Goal: Task Accomplishment & Management: Use online tool/utility

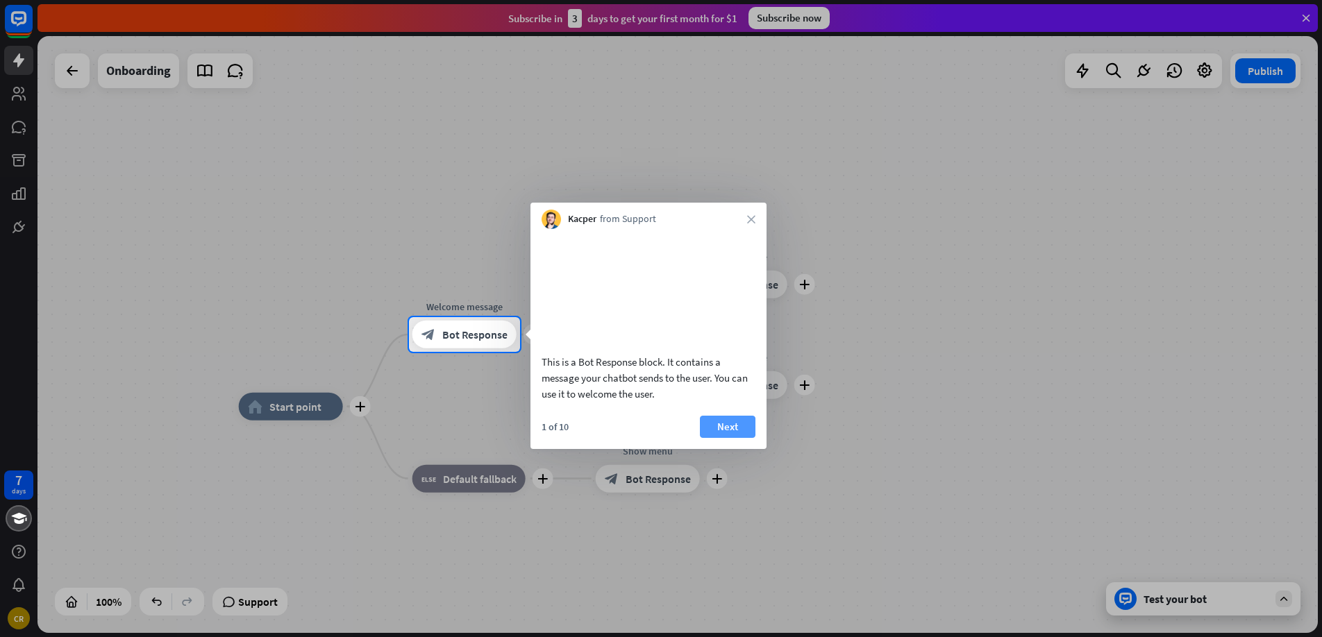
click at [728, 438] on button "Next" at bounding box center [728, 427] width 56 height 22
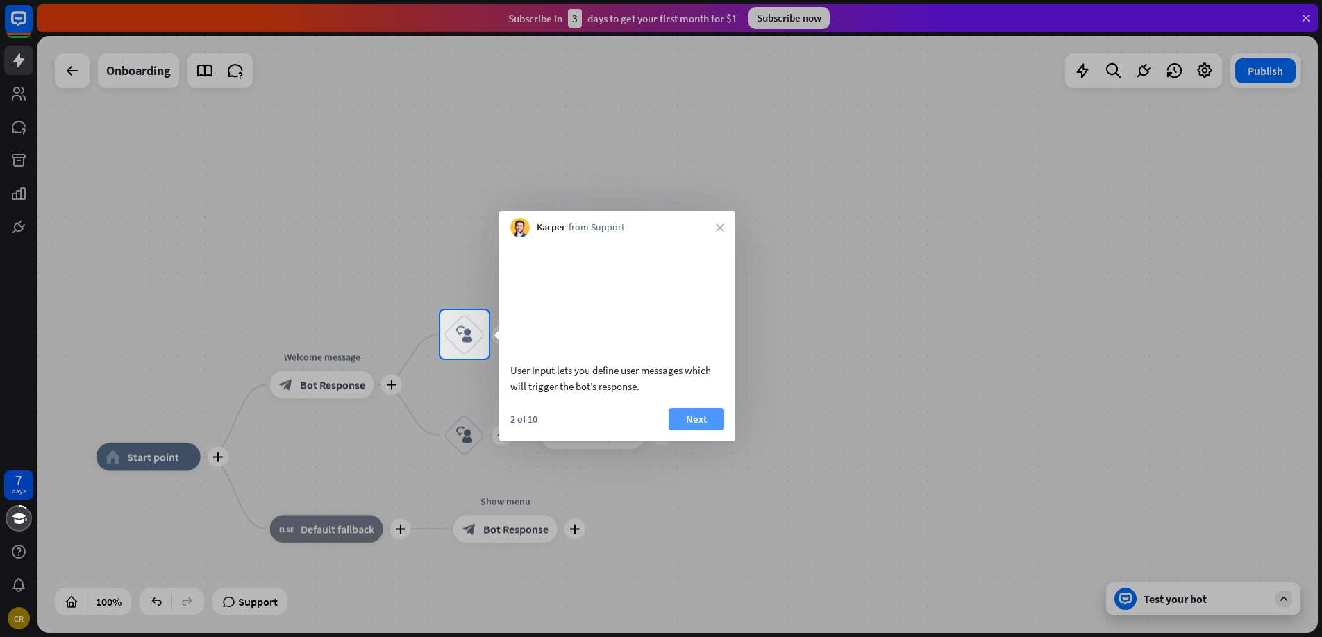
click at [704, 430] on button "Next" at bounding box center [697, 419] width 56 height 22
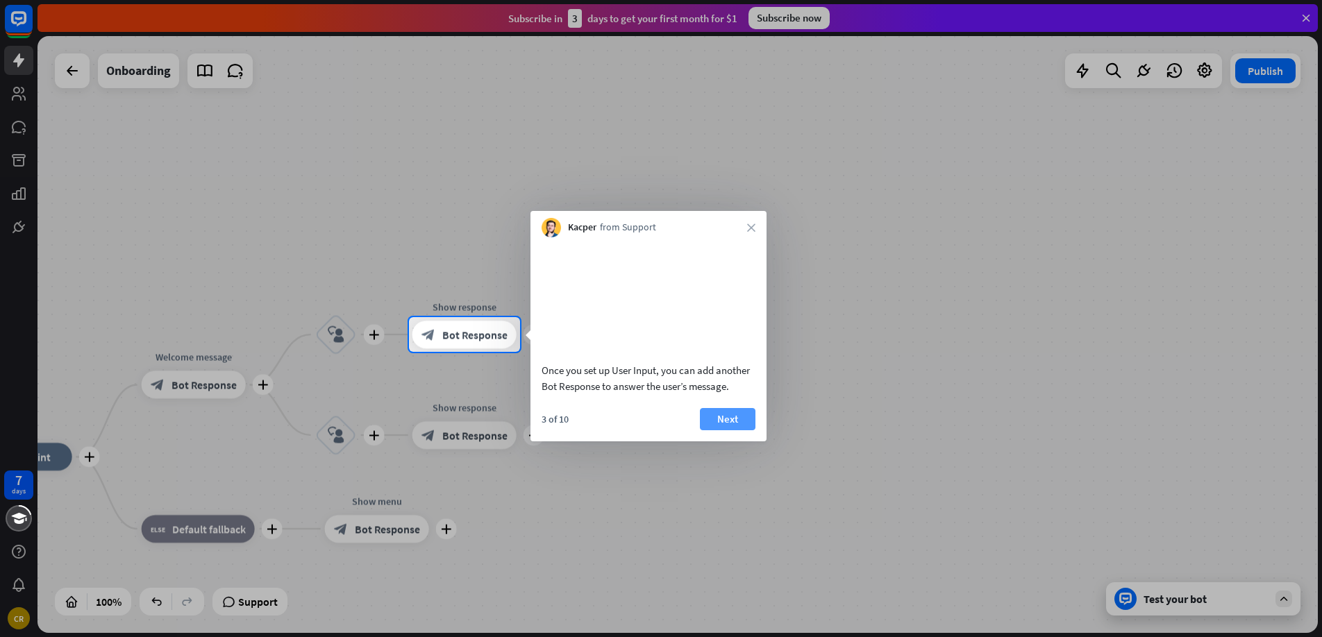
click at [712, 430] on button "Next" at bounding box center [728, 419] width 56 height 22
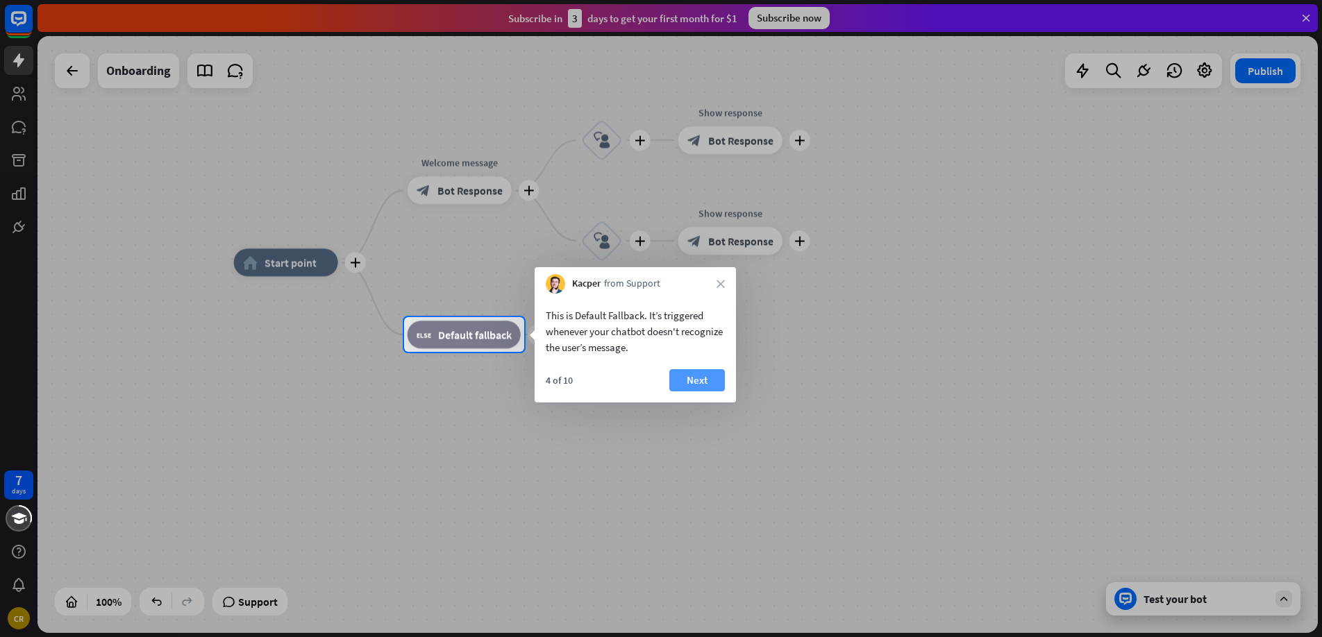
click at [706, 382] on button "Next" at bounding box center [697, 380] width 56 height 22
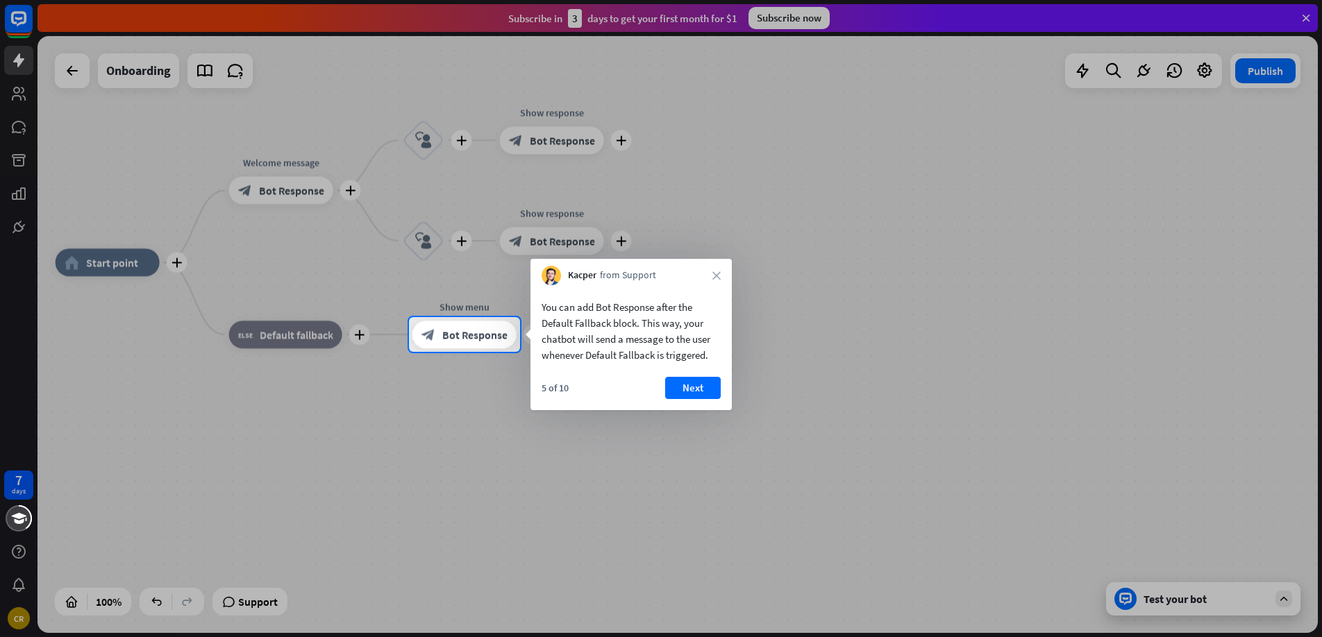
click at [706, 382] on button "Next" at bounding box center [693, 388] width 56 height 22
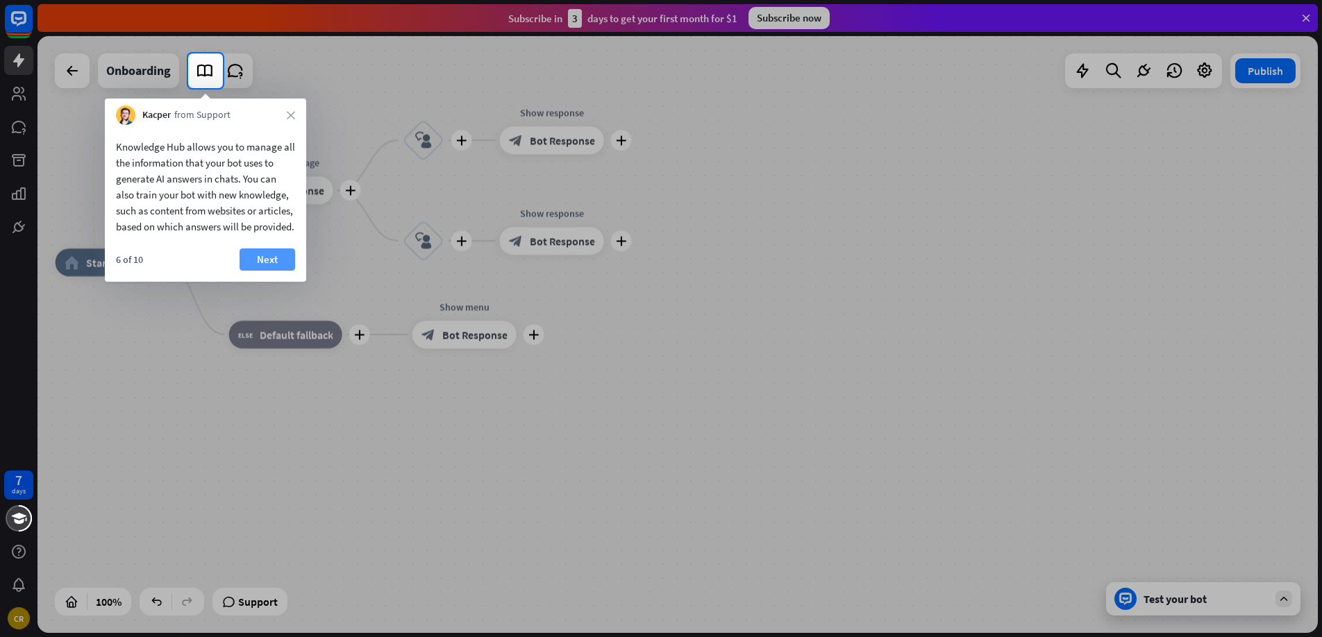
click at [271, 271] on button "Next" at bounding box center [268, 260] width 56 height 22
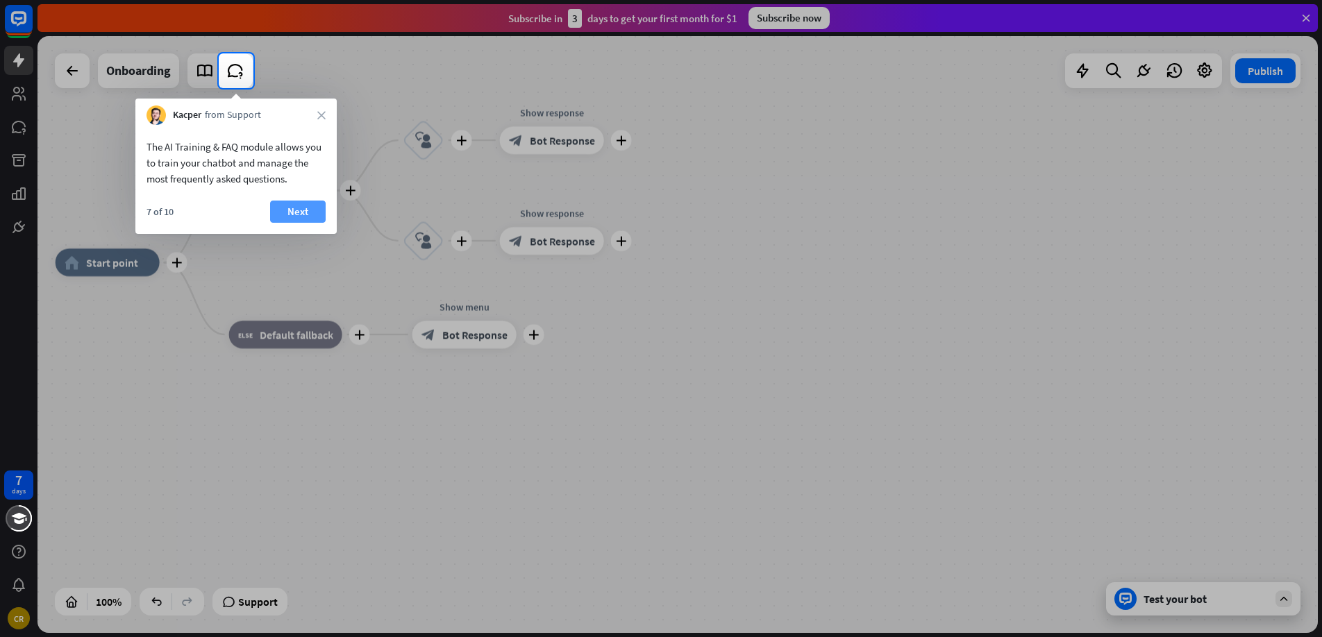
click at [283, 208] on button "Next" at bounding box center [298, 212] width 56 height 22
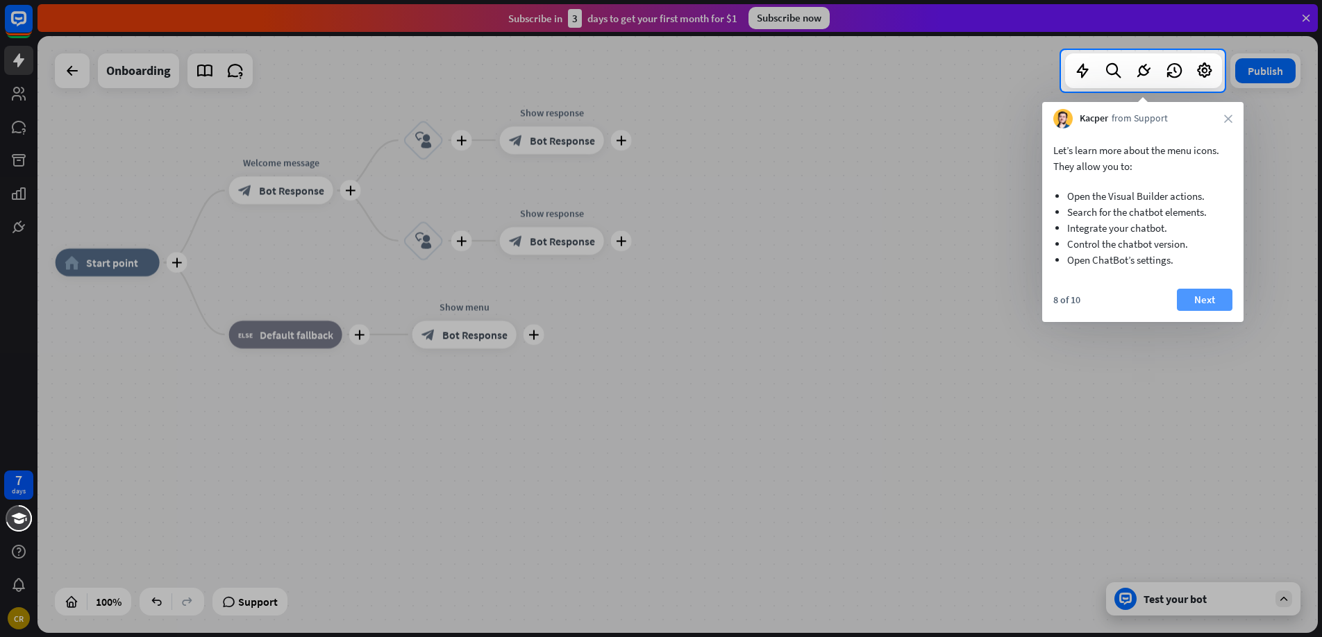
click at [1191, 299] on button "Next" at bounding box center [1205, 300] width 56 height 22
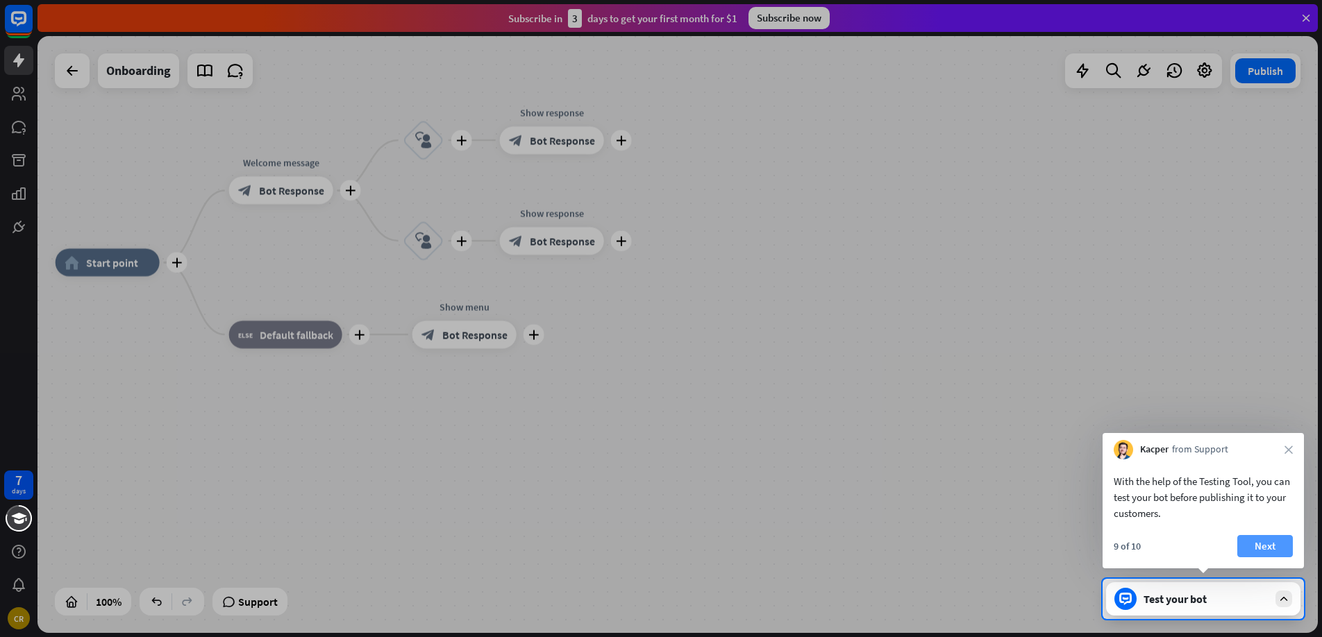
click at [1267, 544] on button "Next" at bounding box center [1265, 546] width 56 height 22
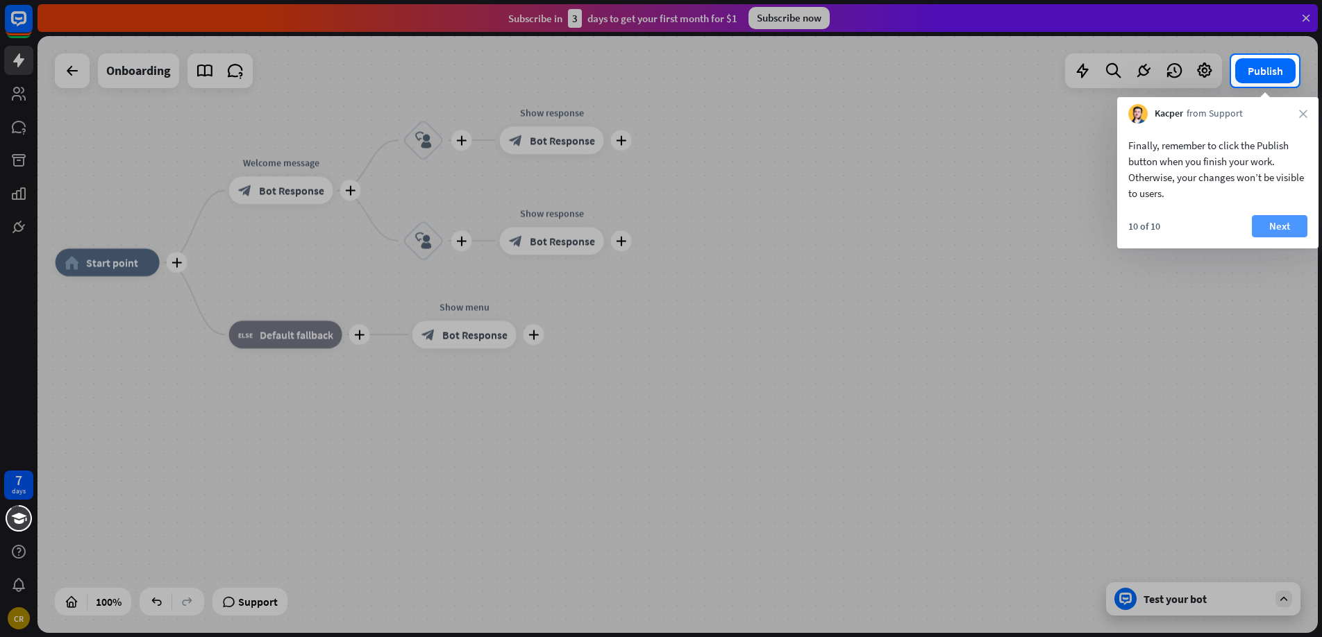
click at [1283, 226] on button "Next" at bounding box center [1280, 226] width 56 height 22
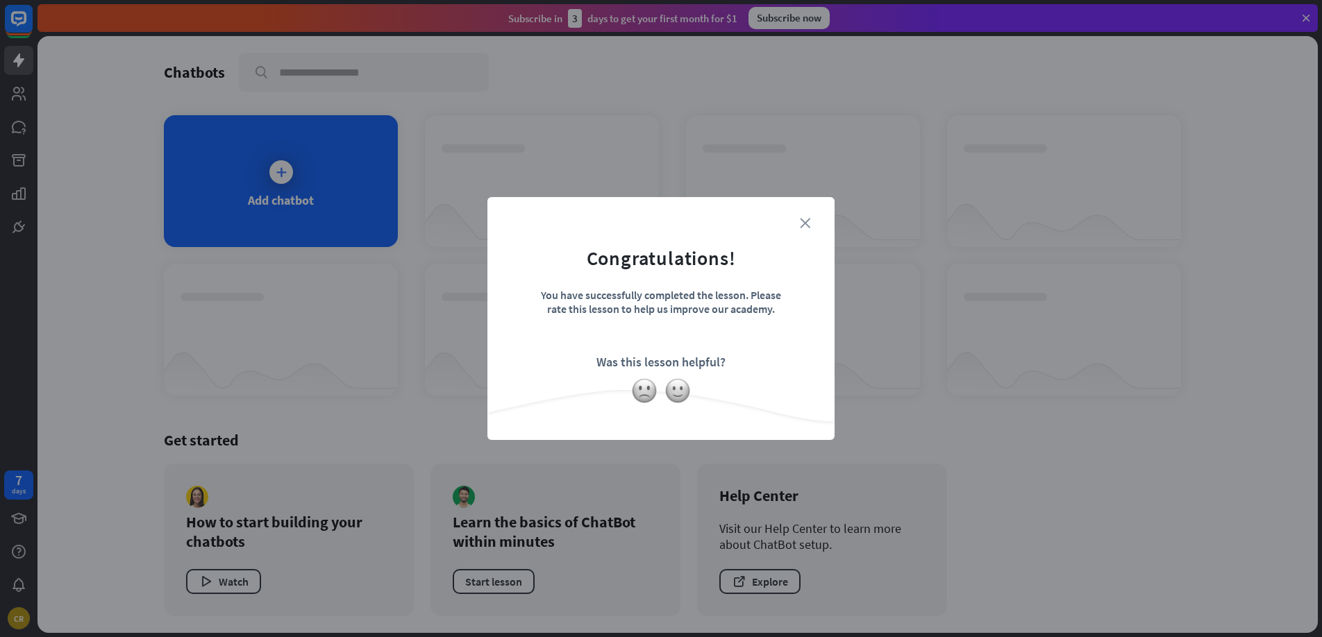
click at [807, 221] on icon "close" at bounding box center [805, 223] width 10 height 10
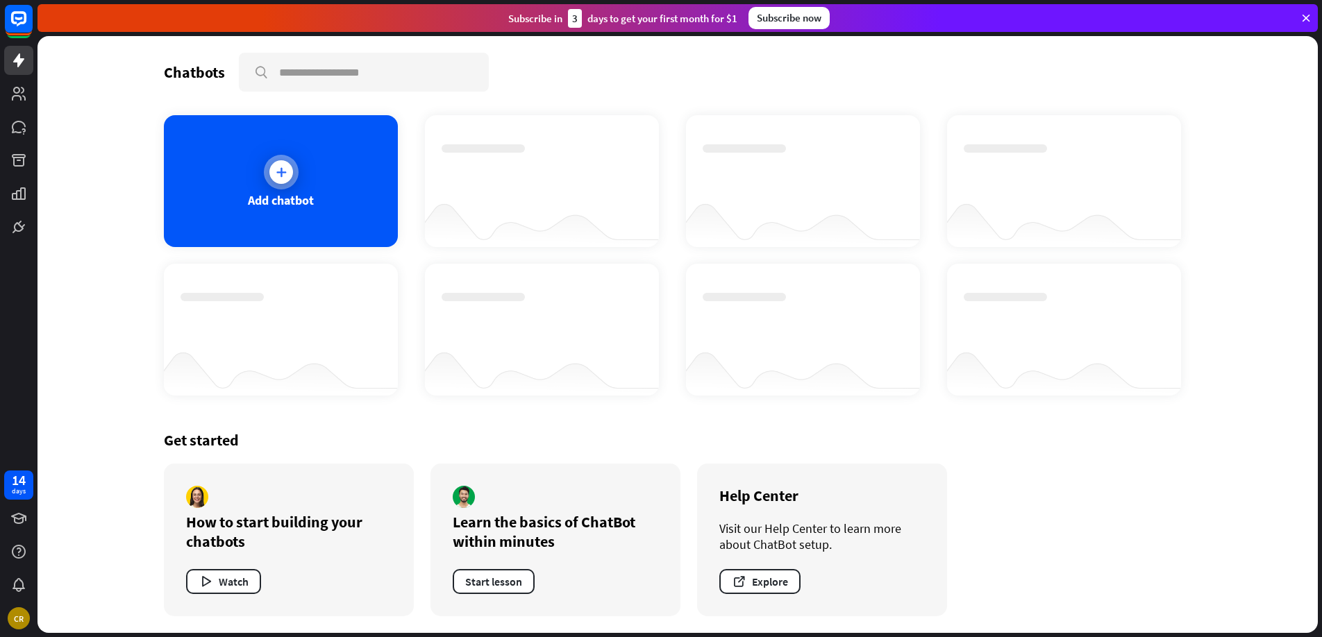
click at [299, 166] on div "Add chatbot" at bounding box center [281, 181] width 234 height 132
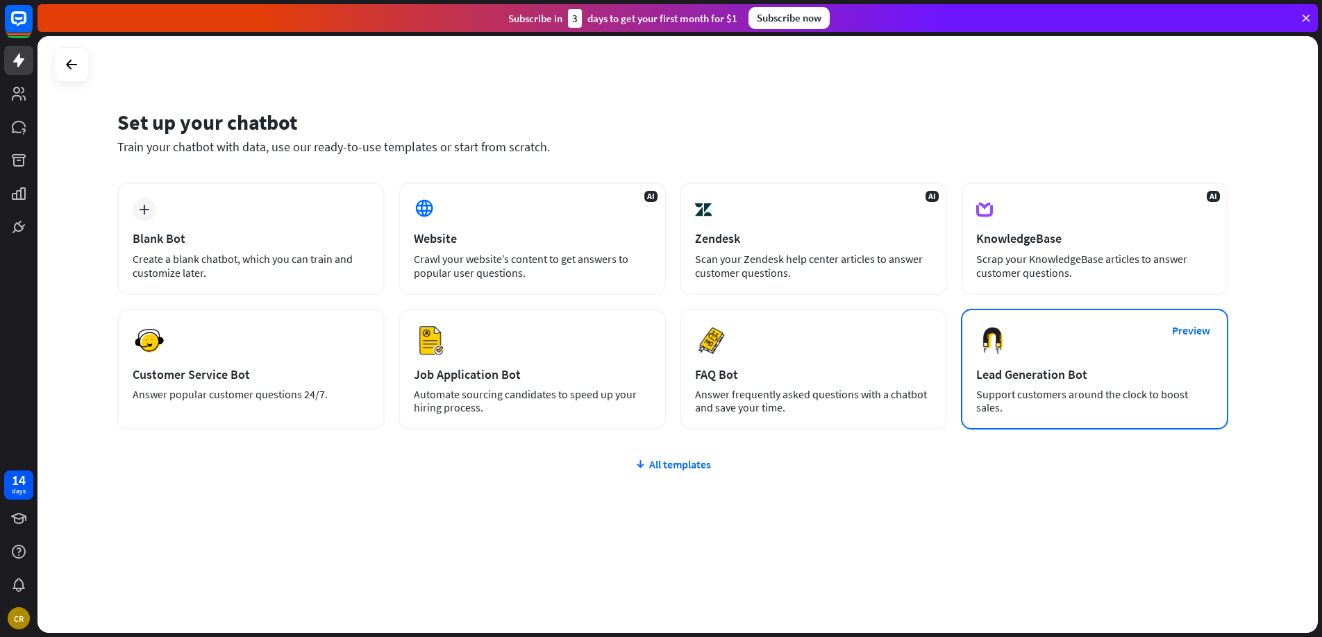
click at [1010, 349] on img at bounding box center [992, 340] width 33 height 33
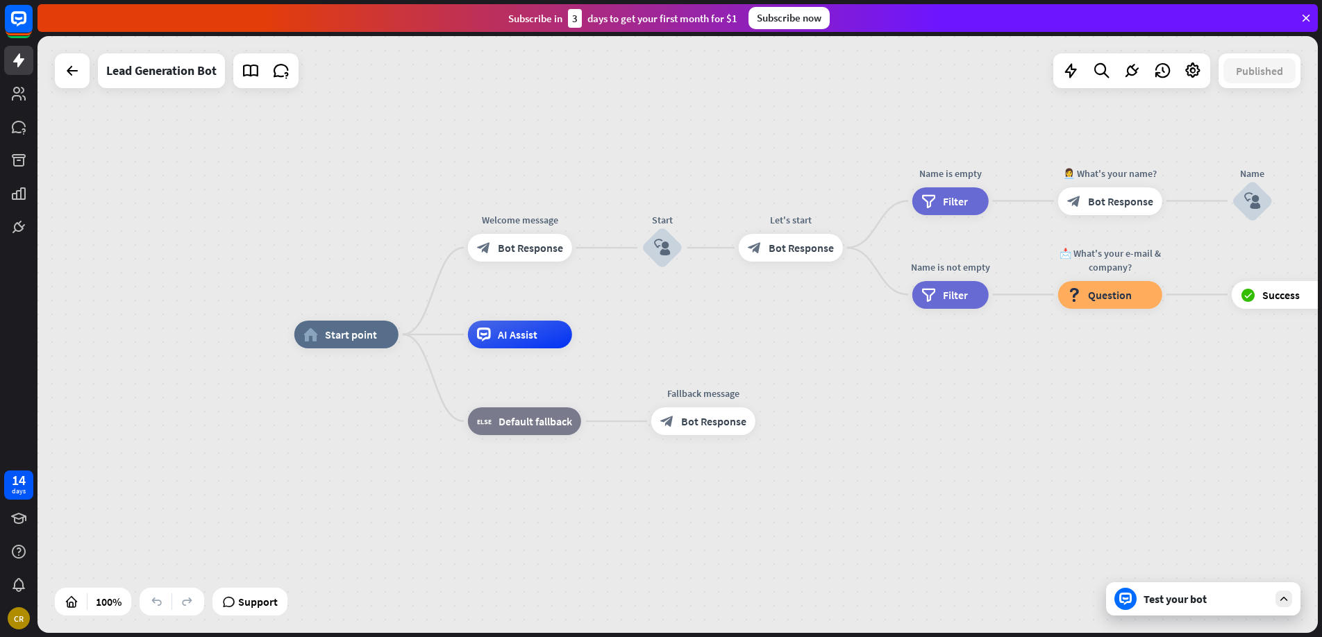
click at [1170, 598] on div "Test your bot" at bounding box center [1206, 599] width 125 height 14
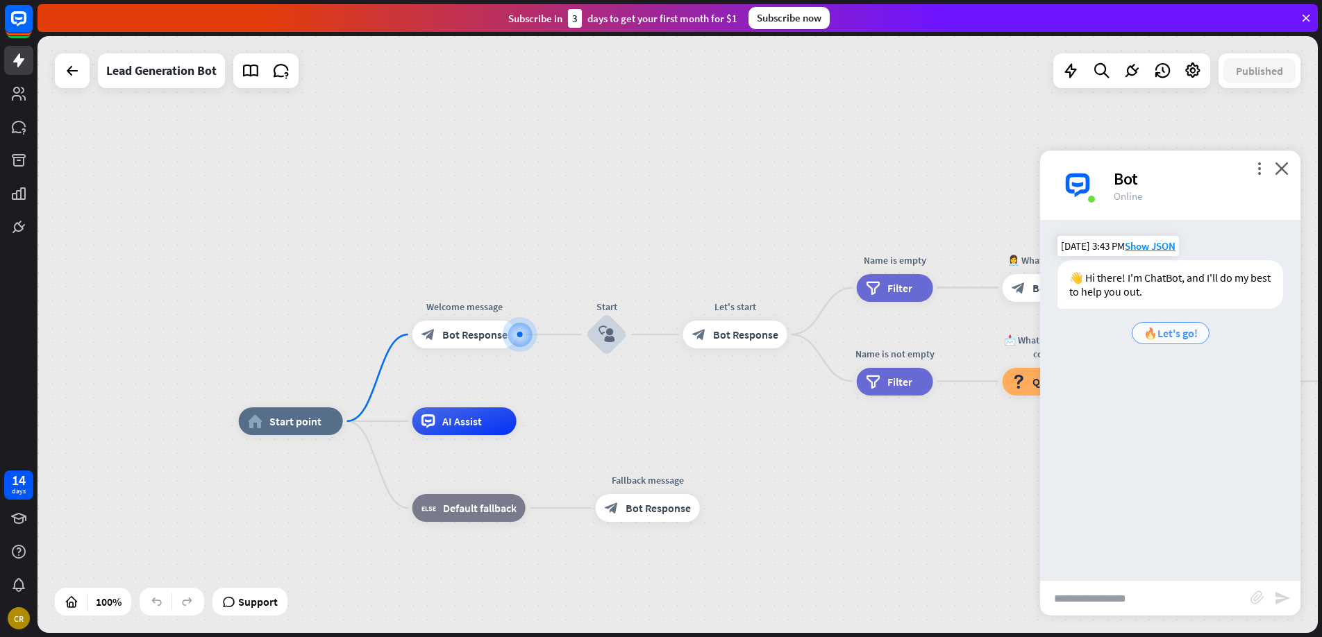
click at [1176, 332] on span "🔥Let's go!" at bounding box center [1171, 333] width 54 height 14
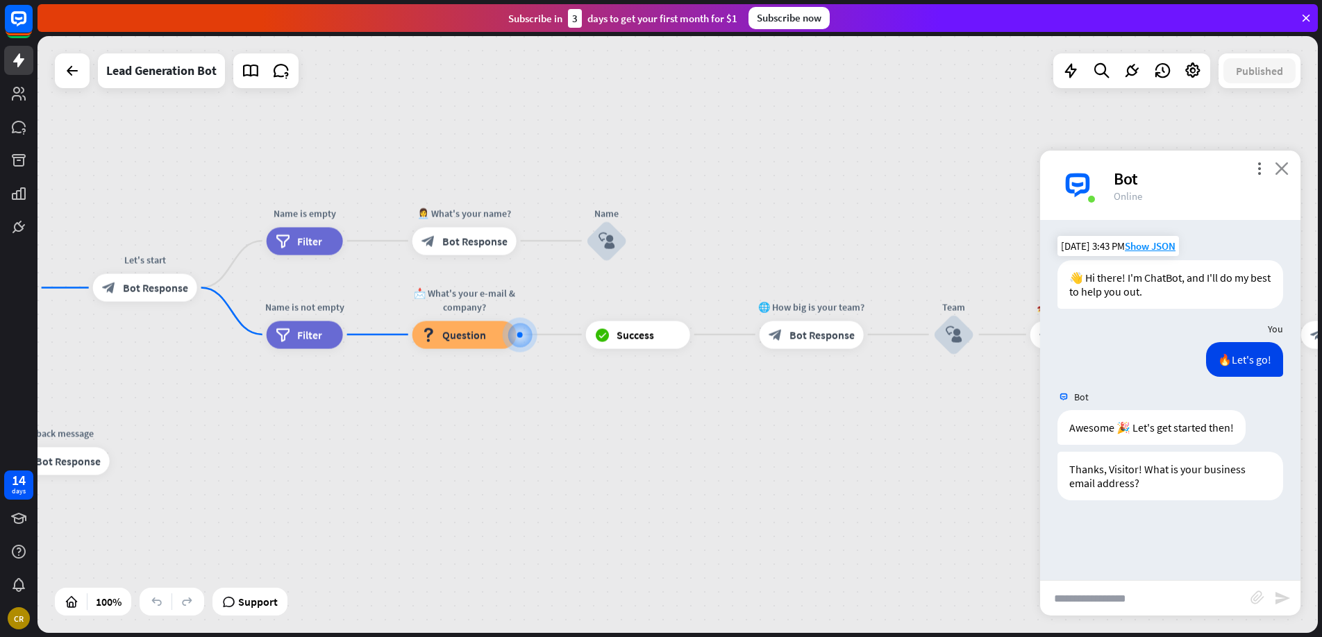
click at [1285, 167] on icon "close" at bounding box center [1282, 168] width 14 height 13
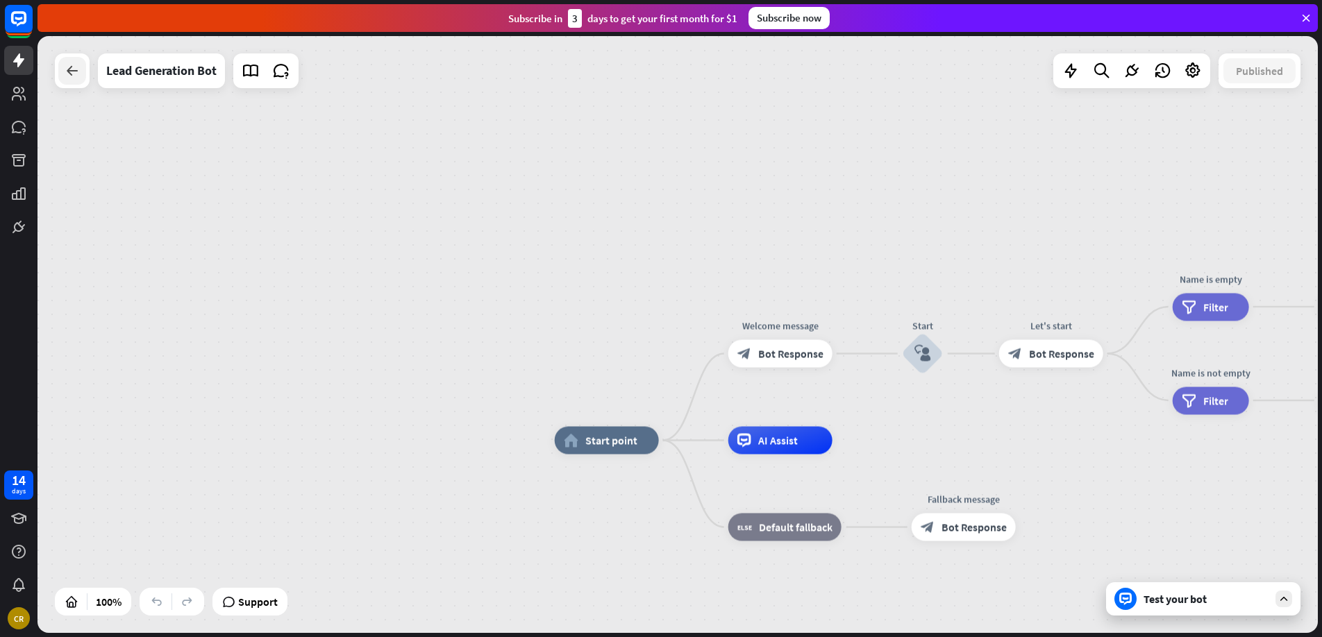
click at [81, 74] on div at bounding box center [72, 71] width 28 height 28
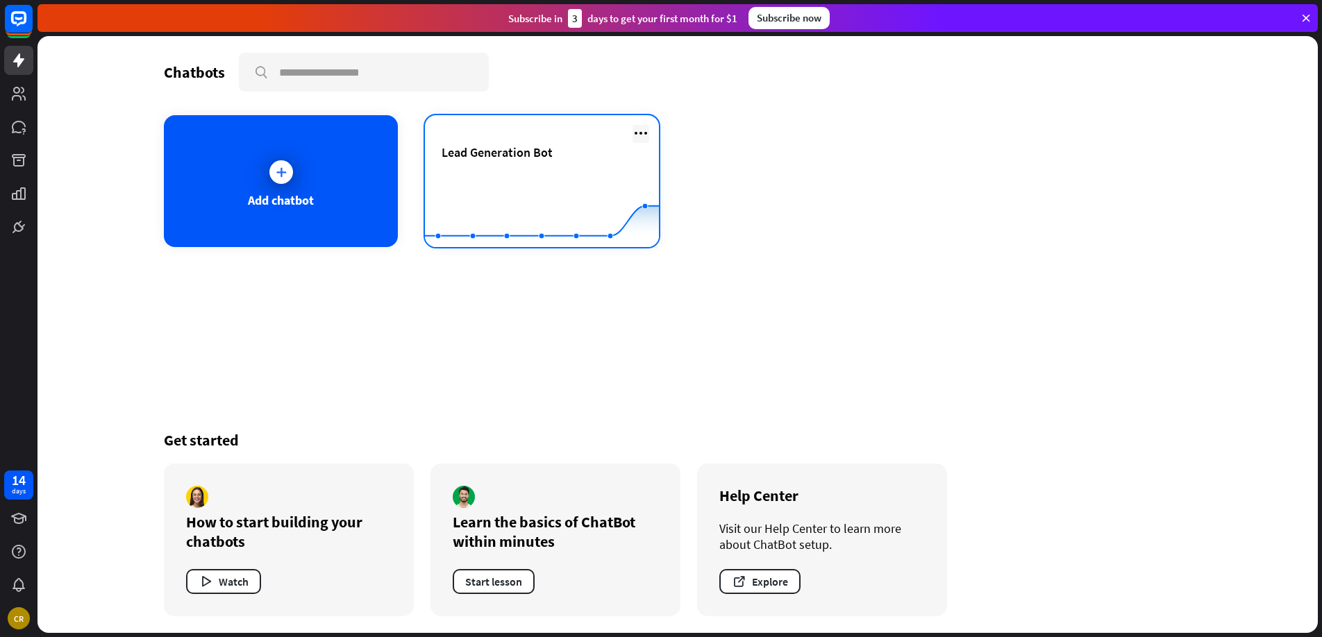
click at [641, 132] on icon at bounding box center [641, 133] width 17 height 17
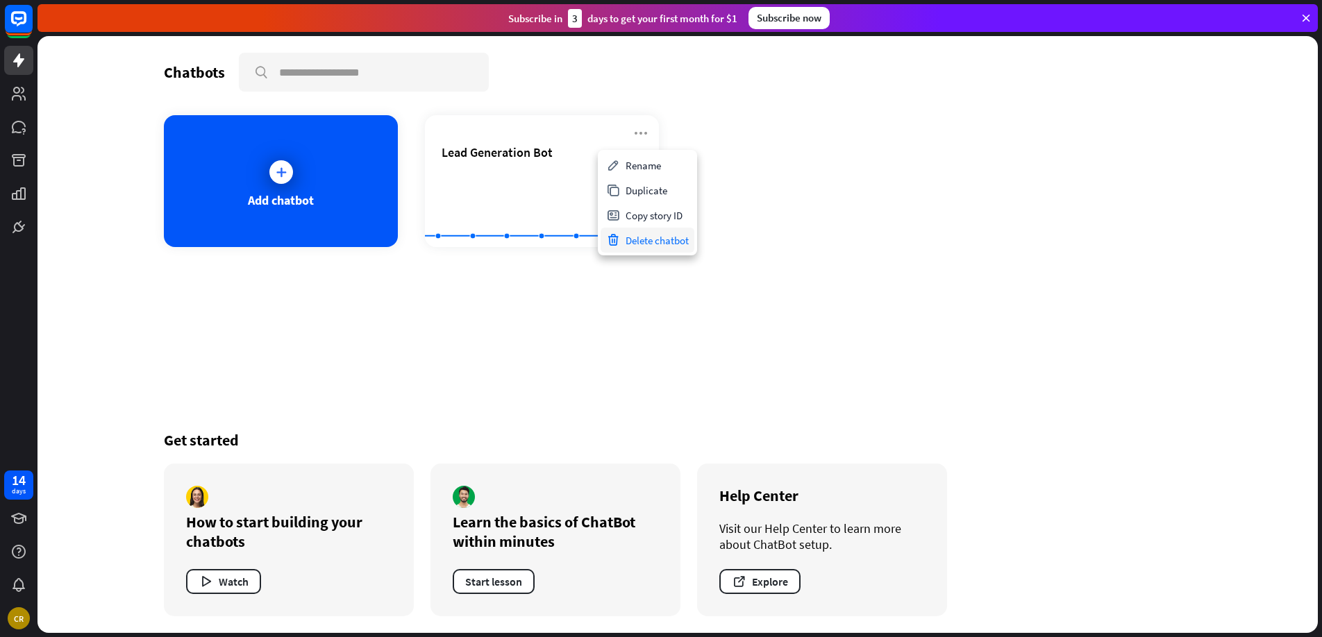
click at [650, 237] on div "Delete chatbot" at bounding box center [648, 240] width 94 height 25
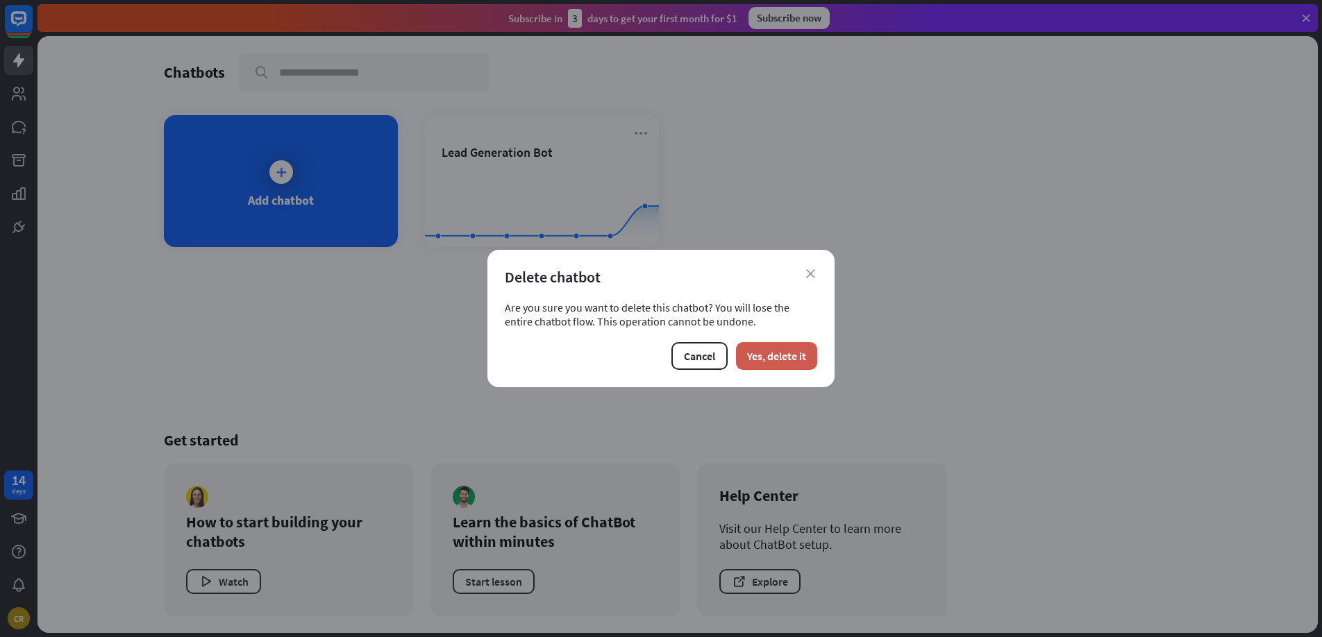
click at [764, 356] on button "Yes, delete it" at bounding box center [776, 356] width 81 height 28
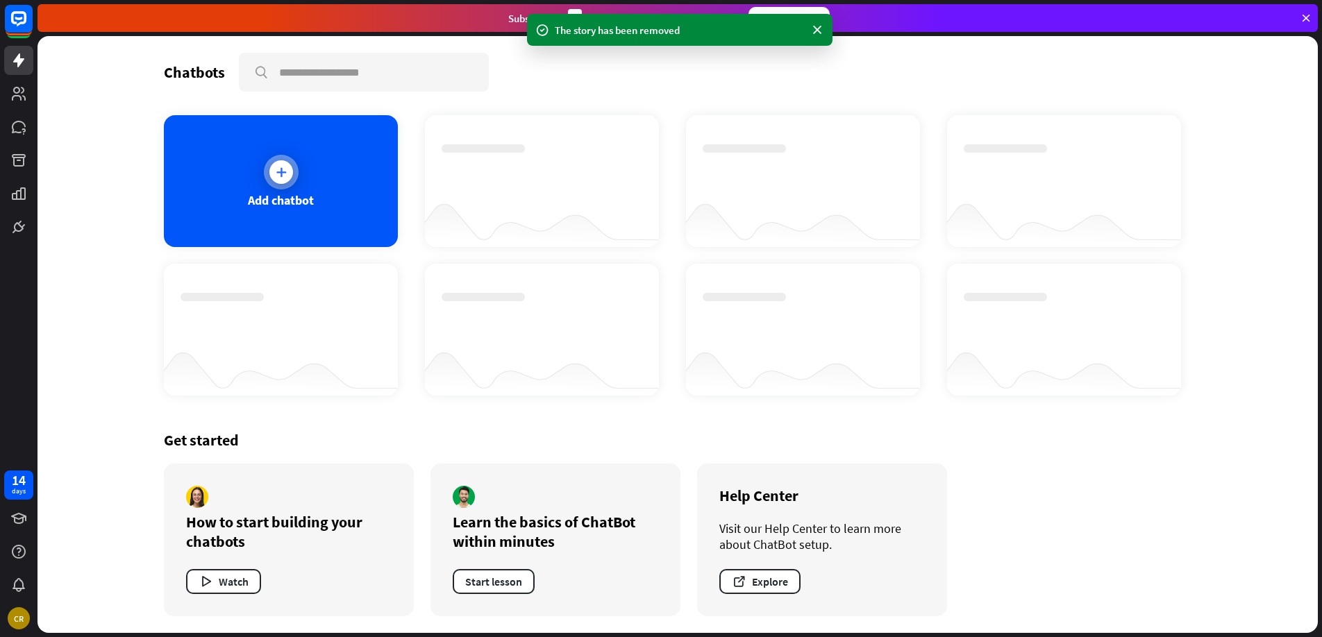
click at [263, 160] on div "Add chatbot" at bounding box center [281, 181] width 234 height 132
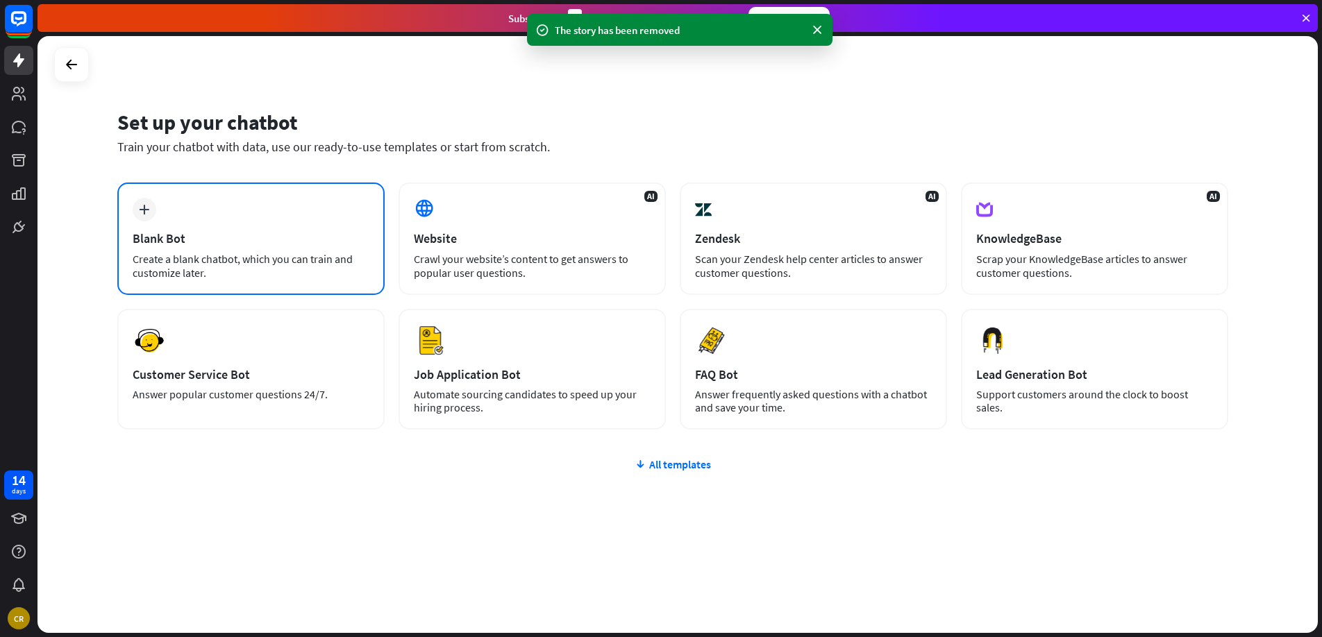
click at [281, 237] on div "Blank Bot" at bounding box center [251, 239] width 237 height 16
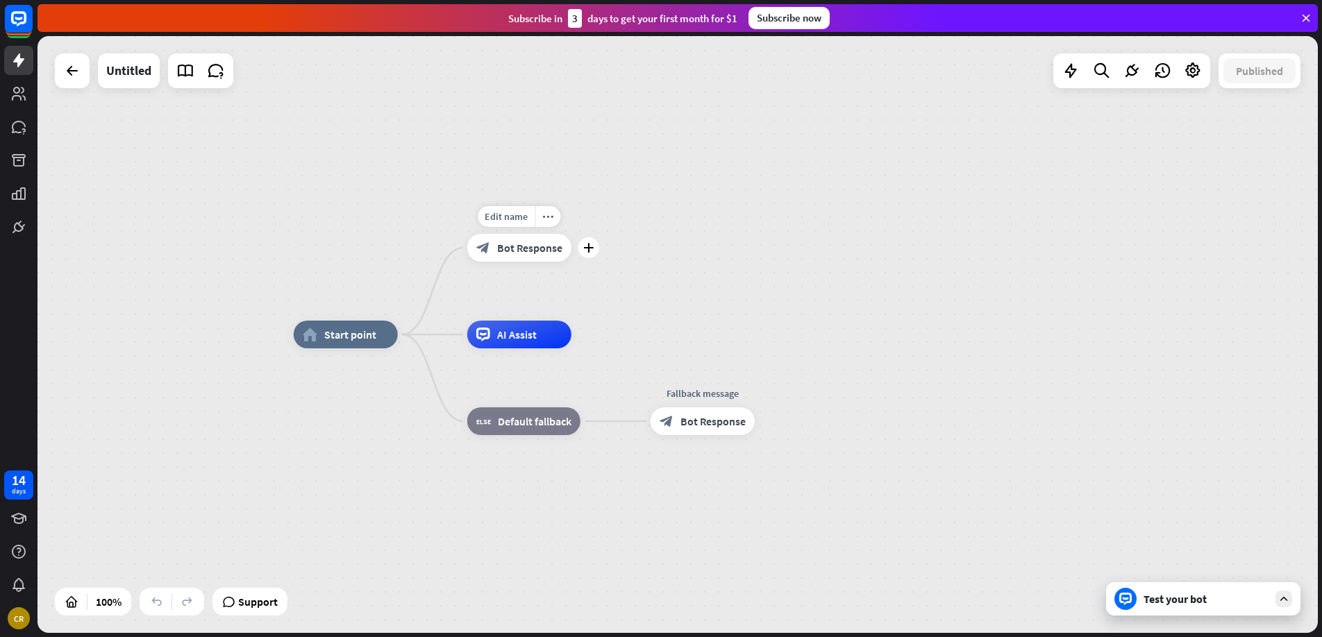
click at [517, 252] on span "Bot Response" at bounding box center [529, 248] width 65 height 14
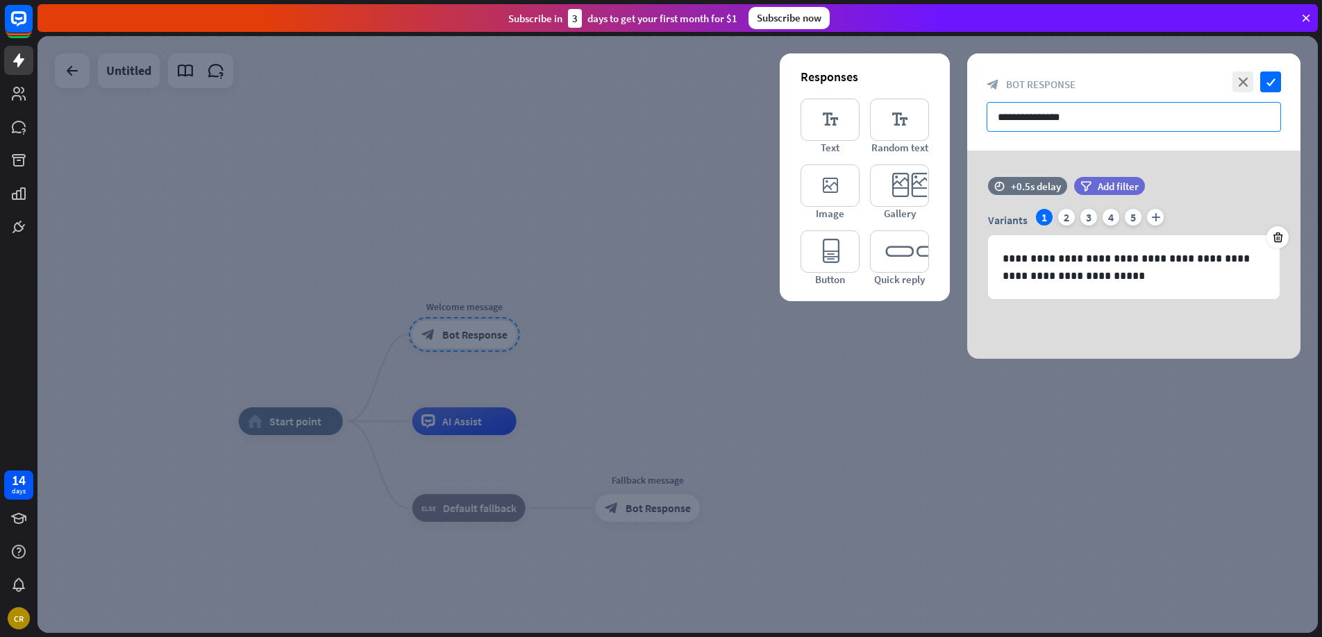
click at [1079, 118] on input "**********" at bounding box center [1134, 117] width 294 height 30
click at [1076, 279] on p "**********" at bounding box center [1134, 267] width 262 height 35
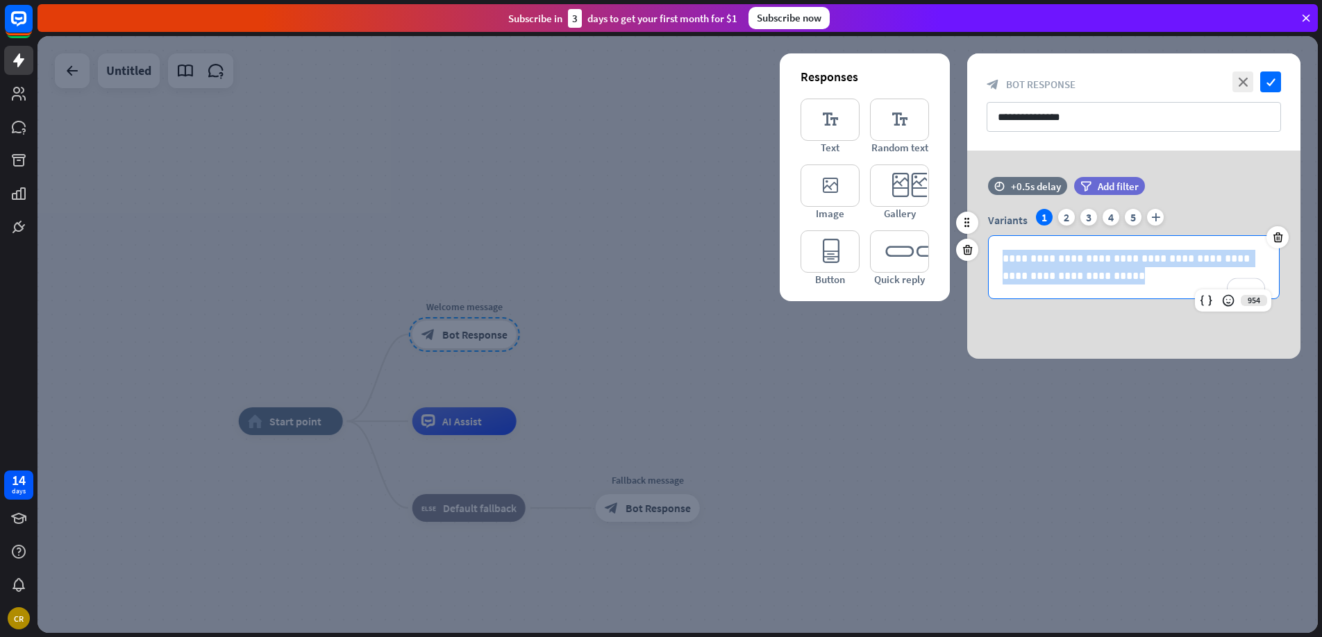
drag, startPoint x: 1130, startPoint y: 277, endPoint x: 1003, endPoint y: 256, distance: 128.8
click at [1003, 256] on p "**********" at bounding box center [1134, 267] width 262 height 35
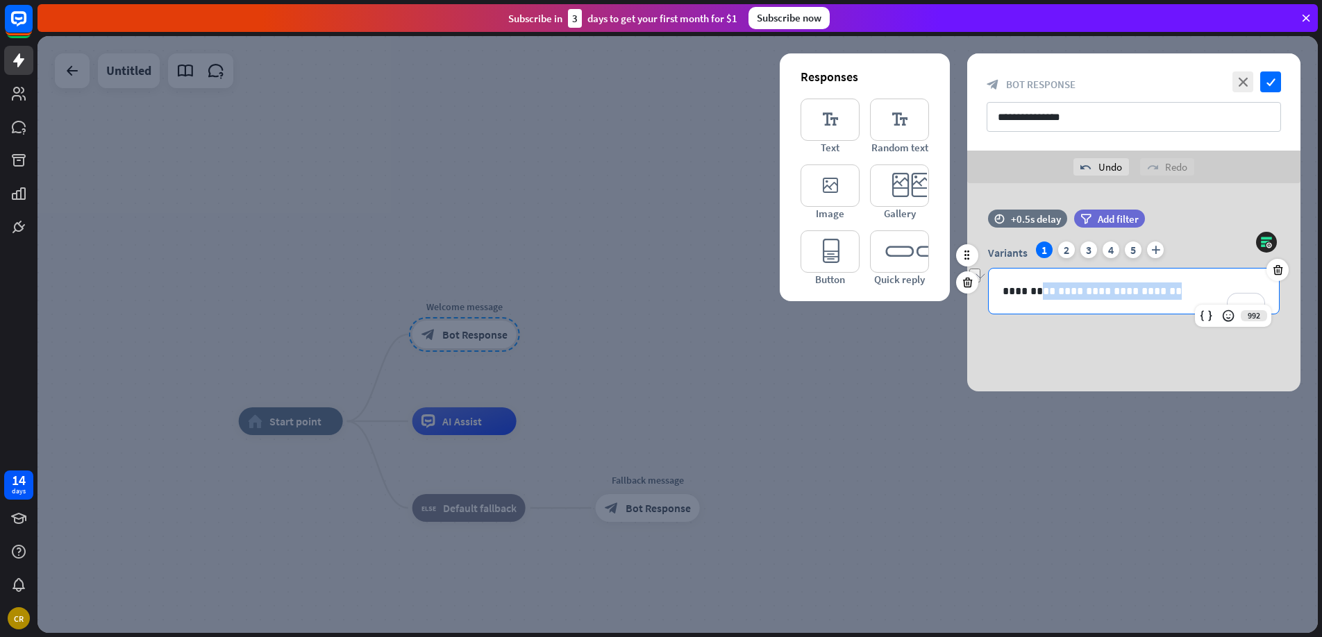
drag, startPoint x: 1169, startPoint y: 293, endPoint x: 1035, endPoint y: 296, distance: 134.1
click at [1035, 296] on p "**********" at bounding box center [1134, 291] width 262 height 17
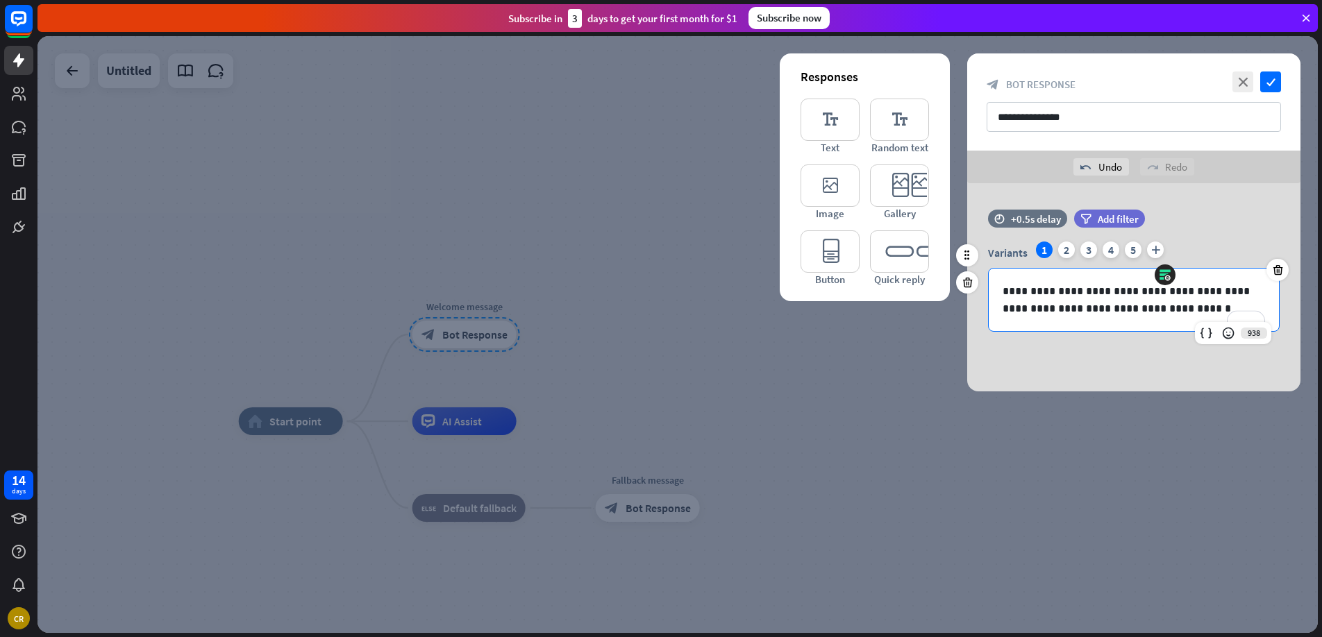
click at [1062, 343] on div "**********" at bounding box center [1133, 278] width 333 height 136
click at [821, 263] on icon "editor_button" at bounding box center [830, 252] width 59 height 42
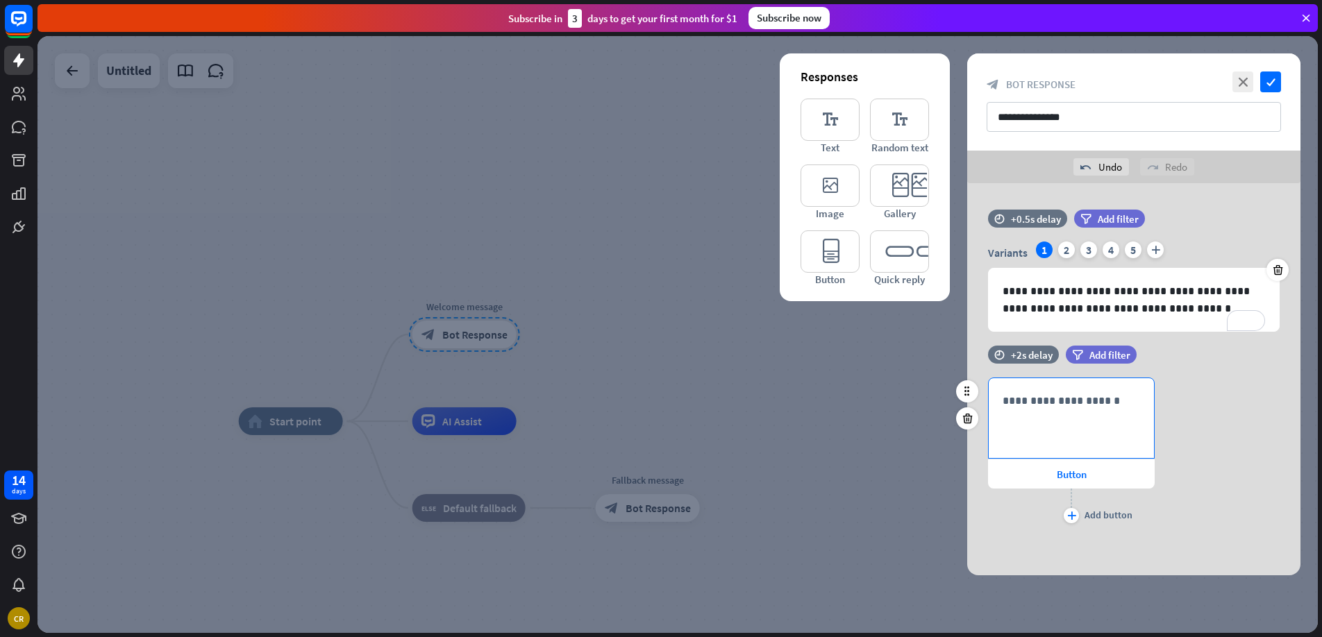
click at [1071, 424] on div "**********" at bounding box center [1071, 418] width 165 height 80
click at [1053, 473] on div "Button" at bounding box center [1071, 474] width 167 height 29
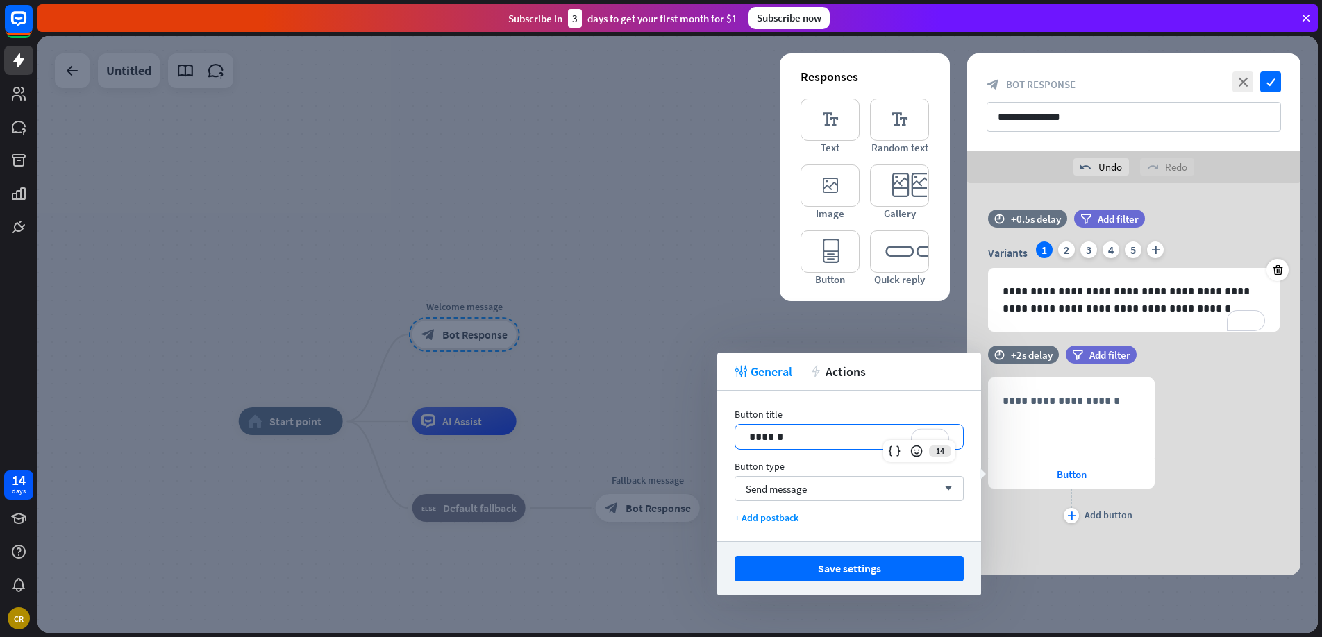
click at [785, 440] on p "******" at bounding box center [849, 436] width 200 height 17
click at [787, 494] on span "Send message" at bounding box center [776, 489] width 61 height 13
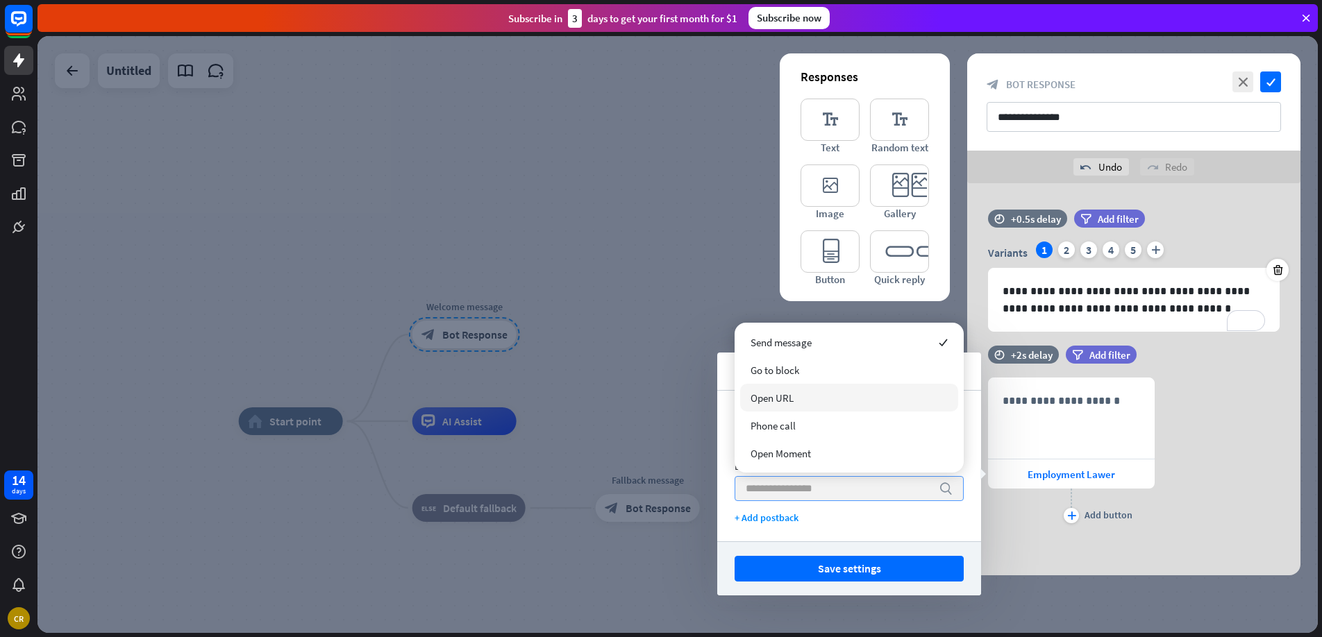
click at [728, 385] on div "tweak General action Actions" at bounding box center [849, 372] width 264 height 38
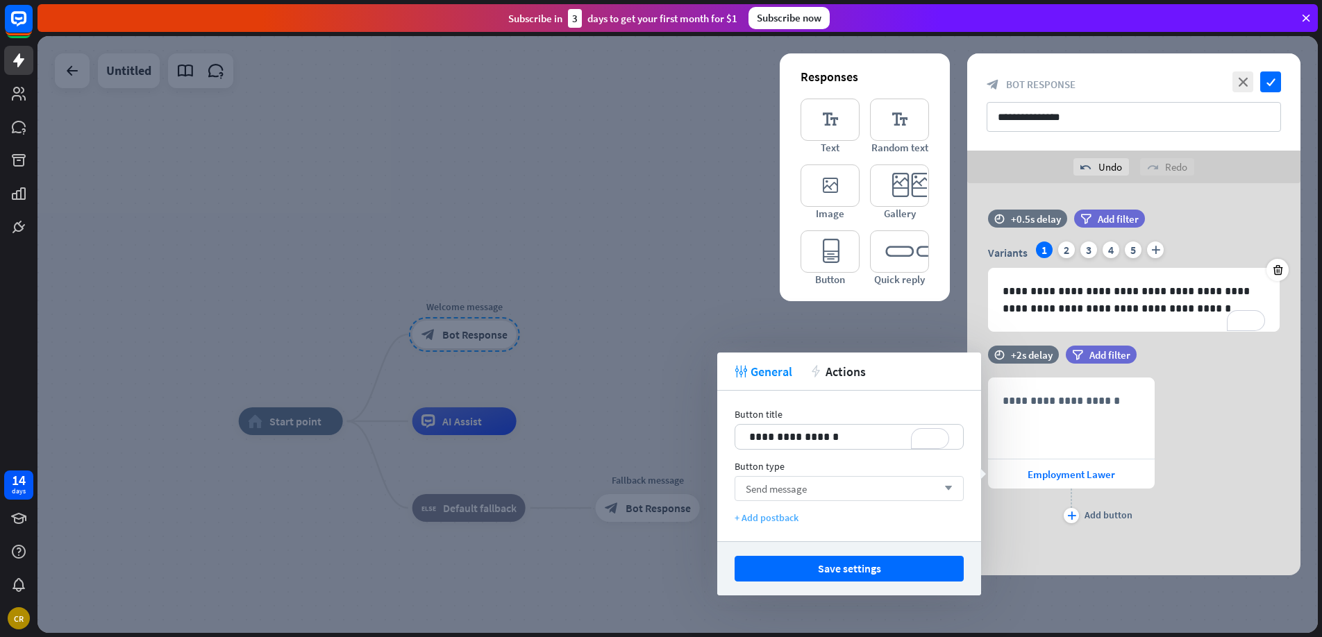
click at [773, 518] on div "+ Add postback" at bounding box center [849, 518] width 229 height 12
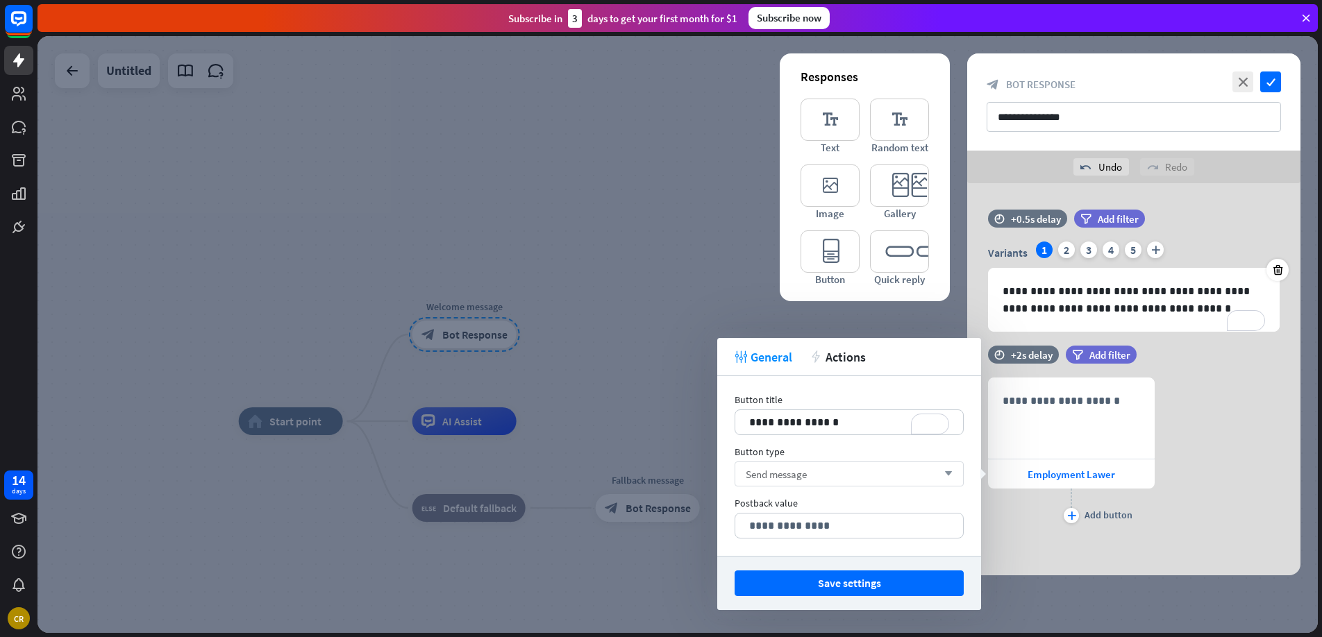
click at [807, 473] on span "Send message" at bounding box center [776, 474] width 61 height 13
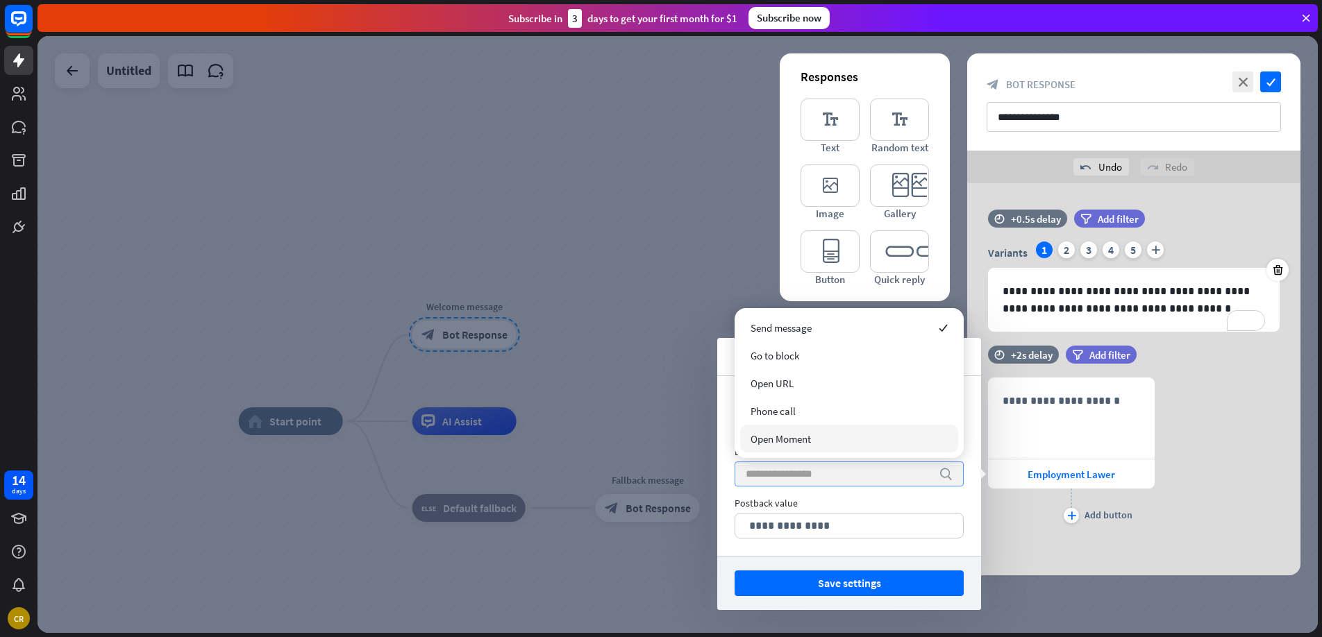
click at [1057, 508] on div "plus Add button" at bounding box center [1071, 506] width 167 height 35
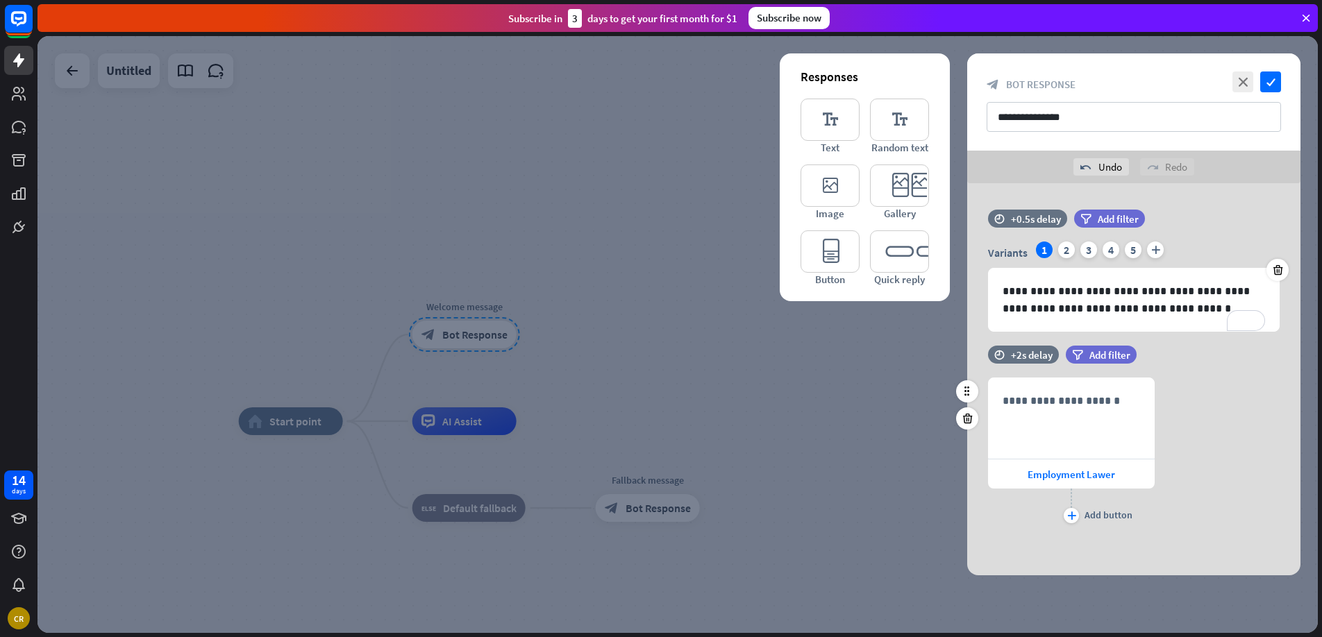
click at [1080, 515] on div "plus Add button" at bounding box center [1071, 506] width 167 height 35
click at [1071, 515] on icon "plus" at bounding box center [1071, 516] width 9 height 8
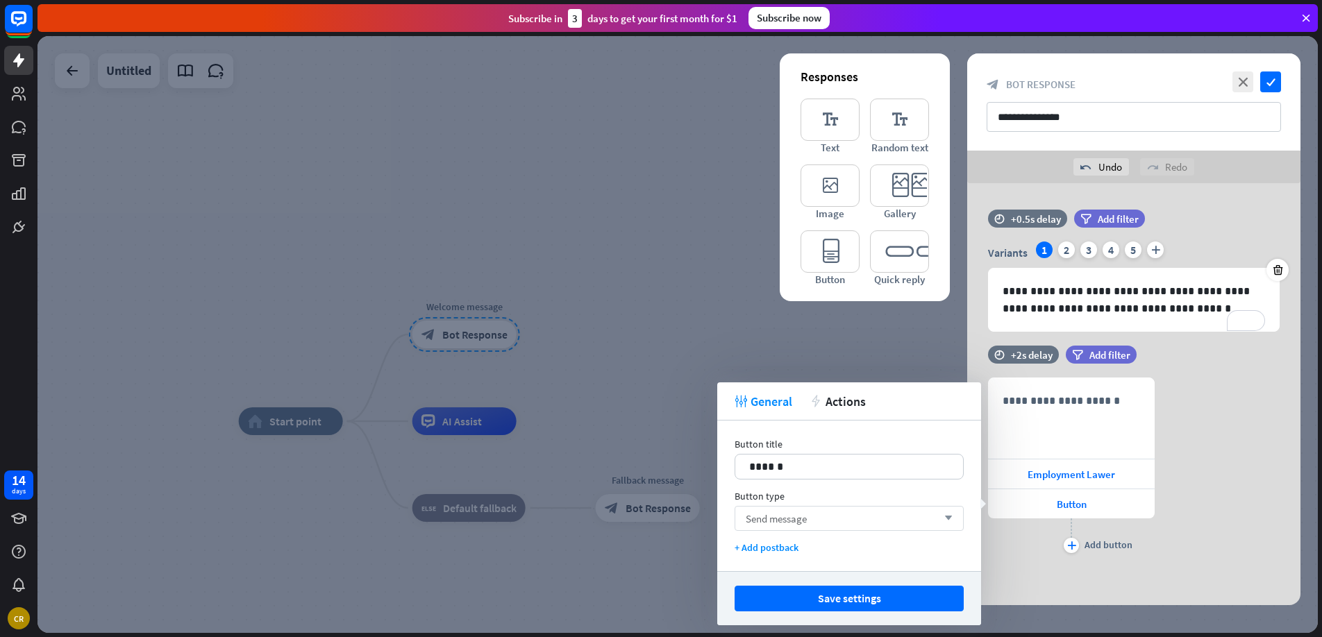
click at [905, 516] on div "Send message arrow_down" at bounding box center [849, 518] width 229 height 25
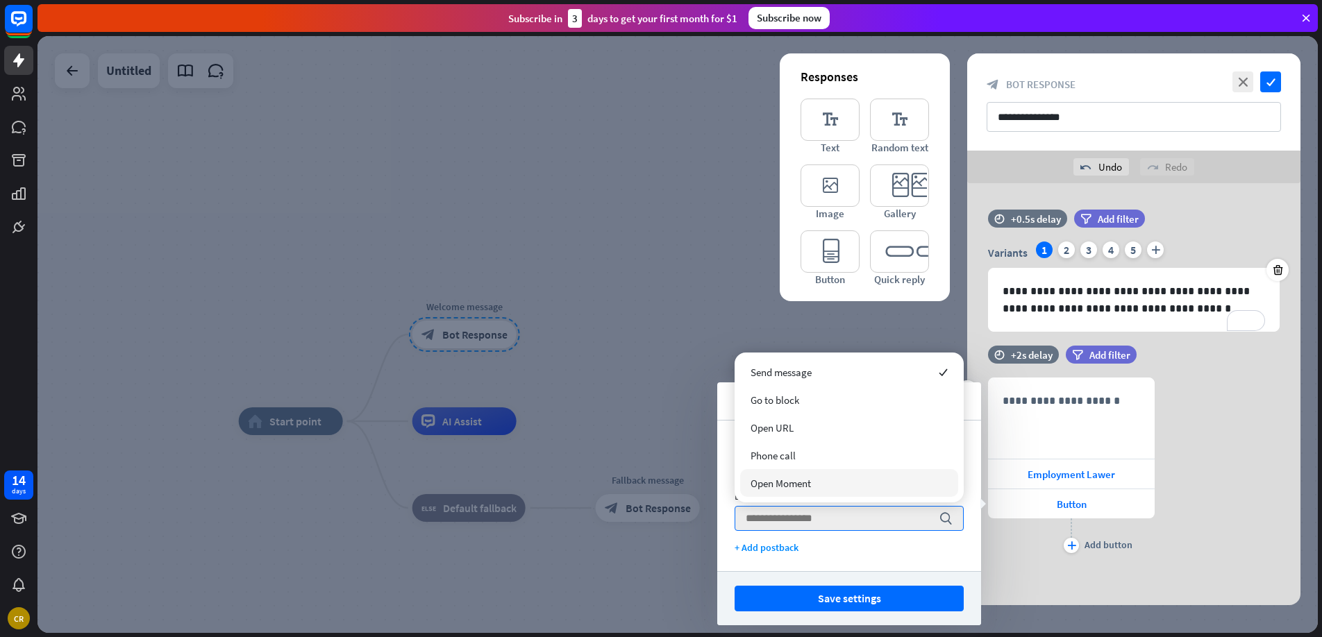
click at [1196, 514] on div "**********" at bounding box center [1133, 467] width 333 height 179
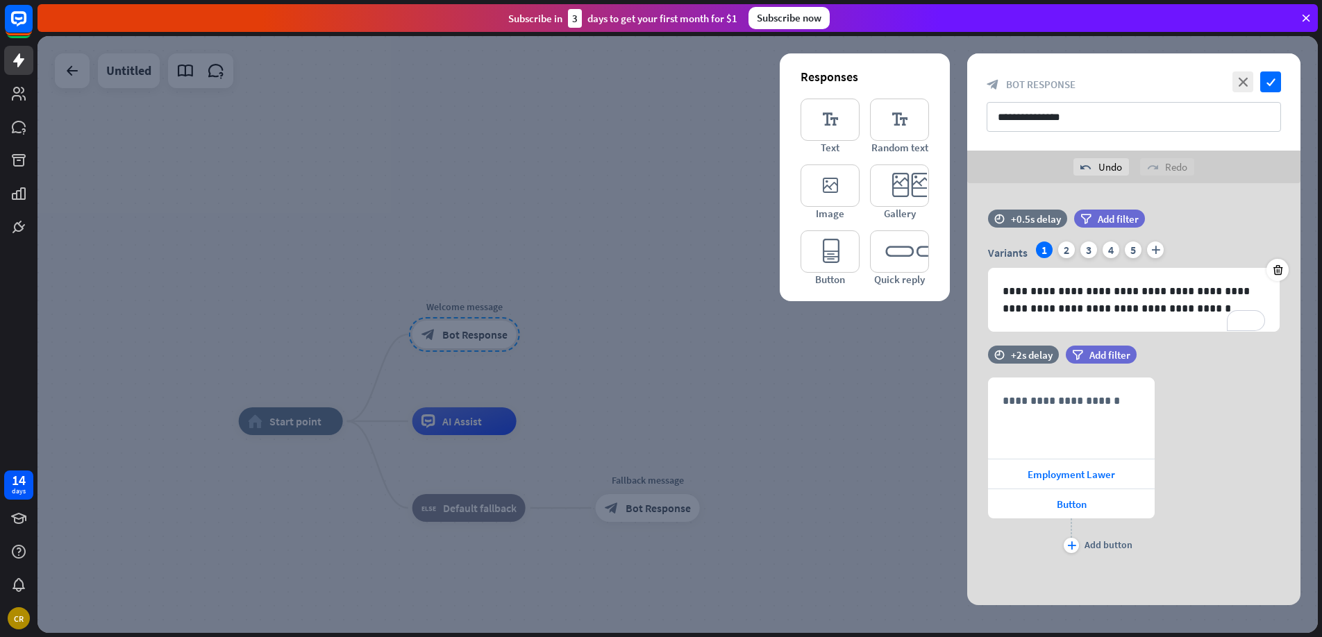
click at [850, 383] on div at bounding box center [677, 334] width 1280 height 597
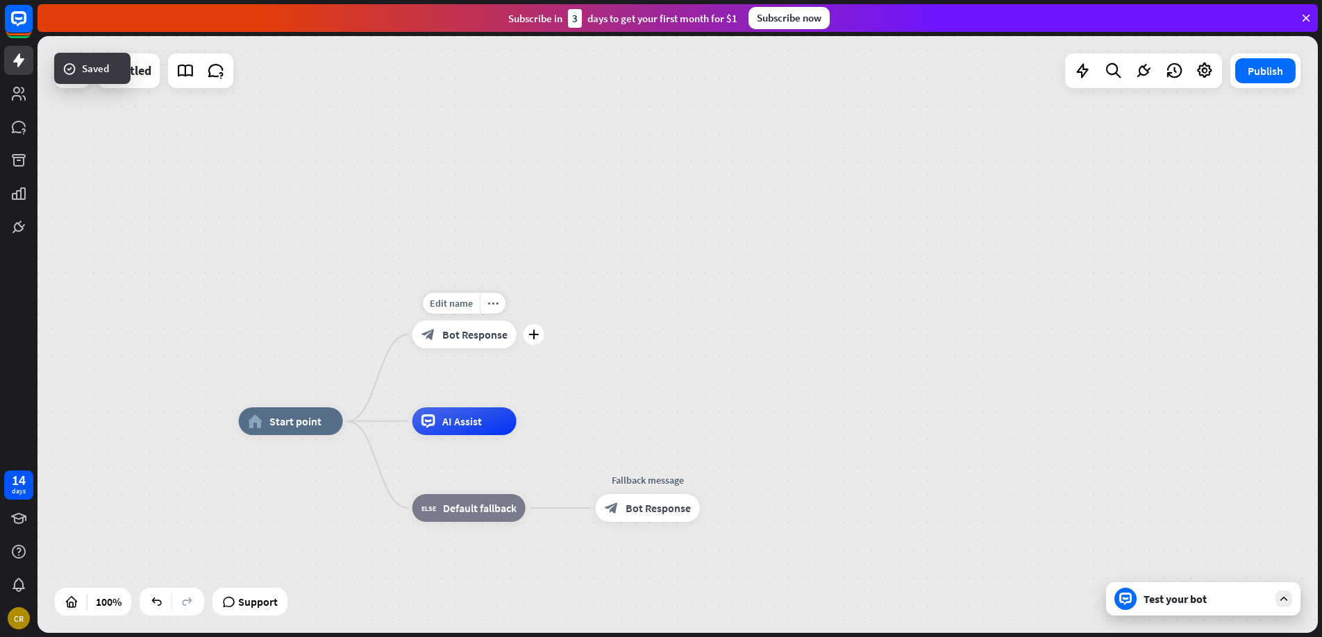
click at [490, 334] on span "Bot Response" at bounding box center [474, 335] width 65 height 14
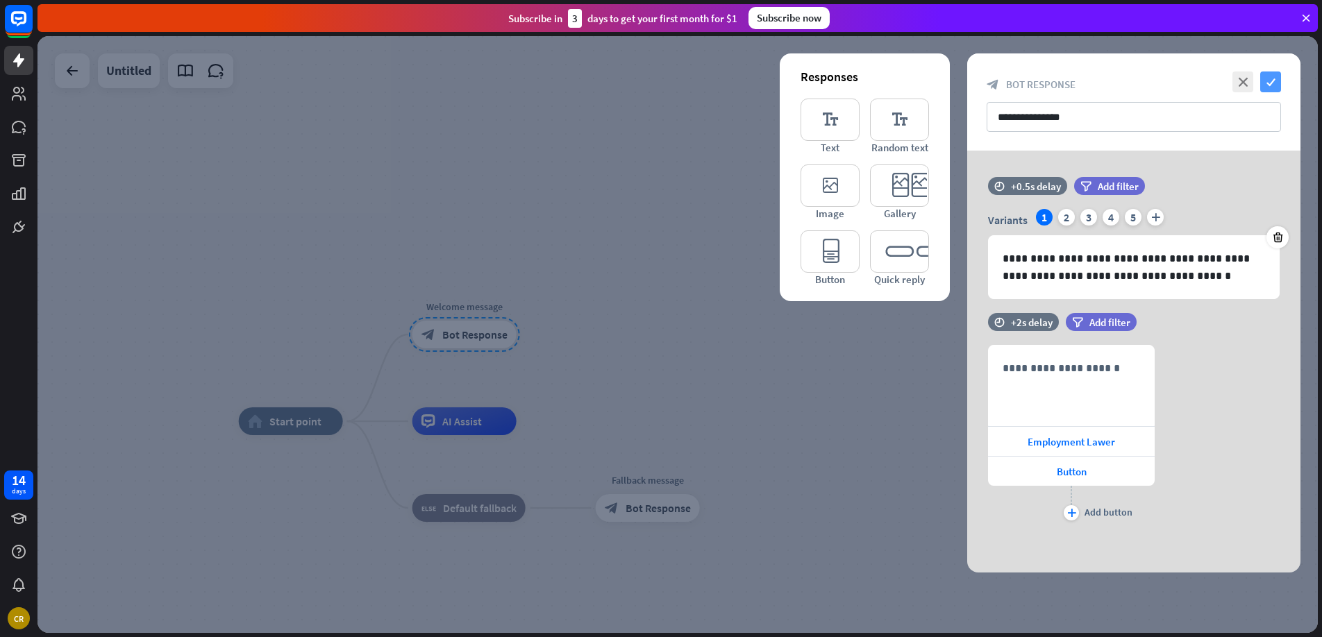
click at [1265, 83] on icon "check" at bounding box center [1270, 82] width 21 height 21
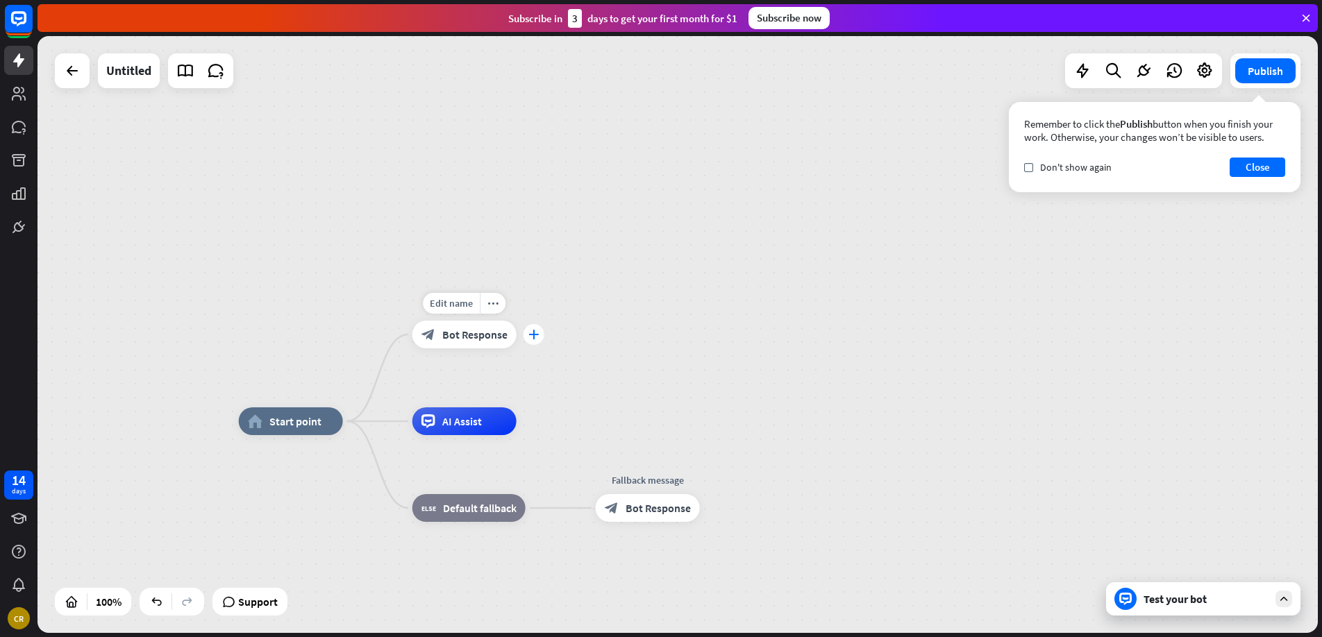
click at [537, 338] on icon "plus" at bounding box center [533, 335] width 10 height 10
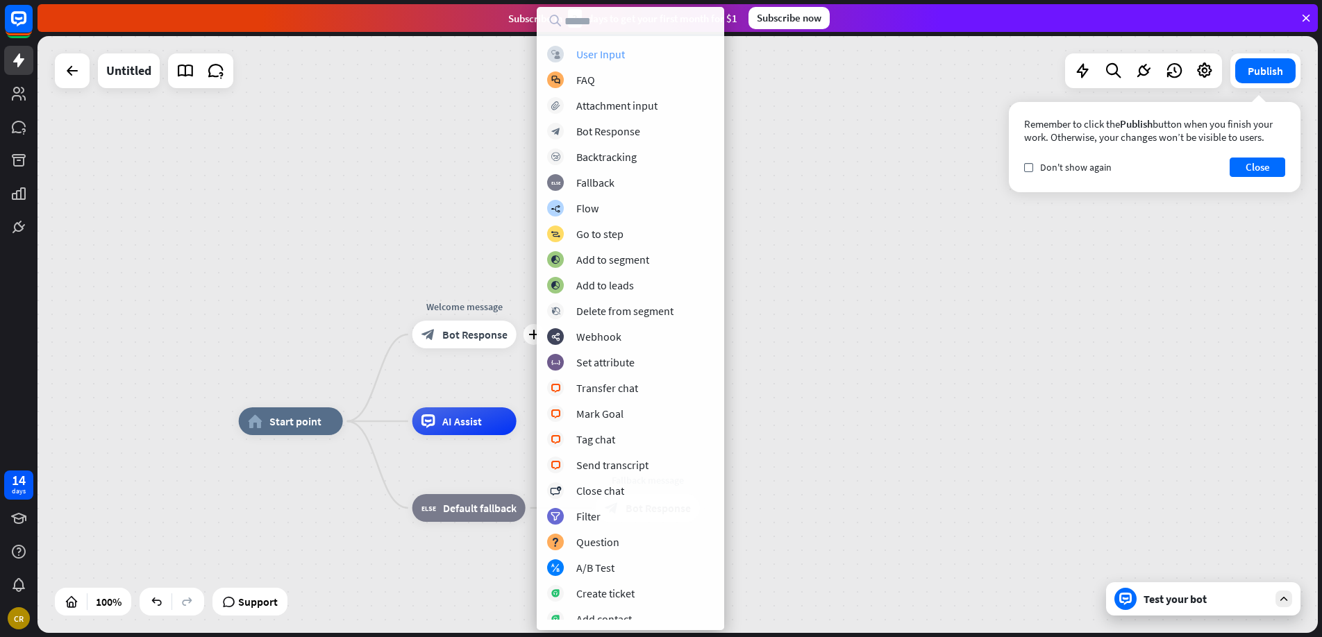
click at [601, 48] on div "User Input" at bounding box center [600, 54] width 49 height 14
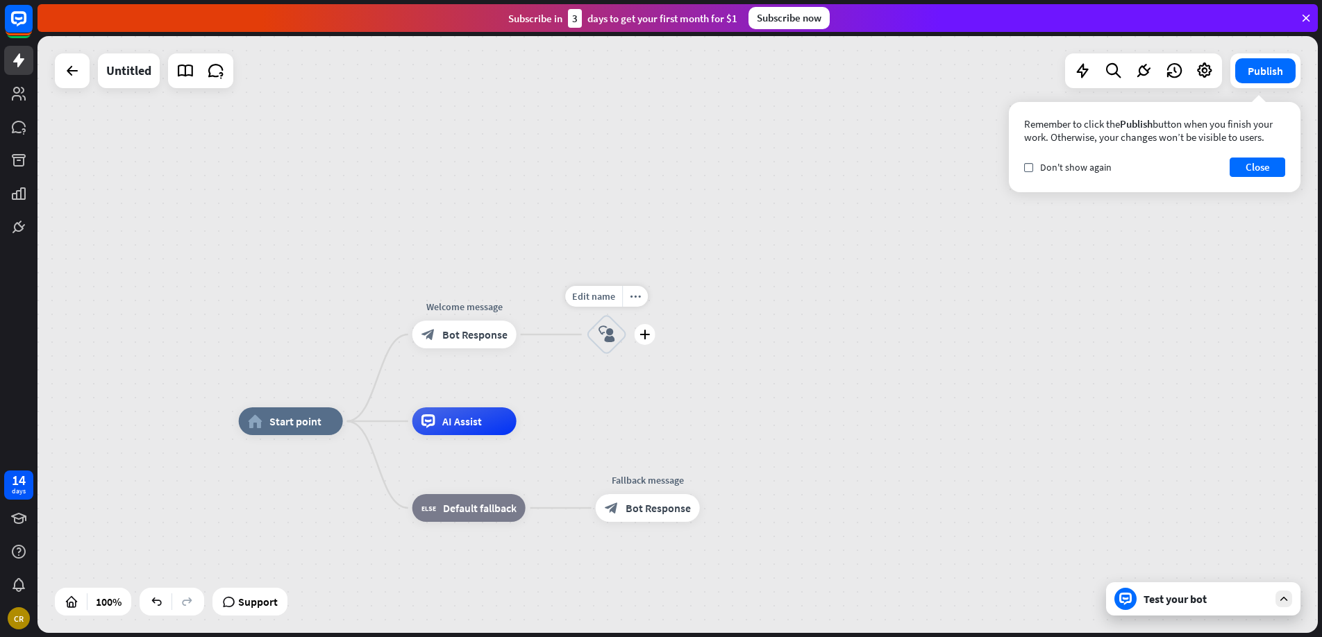
click at [603, 337] on icon "block_user_input" at bounding box center [607, 334] width 17 height 17
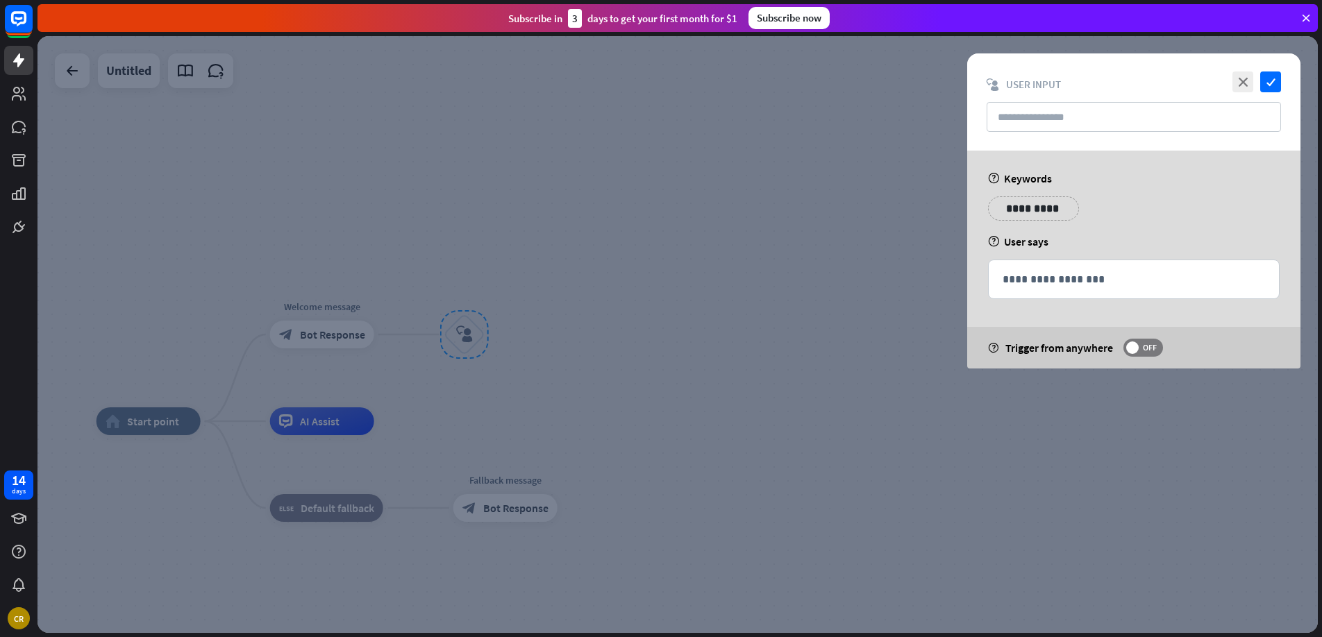
click at [1042, 208] on p "**********" at bounding box center [1033, 208] width 70 height 17
click at [1057, 274] on p "**********" at bounding box center [1134, 279] width 262 height 17
click at [1136, 344] on span at bounding box center [1132, 348] width 12 height 12
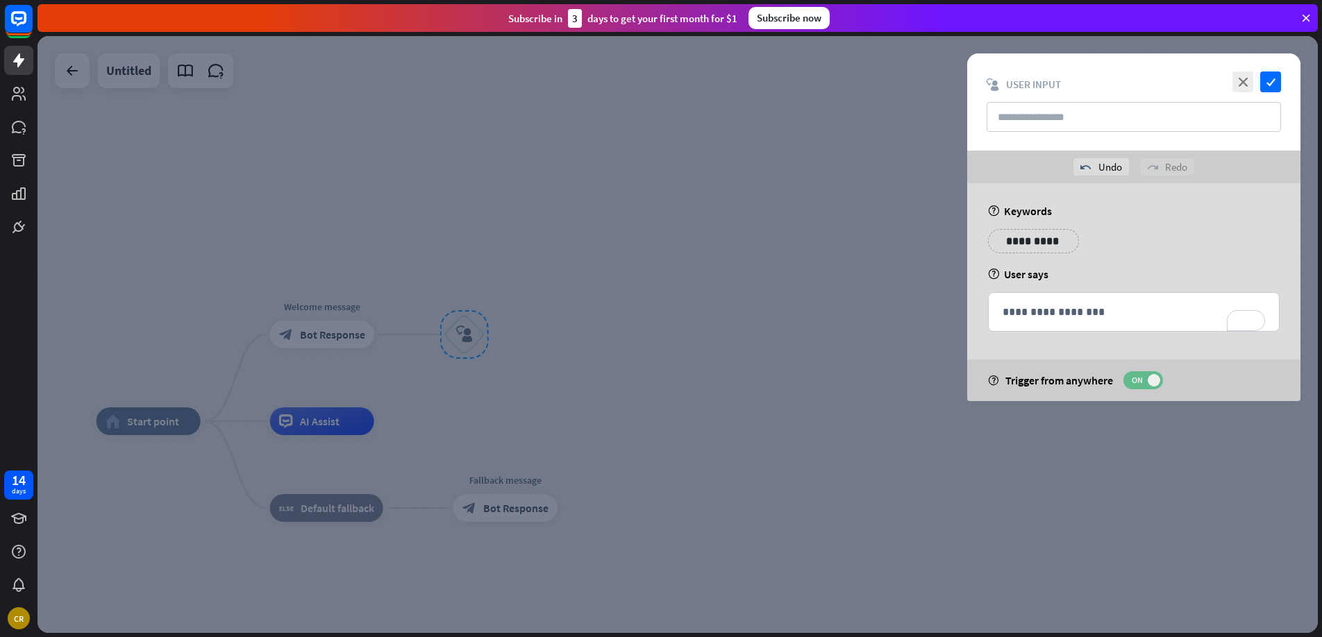
click at [1139, 380] on span "ON" at bounding box center [1137, 380] width 22 height 11
click at [1237, 85] on icon "close" at bounding box center [1242, 82] width 21 height 21
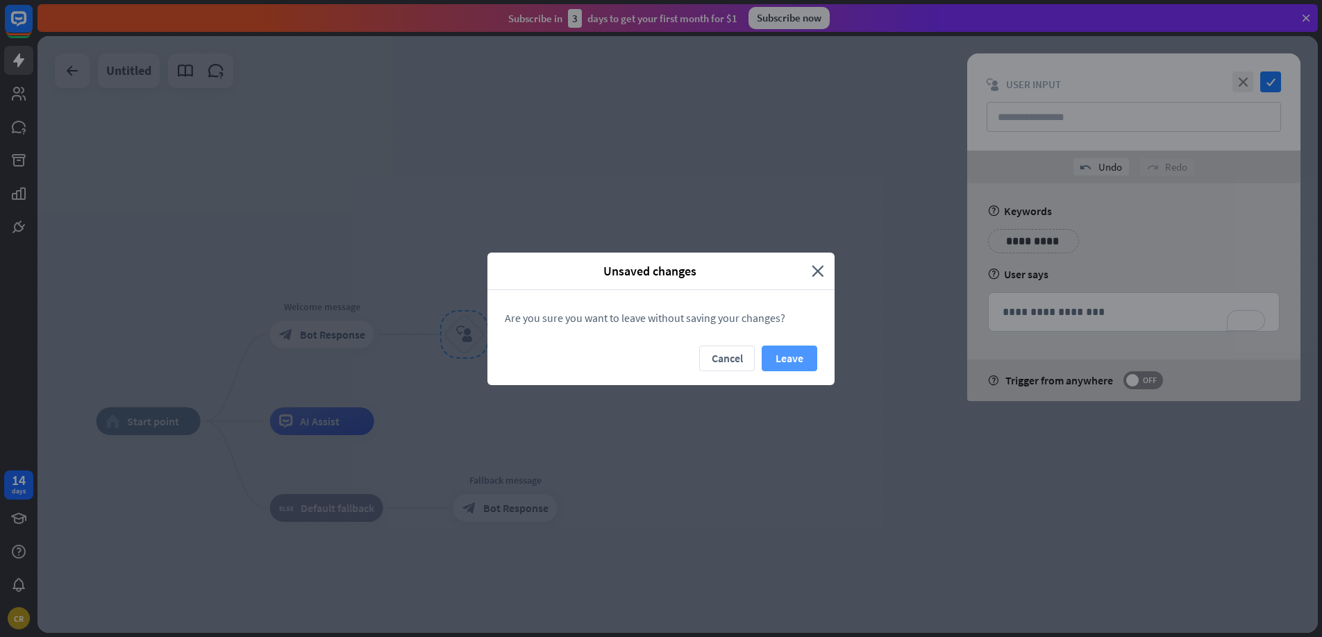
click at [780, 356] on button "Leave" at bounding box center [790, 359] width 56 height 26
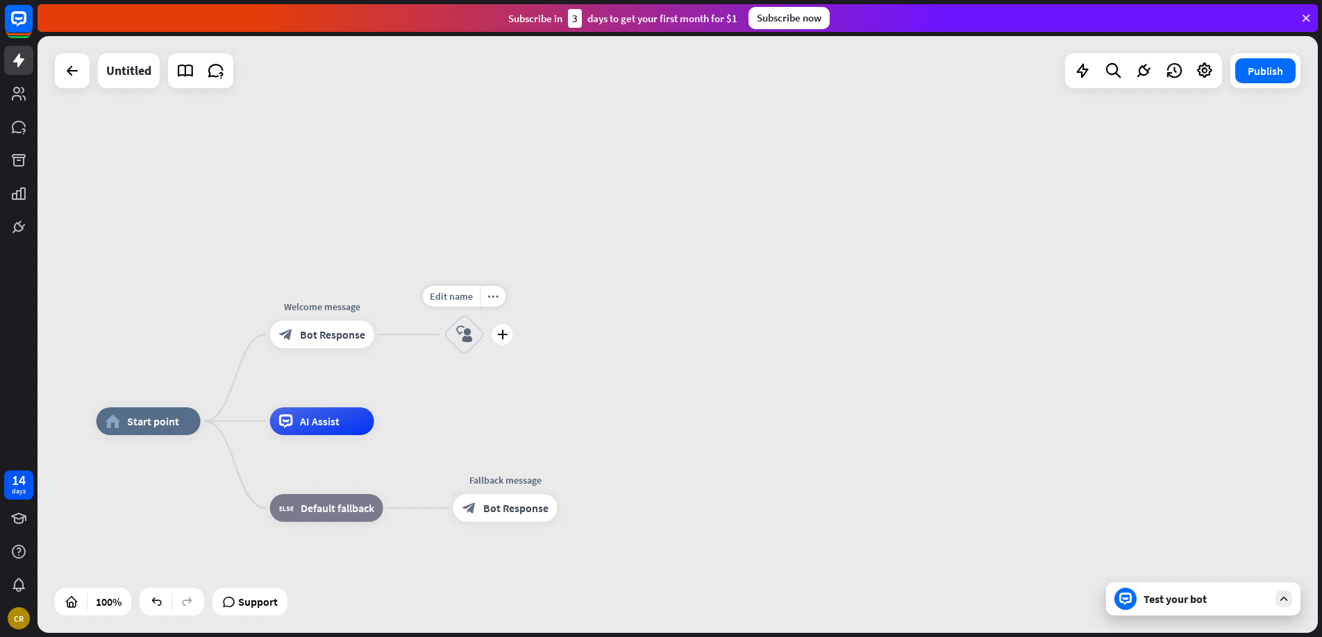
click at [461, 329] on icon "block_user_input" at bounding box center [464, 334] width 17 height 17
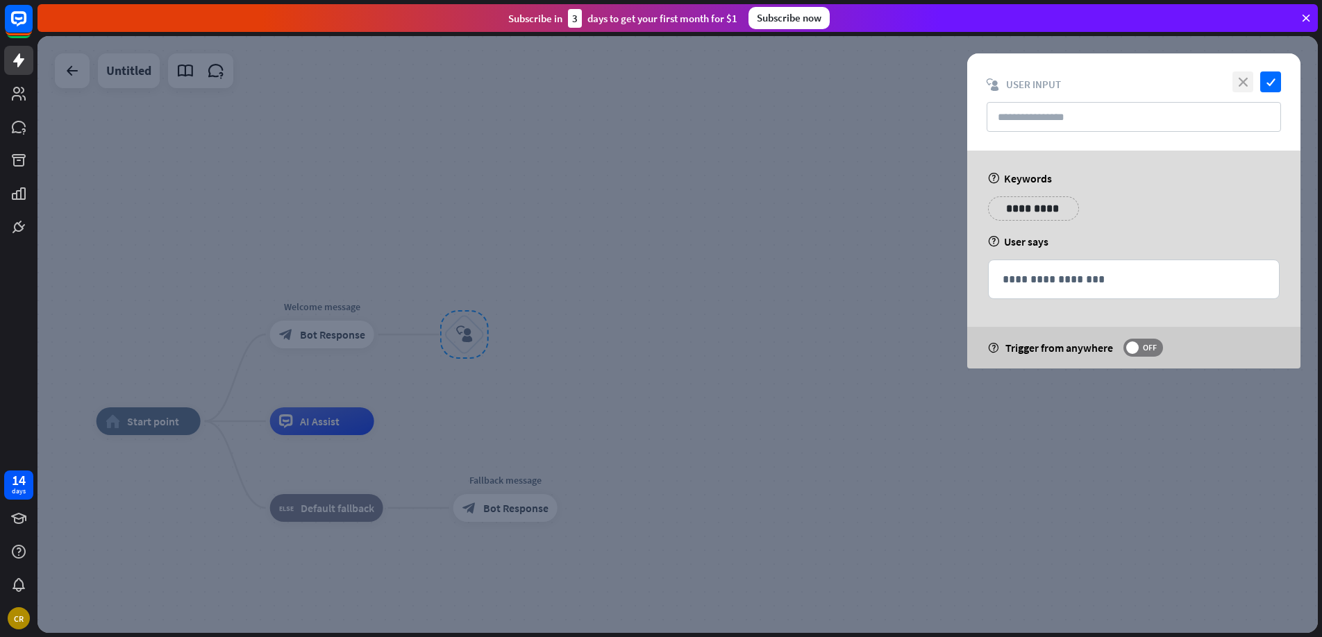
click at [1251, 81] on icon "close" at bounding box center [1242, 82] width 21 height 21
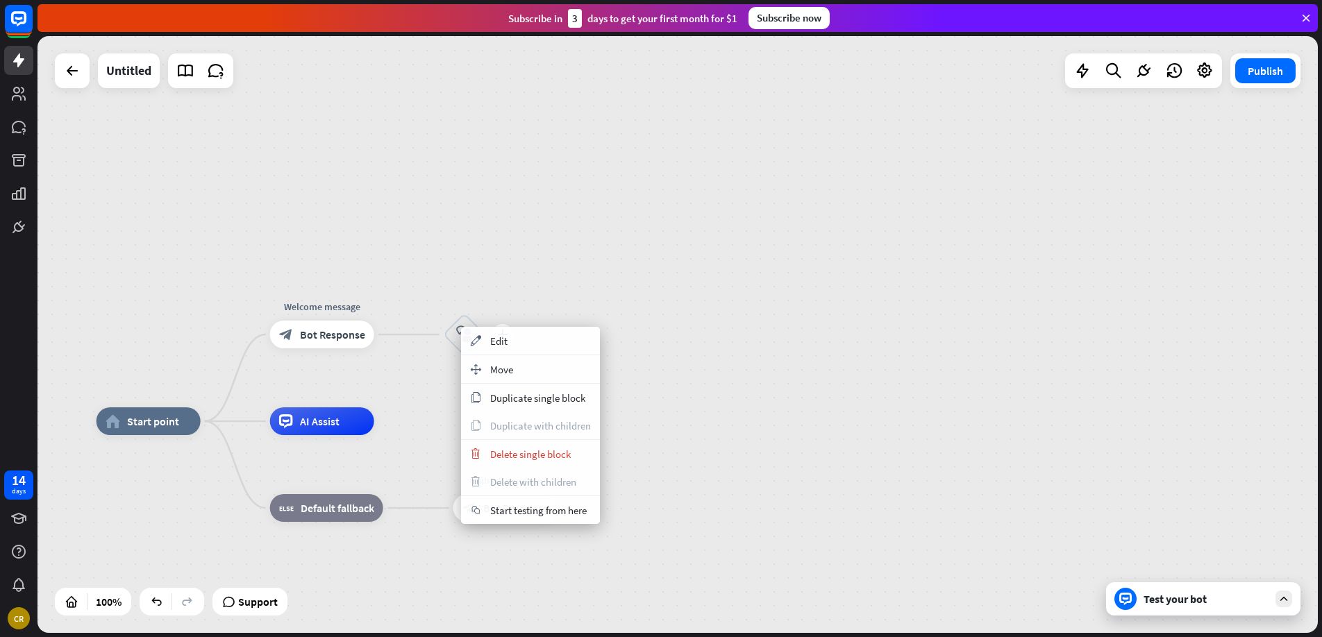
click at [479, 315] on div "block_user_input" at bounding box center [465, 335] width 42 height 42
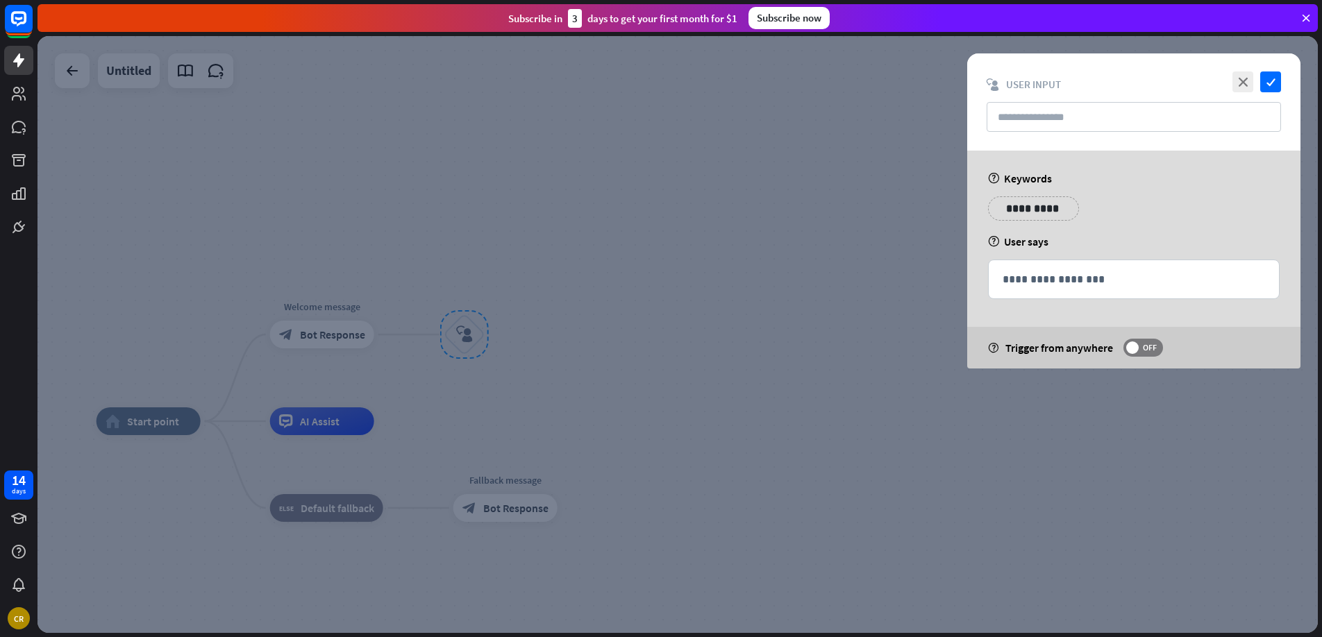
click at [585, 324] on div at bounding box center [677, 334] width 1280 height 597
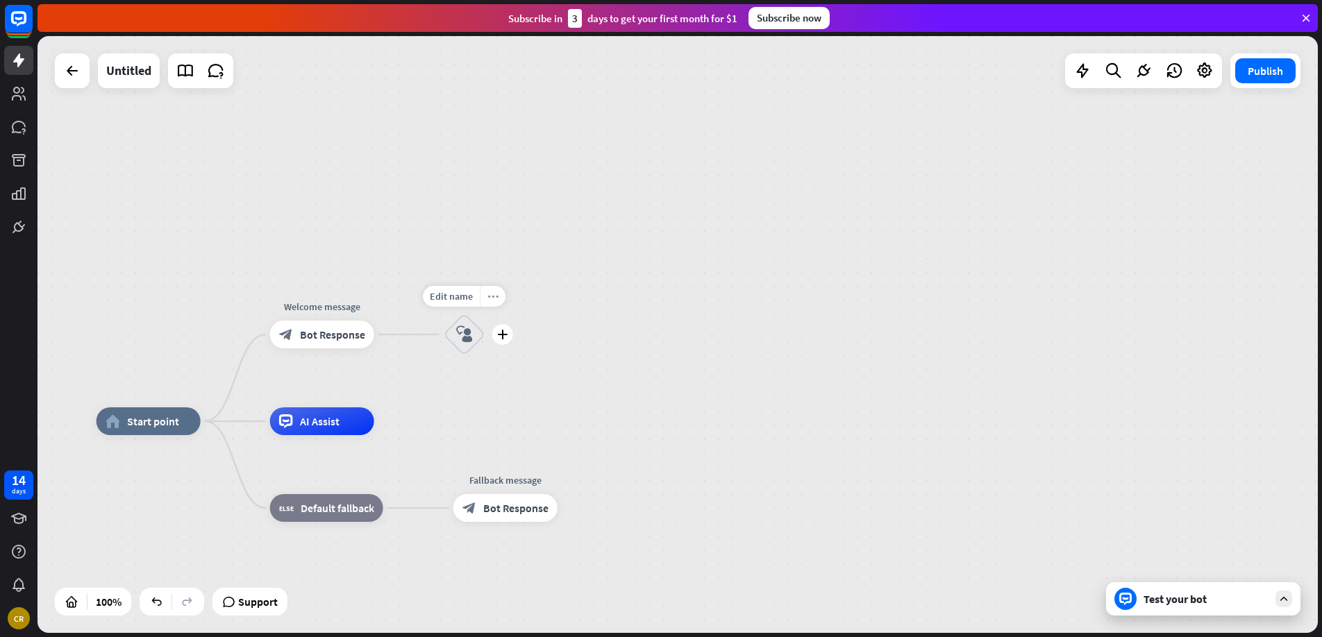
click at [495, 292] on icon "more_horiz" at bounding box center [492, 297] width 11 height 10
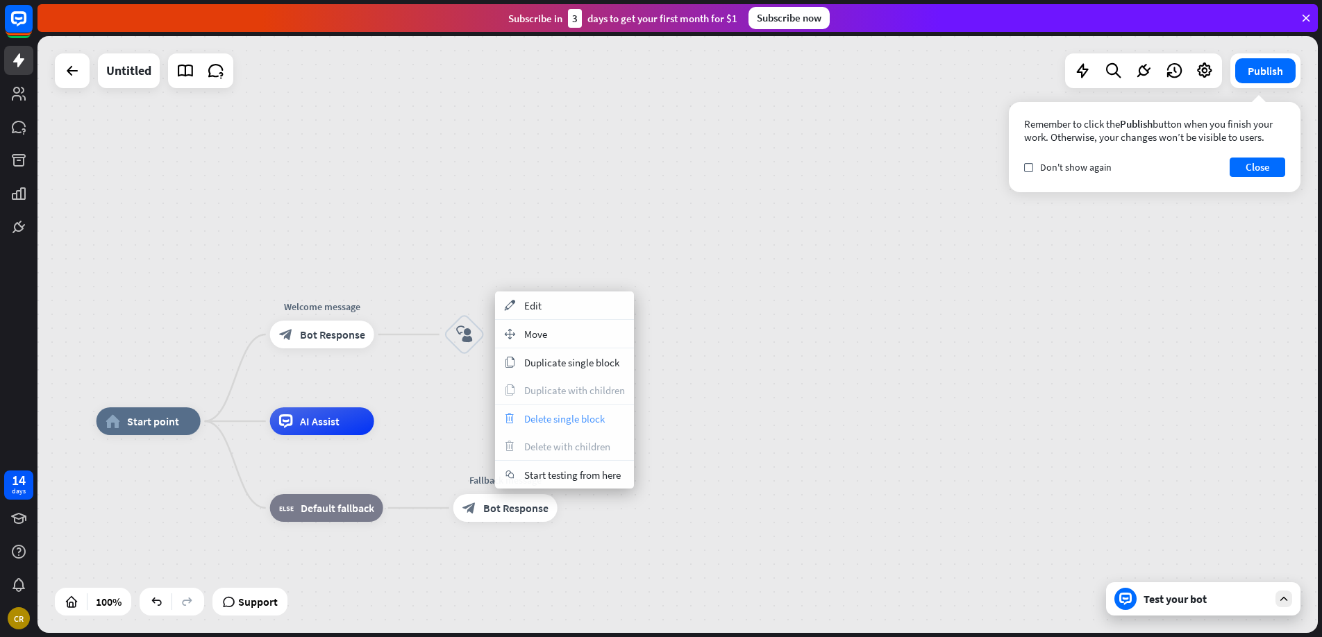
click at [542, 416] on span "Delete single block" at bounding box center [564, 418] width 81 height 13
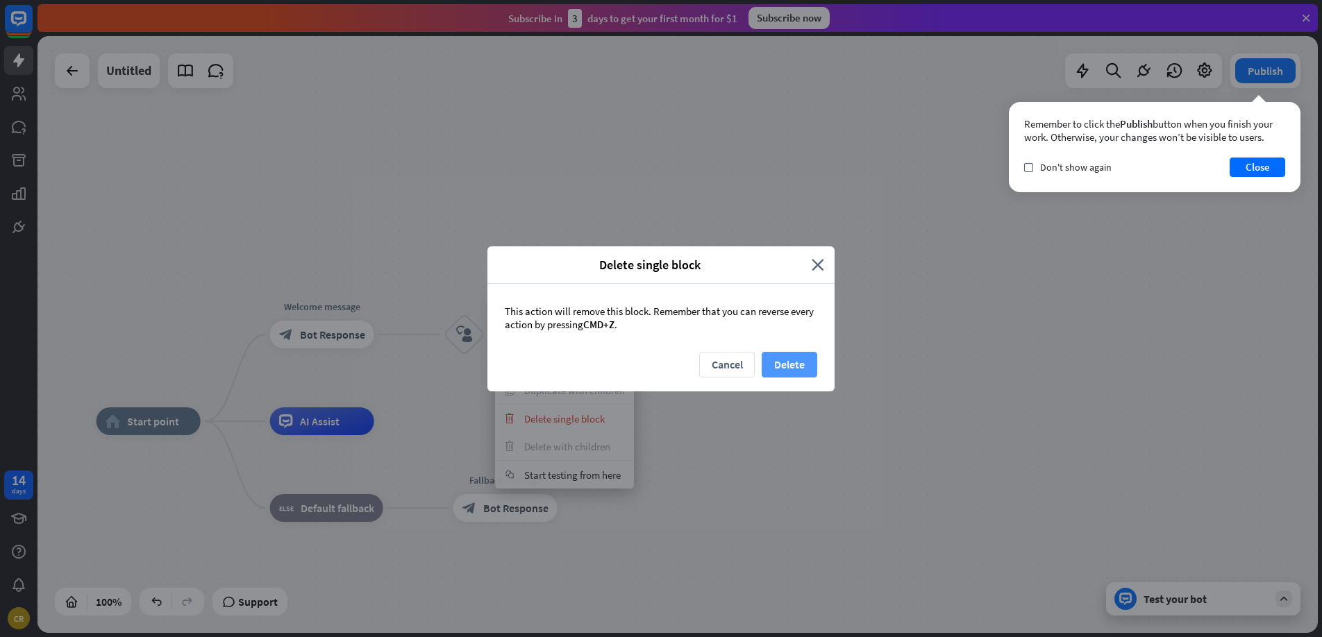
click at [798, 372] on button "Delete" at bounding box center [790, 365] width 56 height 26
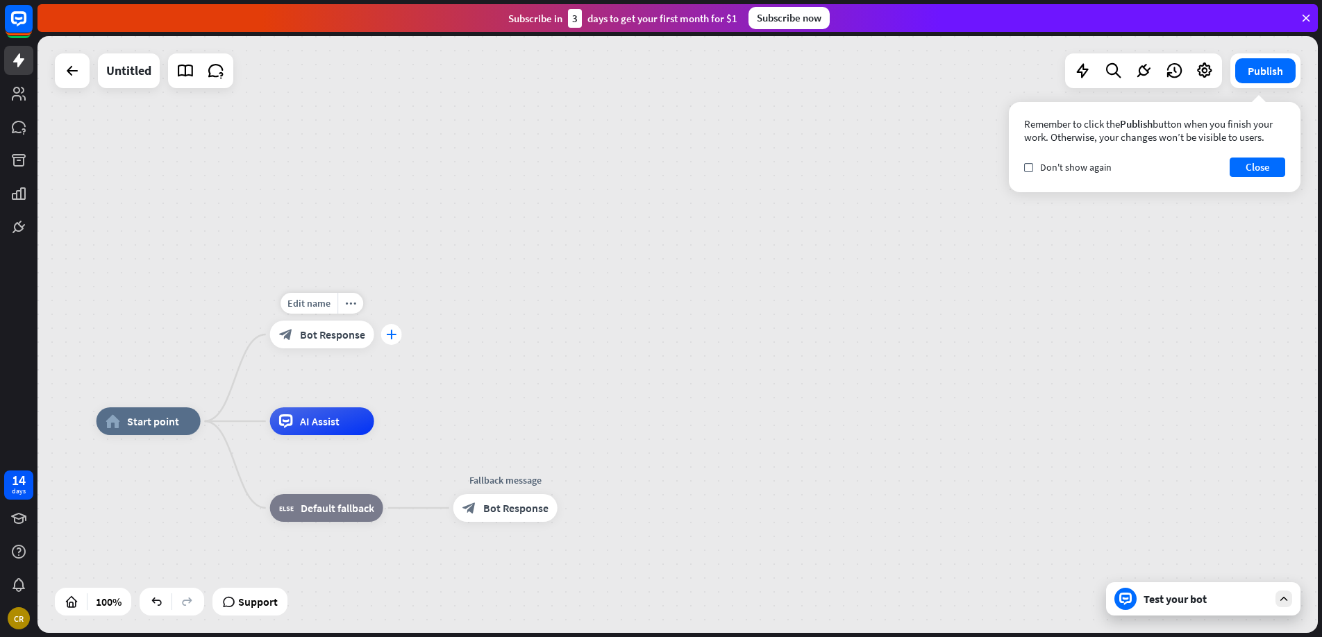
click at [390, 337] on icon "plus" at bounding box center [391, 335] width 10 height 10
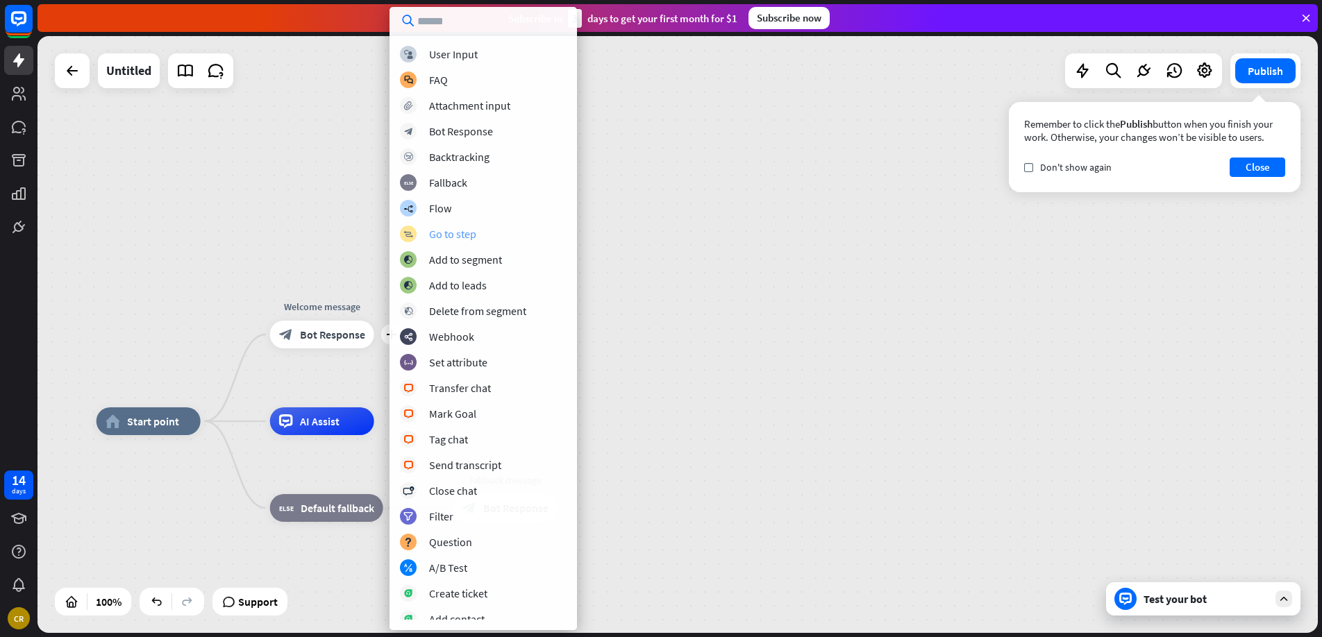
click at [461, 230] on div "Go to step" at bounding box center [452, 234] width 47 height 14
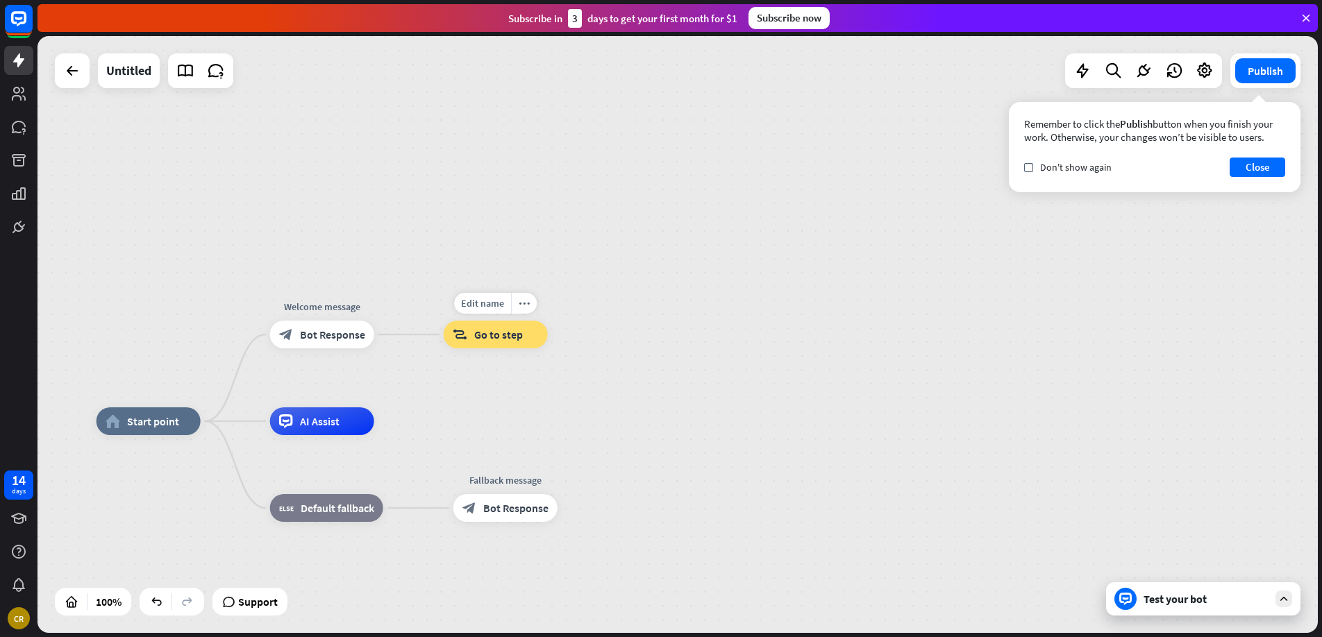
click at [489, 333] on span "Go to step" at bounding box center [498, 335] width 49 height 14
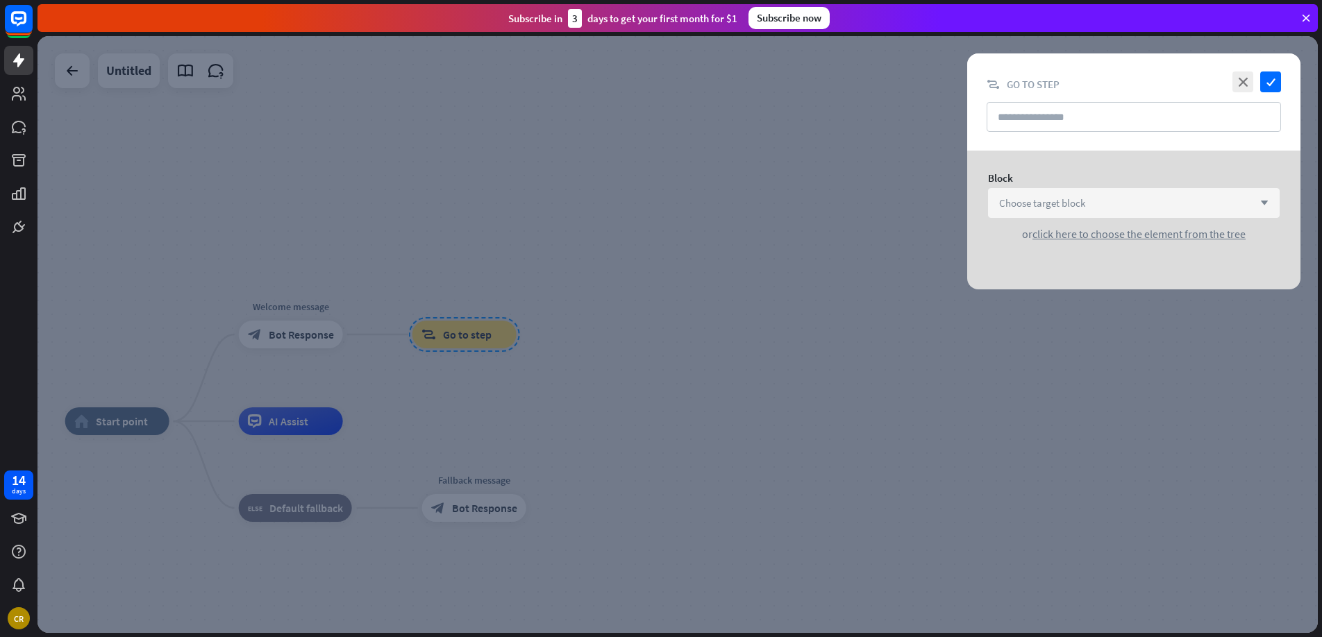
click at [1053, 206] on span "Choose target block" at bounding box center [1042, 202] width 86 height 13
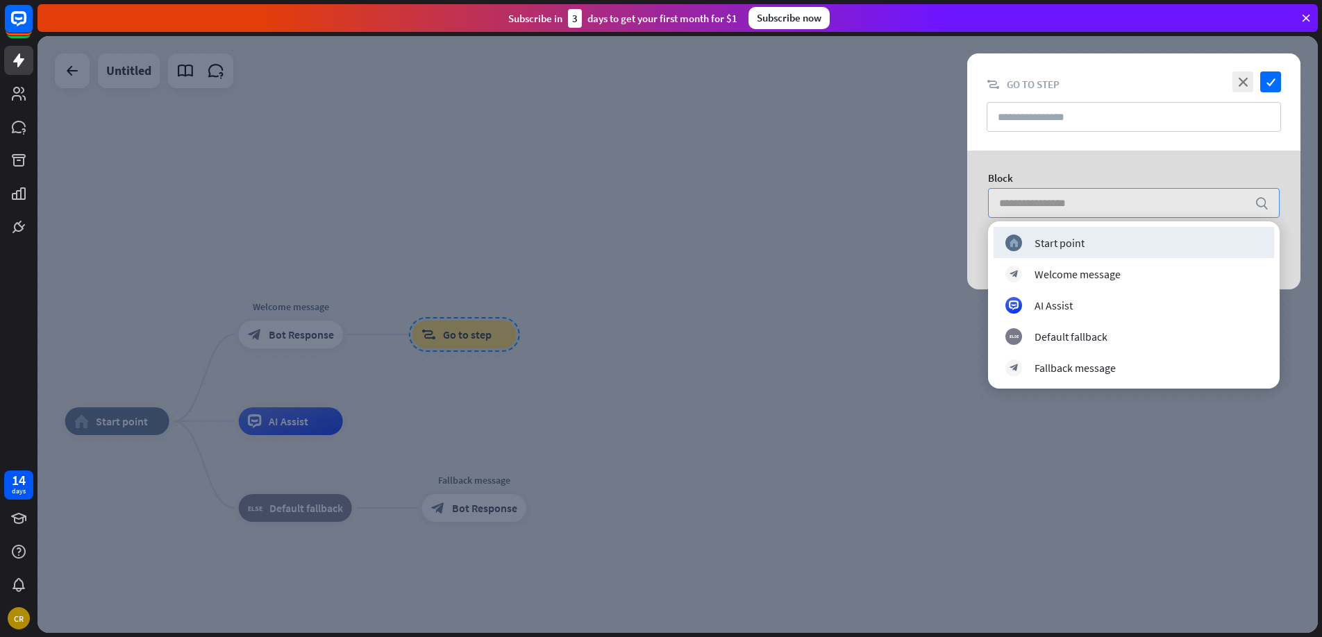
click at [1036, 185] on div "Block search or click here to choose the element from the tree" at bounding box center [1133, 206] width 333 height 111
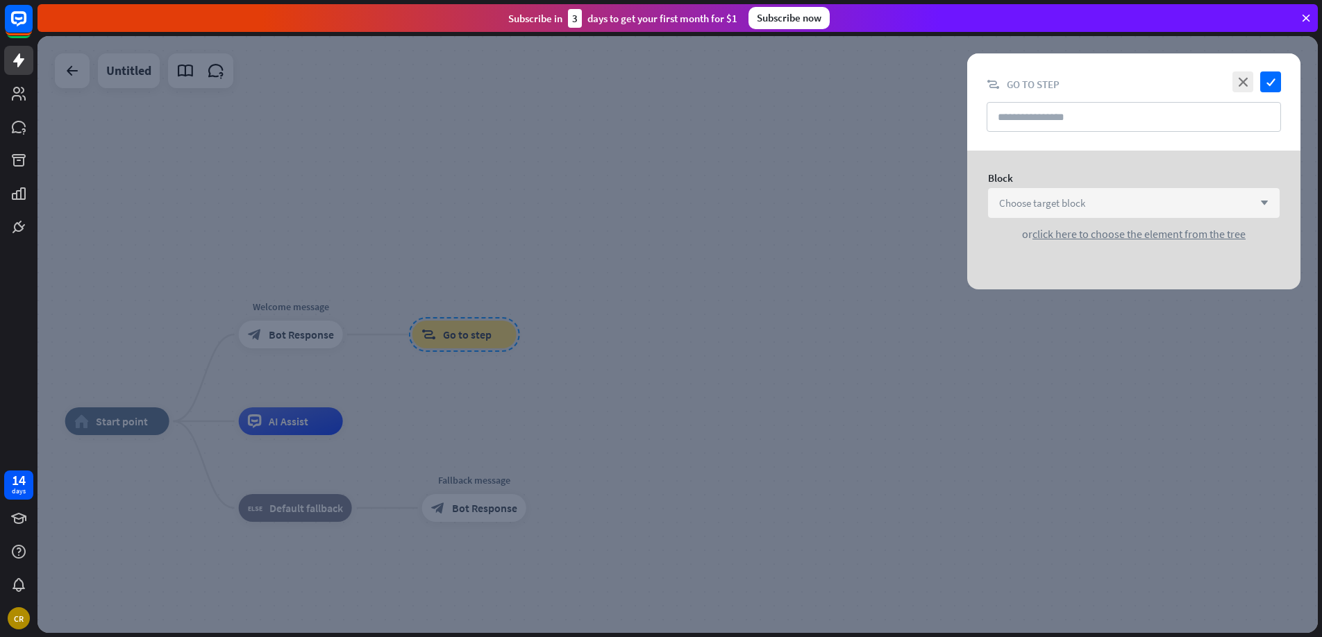
click at [862, 142] on div at bounding box center [677, 334] width 1280 height 597
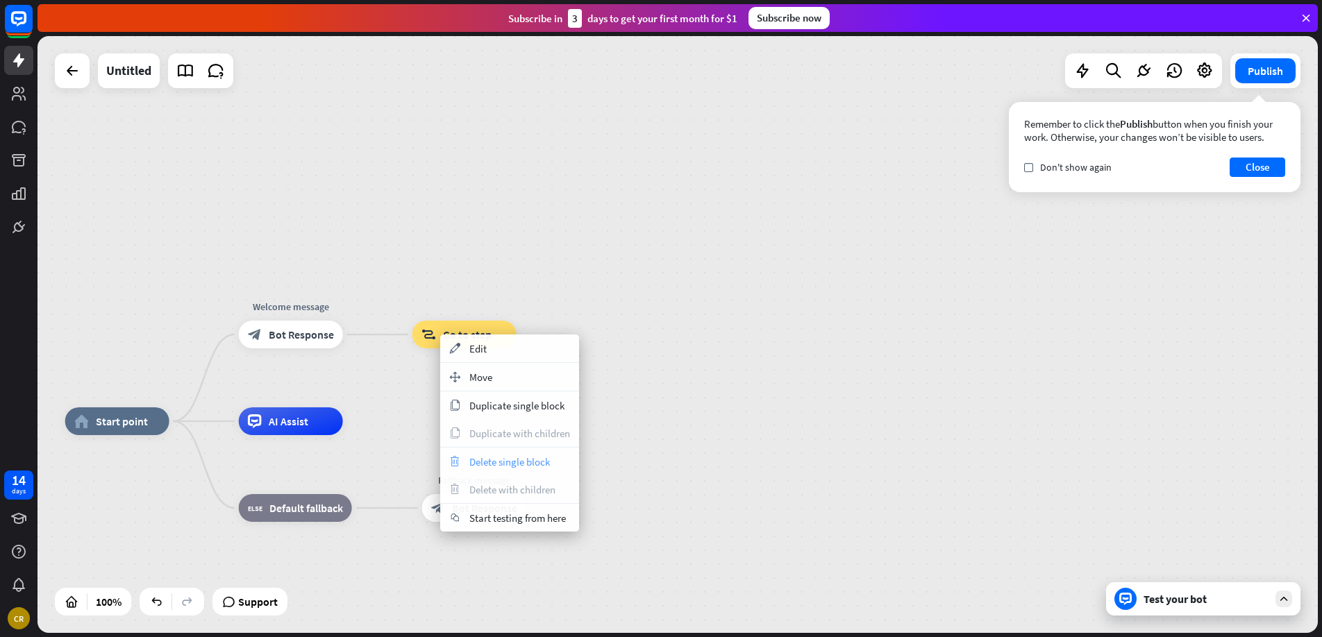
click at [483, 465] on span "Delete single block" at bounding box center [509, 461] width 81 height 13
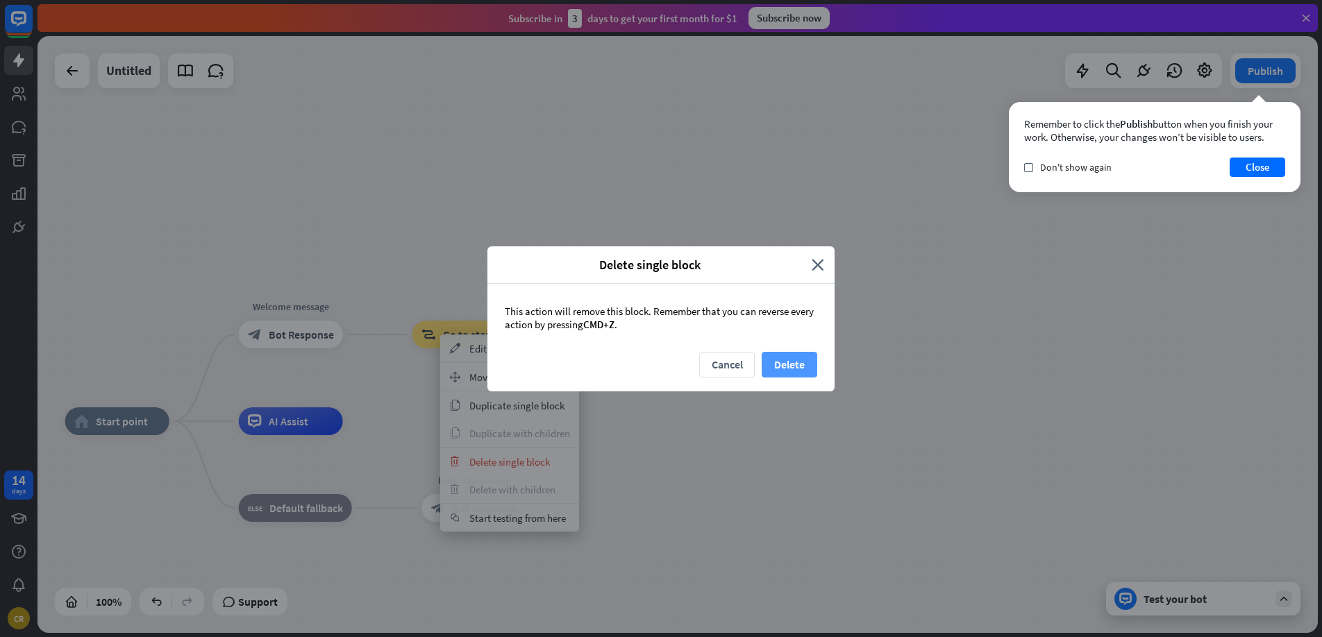
click at [776, 356] on button "Delete" at bounding box center [790, 365] width 56 height 26
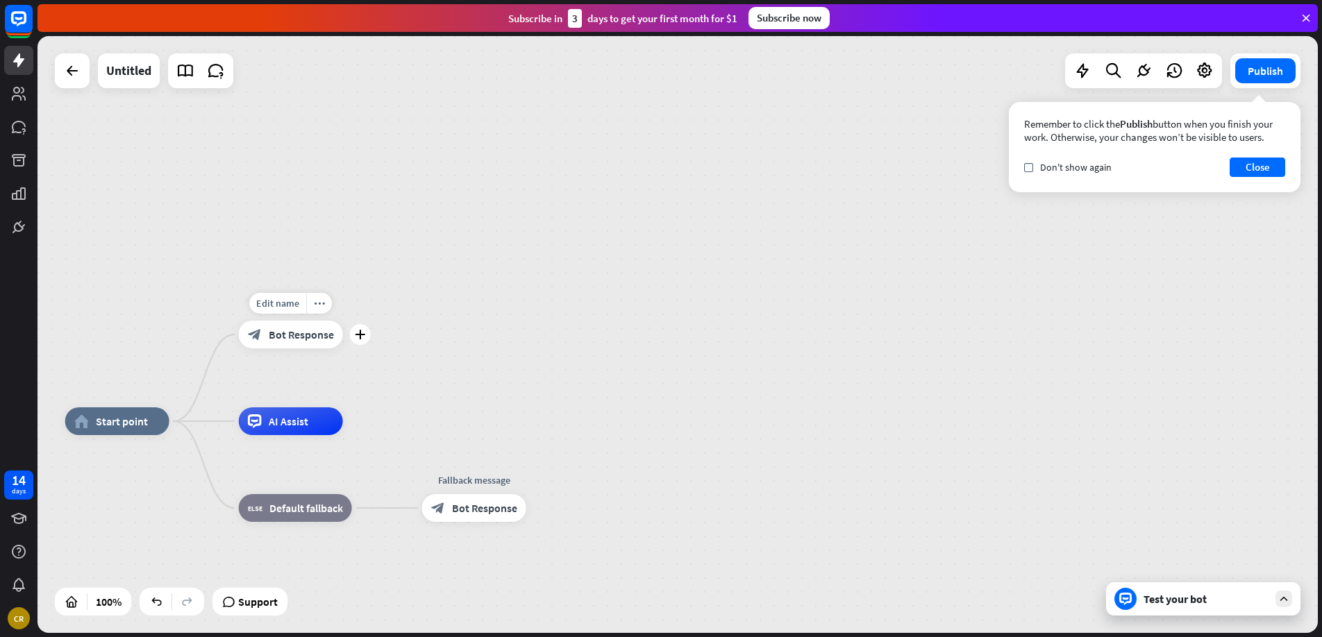
click at [267, 335] on div "block_bot_response Bot Response" at bounding box center [291, 335] width 104 height 28
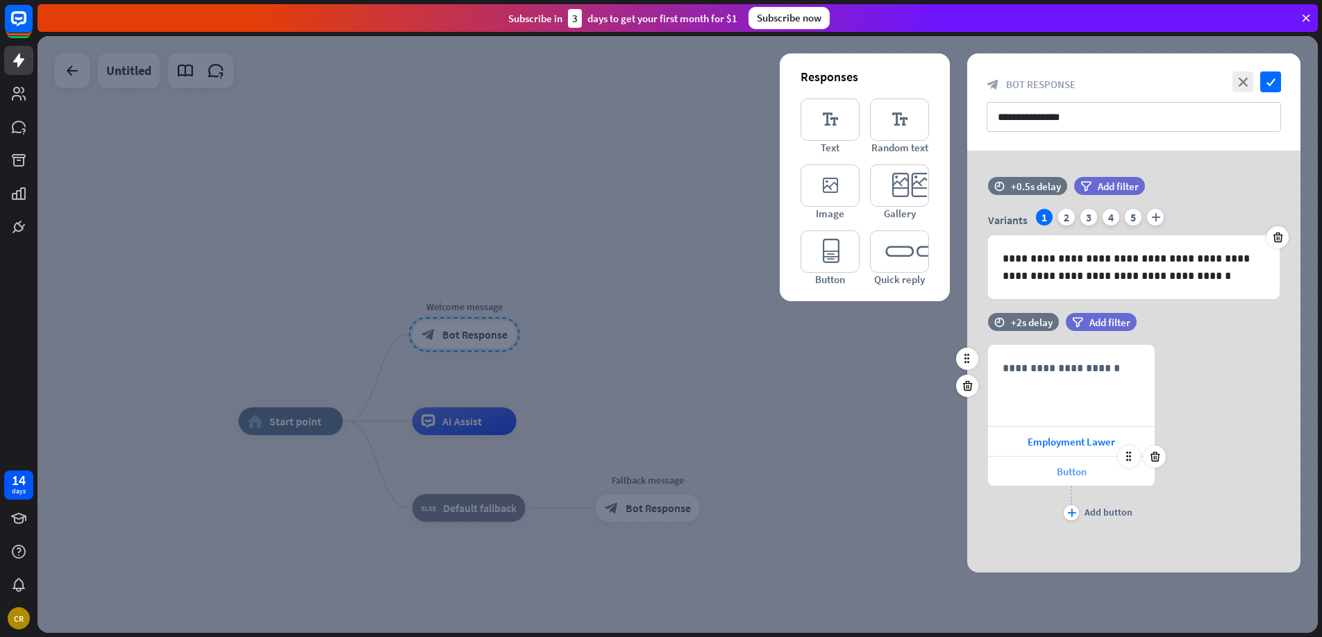
click at [1098, 470] on div "Button" at bounding box center [1071, 471] width 167 height 29
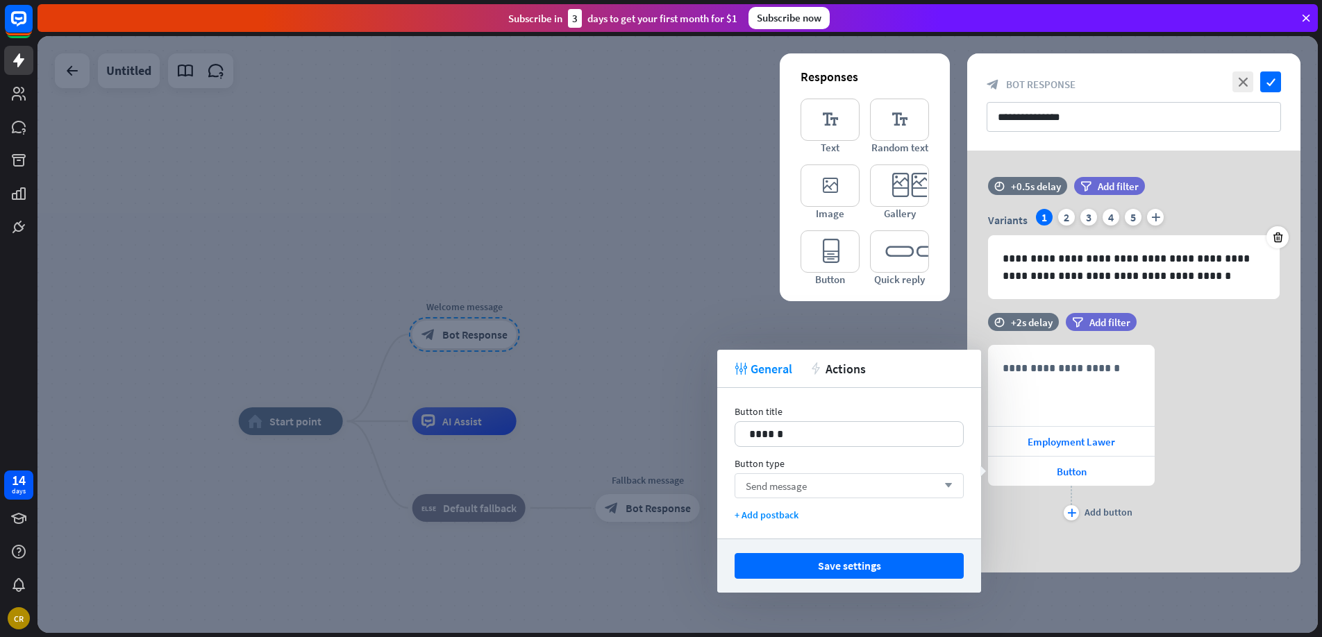
click at [849, 485] on div "Send message arrow_down" at bounding box center [849, 486] width 229 height 25
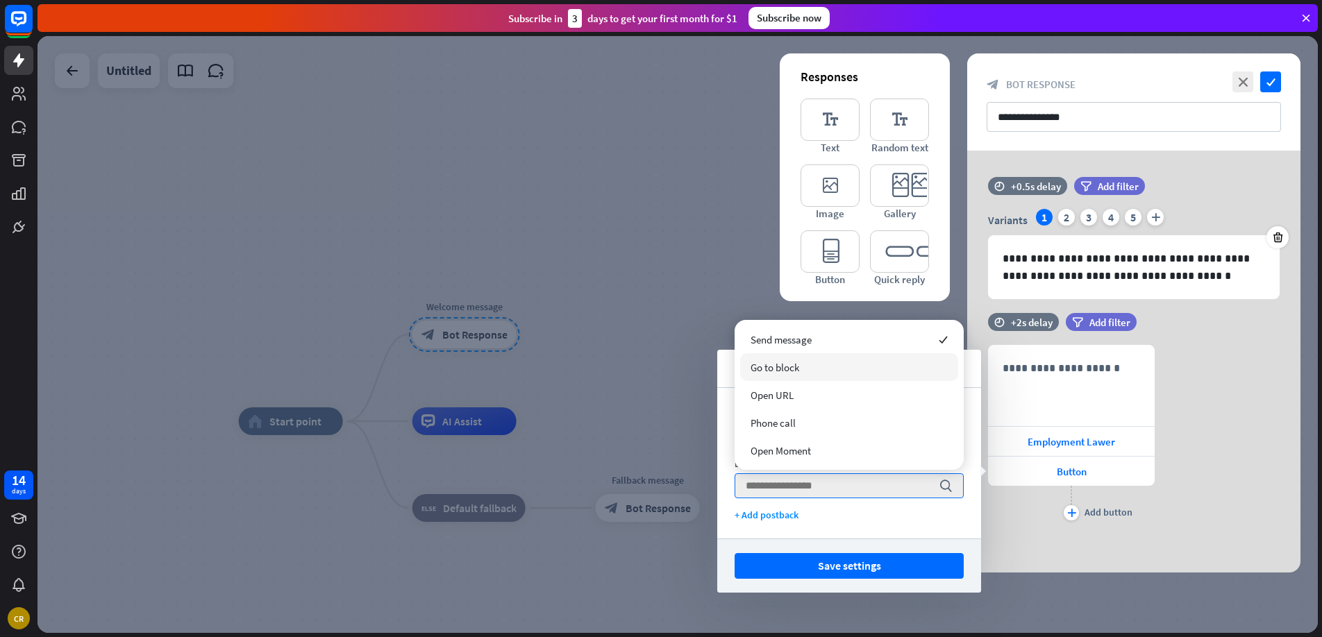
click at [811, 363] on div "Go to block" at bounding box center [849, 367] width 218 height 28
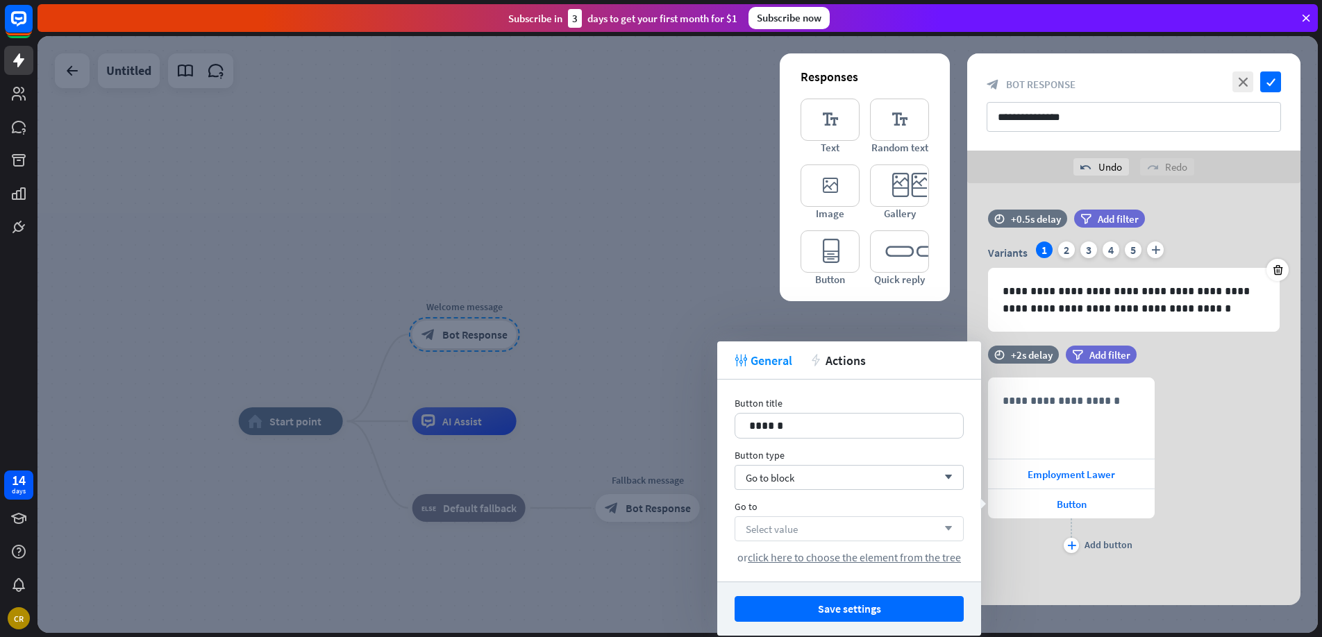
click at [941, 528] on icon "arrow_down" at bounding box center [944, 529] width 15 height 8
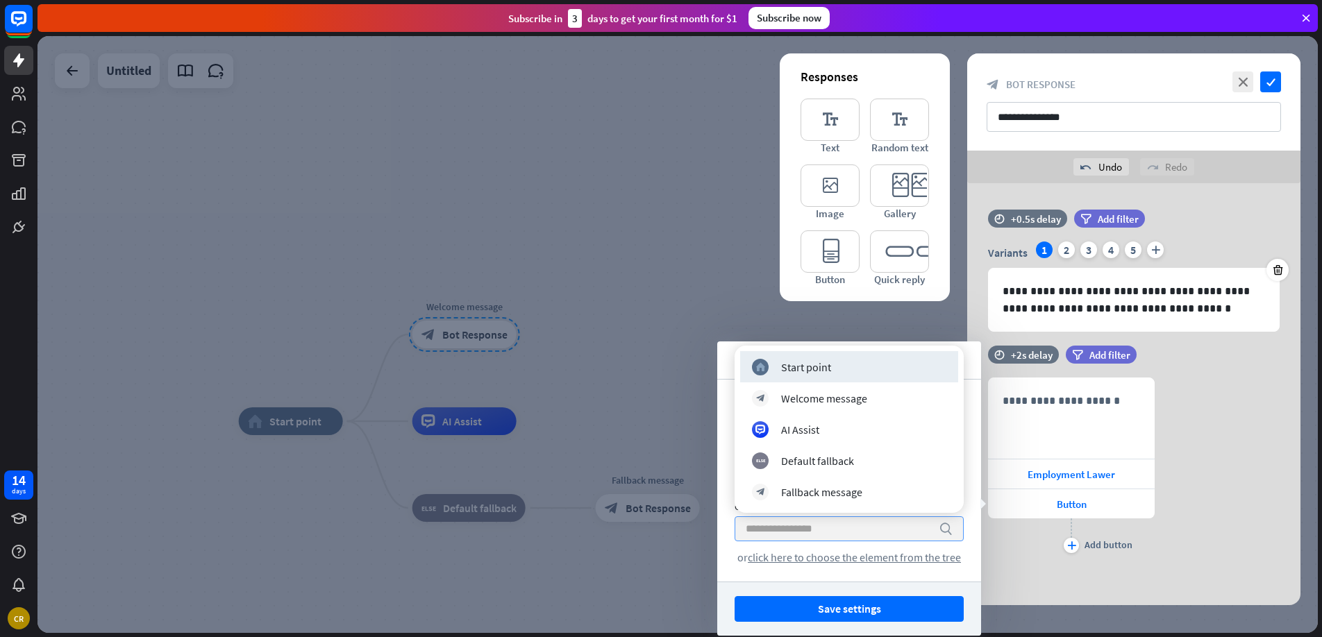
click at [941, 528] on icon "search" at bounding box center [946, 529] width 14 height 14
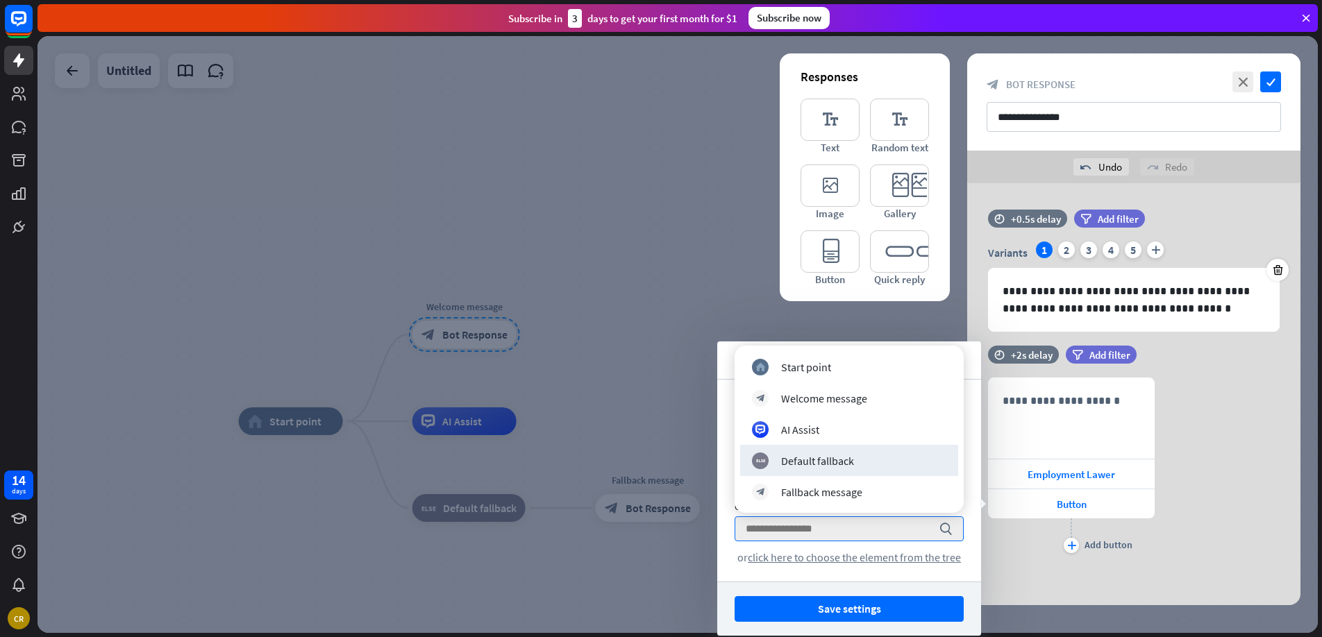
click at [643, 410] on div at bounding box center [677, 334] width 1280 height 597
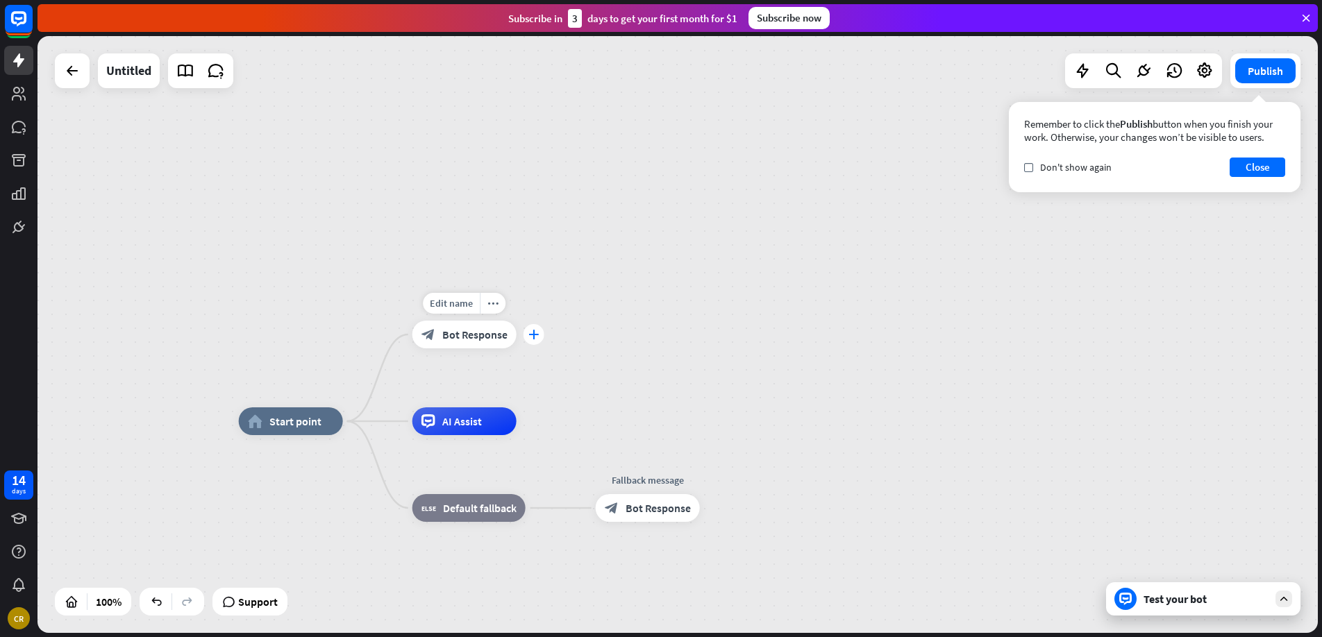
click at [536, 333] on icon "plus" at bounding box center [533, 335] width 10 height 10
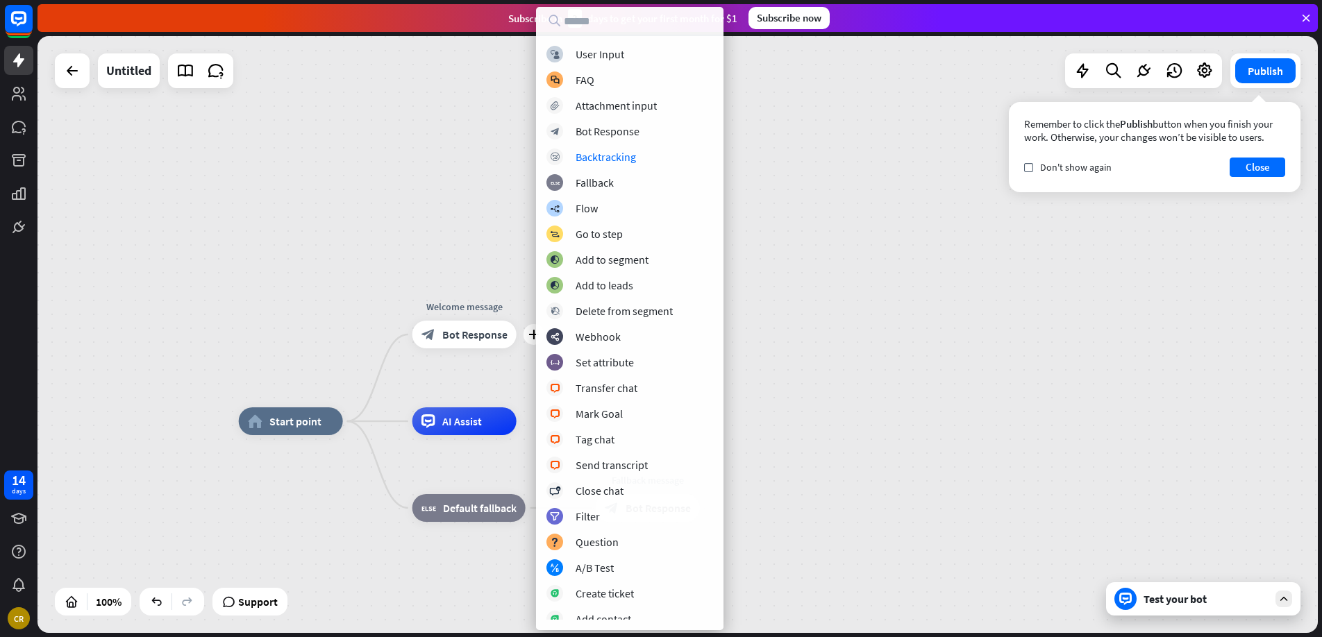
click at [453, 235] on div "home_2 Start point plus Welcome message block_bot_response Bot Response AI Assi…" at bounding box center [677, 334] width 1280 height 597
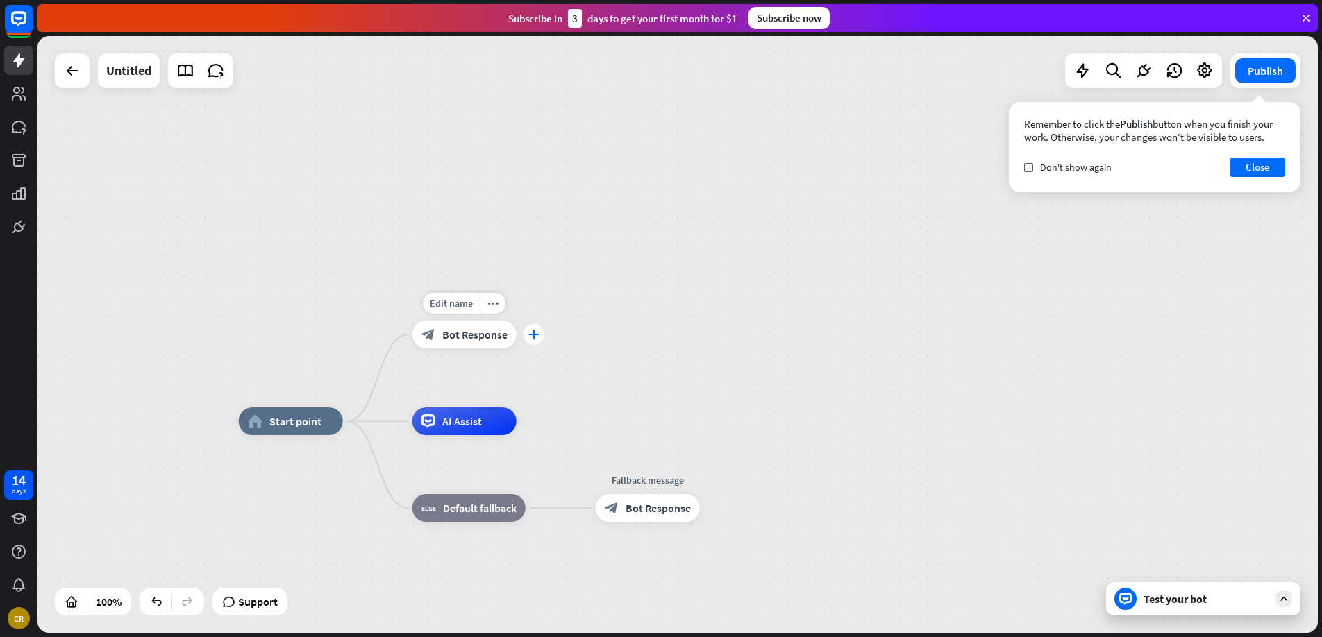
click at [531, 338] on icon "plus" at bounding box center [533, 335] width 10 height 10
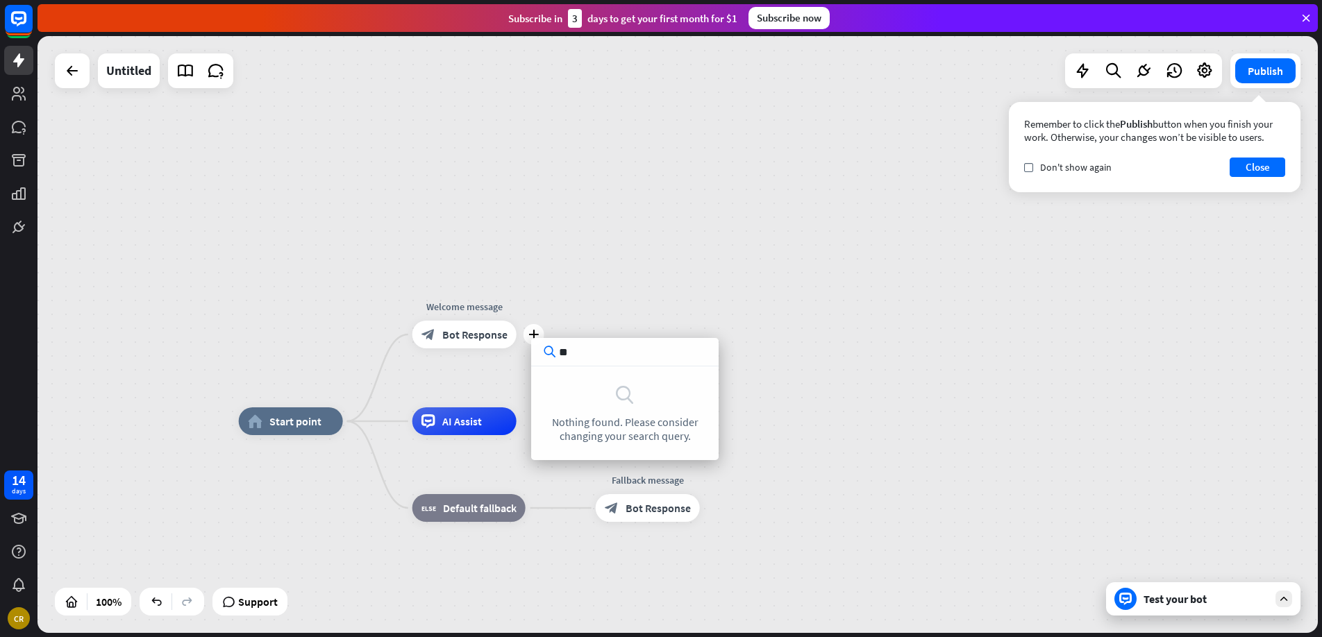
type input "*"
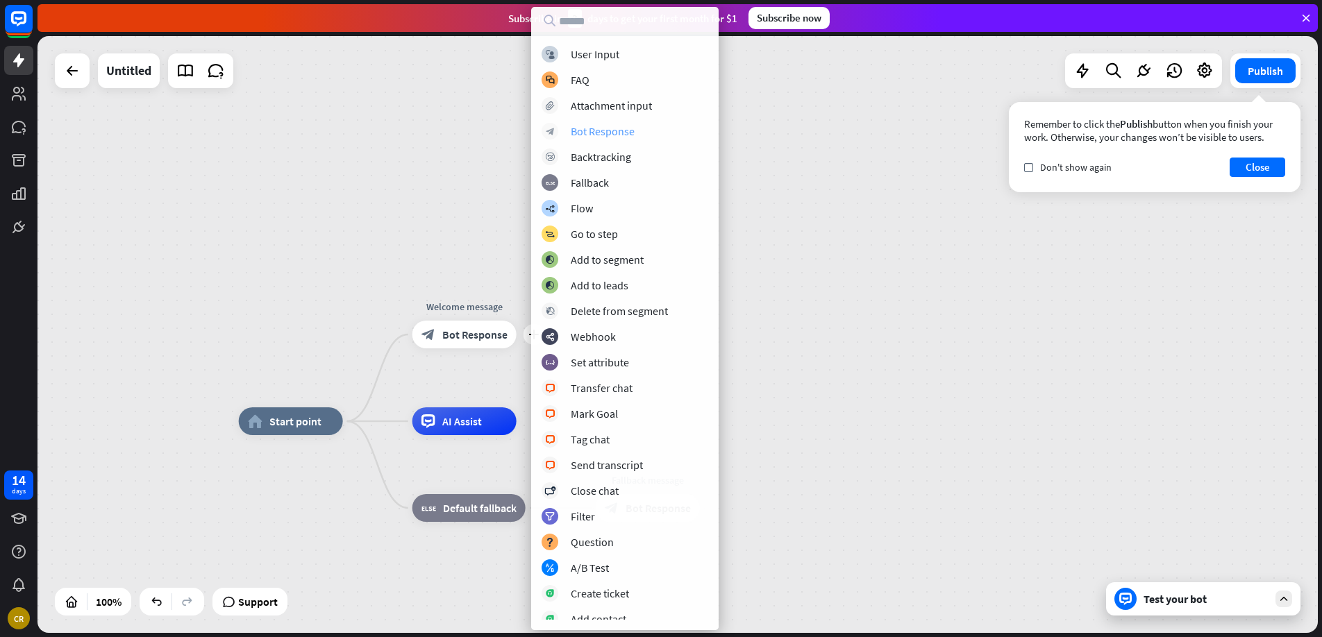
click at [583, 128] on div "Bot Response" at bounding box center [603, 131] width 64 height 14
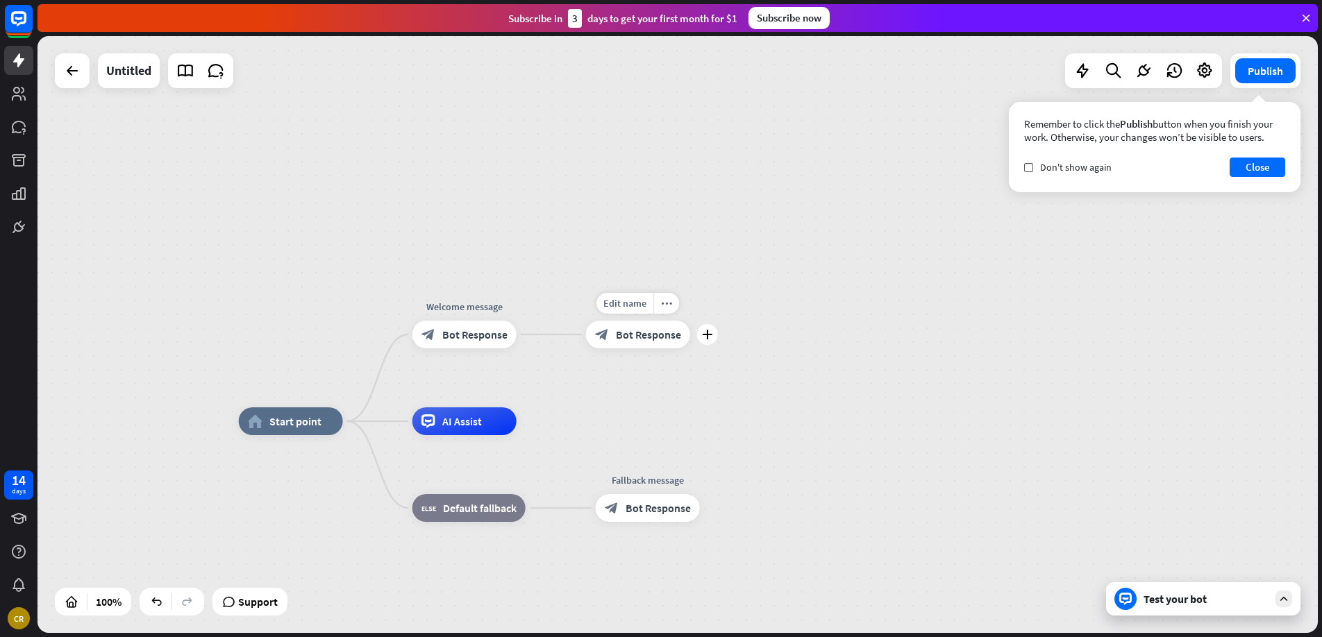
click at [643, 336] on span "Bot Response" at bounding box center [648, 335] width 65 height 14
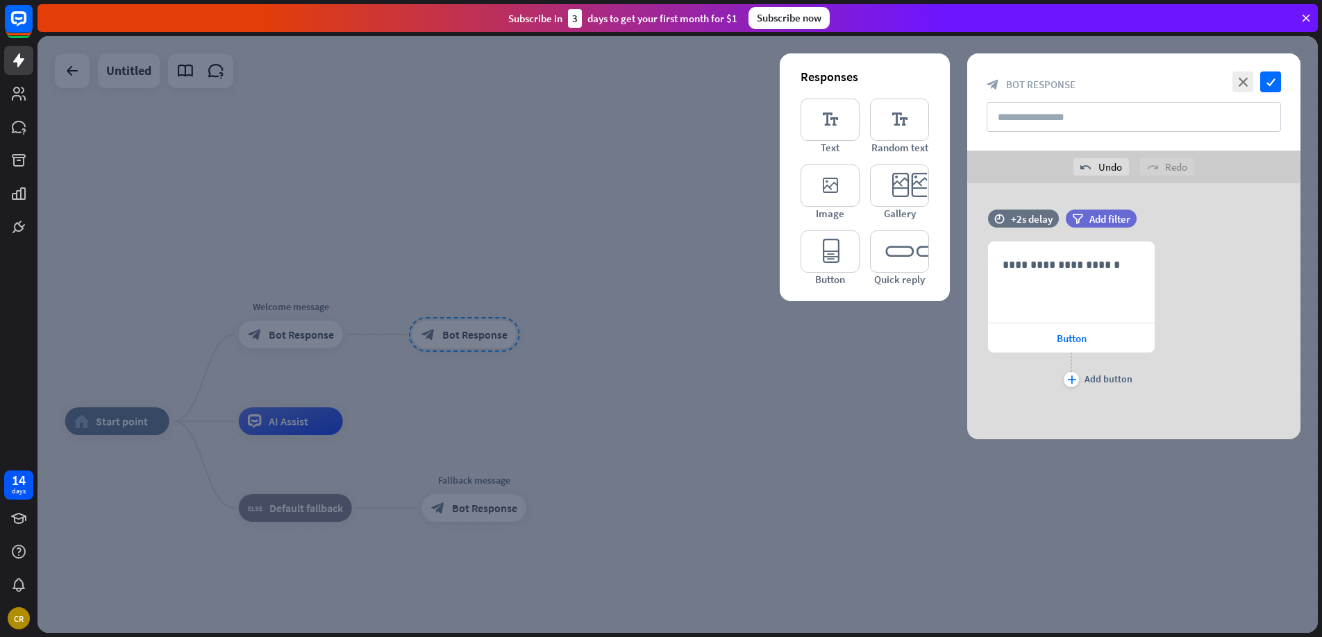
click at [512, 274] on div at bounding box center [677, 334] width 1280 height 597
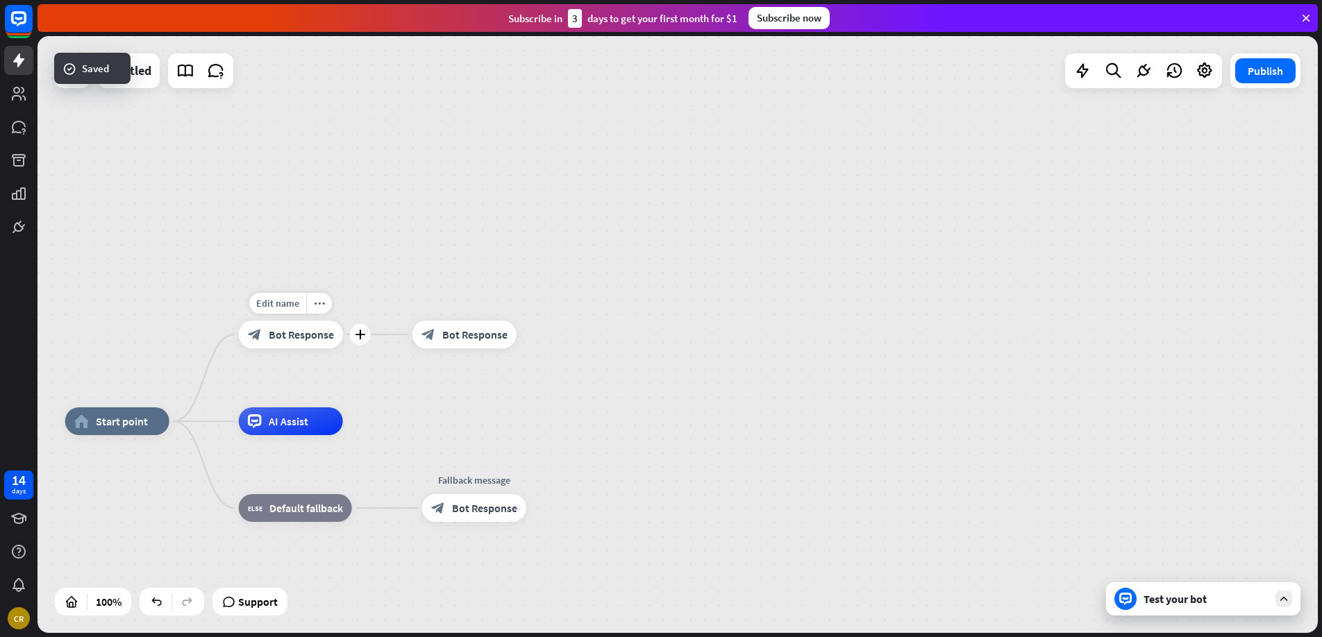
click at [274, 349] on div "Edit name more_horiz plus Welcome message block_bot_response Bot Response" at bounding box center [291, 335] width 104 height 28
click at [274, 342] on div "block_bot_response Bot Response" at bounding box center [292, 335] width 104 height 28
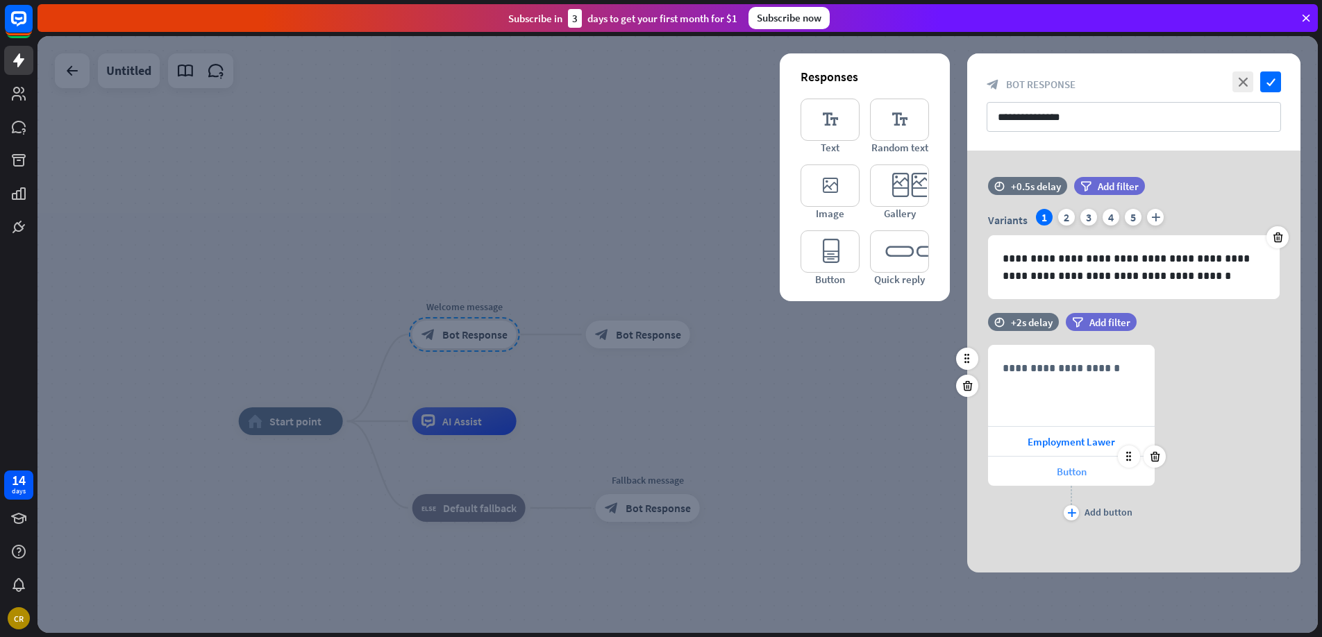
click at [1102, 469] on div "Button" at bounding box center [1071, 471] width 167 height 29
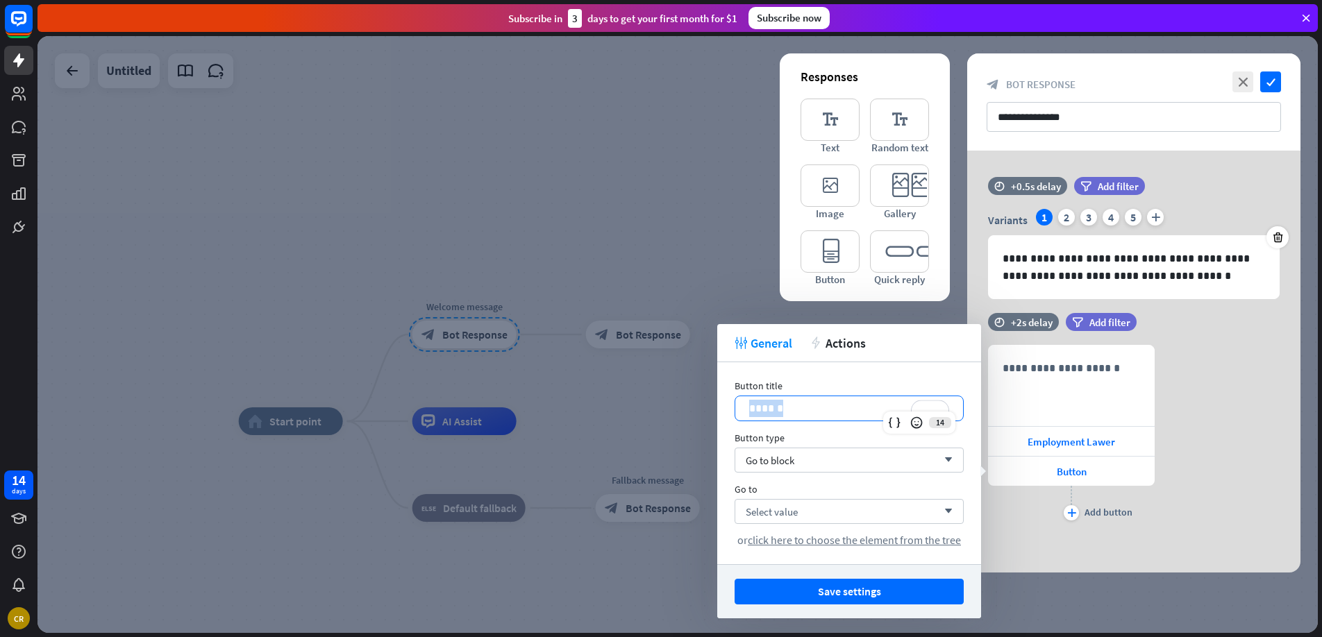
drag, startPoint x: 798, startPoint y: 412, endPoint x: 737, endPoint y: 408, distance: 61.2
click at [737, 408] on div "******" at bounding box center [849, 408] width 228 height 24
click at [804, 405] on p "******" at bounding box center [849, 408] width 200 height 17
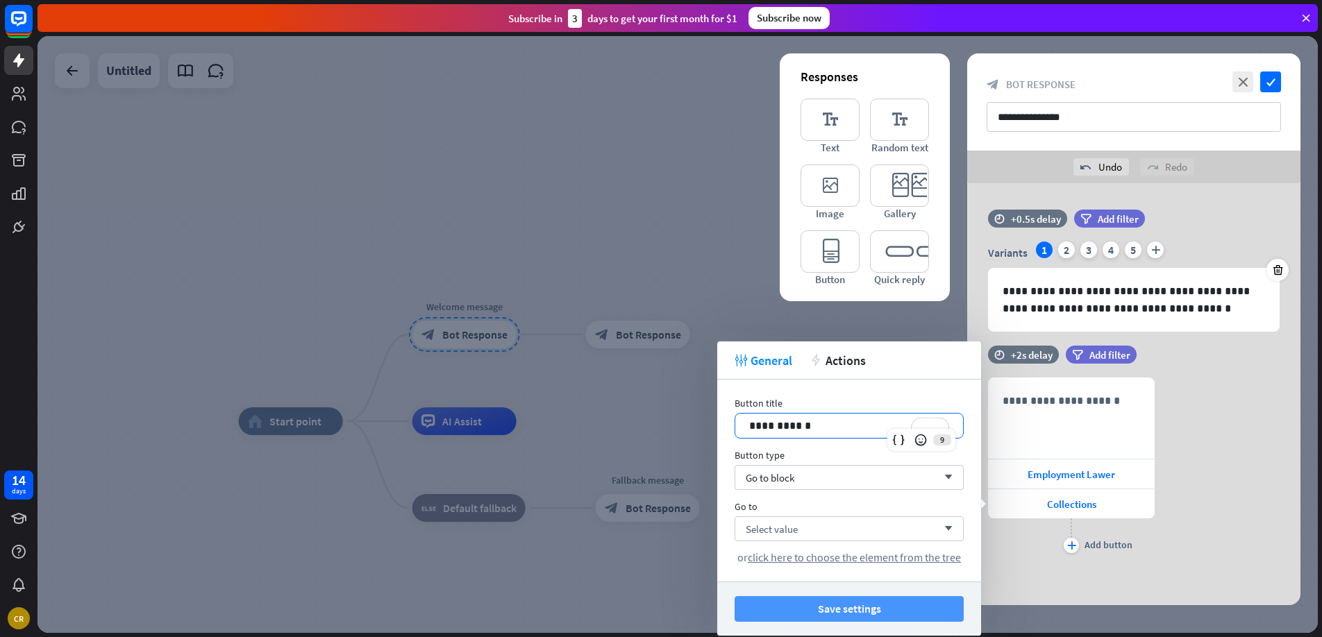
click at [857, 606] on button "Save settings" at bounding box center [849, 609] width 229 height 26
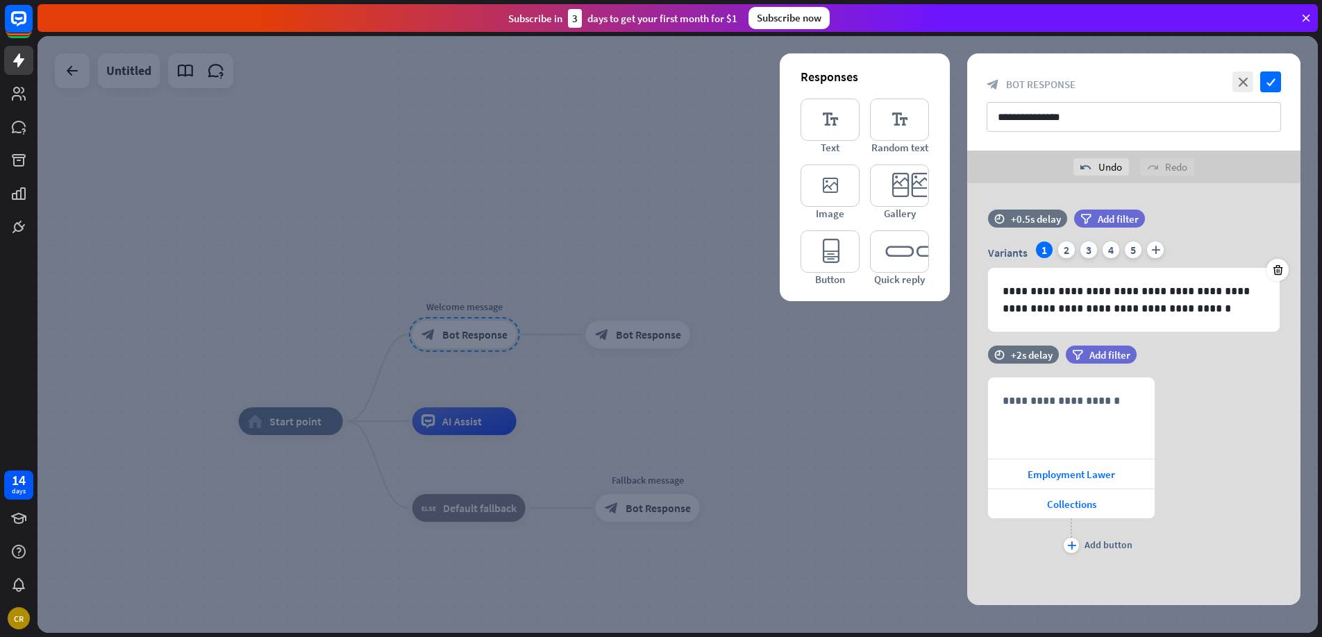
click at [628, 356] on div at bounding box center [677, 334] width 1280 height 597
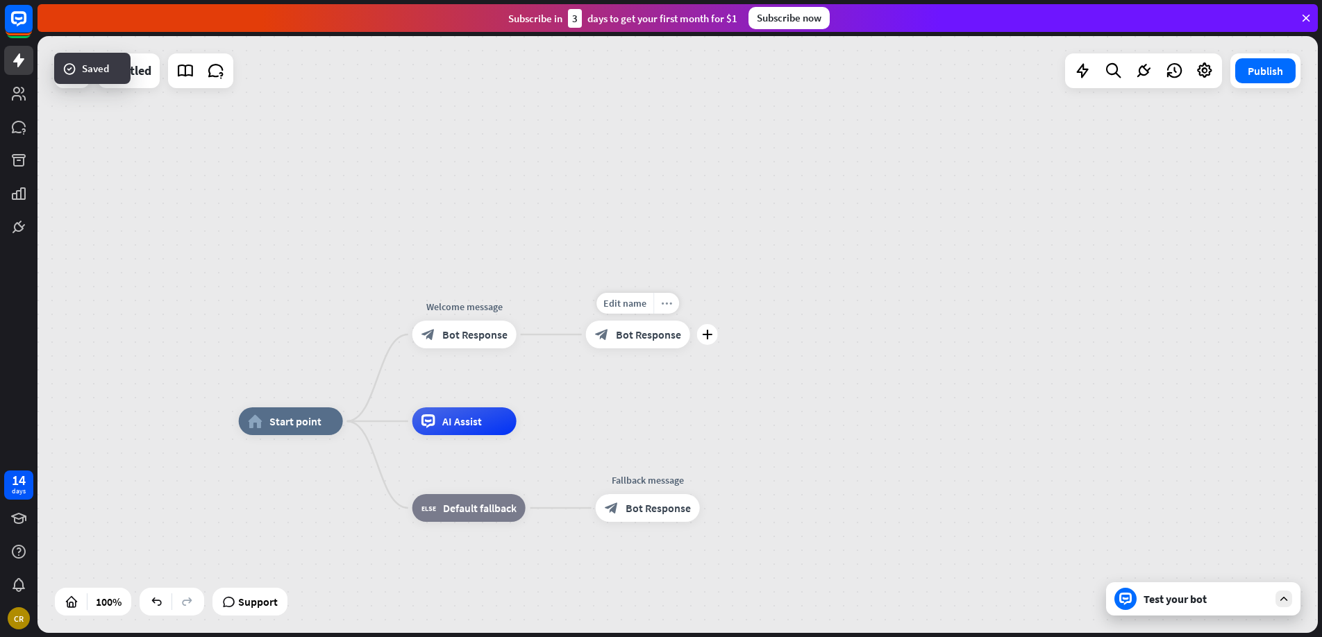
click at [663, 306] on icon "more_horiz" at bounding box center [666, 304] width 11 height 10
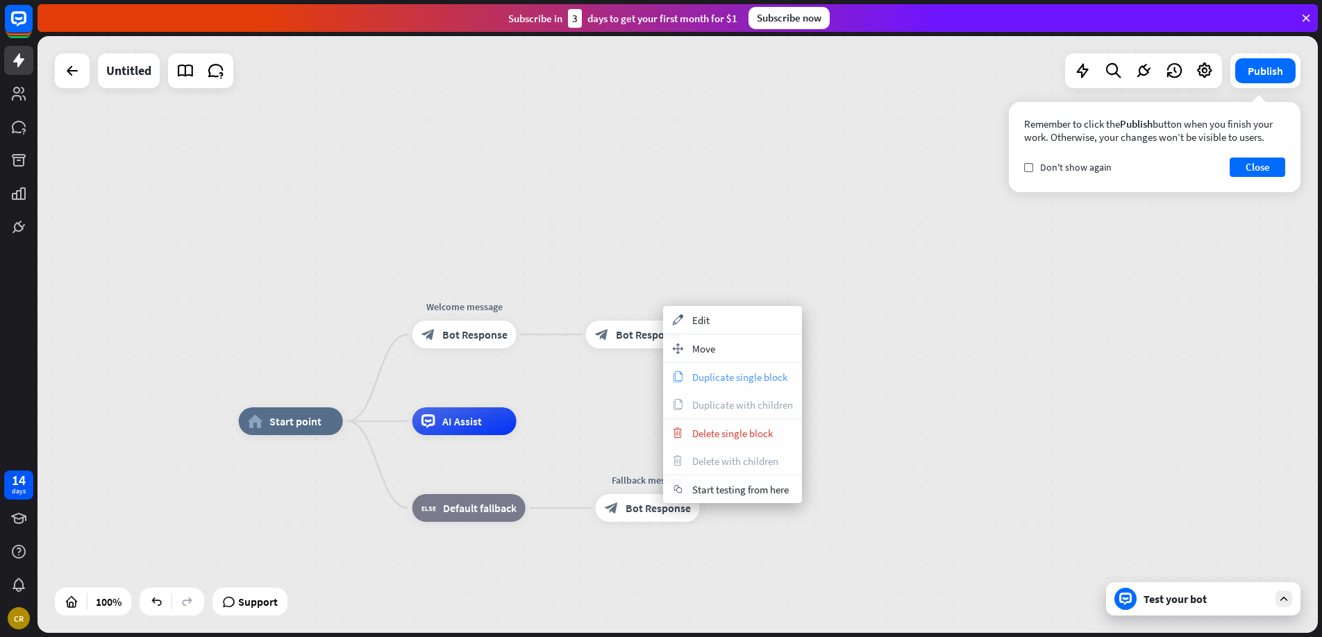
click at [703, 377] on span "Duplicate single block" at bounding box center [739, 377] width 95 height 13
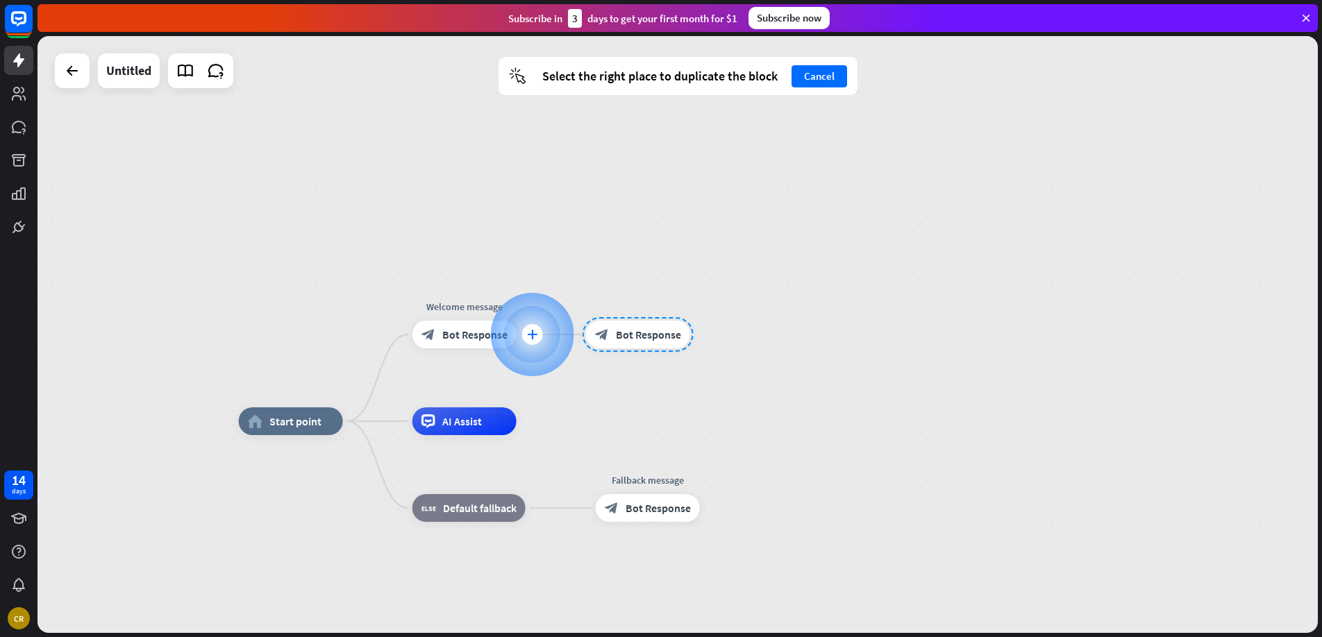
click at [528, 326] on div "plus" at bounding box center [531, 334] width 21 height 21
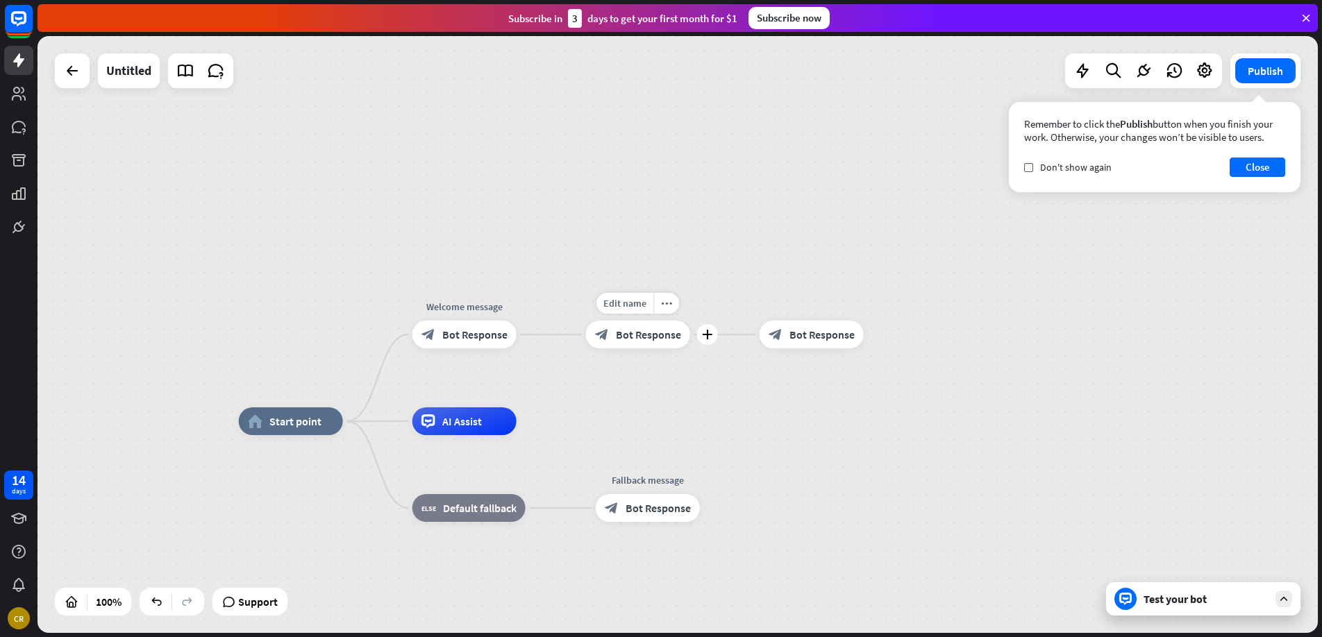
click at [641, 334] on span "Bot Response" at bounding box center [648, 335] width 65 height 14
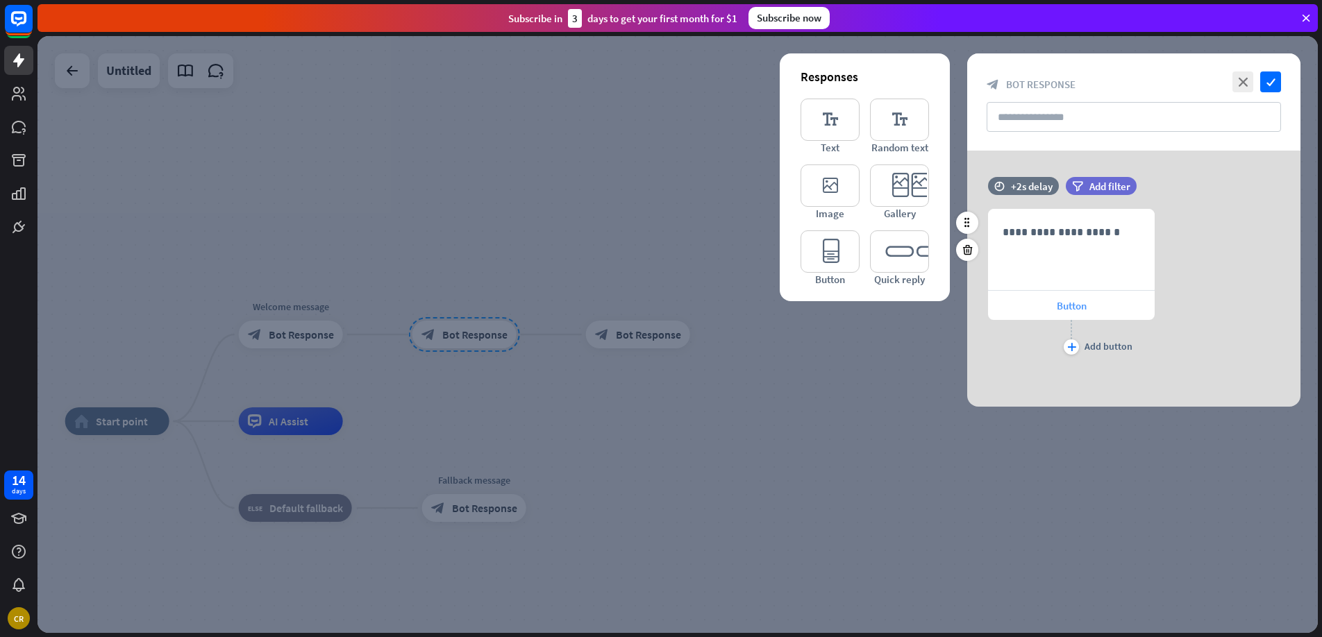
click at [1085, 304] on span "Button" at bounding box center [1072, 305] width 30 height 13
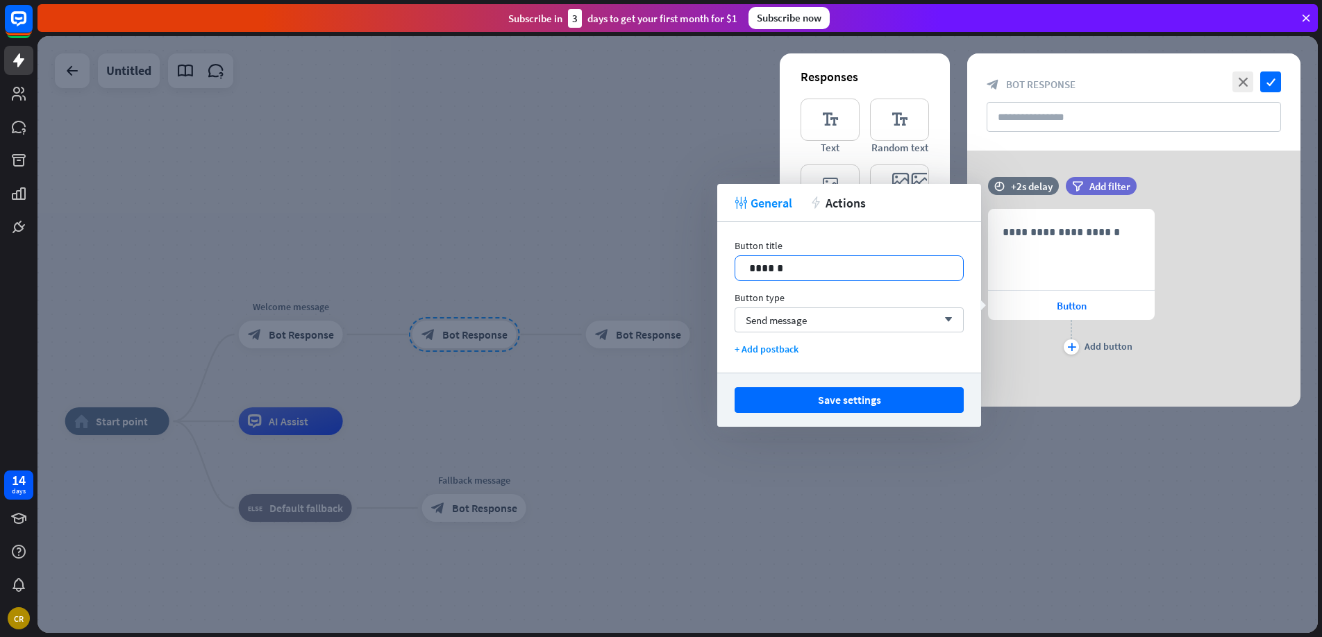
click at [792, 265] on p "******" at bounding box center [849, 268] width 200 height 17
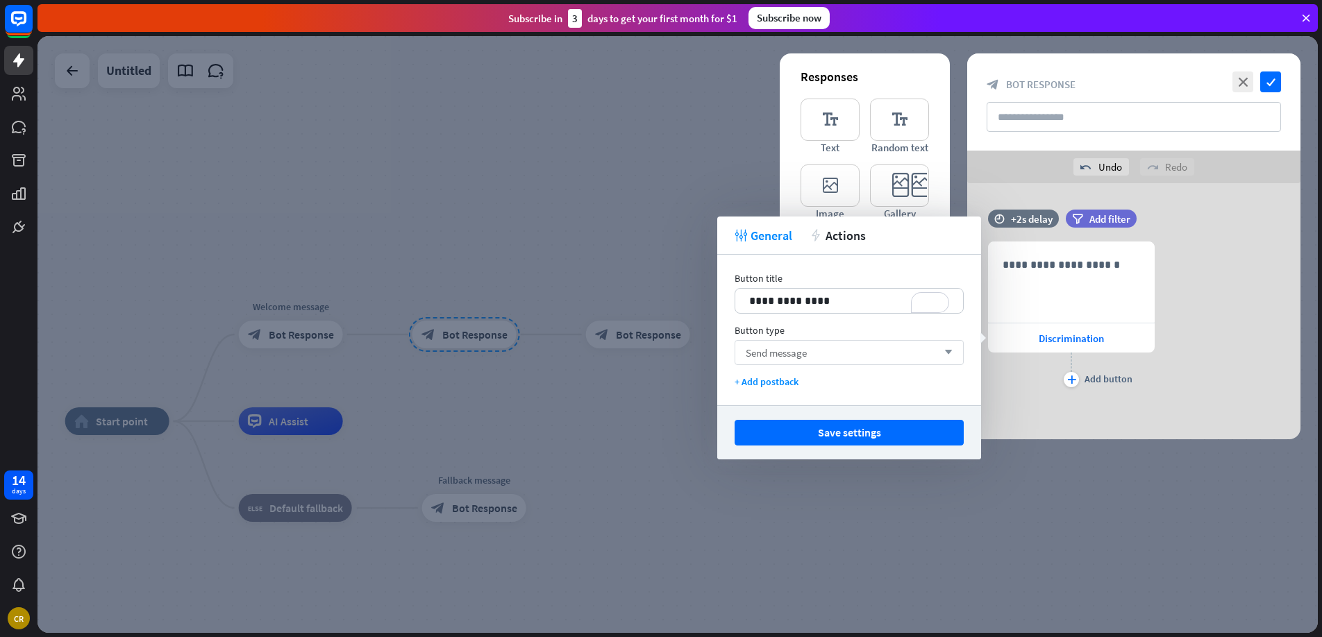
click at [828, 343] on div "Send message arrow_down" at bounding box center [849, 352] width 229 height 25
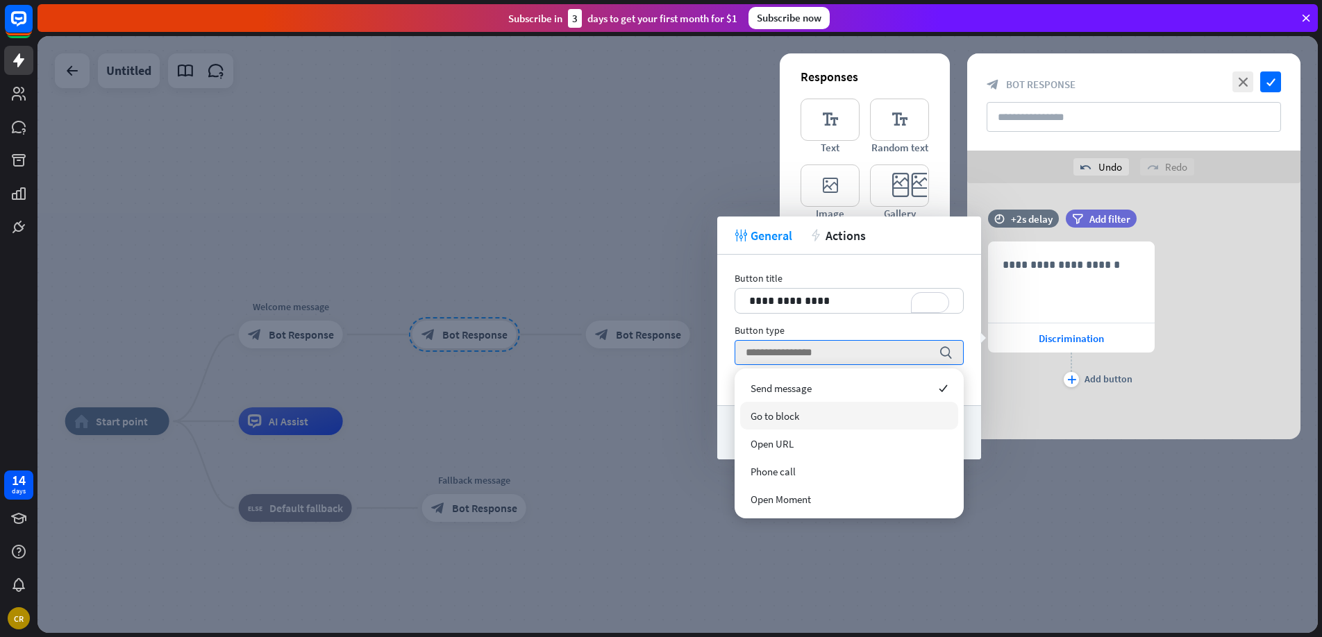
click at [803, 420] on div "Go to block" at bounding box center [849, 416] width 218 height 28
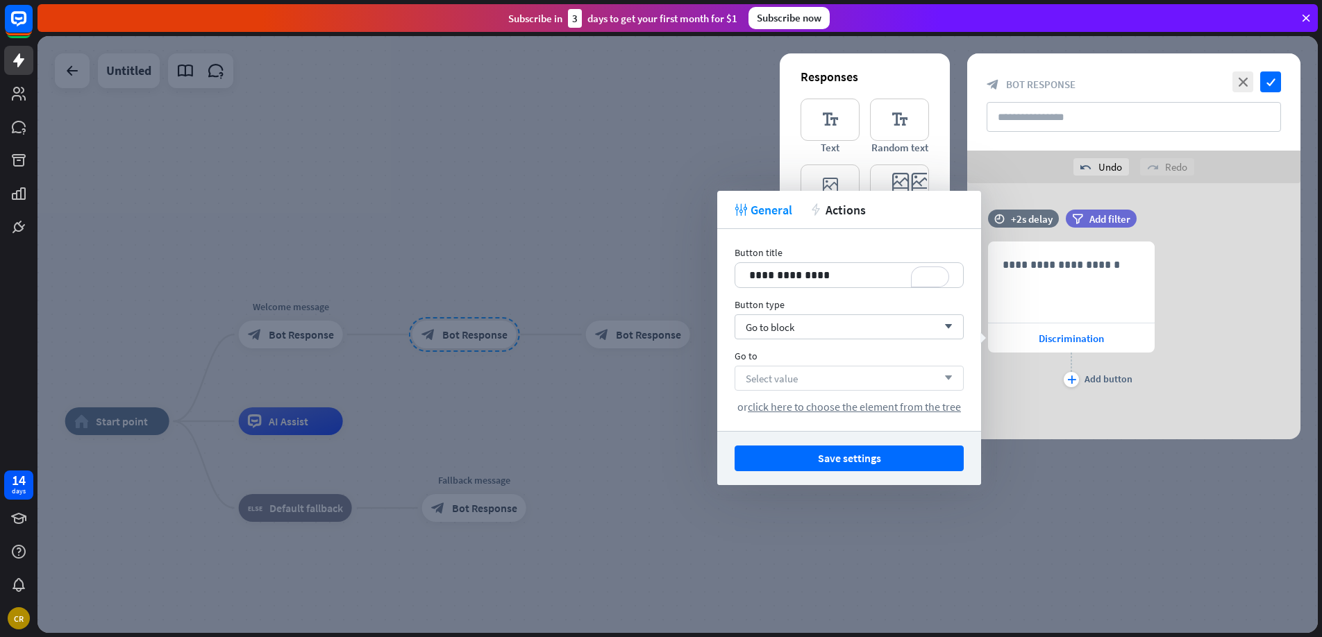
click at [835, 381] on div "Select value arrow_down" at bounding box center [849, 378] width 229 height 25
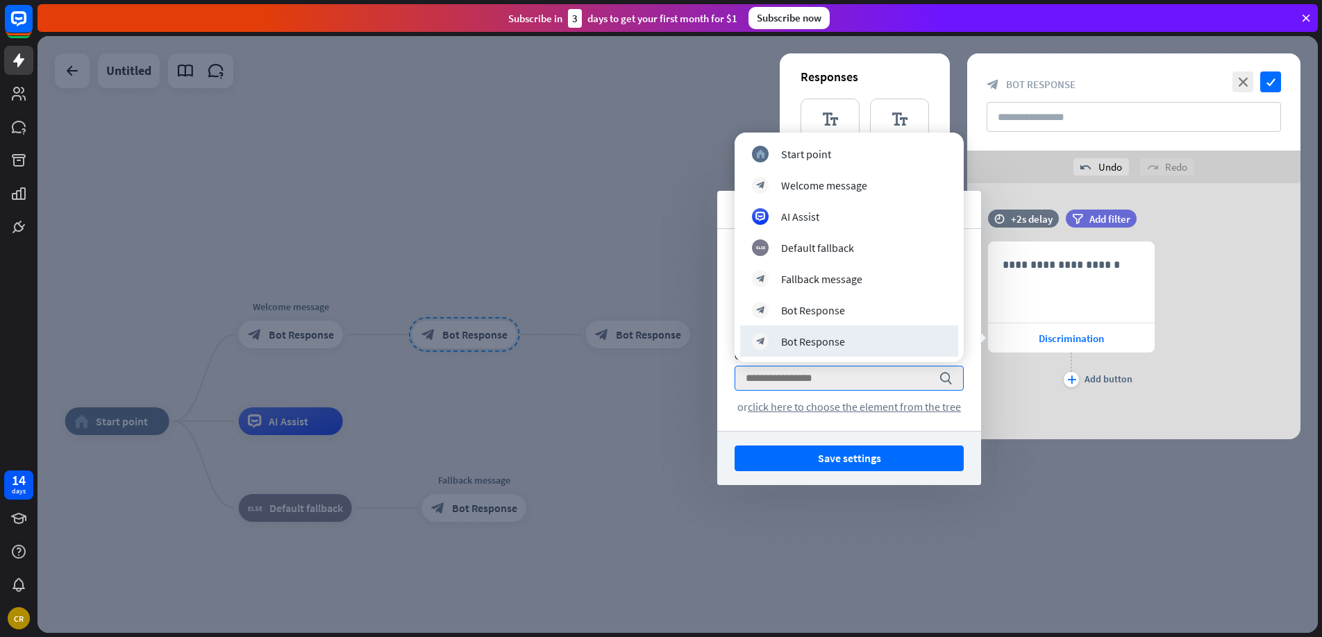
click at [839, 427] on div "**********" at bounding box center [849, 330] width 264 height 202
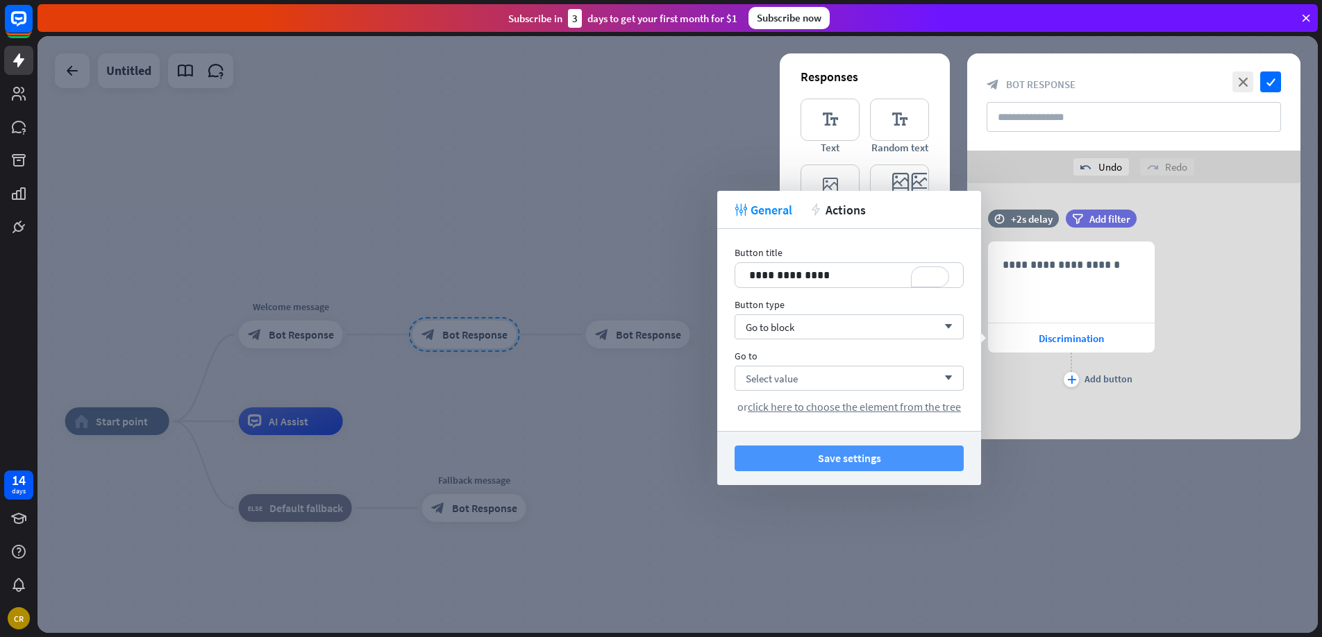
click at [818, 454] on button "Save settings" at bounding box center [849, 459] width 229 height 26
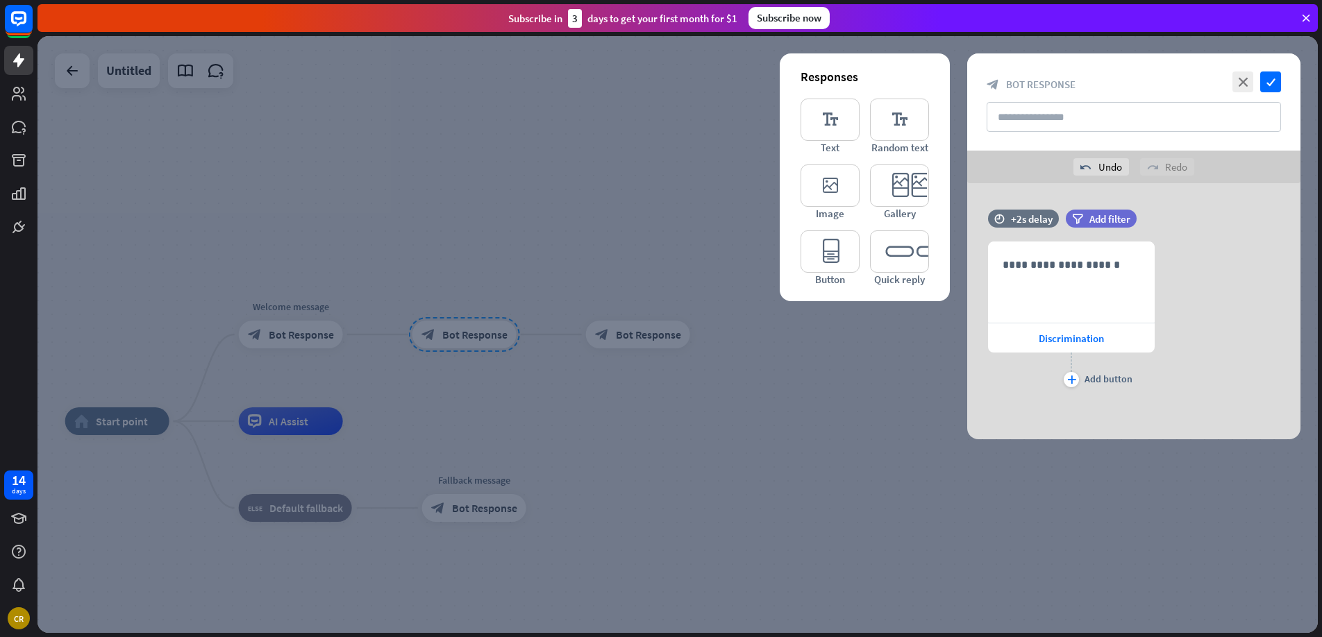
click at [760, 355] on div at bounding box center [677, 334] width 1280 height 597
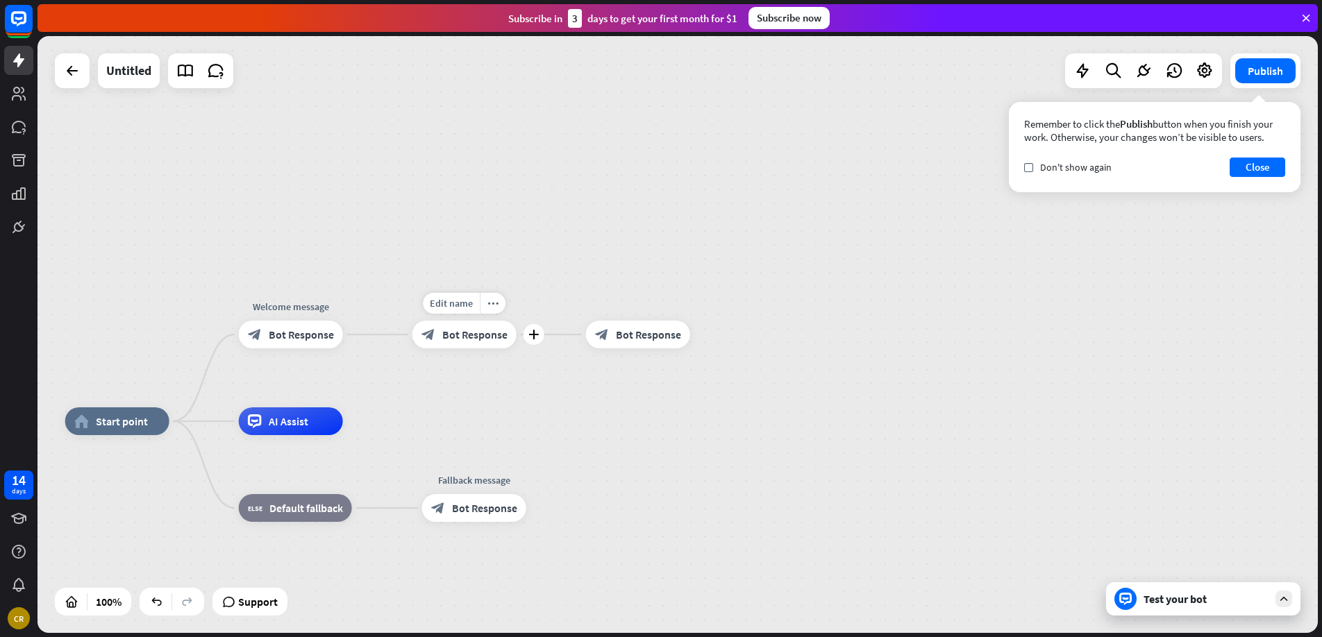
click at [460, 330] on span "Bot Response" at bounding box center [474, 335] width 65 height 14
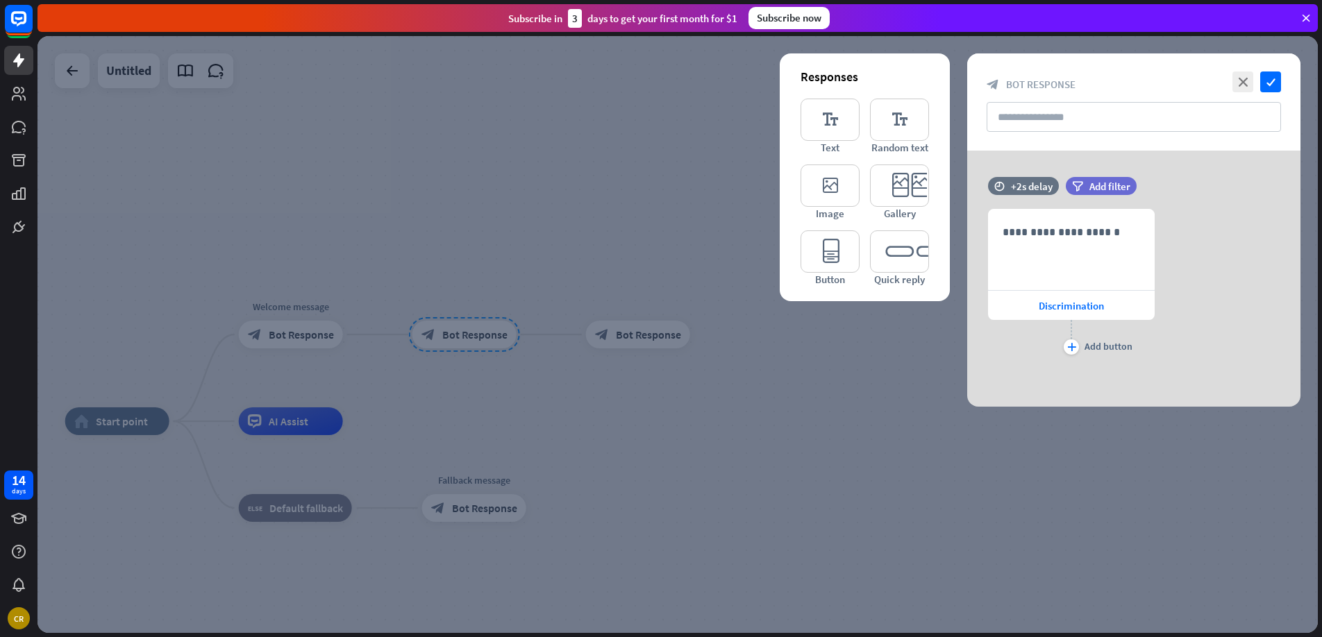
click at [697, 354] on div at bounding box center [677, 334] width 1280 height 597
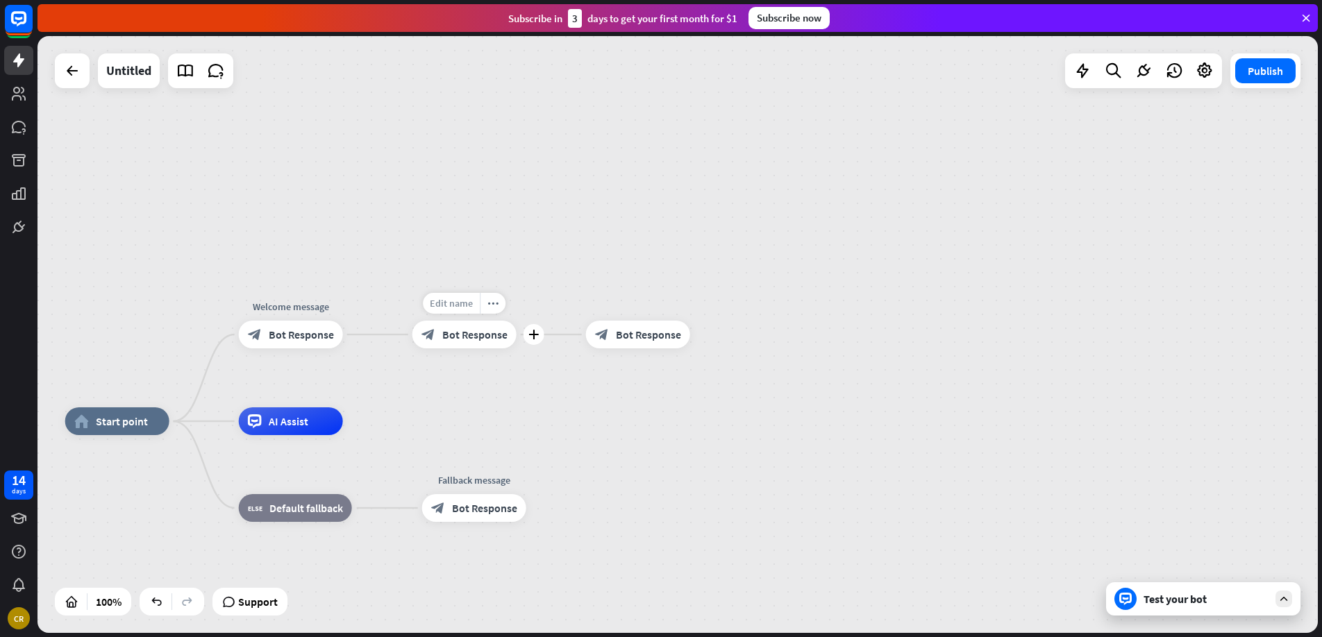
click at [449, 302] on span "Edit name" at bounding box center [451, 303] width 43 height 12
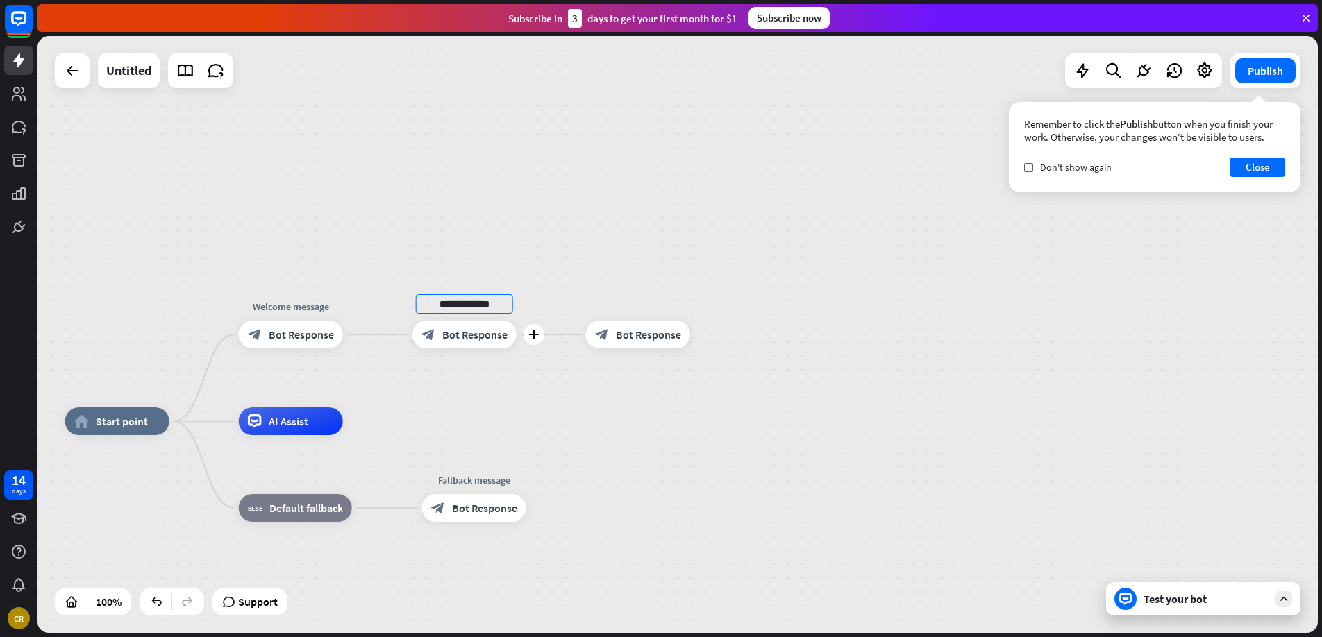
type input "**********"
click at [466, 335] on span "Bot Response" at bounding box center [474, 335] width 65 height 14
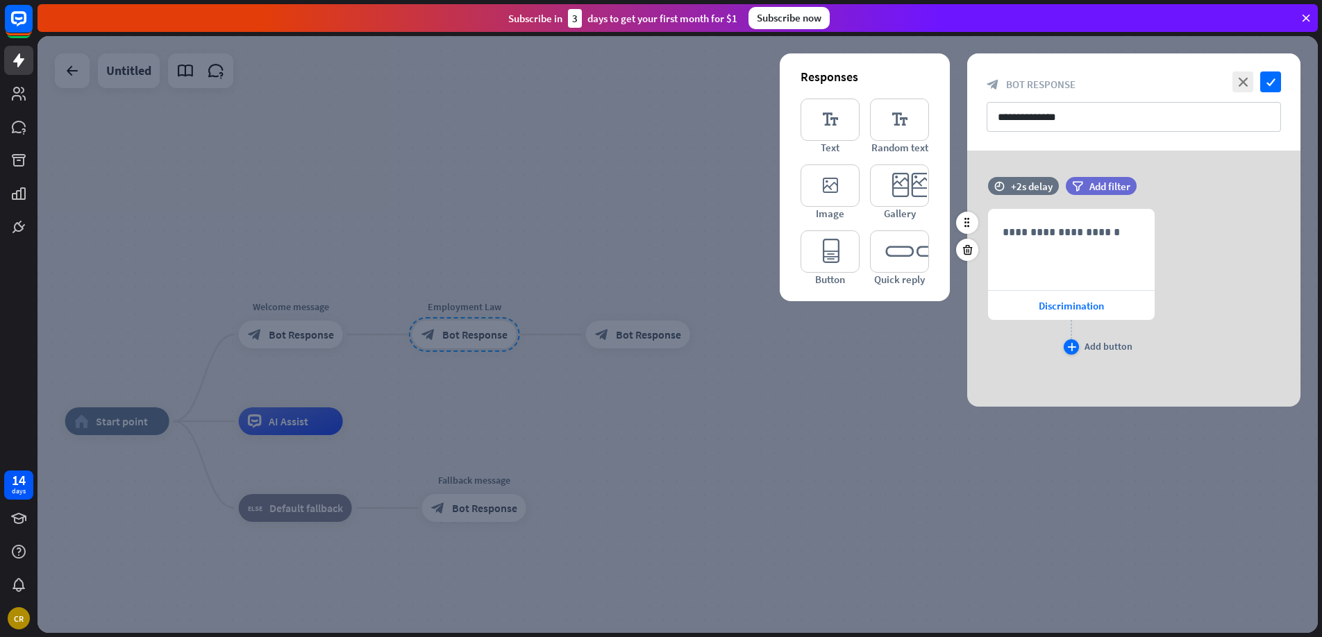
click at [1069, 350] on icon "plus" at bounding box center [1071, 347] width 9 height 8
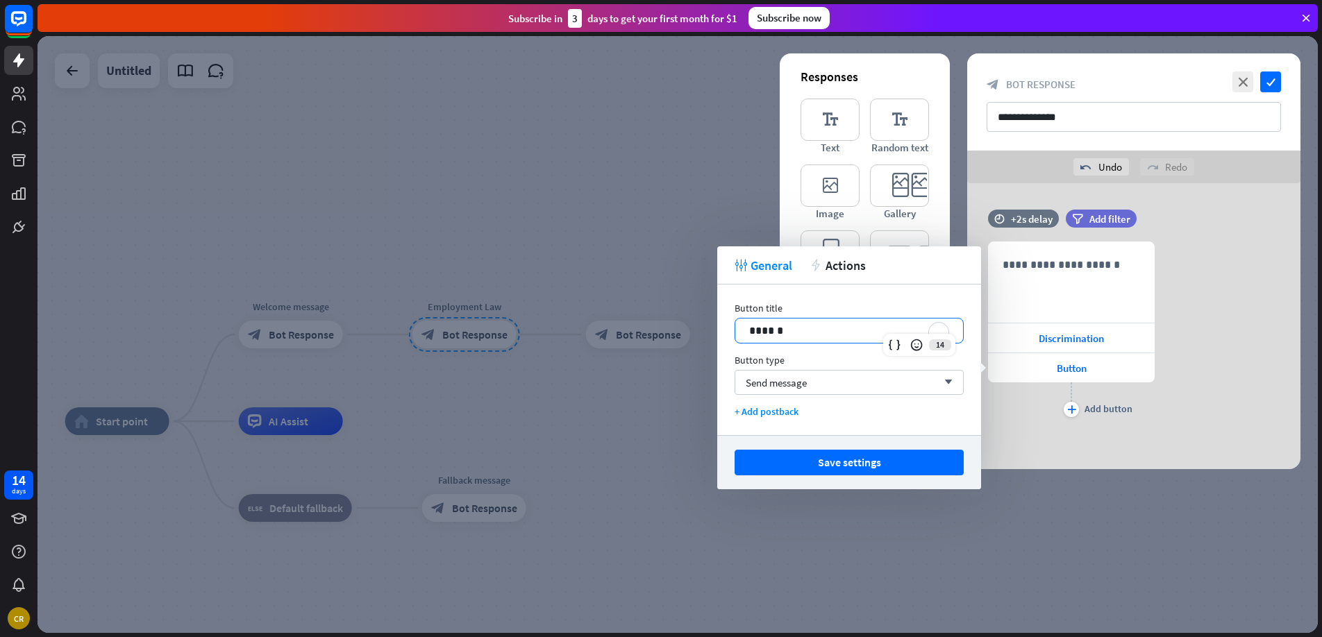
click at [805, 331] on p "******" at bounding box center [849, 330] width 200 height 17
click at [789, 376] on span "Send message" at bounding box center [776, 382] width 61 height 13
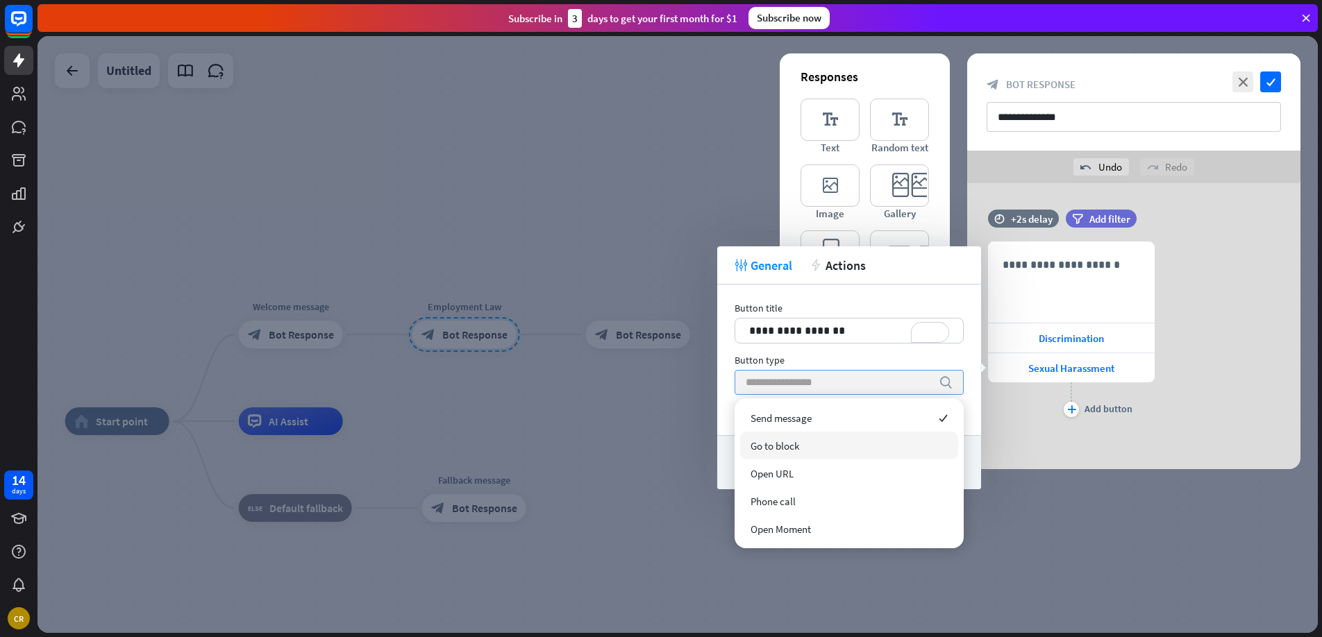
click at [795, 441] on span "Go to block" at bounding box center [775, 446] width 49 height 13
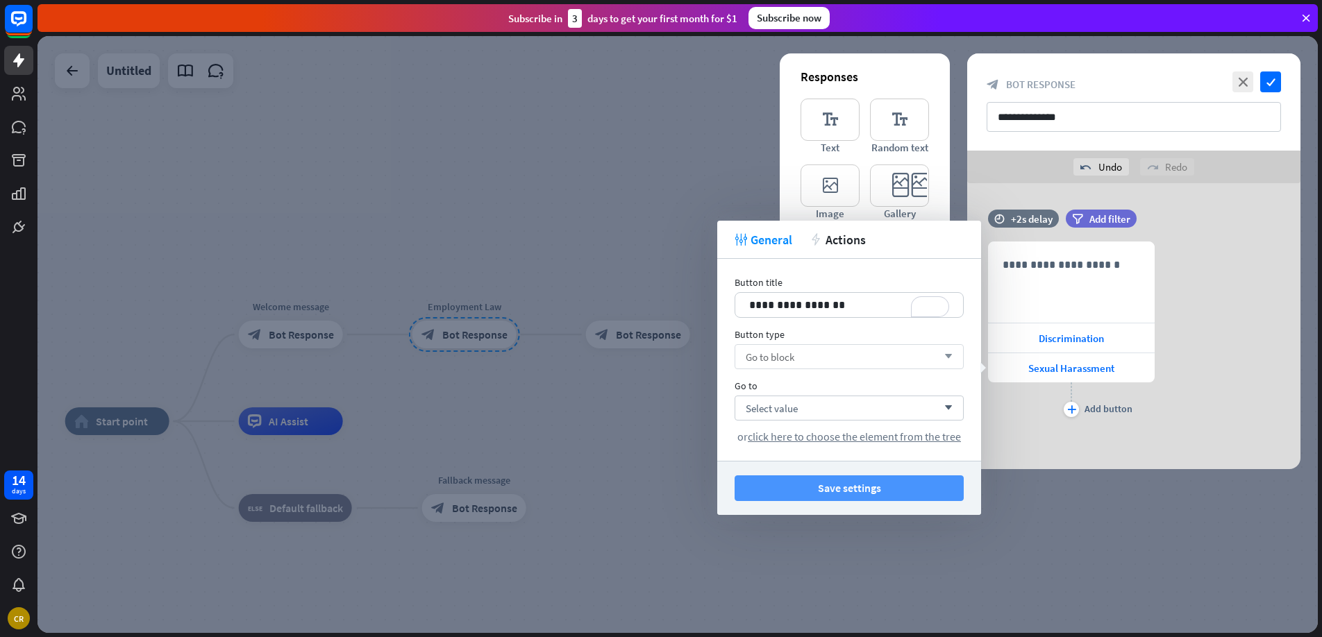
click at [785, 499] on button "Save settings" at bounding box center [849, 489] width 229 height 26
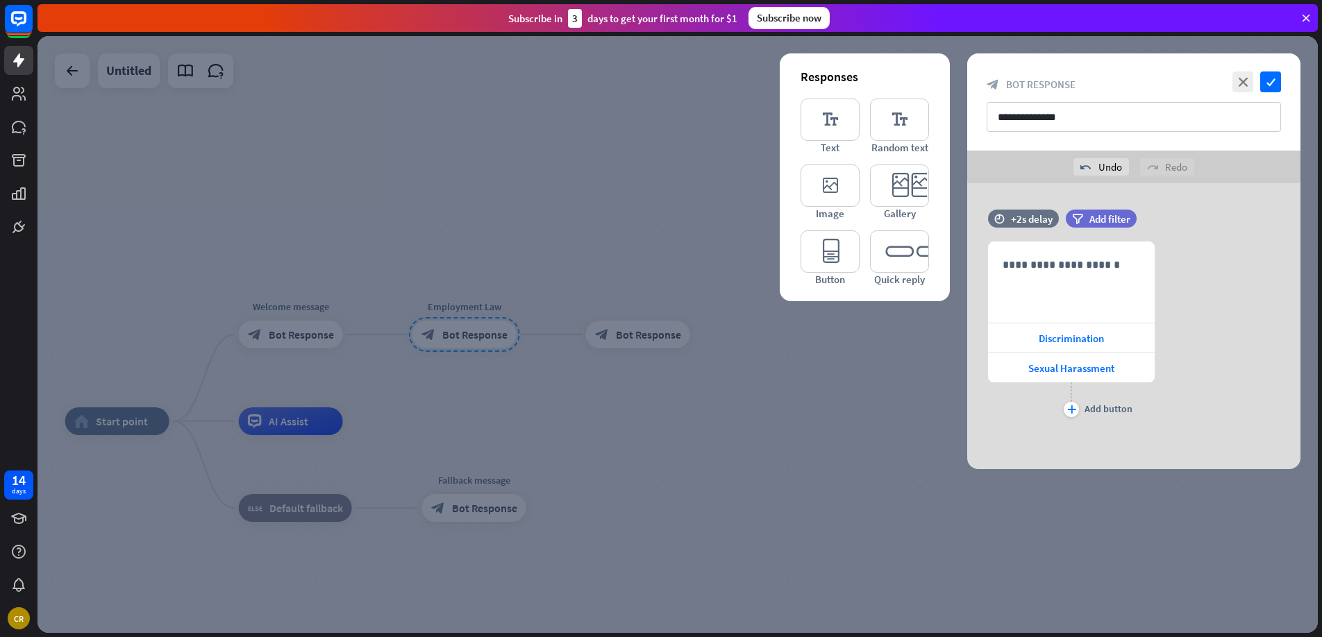
click at [603, 358] on div at bounding box center [677, 334] width 1280 height 597
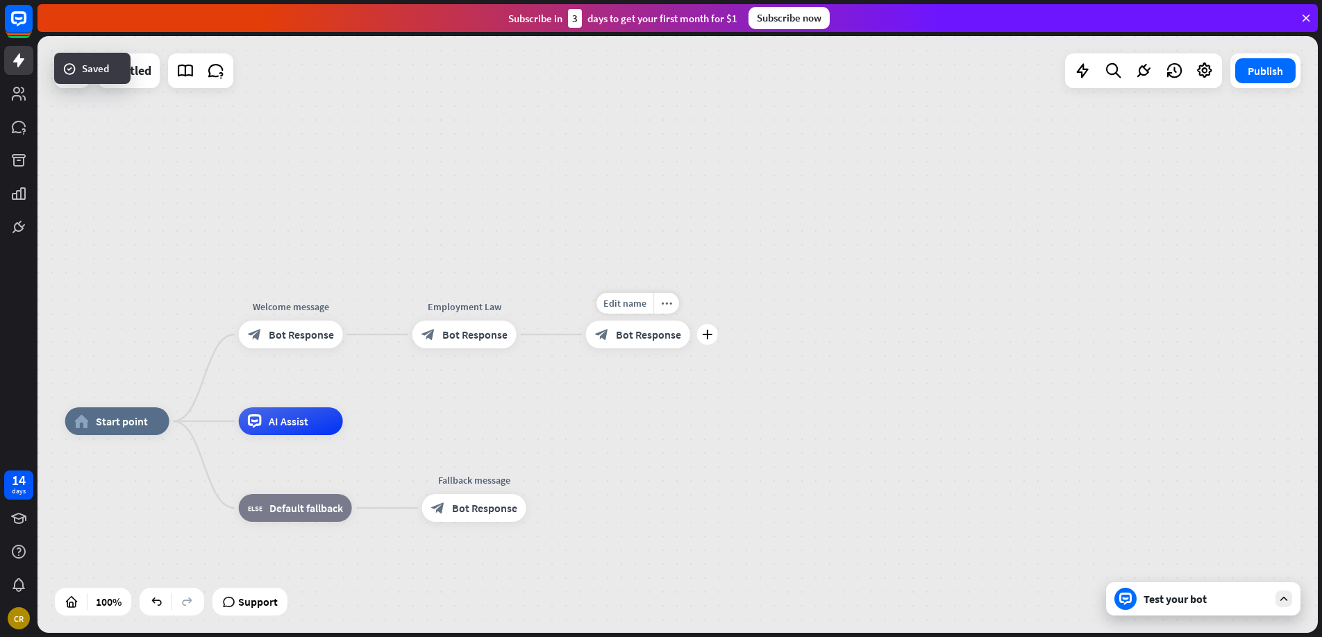
click at [635, 340] on span "Bot Response" at bounding box center [648, 335] width 65 height 14
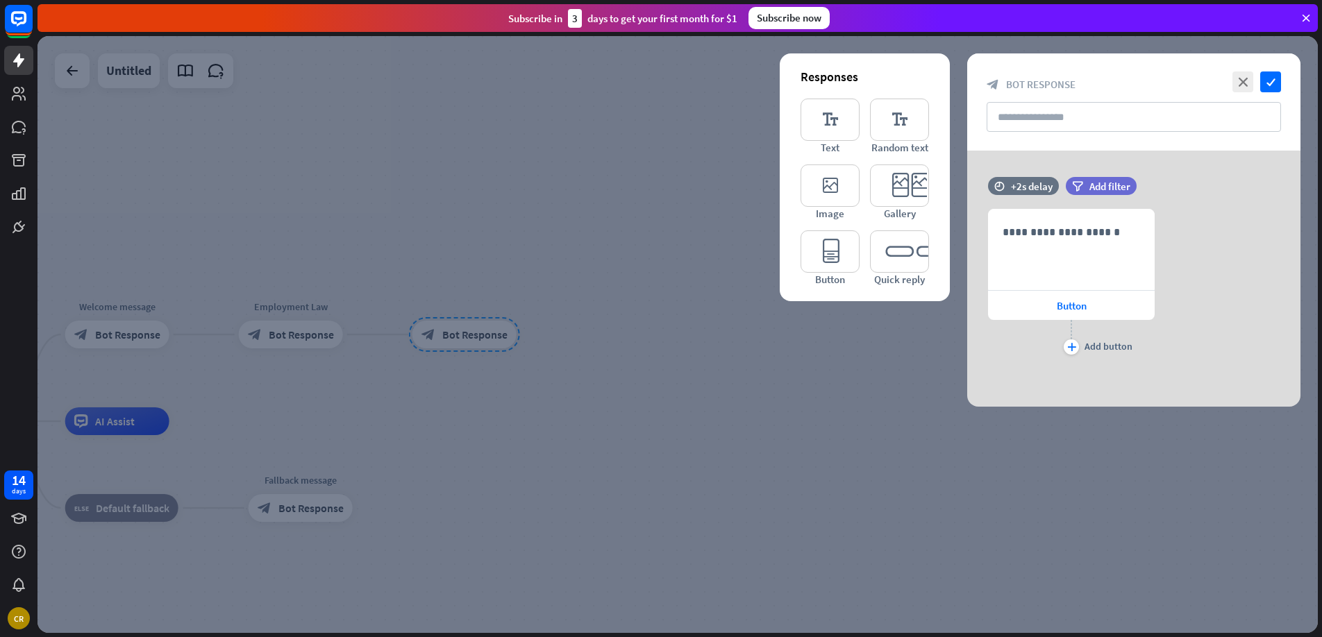
click at [586, 124] on div at bounding box center [677, 334] width 1280 height 597
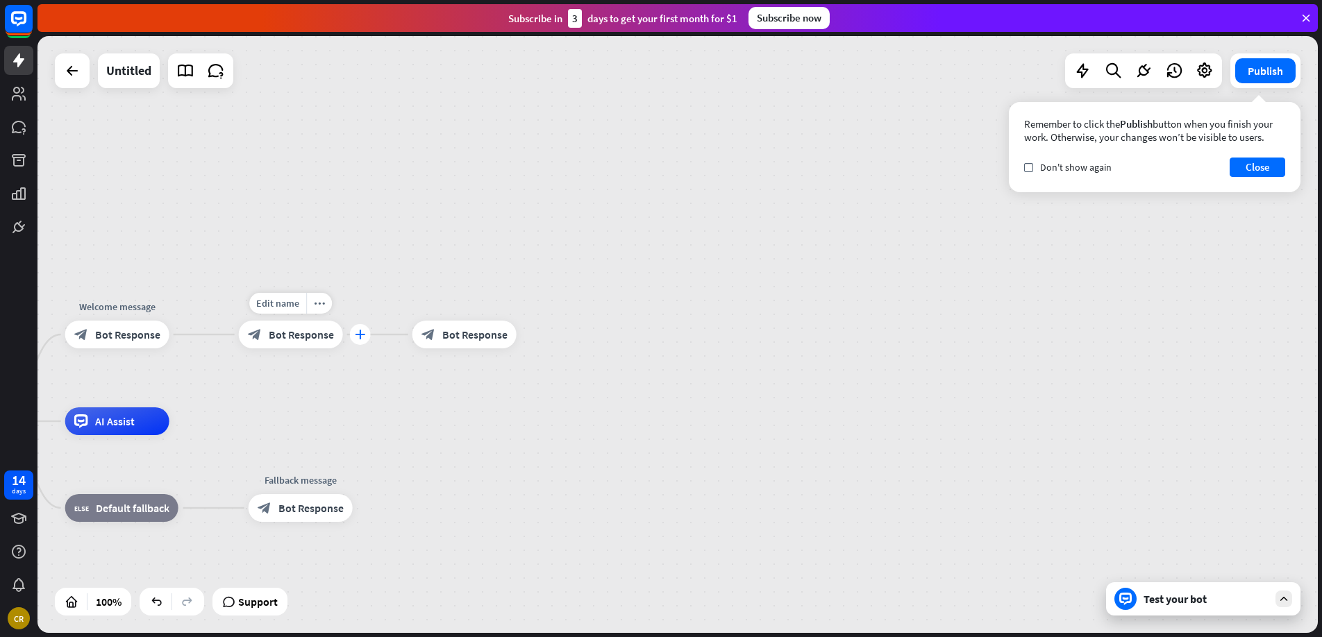
click at [359, 336] on icon "plus" at bounding box center [360, 335] width 10 height 10
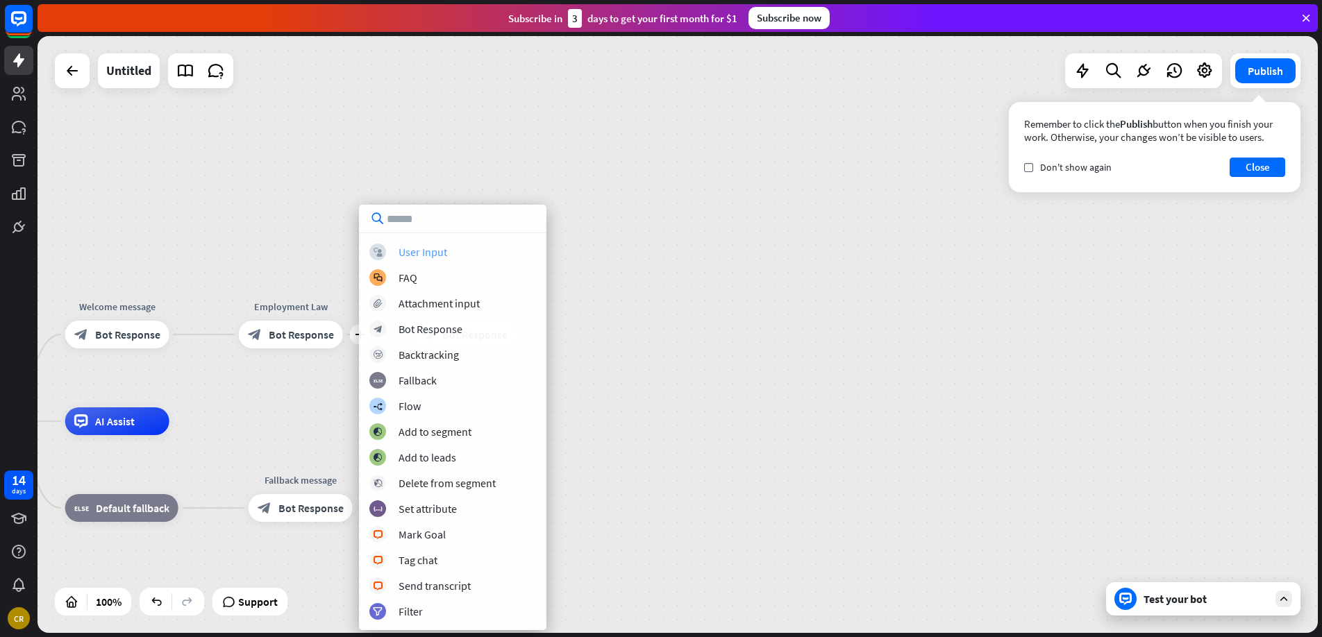
click at [438, 251] on div "User Input" at bounding box center [423, 252] width 49 height 14
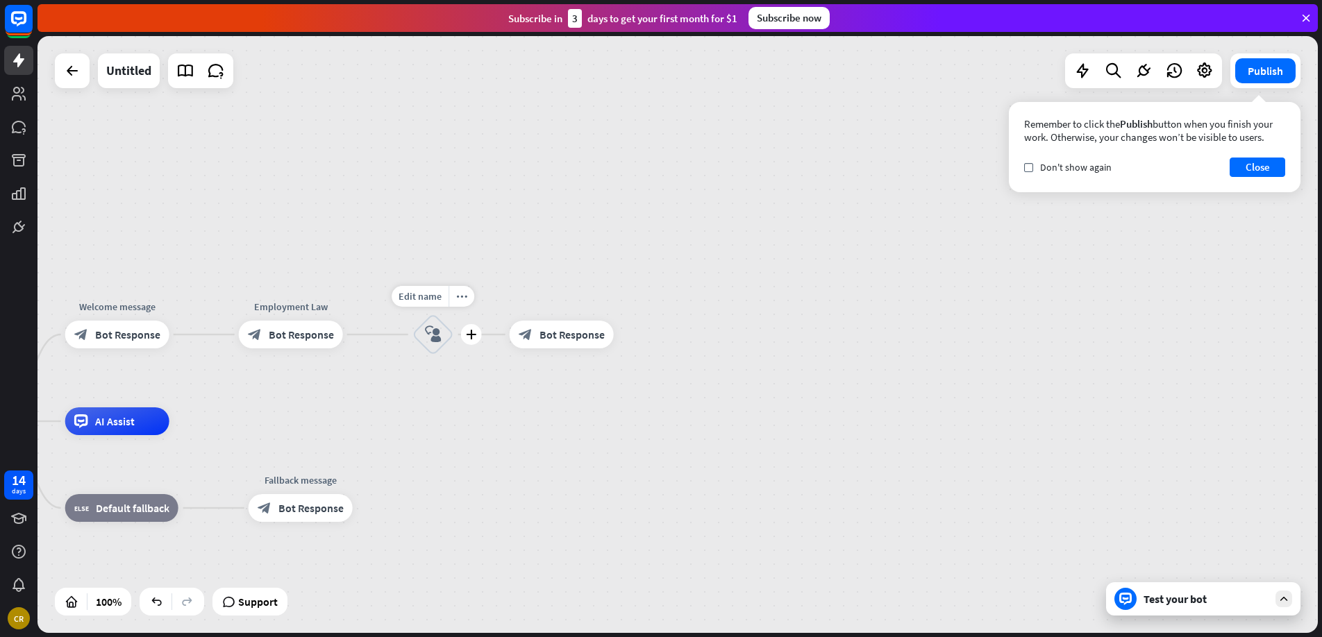
click at [431, 340] on icon "block_user_input" at bounding box center [433, 334] width 17 height 17
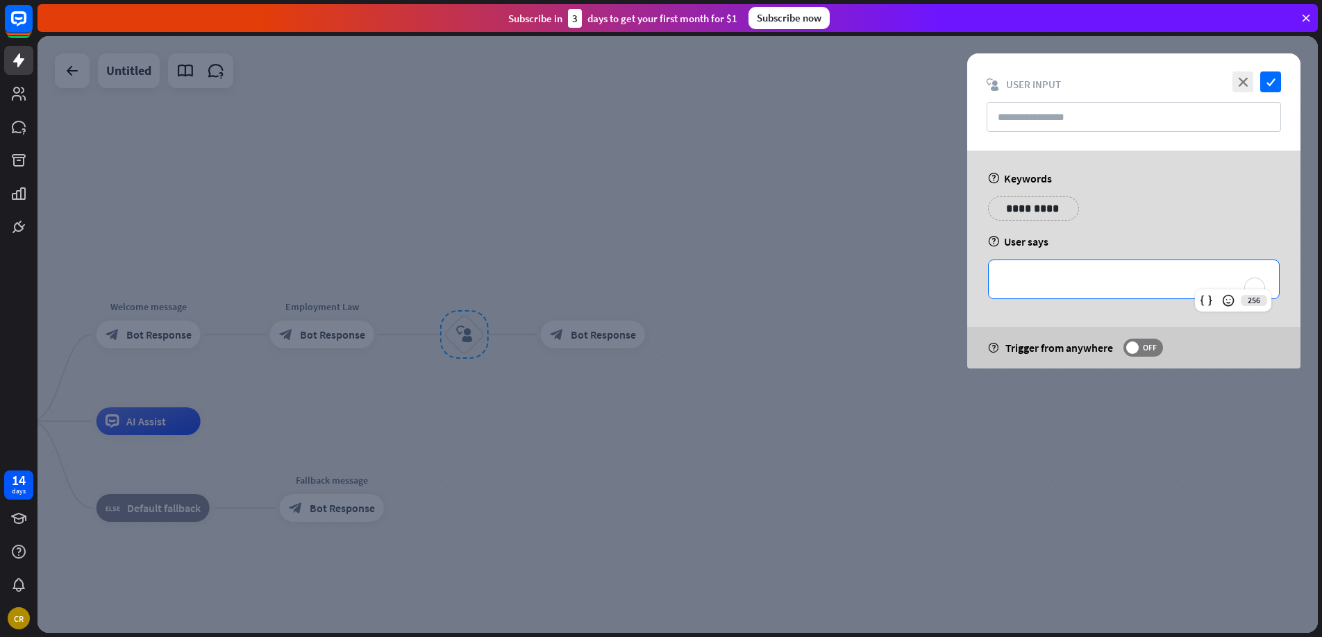
click at [1053, 276] on p "**********" at bounding box center [1134, 279] width 262 height 17
click at [1021, 212] on p "**********" at bounding box center [1033, 208] width 70 height 17
click at [1045, 286] on p "**********" at bounding box center [1134, 279] width 262 height 17
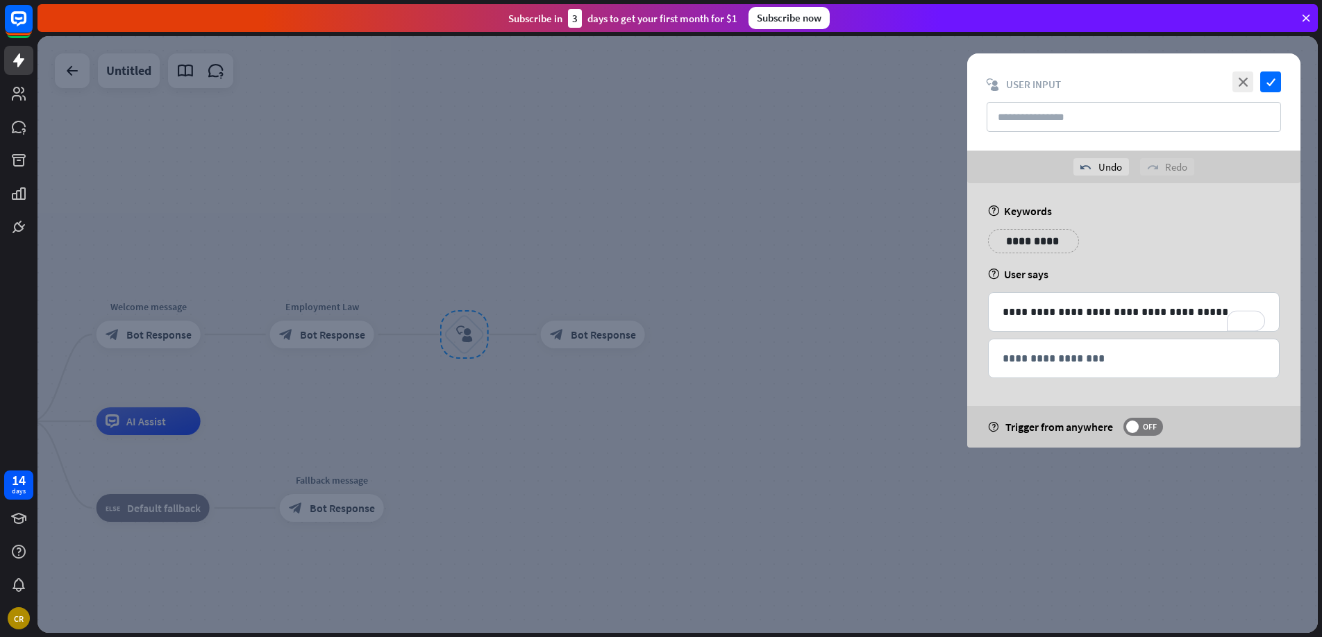
click at [1040, 406] on div "help Trigger from anywhere OFF" at bounding box center [1133, 427] width 333 height 42
click at [1264, 80] on icon "check" at bounding box center [1270, 82] width 21 height 21
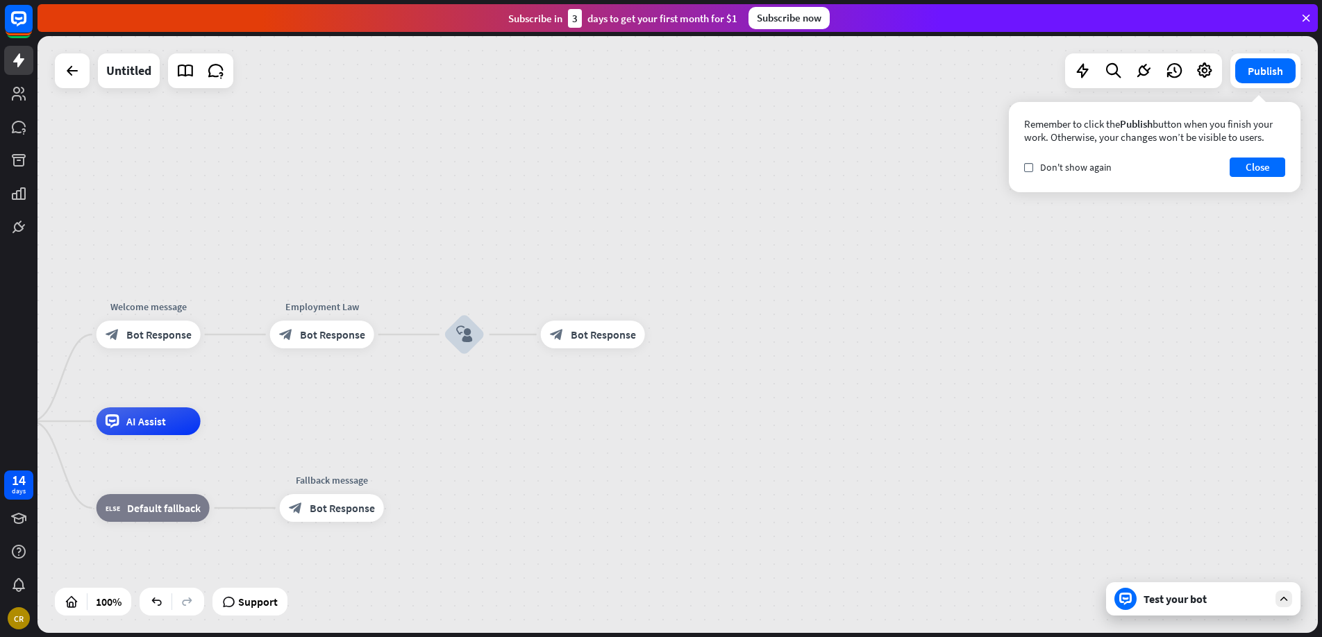
click at [1195, 590] on div "Test your bot" at bounding box center [1203, 599] width 194 height 33
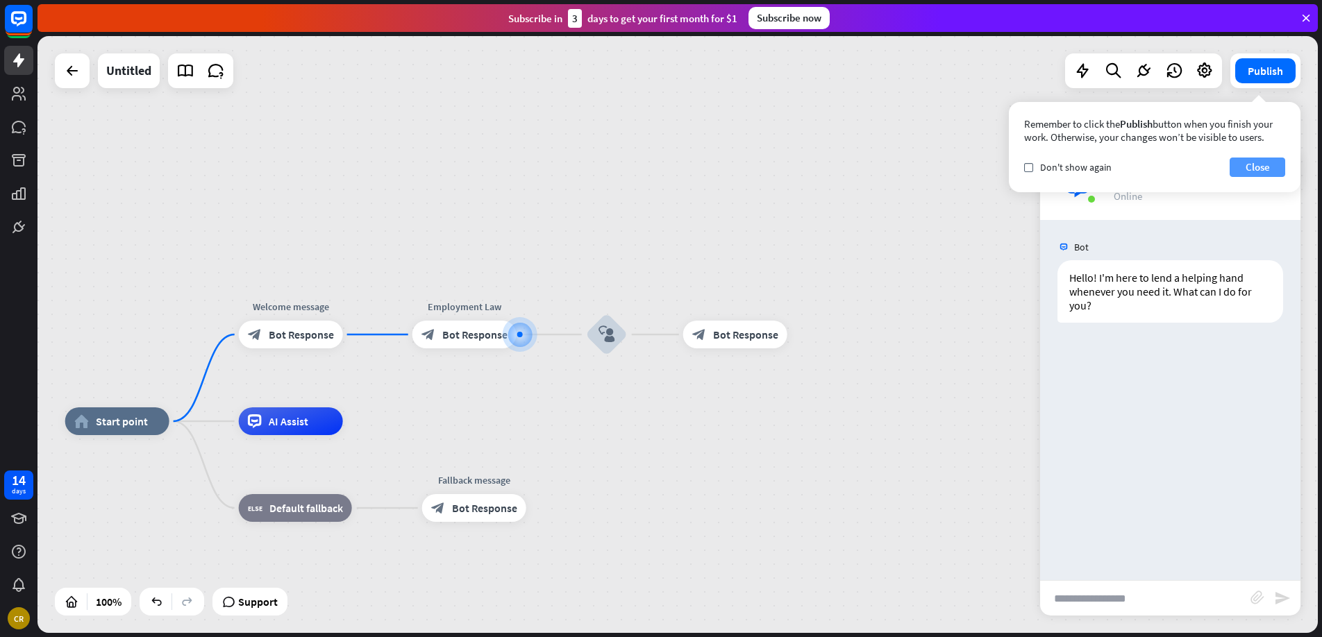
click at [1255, 163] on button "Close" at bounding box center [1258, 167] width 56 height 19
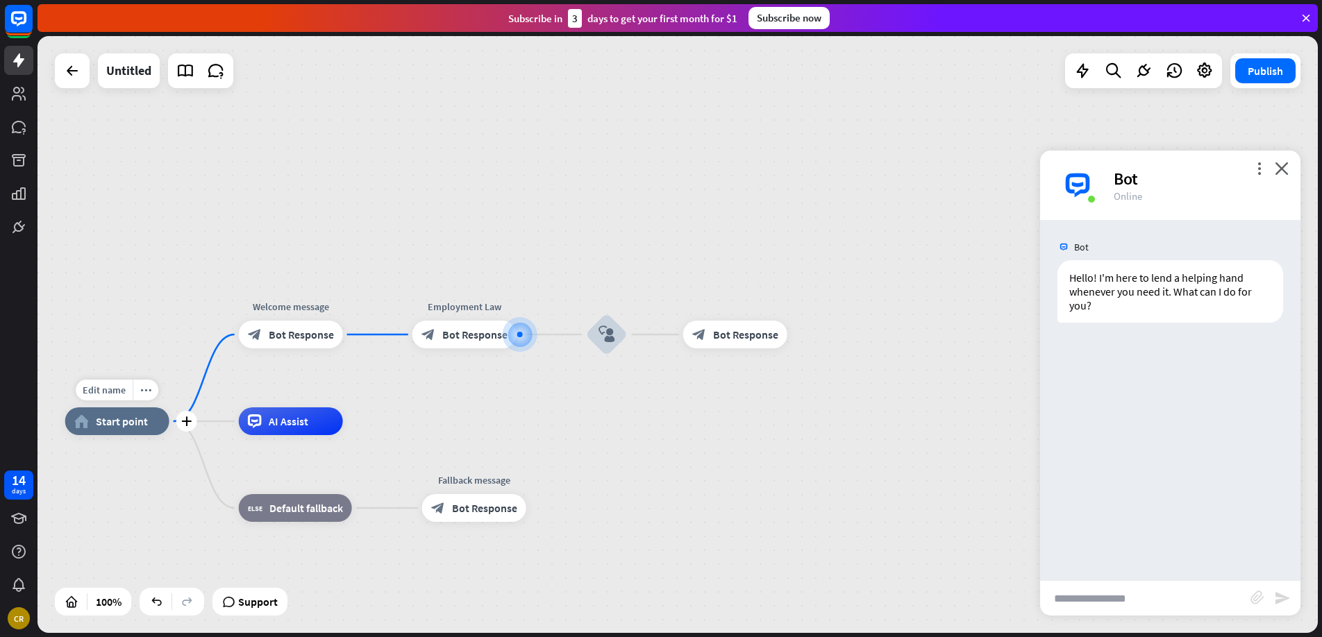
click at [126, 435] on div "Edit name more_horiz plus home_2 Start point" at bounding box center [117, 422] width 104 height 28
click at [120, 419] on span "Start point" at bounding box center [122, 422] width 52 height 14
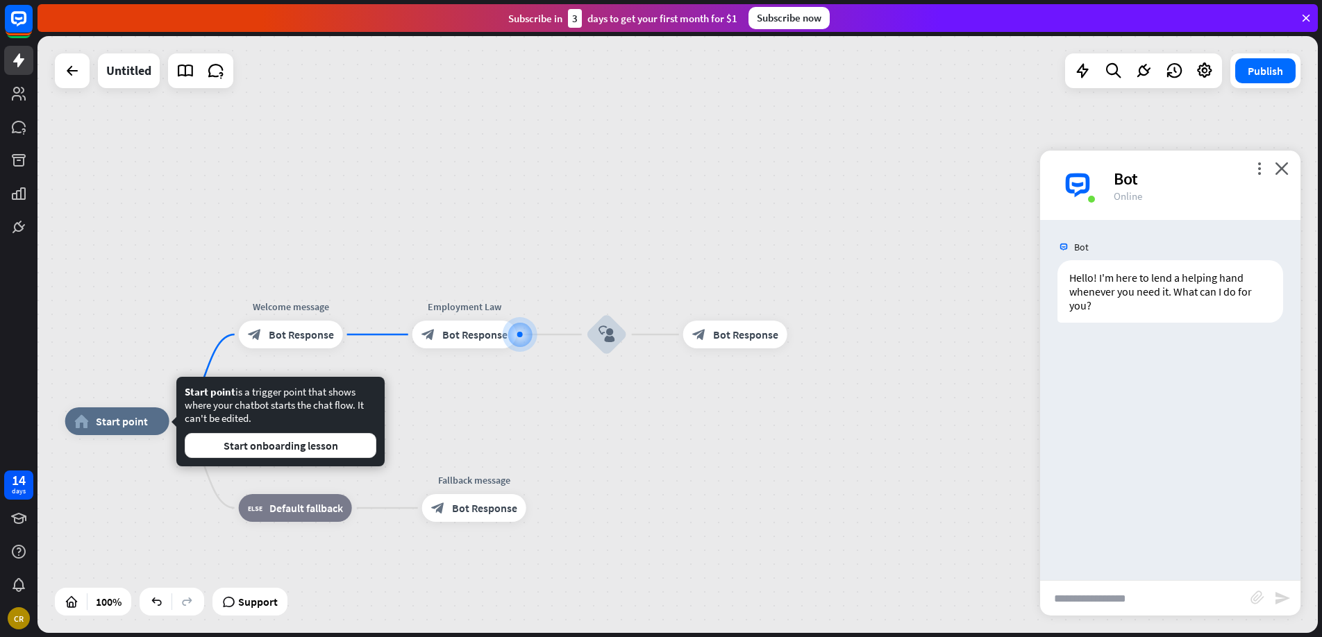
click at [512, 384] on div "home_2 Start point Welcome message block_bot_response Bot Response Employment L…" at bounding box center [677, 334] width 1280 height 597
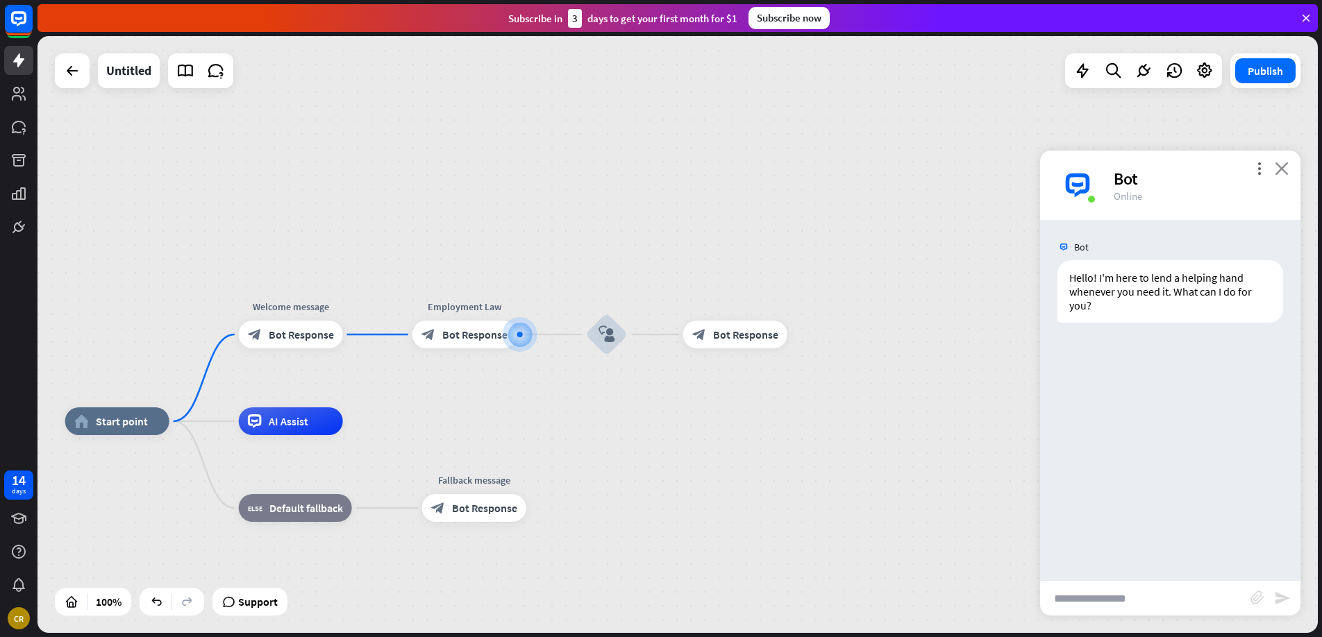
click at [1279, 166] on icon "close" at bounding box center [1282, 168] width 14 height 13
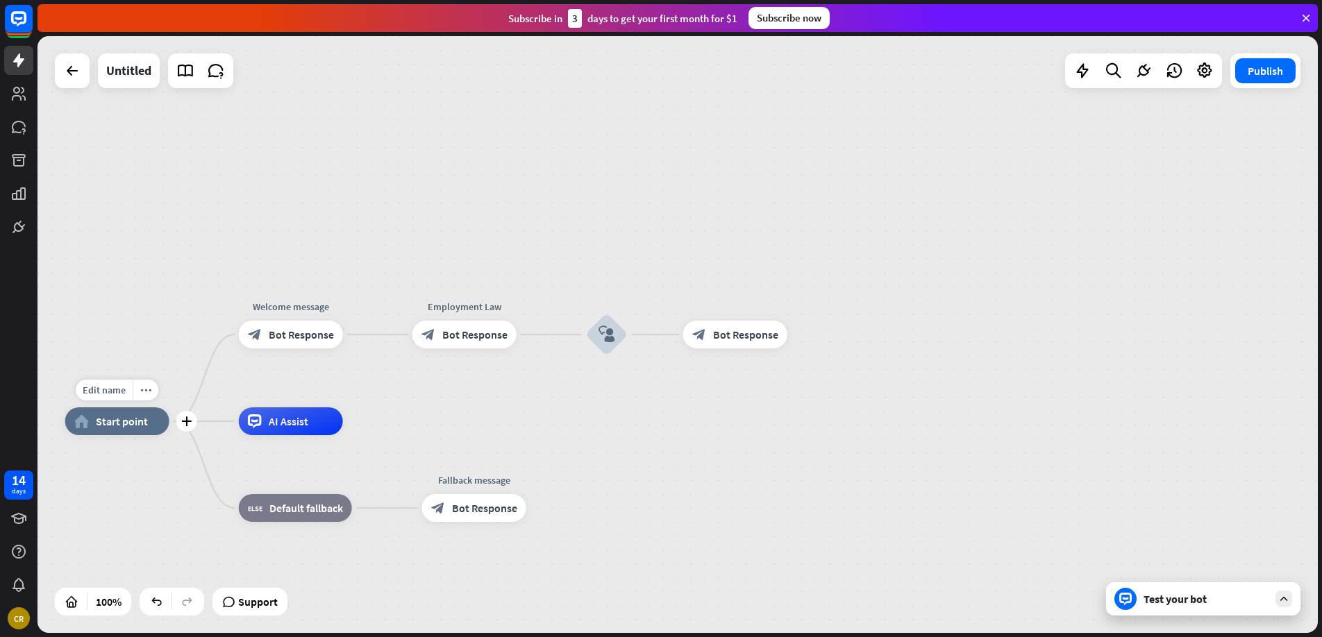
click at [96, 421] on span "Start point" at bounding box center [122, 422] width 52 height 14
click at [1156, 589] on div "Test your bot" at bounding box center [1203, 599] width 194 height 33
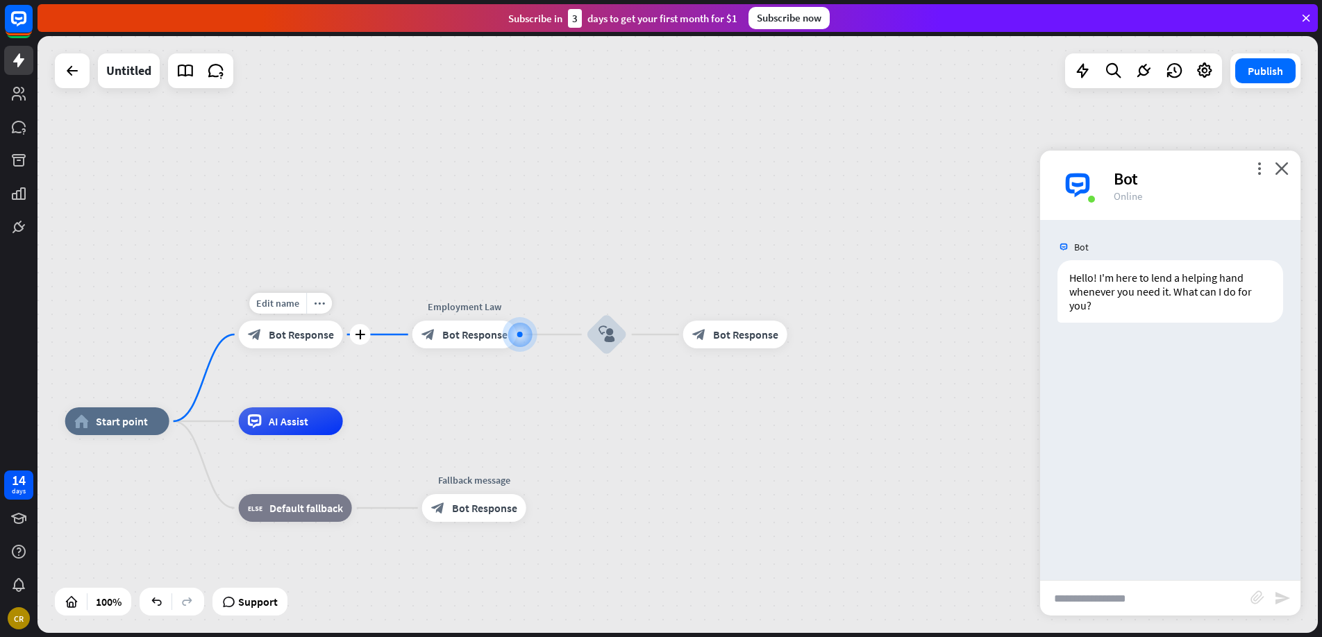
click at [280, 337] on span "Bot Response" at bounding box center [301, 335] width 65 height 14
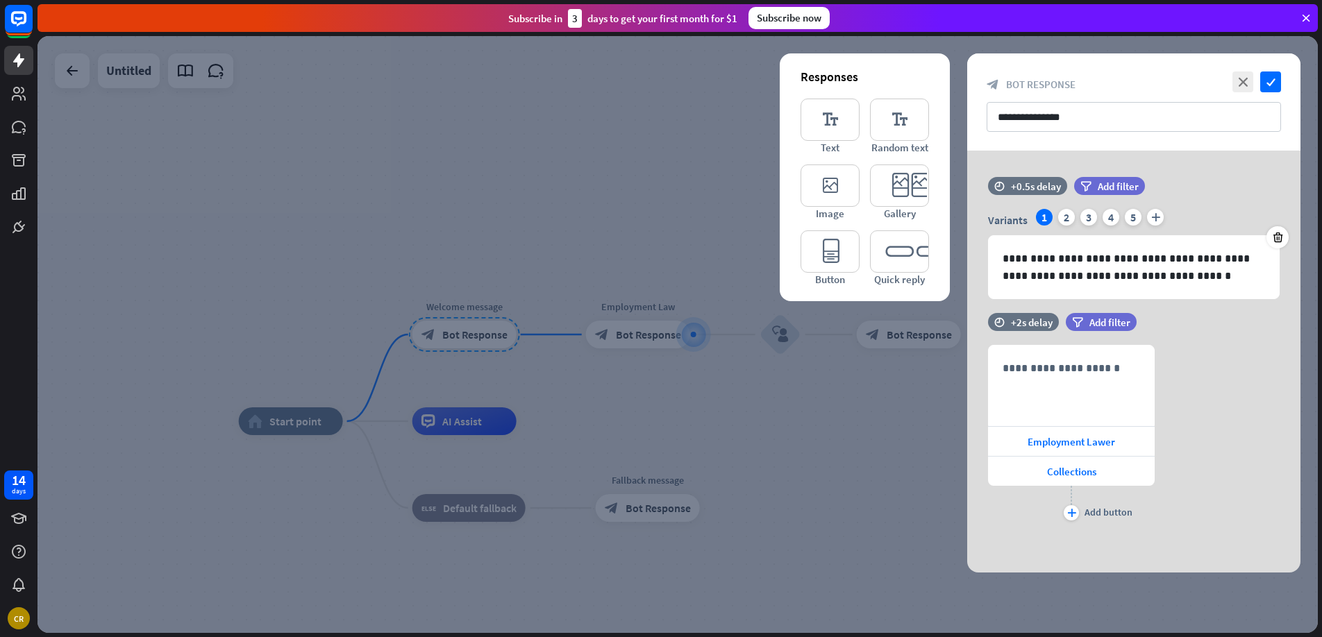
click at [285, 425] on div at bounding box center [677, 334] width 1280 height 597
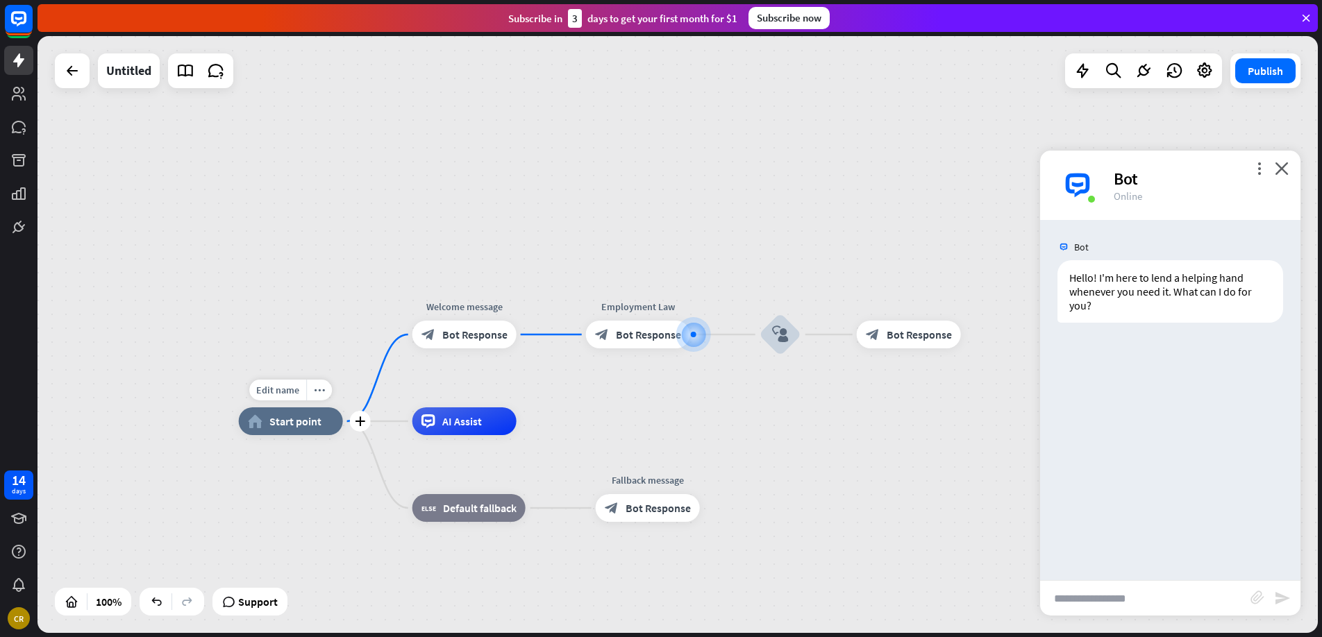
click at [296, 422] on span "Start point" at bounding box center [295, 422] width 52 height 14
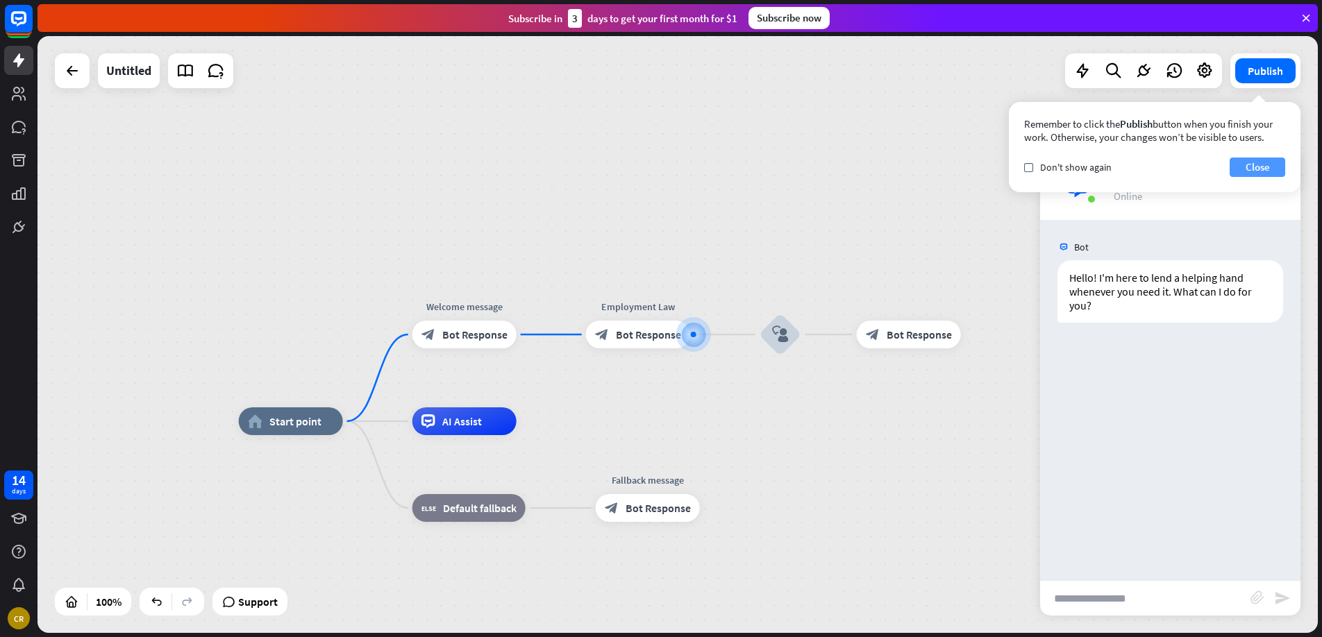
click at [1257, 169] on button "Close" at bounding box center [1258, 167] width 56 height 19
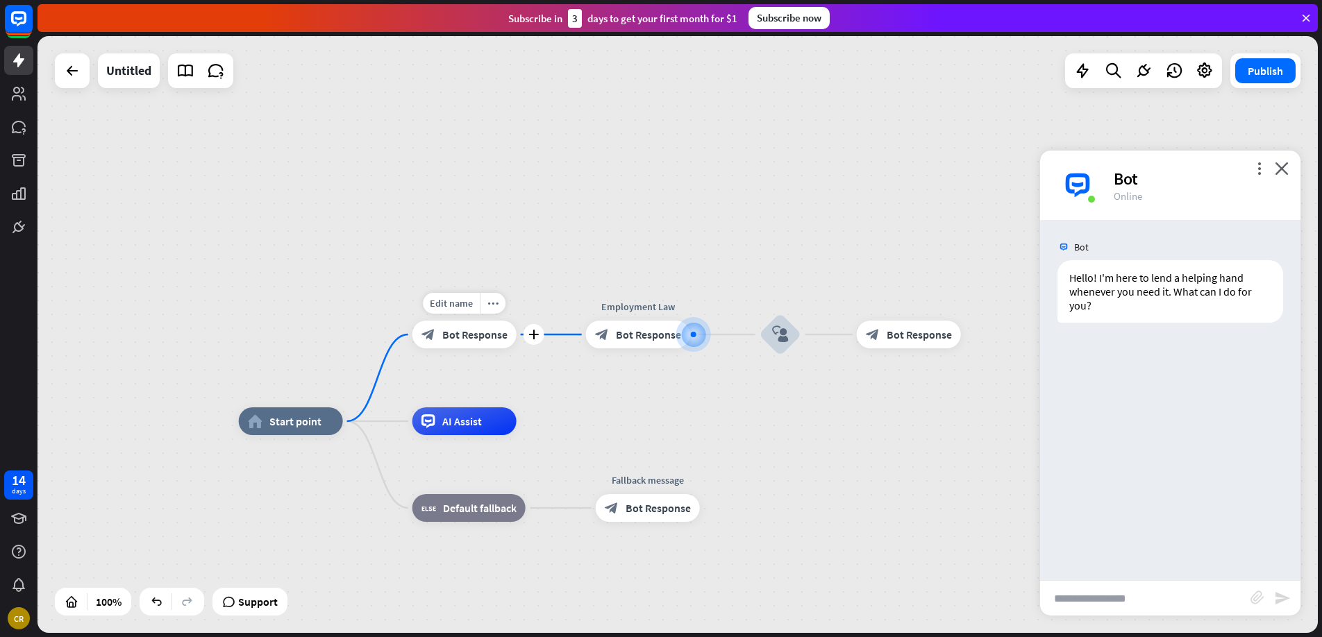
click at [437, 337] on div "block_bot_response Bot Response" at bounding box center [464, 335] width 104 height 28
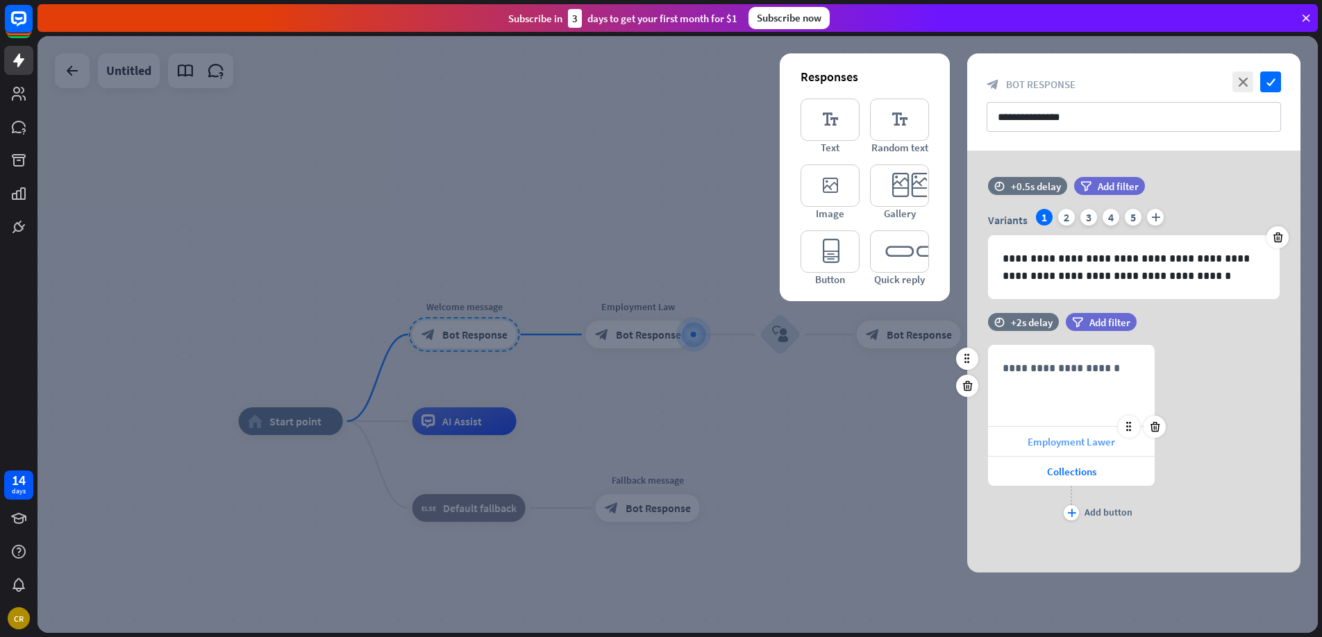
click at [1081, 449] on div "Employment Lawer" at bounding box center [1071, 441] width 167 height 29
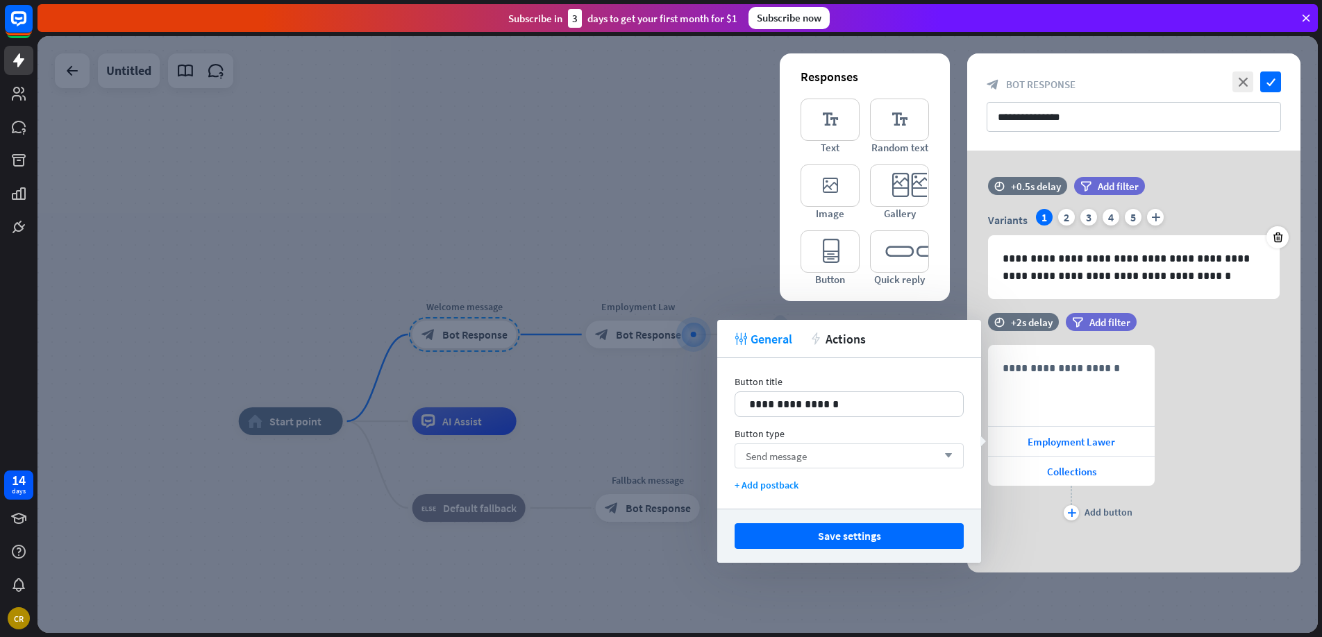
click at [842, 451] on div "Send message arrow_down" at bounding box center [849, 456] width 229 height 25
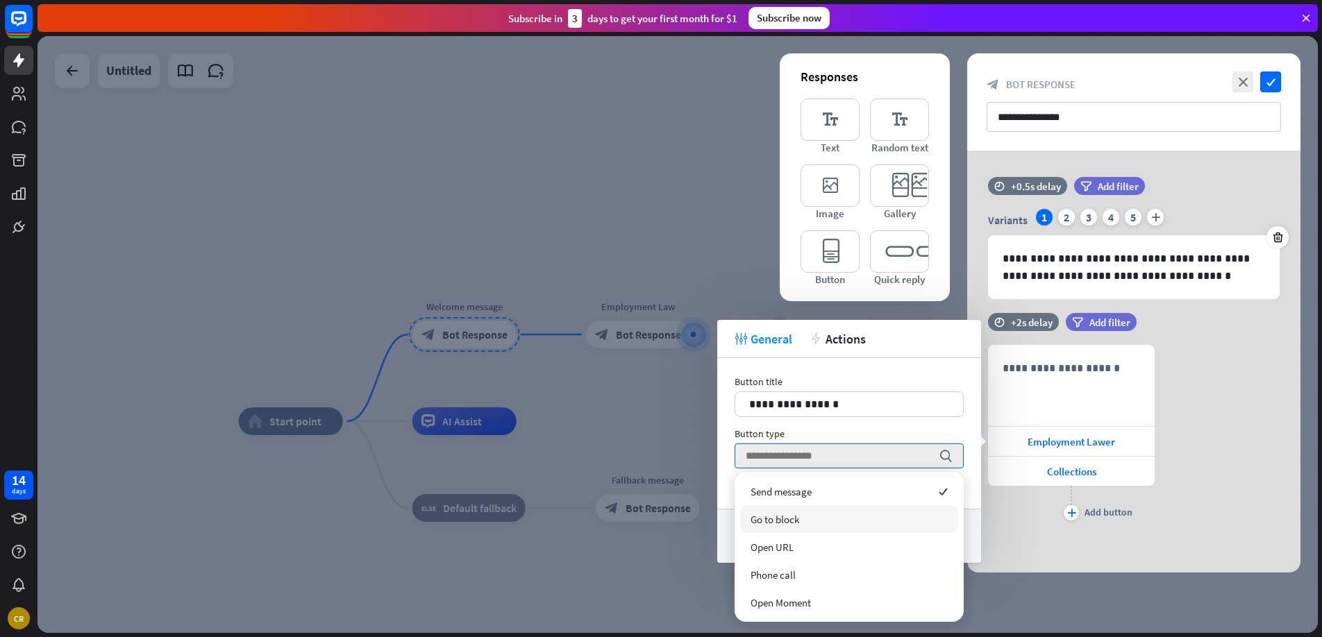
click at [792, 527] on div "Go to block" at bounding box center [849, 519] width 218 height 28
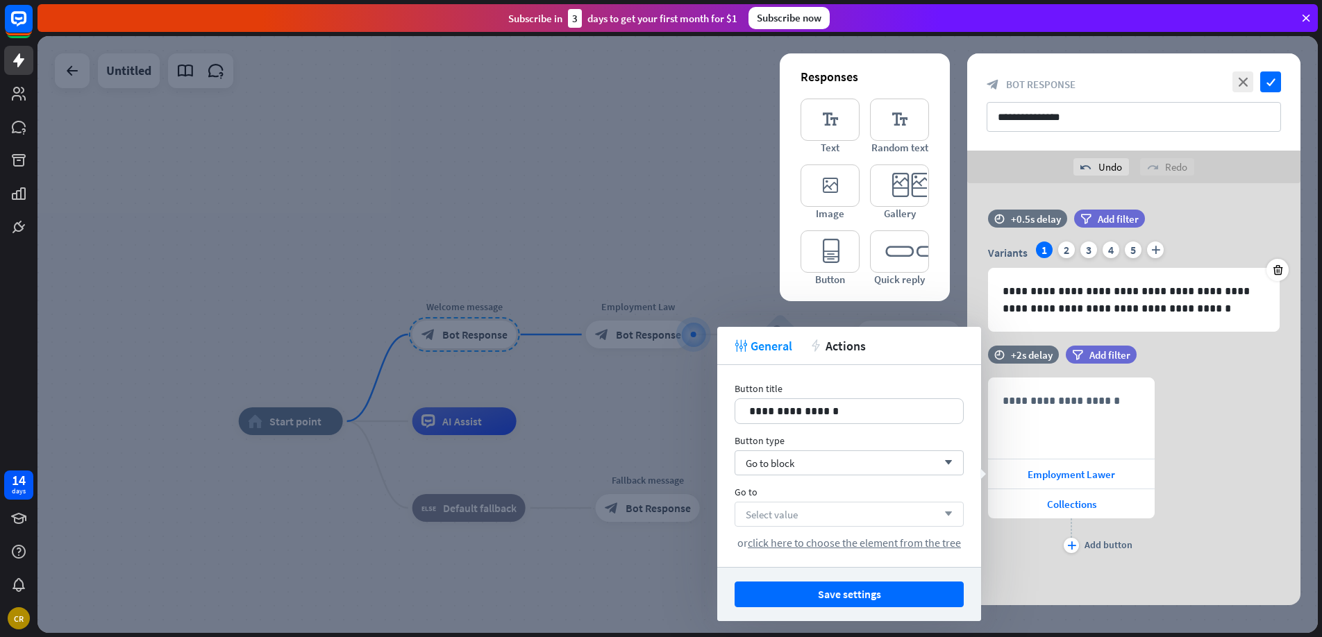
click at [801, 521] on div "Select value arrow_down" at bounding box center [849, 514] width 229 height 25
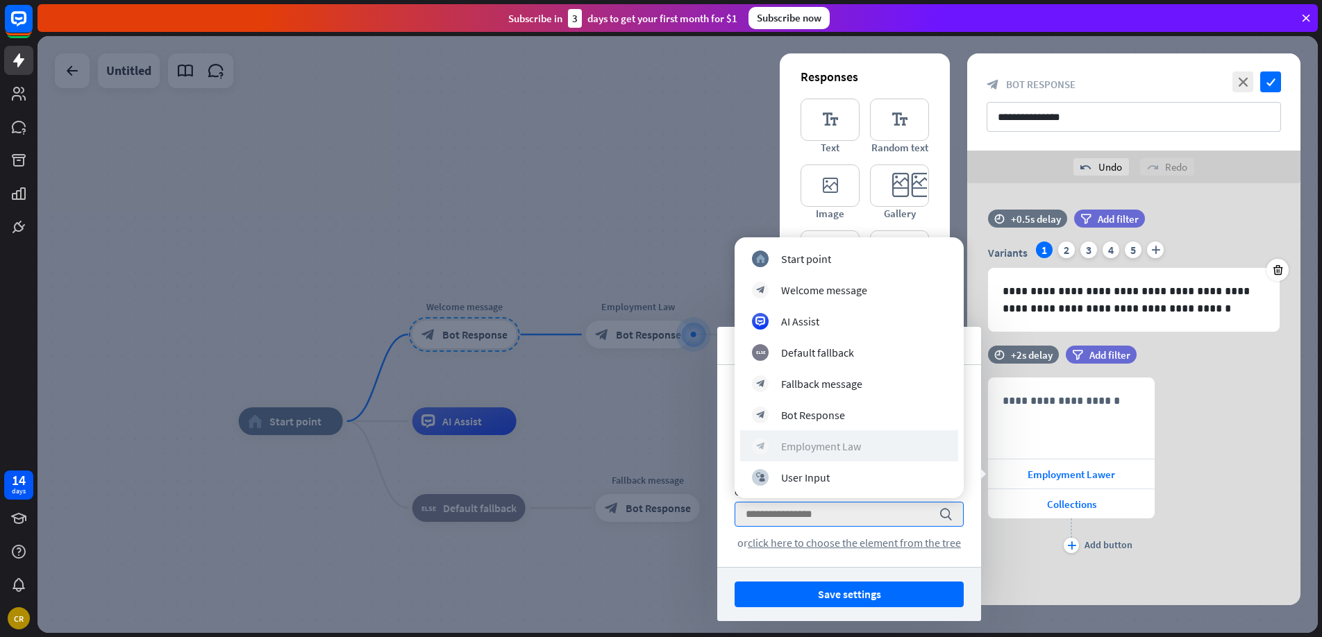
click at [855, 444] on div "Employment Law" at bounding box center [821, 447] width 80 height 14
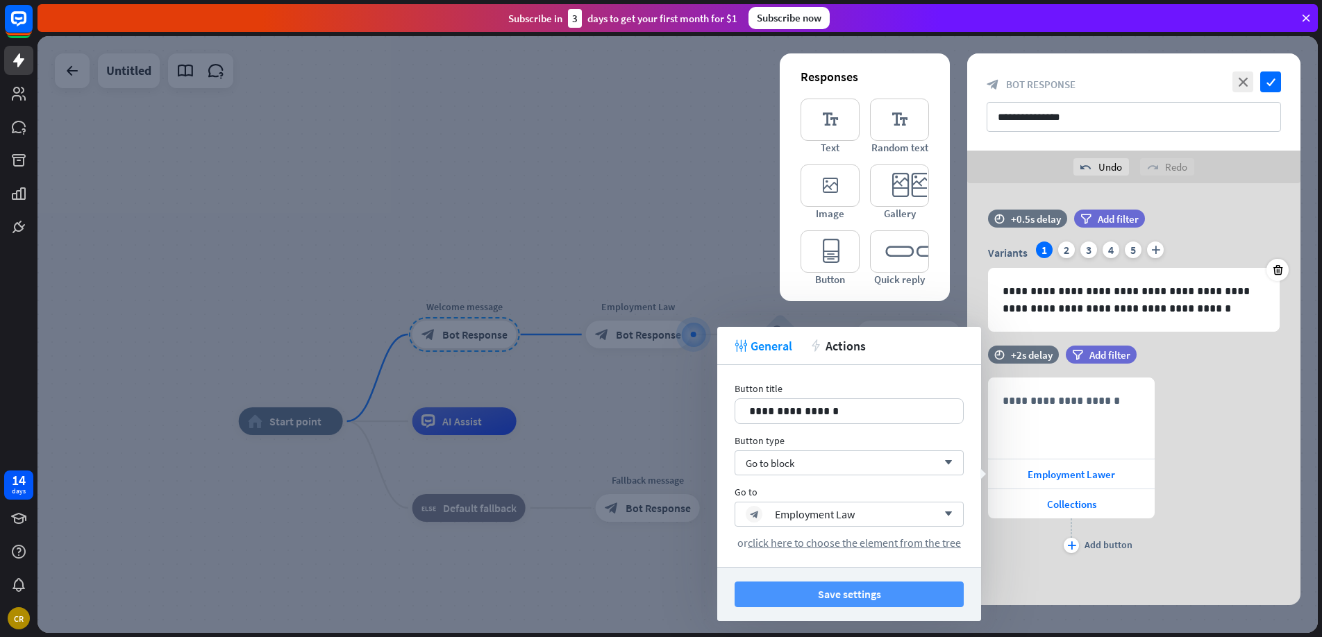
click at [864, 596] on button "Save settings" at bounding box center [849, 595] width 229 height 26
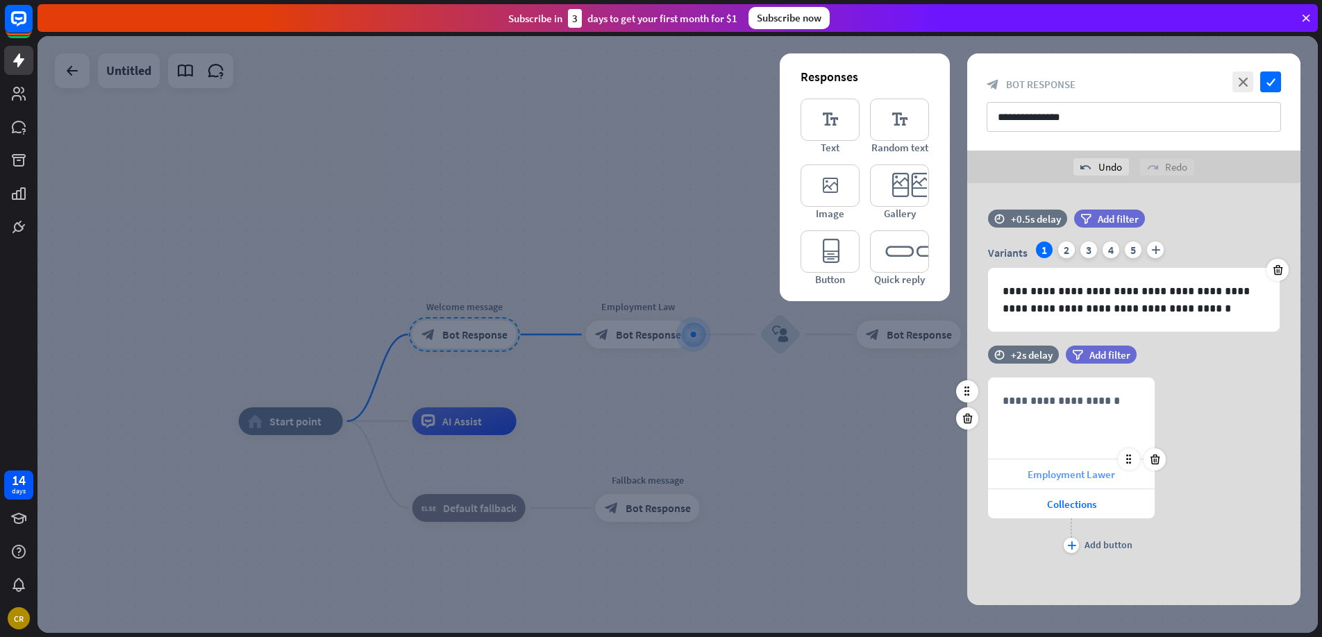
click at [1042, 471] on span "Employment Lawer" at bounding box center [1071, 474] width 87 height 13
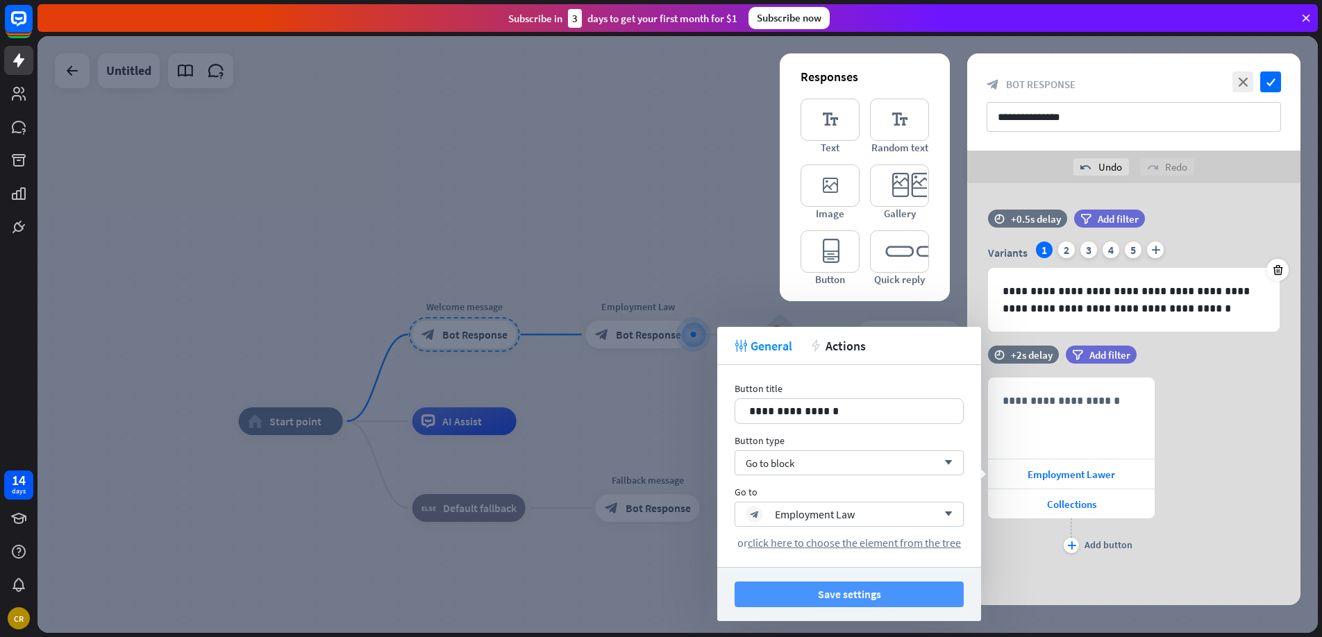
click at [887, 602] on button "Save settings" at bounding box center [849, 595] width 229 height 26
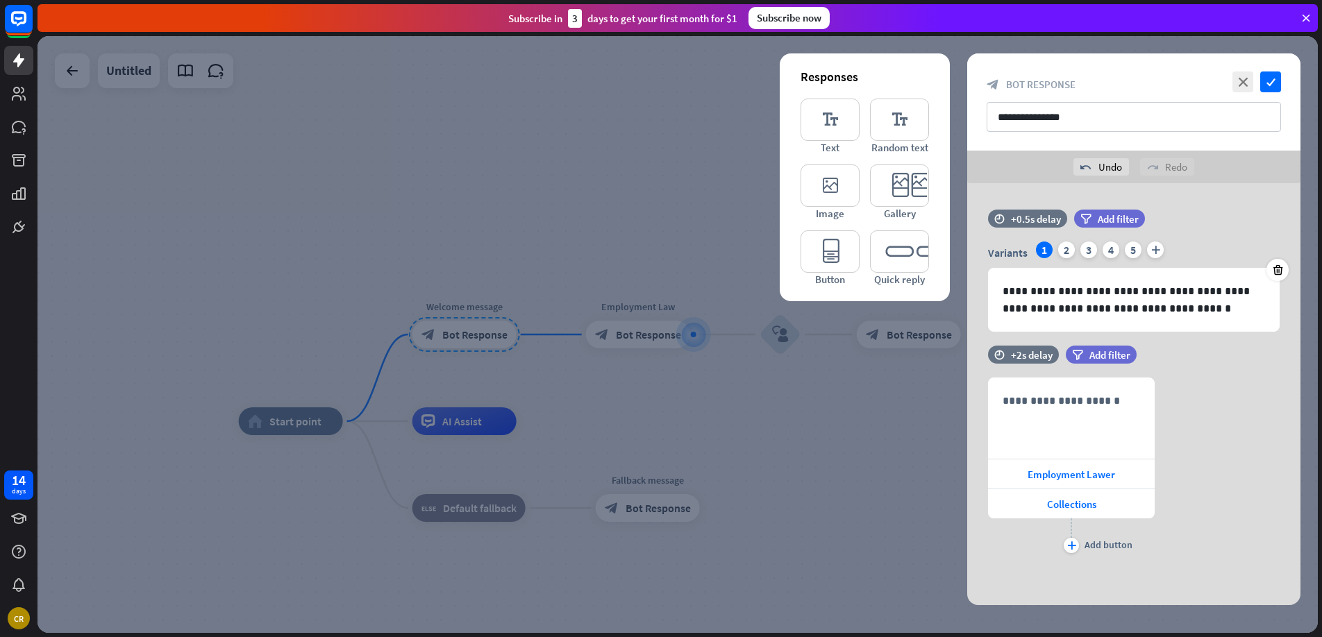
click at [877, 445] on div at bounding box center [677, 334] width 1280 height 597
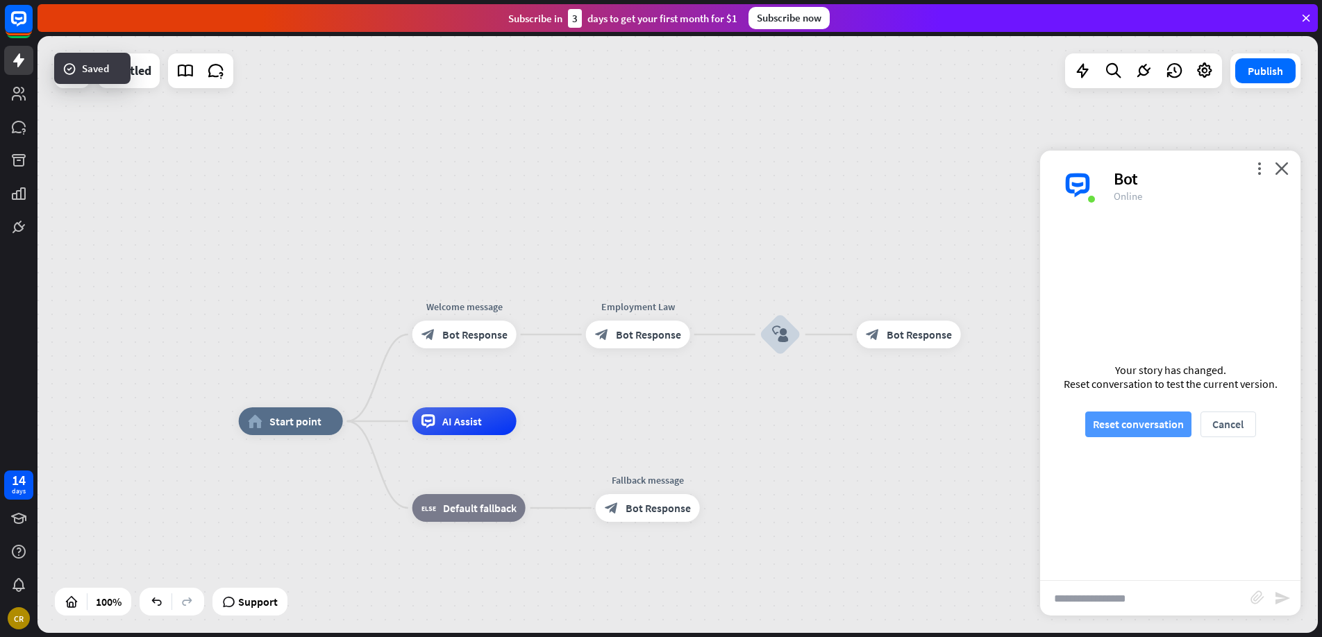
click at [1130, 419] on button "Reset conversation" at bounding box center [1138, 425] width 106 height 26
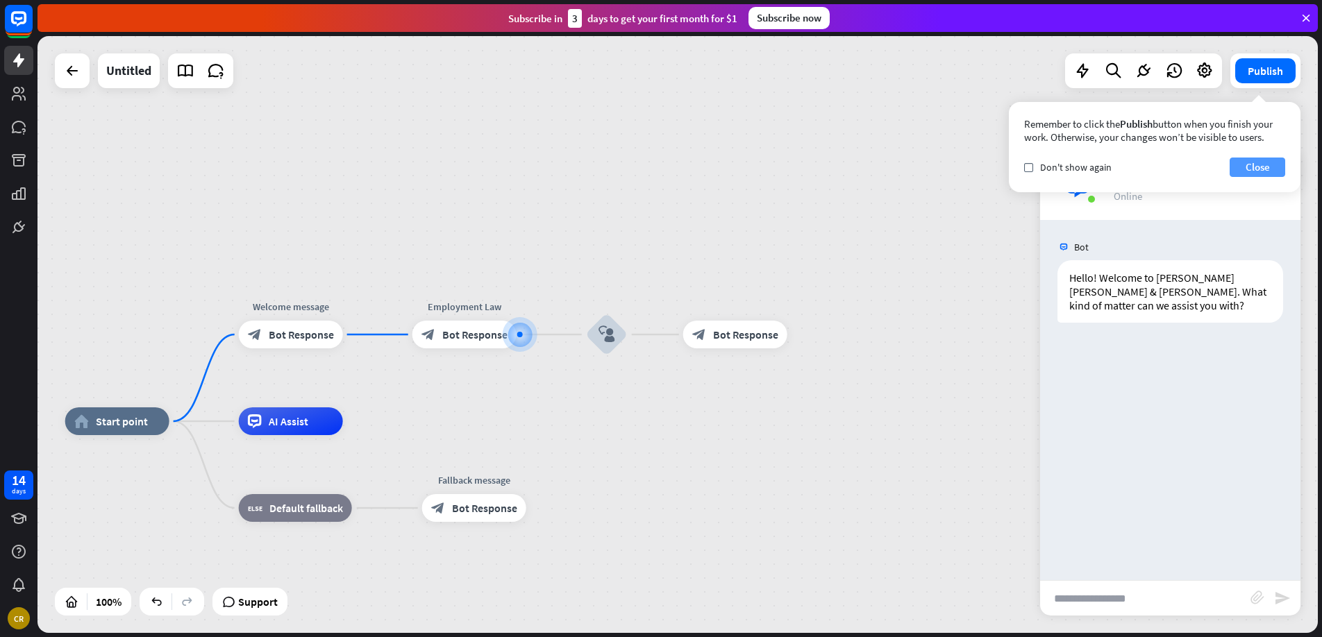
click at [1252, 165] on button "Close" at bounding box center [1258, 167] width 56 height 19
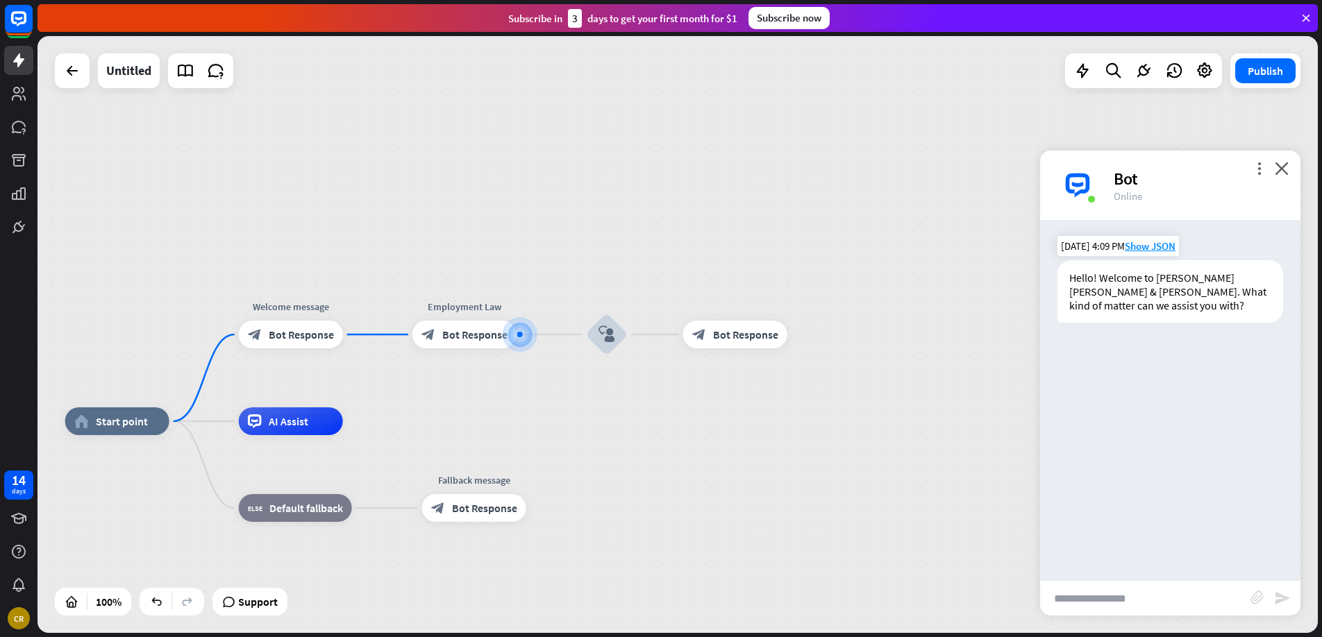
click at [1103, 301] on div "Hello! Welcome to [PERSON_NAME] [PERSON_NAME] & [PERSON_NAME]. What kind of mat…" at bounding box center [1170, 291] width 226 height 62
click at [1122, 597] on input "text" at bounding box center [1145, 598] width 210 height 35
click at [1257, 169] on icon "more_vert" at bounding box center [1259, 168] width 13 height 13
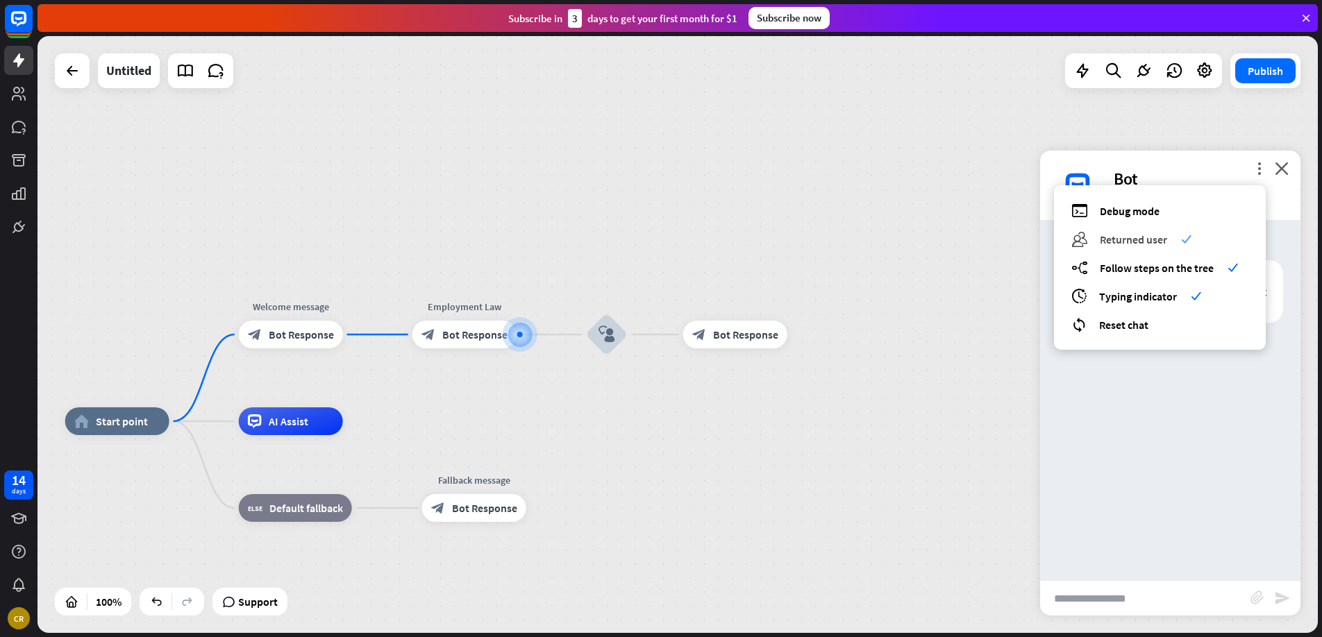
click at [1153, 241] on span "Returned user" at bounding box center [1133, 240] width 67 height 14
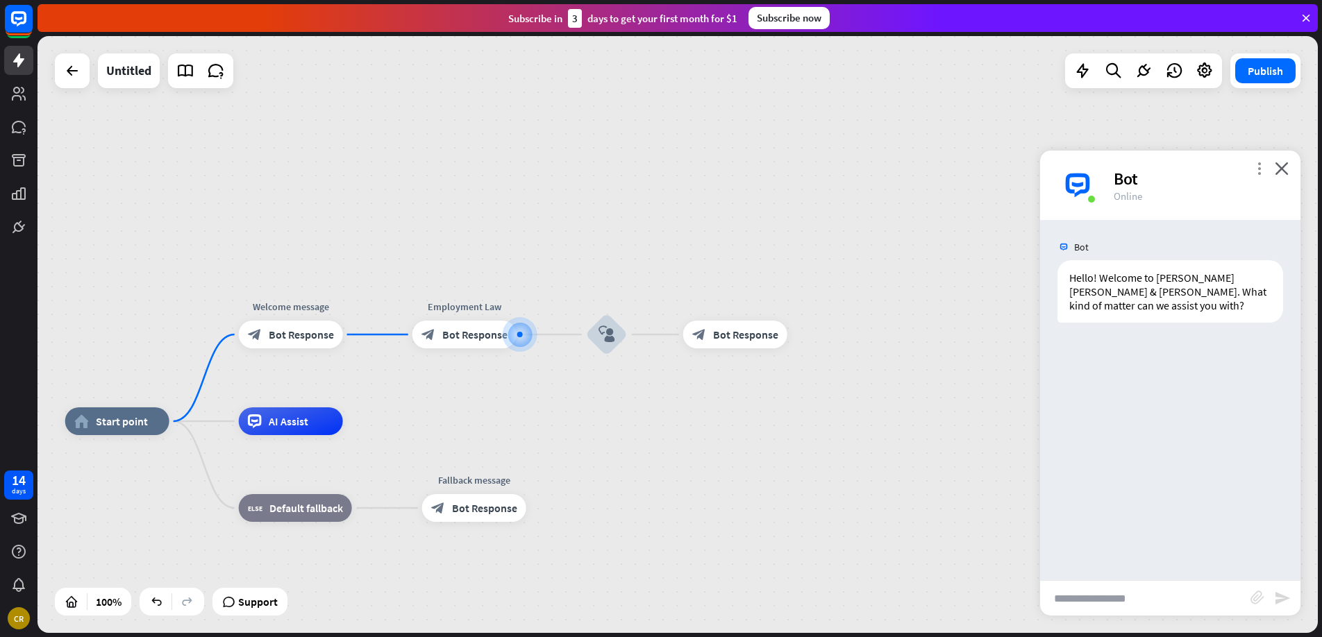
click at [1259, 165] on icon "more_vert" at bounding box center [1259, 168] width 13 height 13
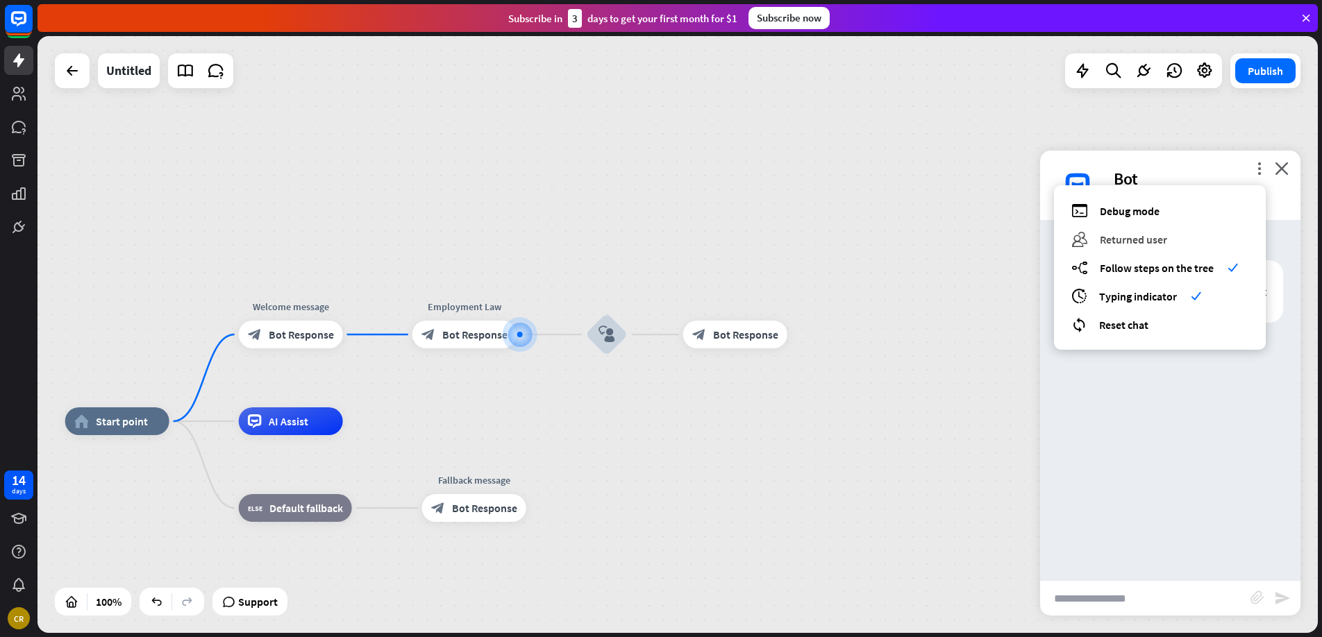
click at [1128, 242] on span "Returned user" at bounding box center [1133, 240] width 67 height 14
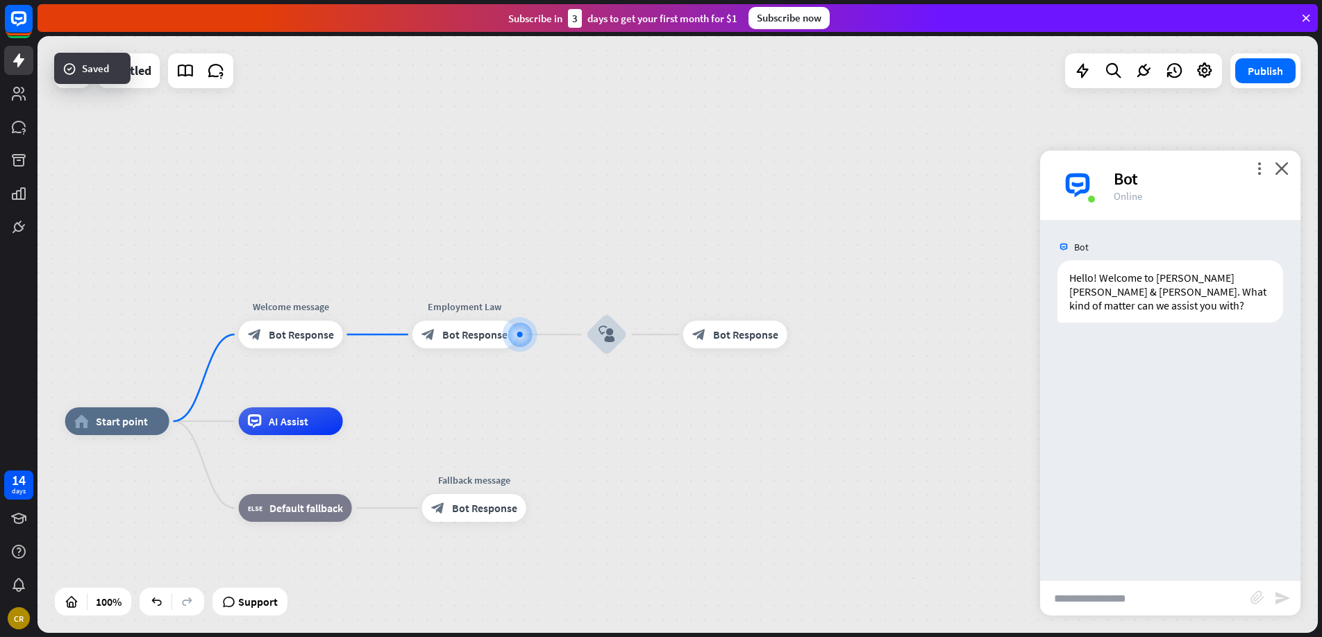
click at [1271, 161] on div "more_vert close Bot Online" at bounding box center [1170, 185] width 260 height 69
click at [1257, 164] on icon "more_vert" at bounding box center [1259, 168] width 13 height 13
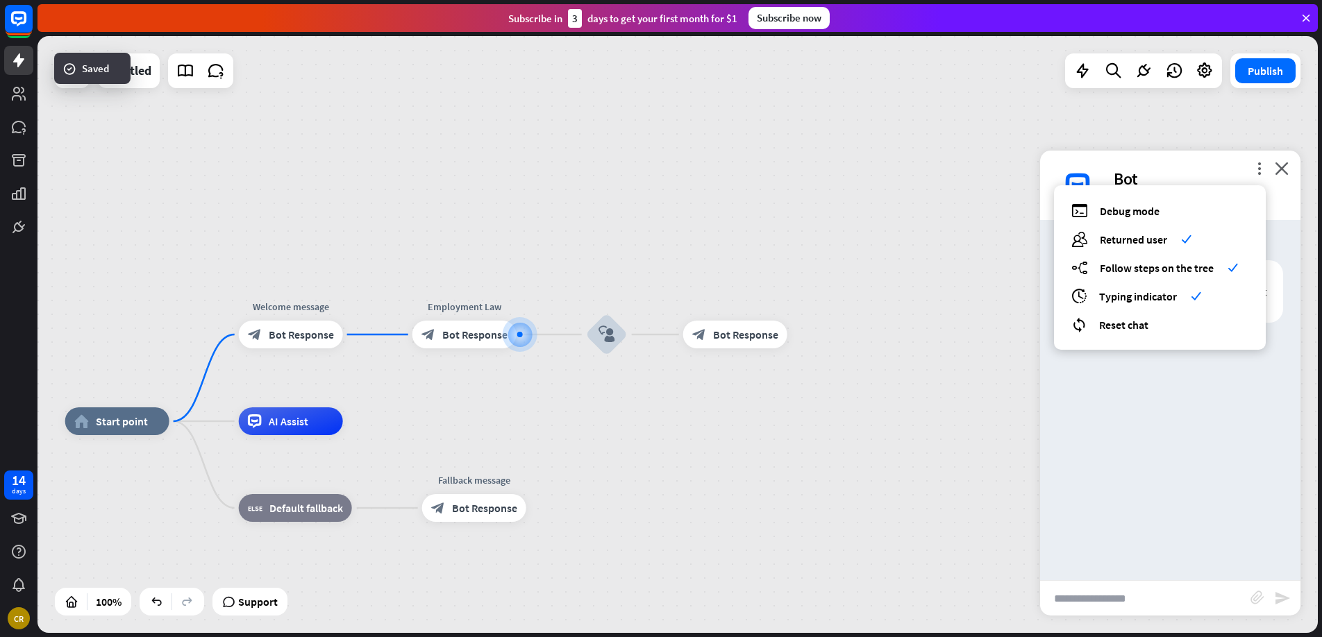
click at [1150, 315] on div "debug Debug mode users Returned user check builder_tree Follow steps on the tre…" at bounding box center [1160, 267] width 212 height 165
click at [1139, 322] on span "Reset chat" at bounding box center [1123, 325] width 49 height 14
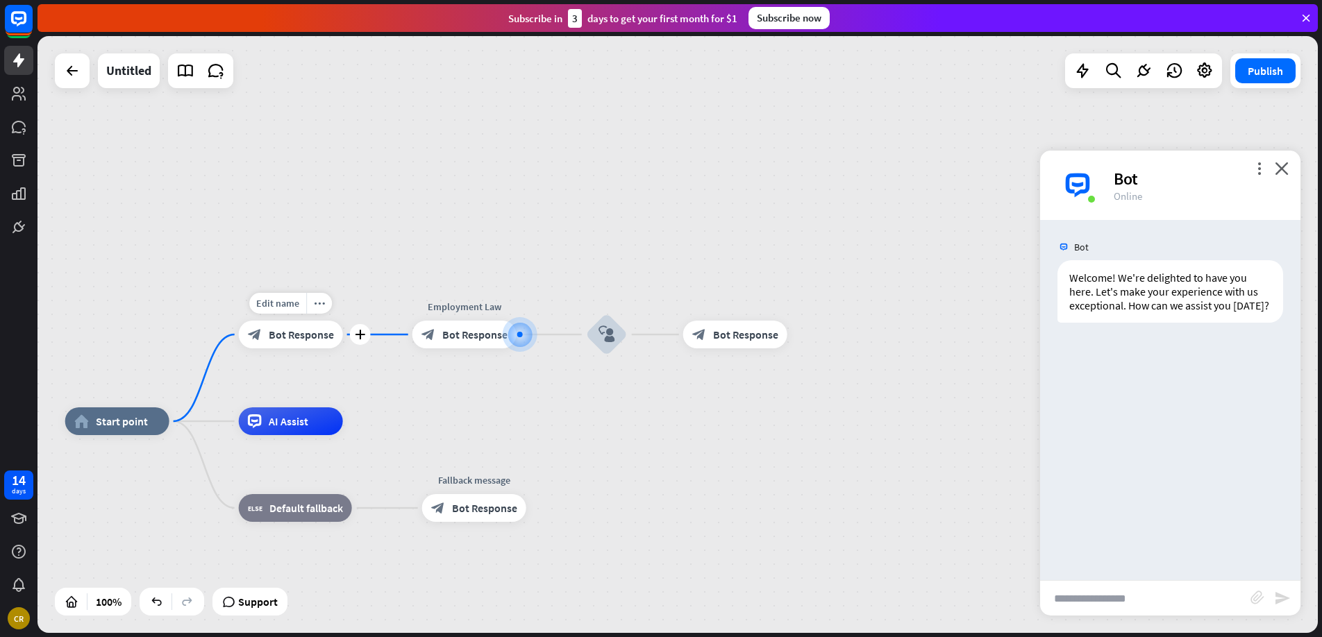
click at [287, 333] on span "Bot Response" at bounding box center [301, 335] width 65 height 14
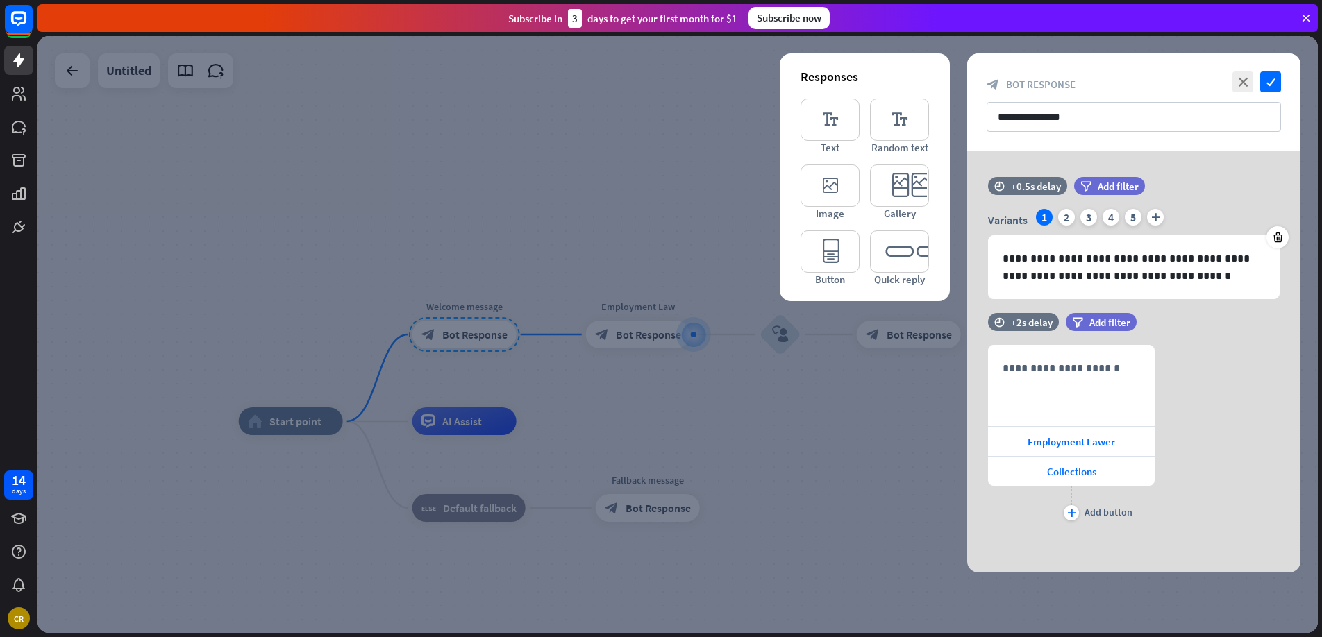
click at [299, 366] on div at bounding box center [677, 334] width 1280 height 597
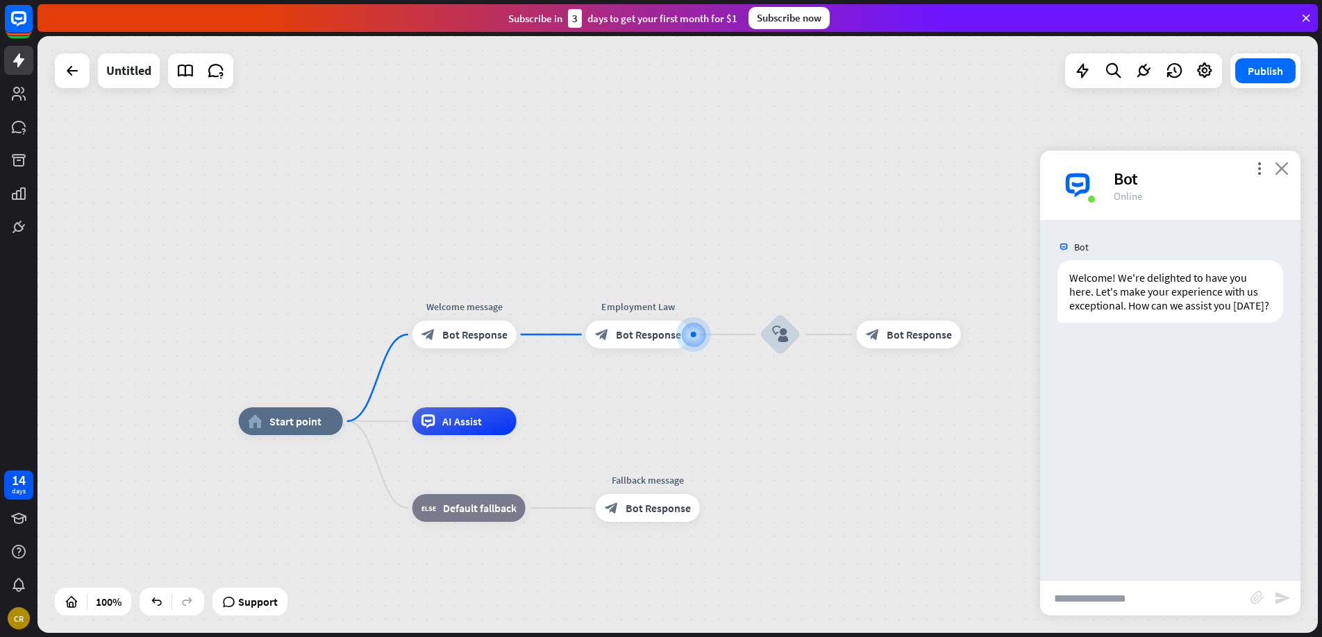
click at [1275, 169] on icon "close" at bounding box center [1282, 168] width 14 height 13
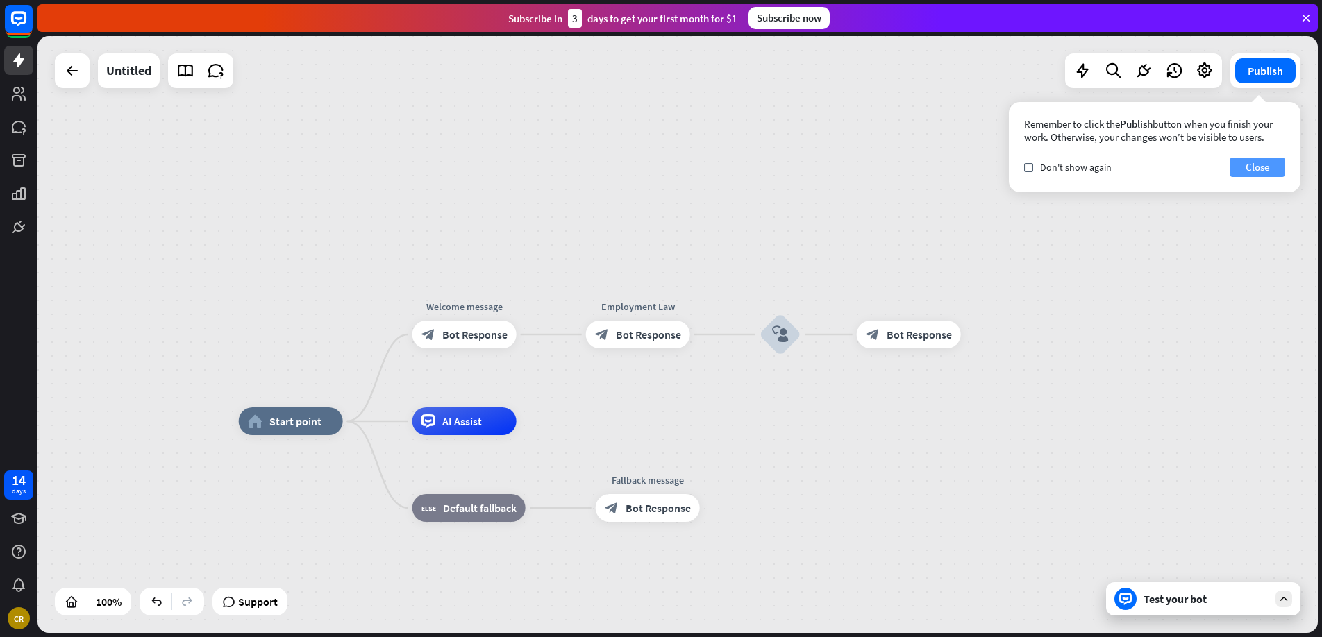
click at [1265, 169] on button "Close" at bounding box center [1258, 167] width 56 height 19
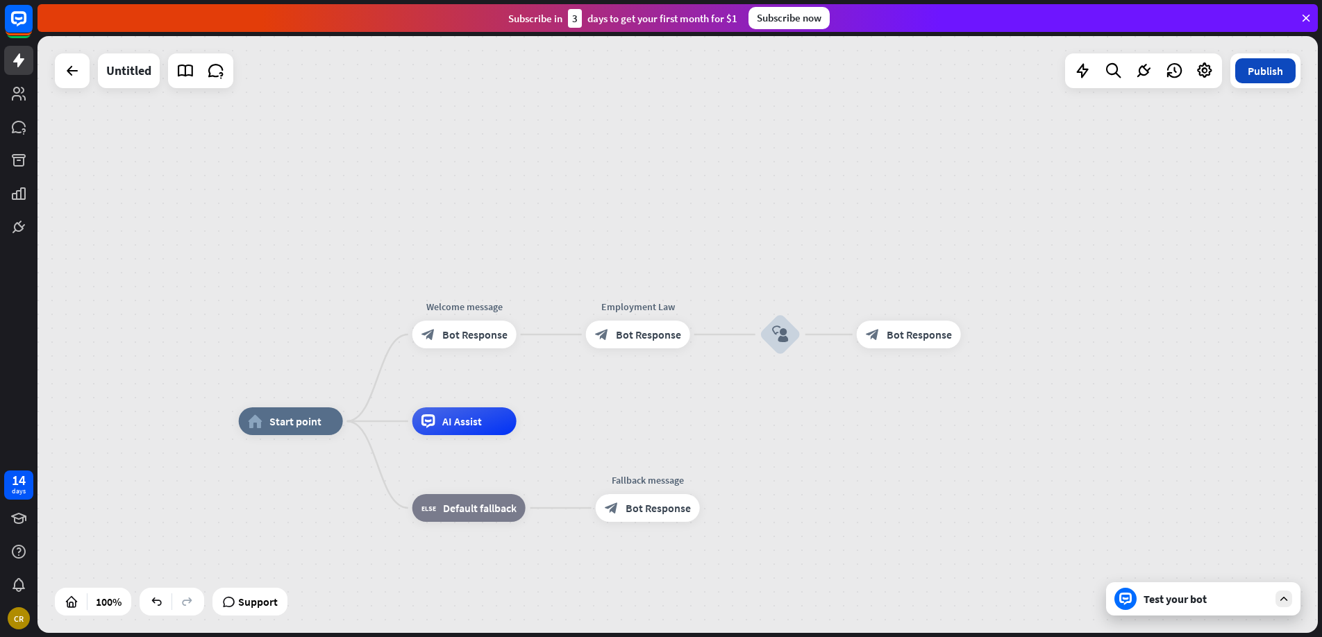
click at [1256, 83] on button "Publish" at bounding box center [1265, 70] width 60 height 25
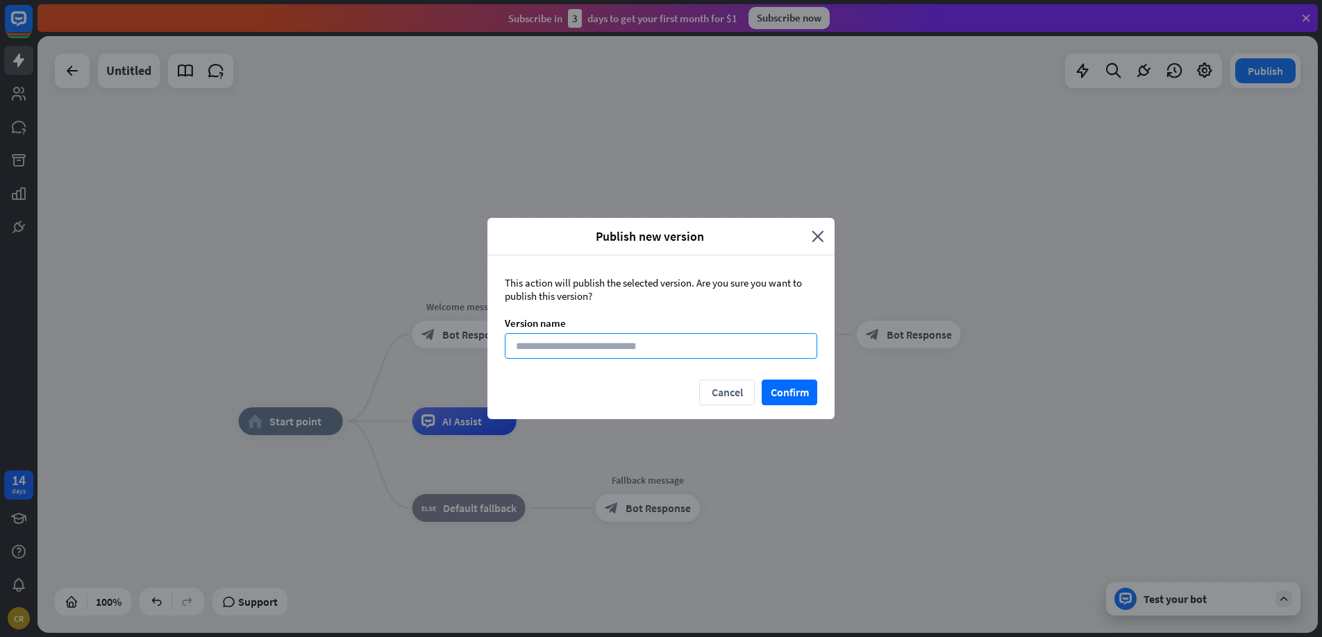
click at [749, 347] on input at bounding box center [661, 346] width 312 height 26
type input "*******"
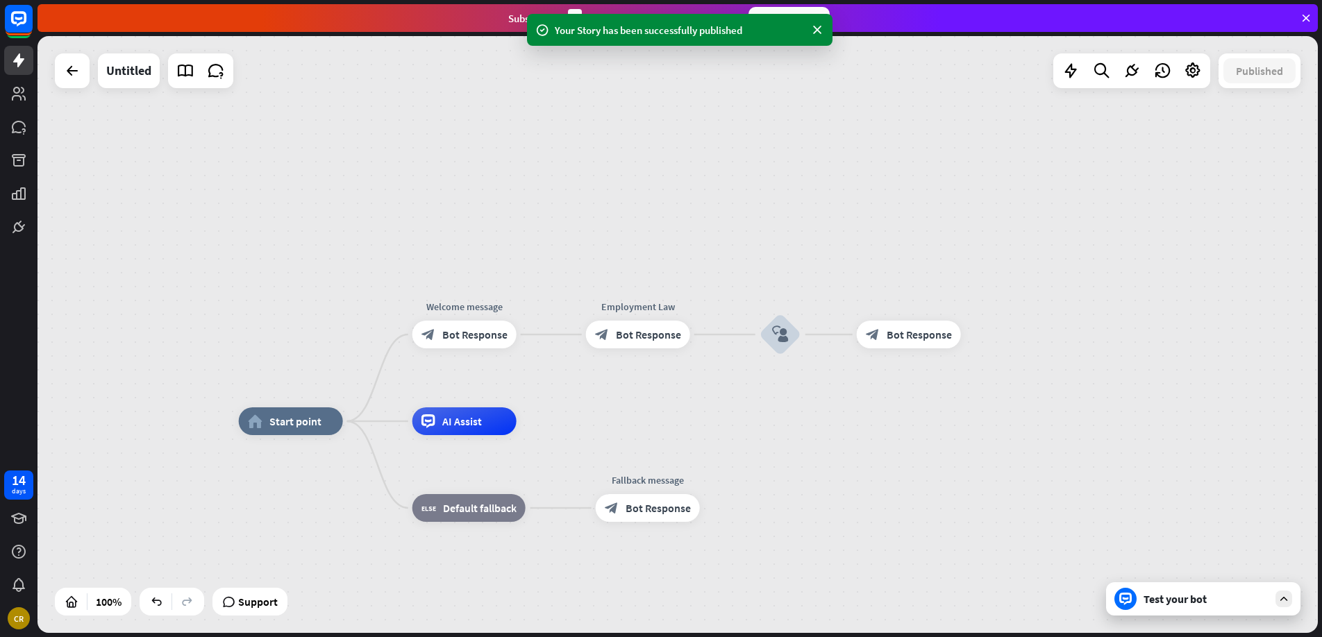
click at [1281, 598] on icon at bounding box center [1284, 599] width 12 height 12
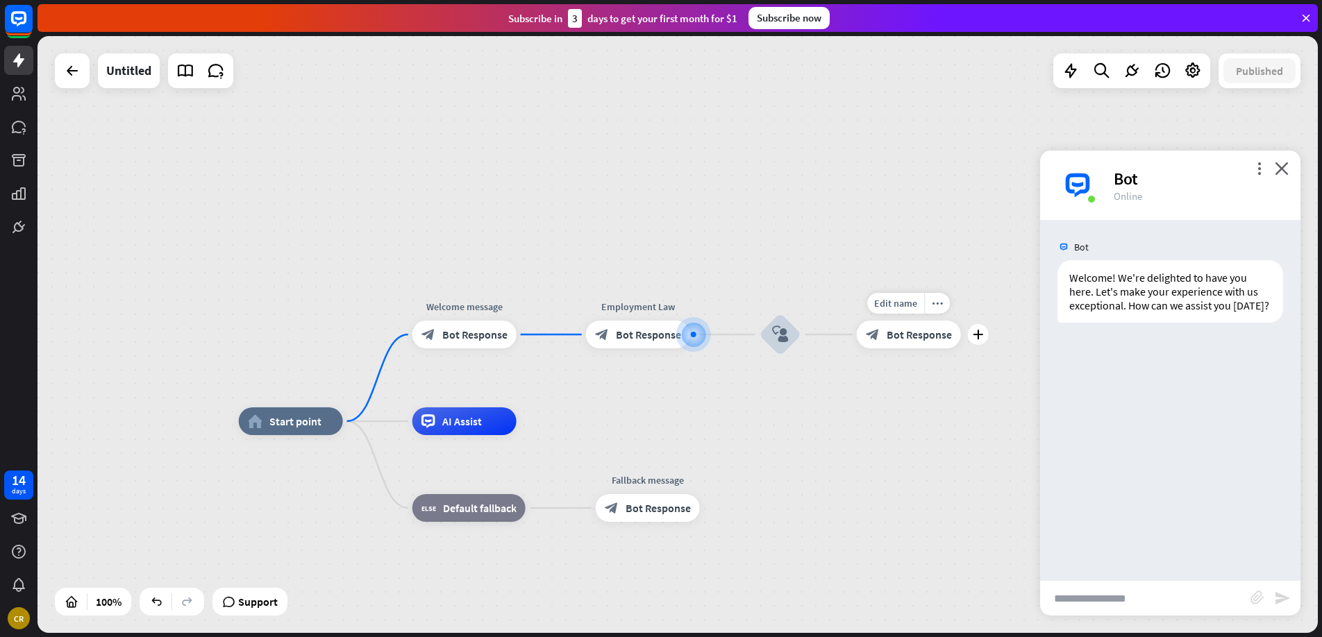
click at [878, 334] on icon "block_bot_response" at bounding box center [873, 335] width 14 height 14
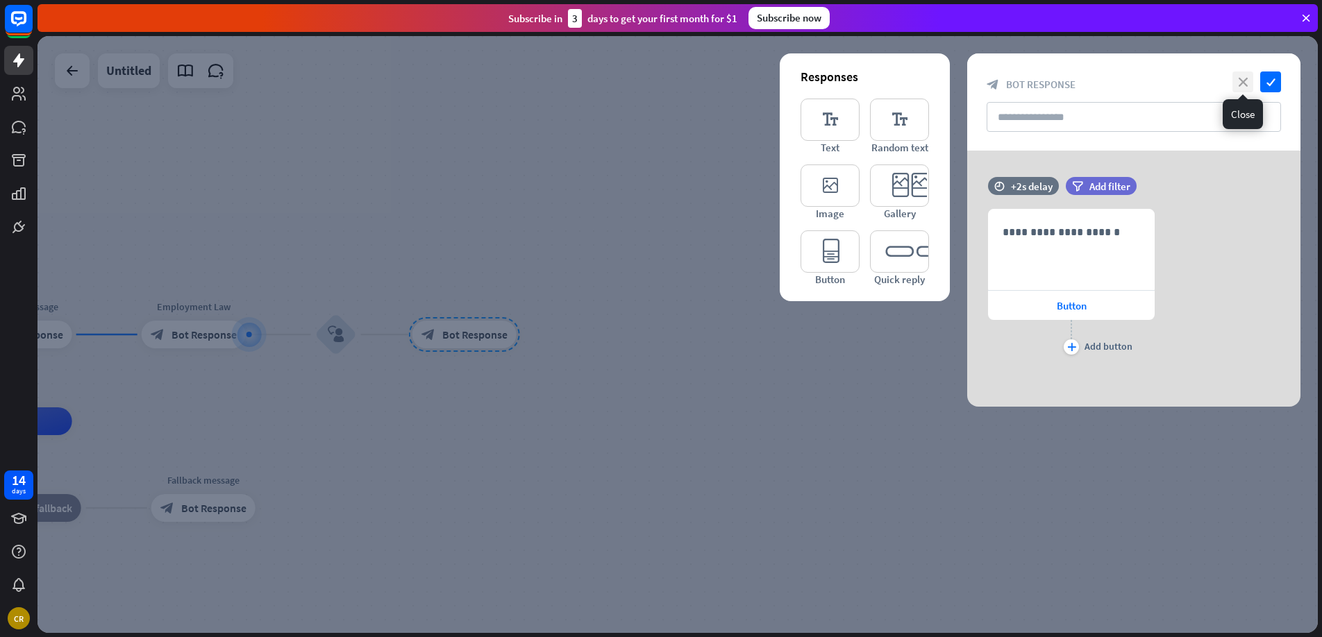
click at [1245, 82] on icon "close" at bounding box center [1242, 82] width 21 height 21
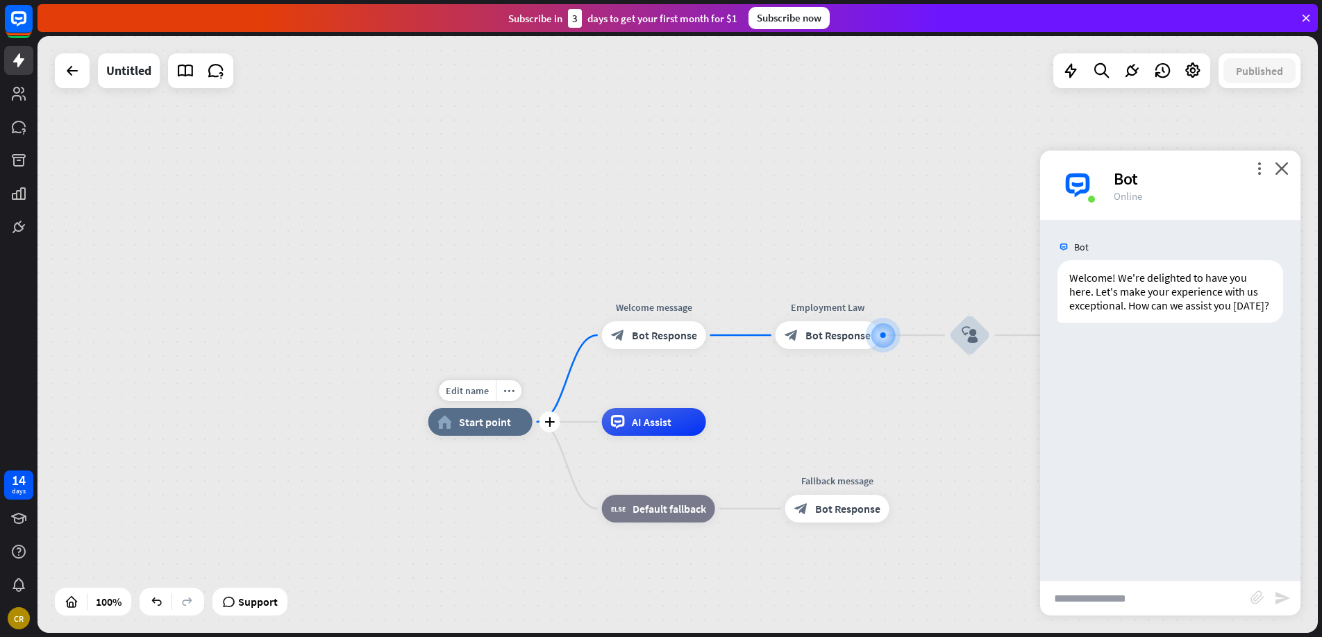
click at [447, 421] on icon "home_2" at bounding box center [444, 422] width 15 height 14
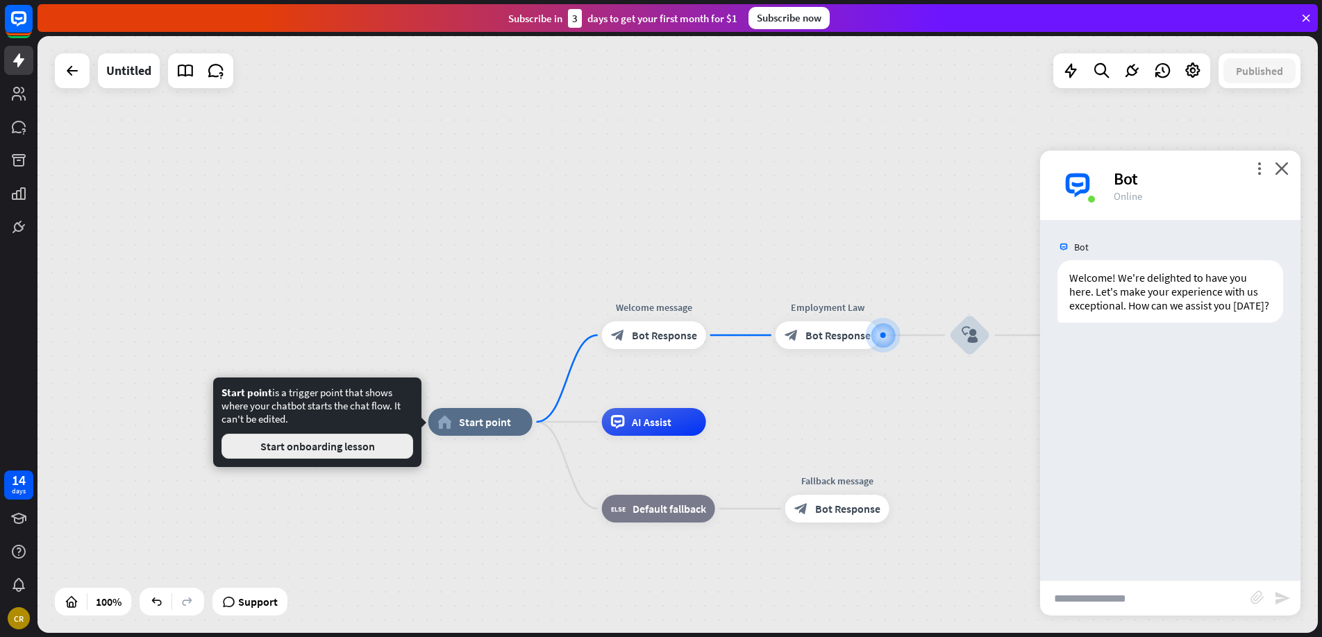
click at [371, 452] on button "Start onboarding lesson" at bounding box center [317, 446] width 192 height 25
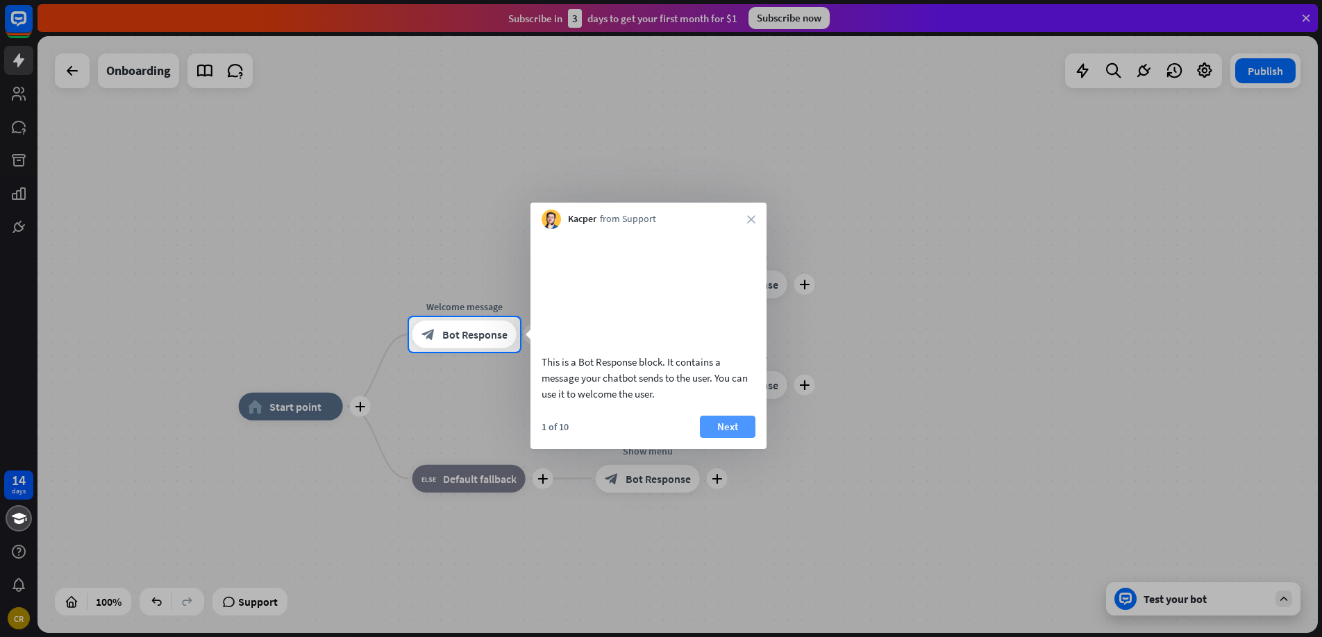
click at [734, 434] on button "Next" at bounding box center [728, 427] width 56 height 22
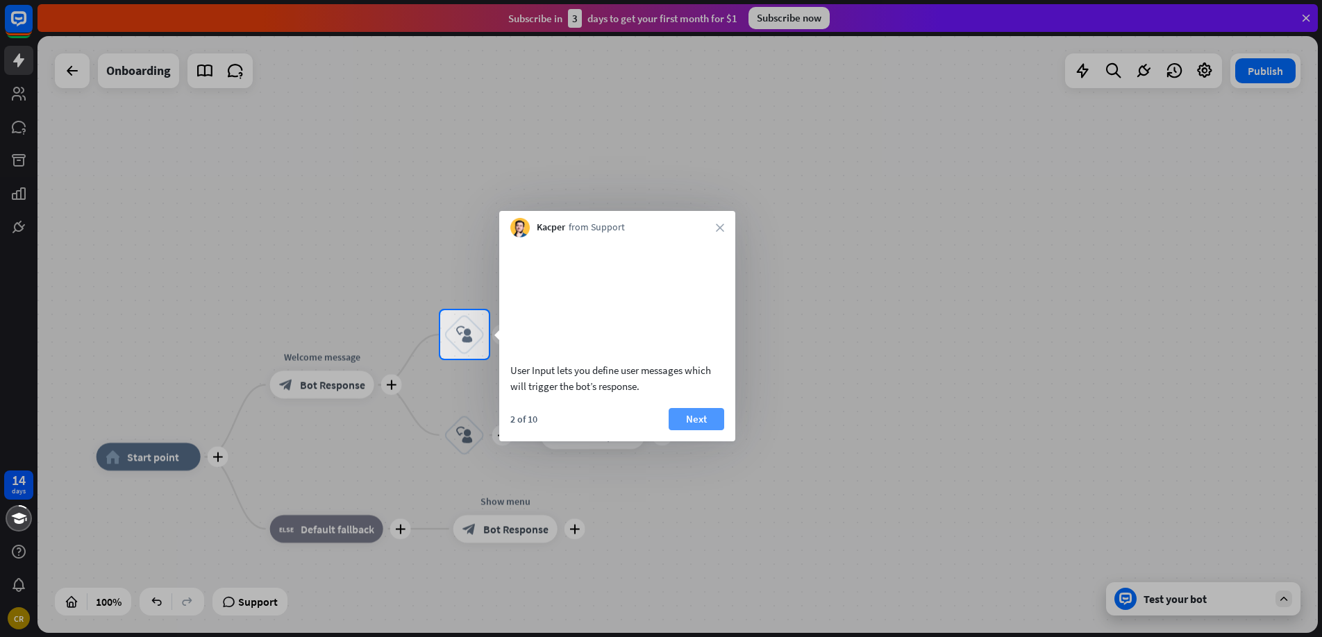
click at [717, 426] on button "Next" at bounding box center [697, 419] width 56 height 22
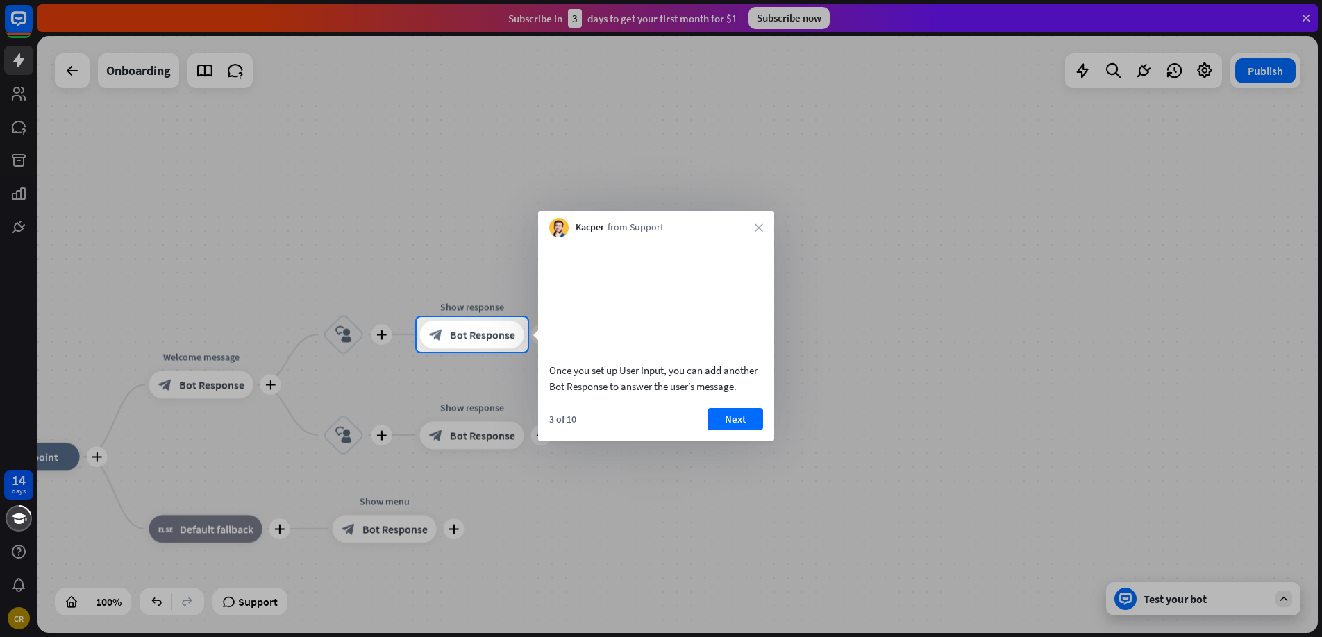
click at [790, 431] on div at bounding box center [661, 494] width 1322 height 285
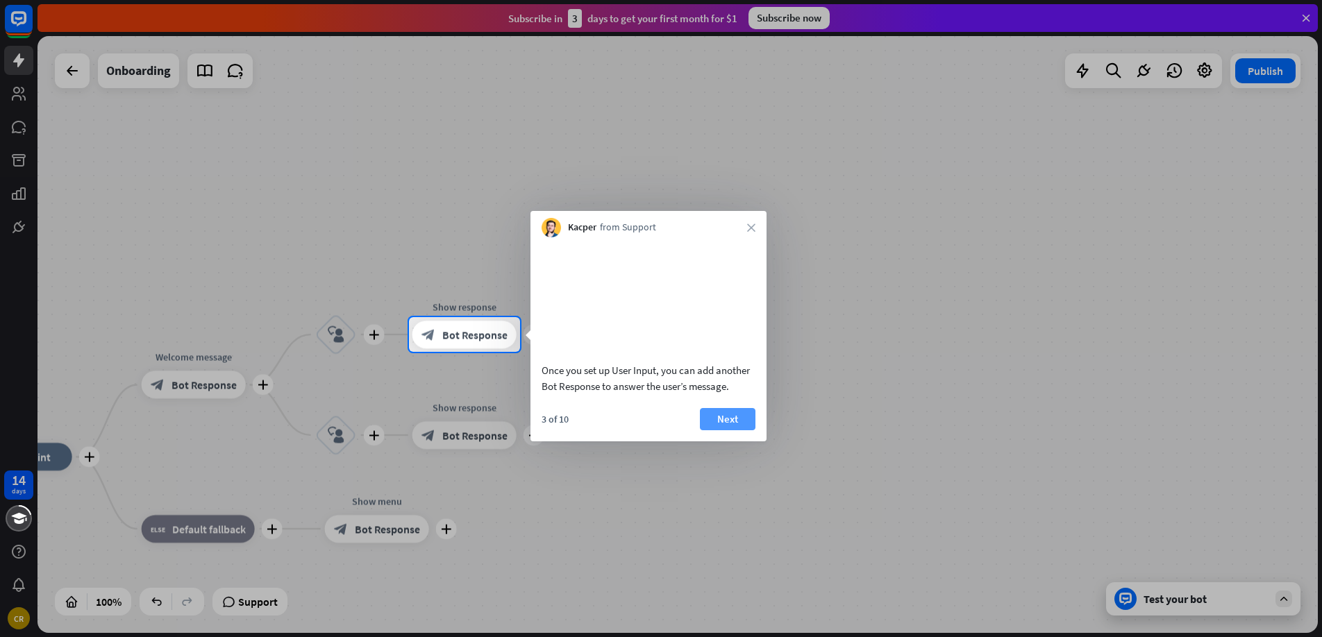
click at [733, 430] on button "Next" at bounding box center [728, 419] width 56 height 22
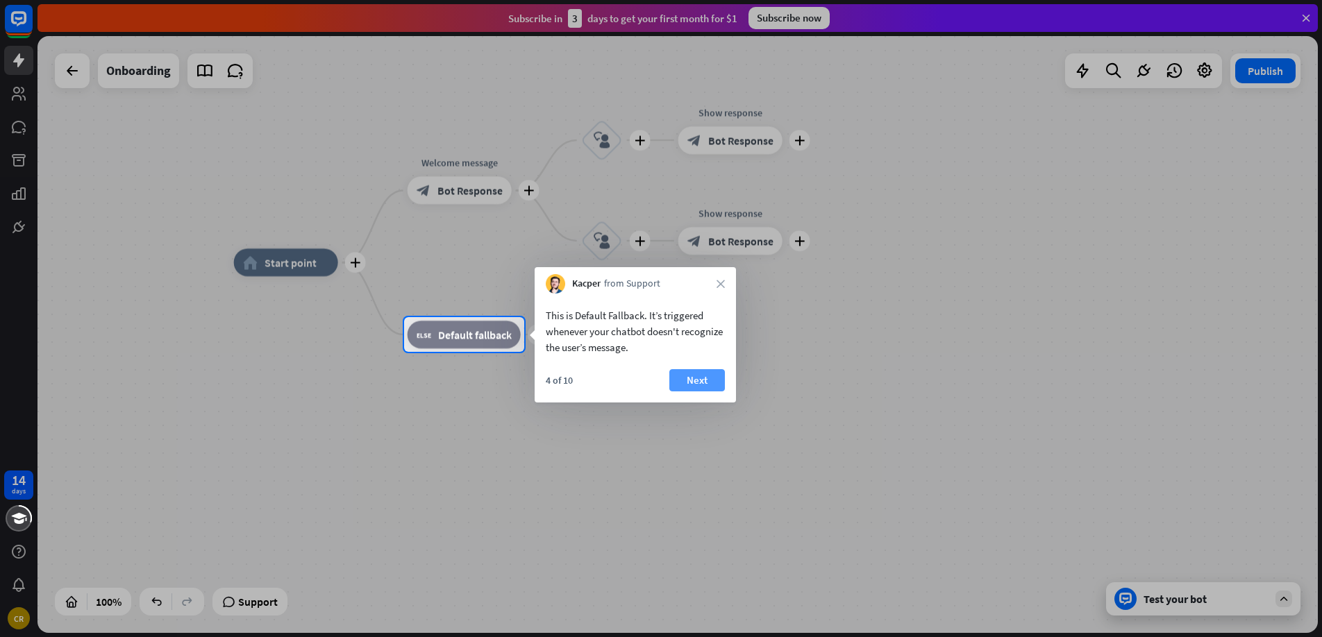
click at [706, 381] on button "Next" at bounding box center [697, 380] width 56 height 22
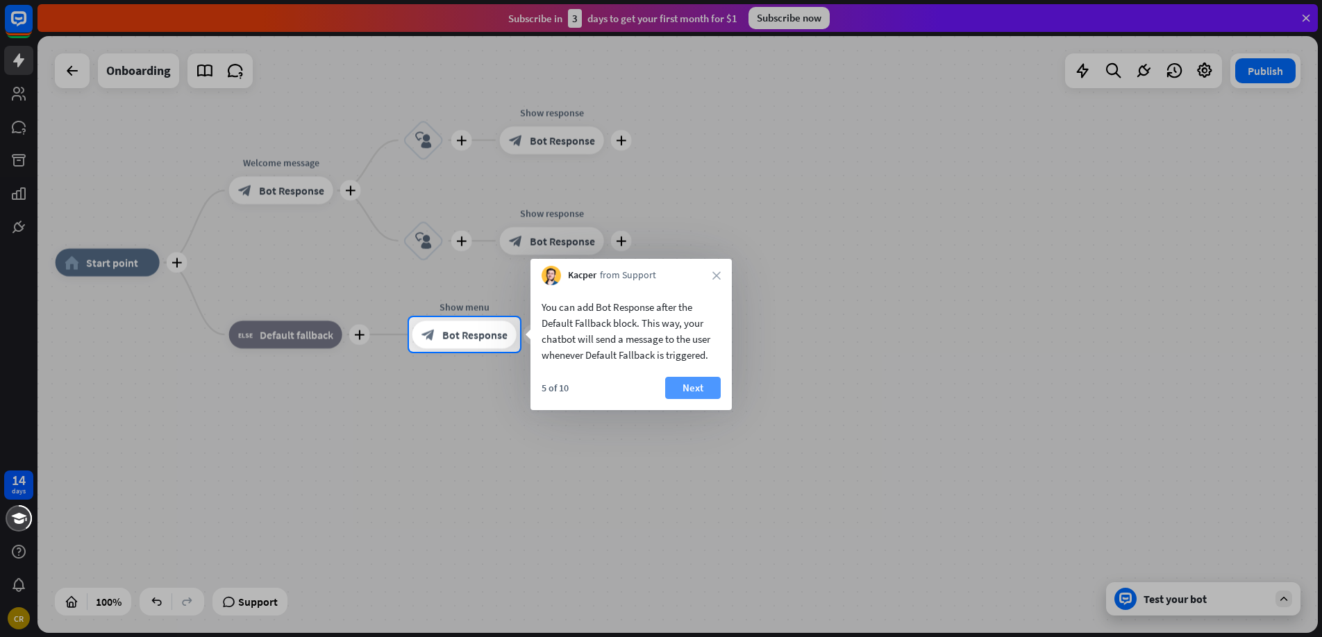
click at [703, 385] on button "Next" at bounding box center [693, 388] width 56 height 22
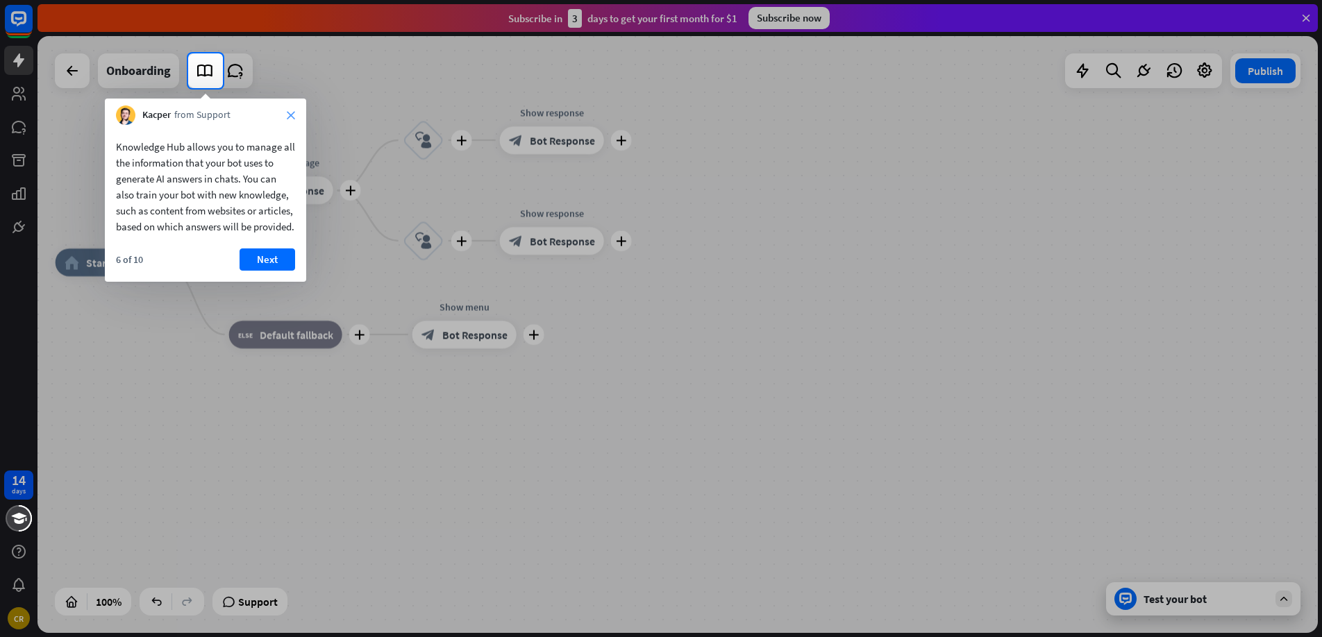
click at [290, 111] on icon "close" at bounding box center [291, 115] width 8 height 8
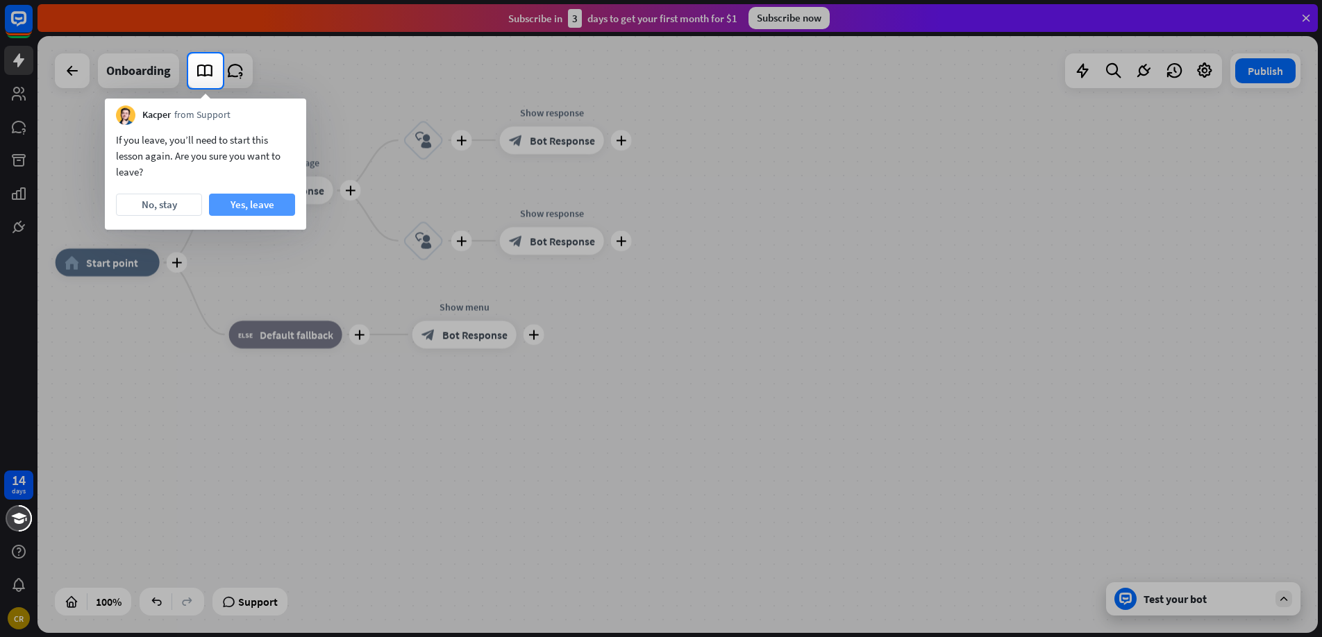
click at [248, 203] on button "Yes, leave" at bounding box center [252, 205] width 86 height 22
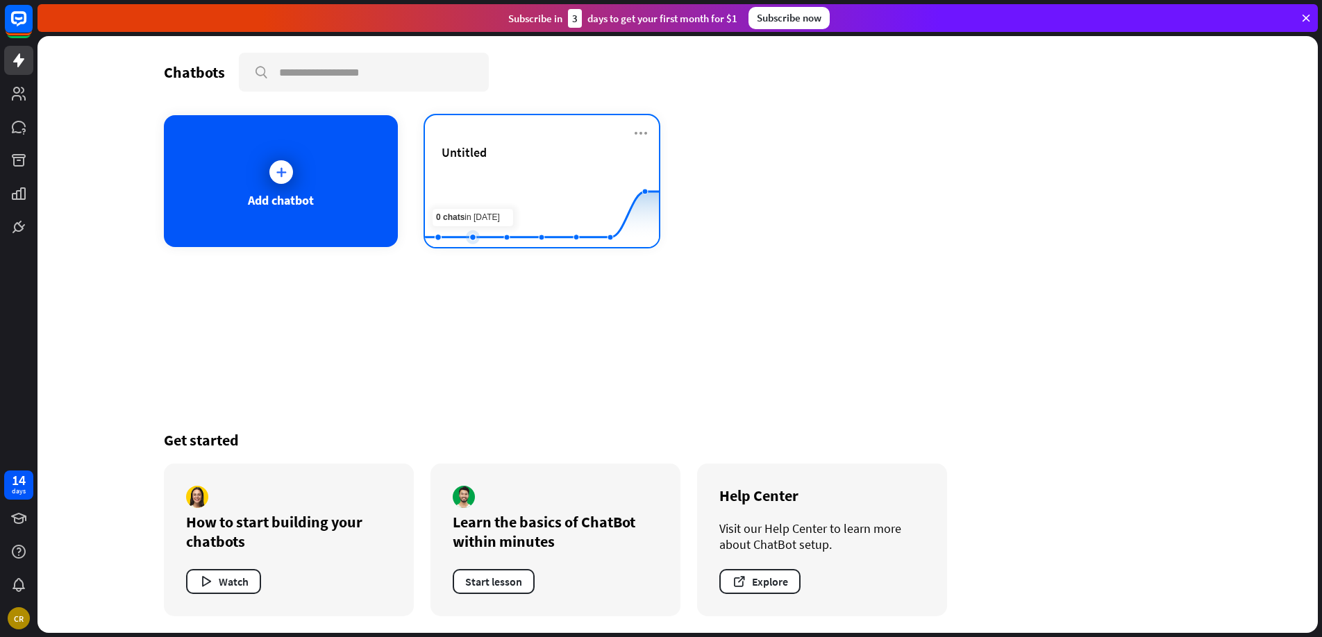
click at [469, 190] on rect at bounding box center [542, 212] width 234 height 87
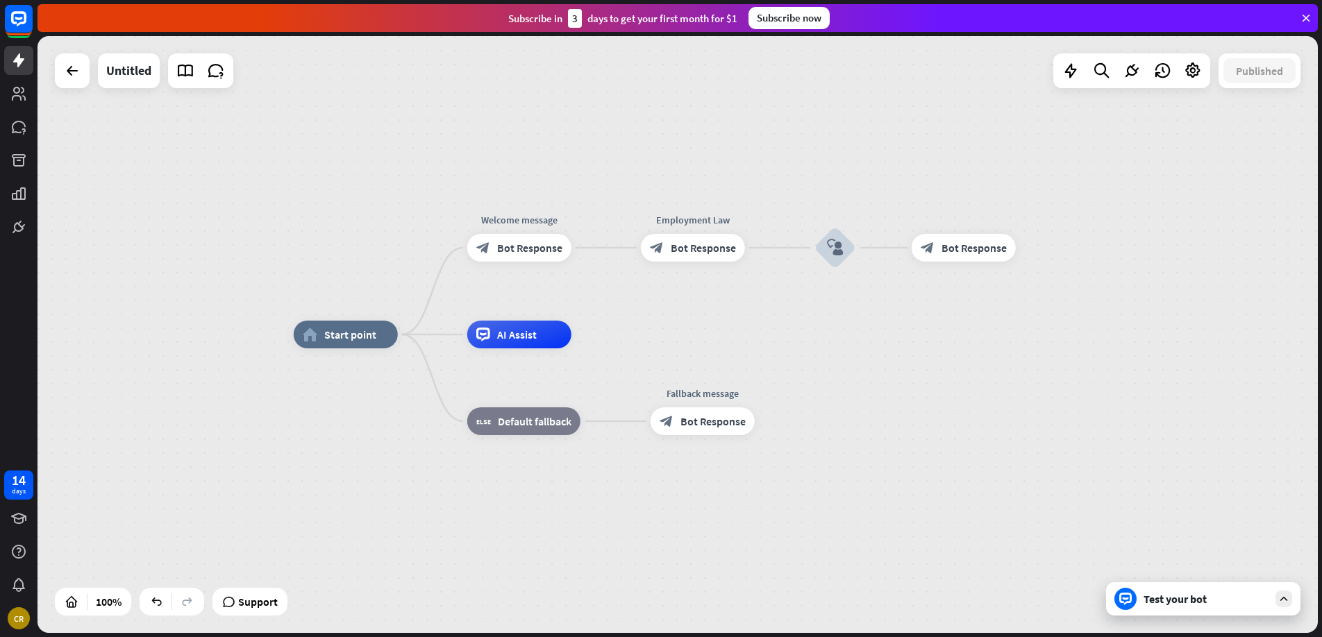
click at [1201, 614] on div "Test your bot" at bounding box center [1203, 599] width 194 height 33
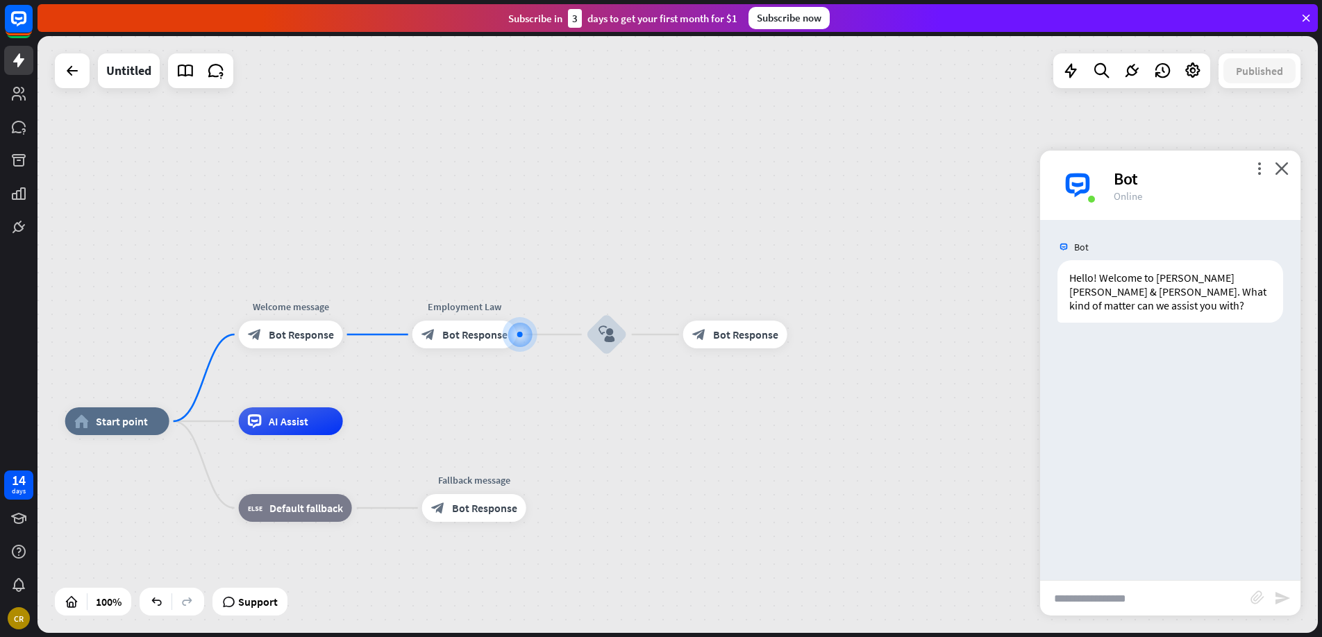
click at [1130, 326] on div "Hello! Welcome to [PERSON_NAME] [PERSON_NAME] & [PERSON_NAME]. What kind of mat…" at bounding box center [1170, 294] width 260 height 69
click at [291, 332] on span "Bot Response" at bounding box center [301, 335] width 65 height 14
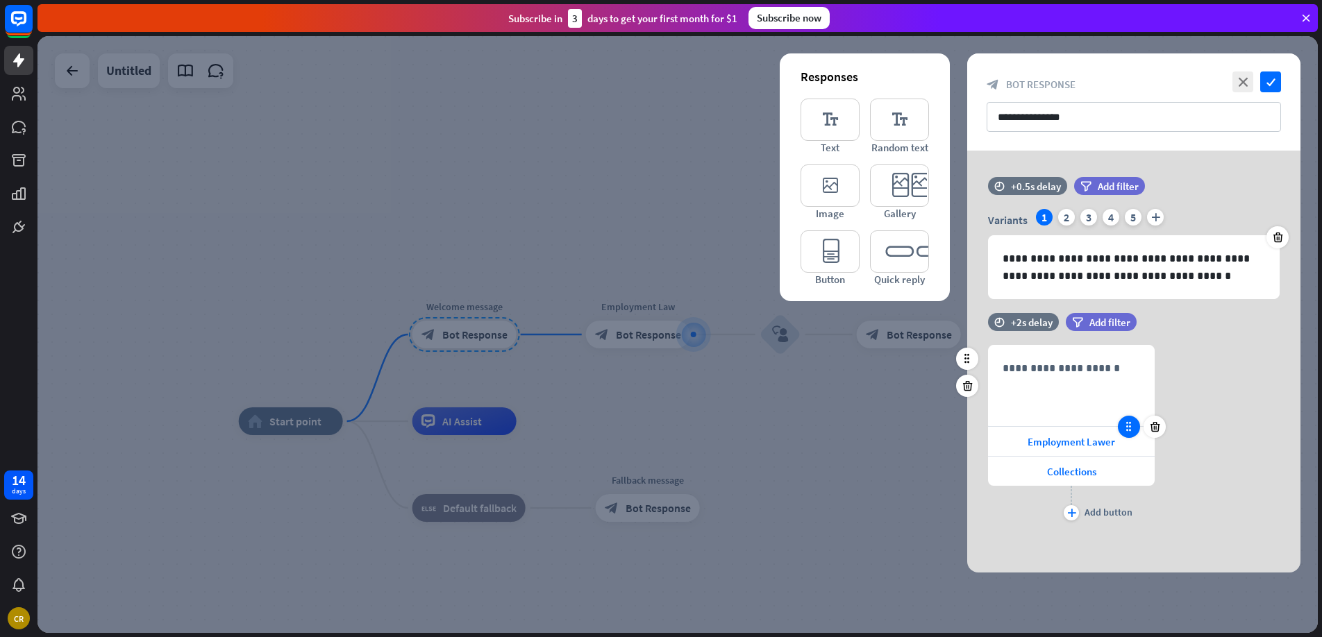
click at [1123, 430] on icon at bounding box center [1129, 427] width 12 height 12
click at [1130, 428] on icon at bounding box center [1129, 427] width 12 height 12
click at [1072, 390] on div "**********" at bounding box center [1071, 386] width 165 height 80
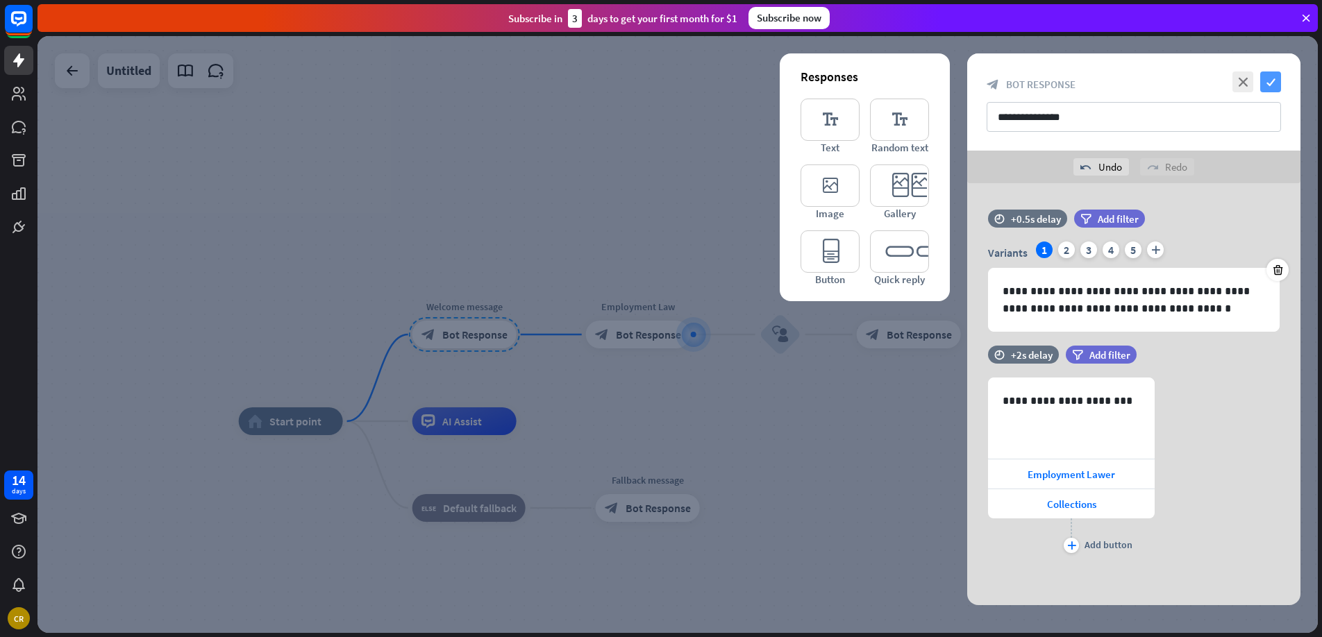
click at [1266, 86] on icon "check" at bounding box center [1270, 82] width 21 height 21
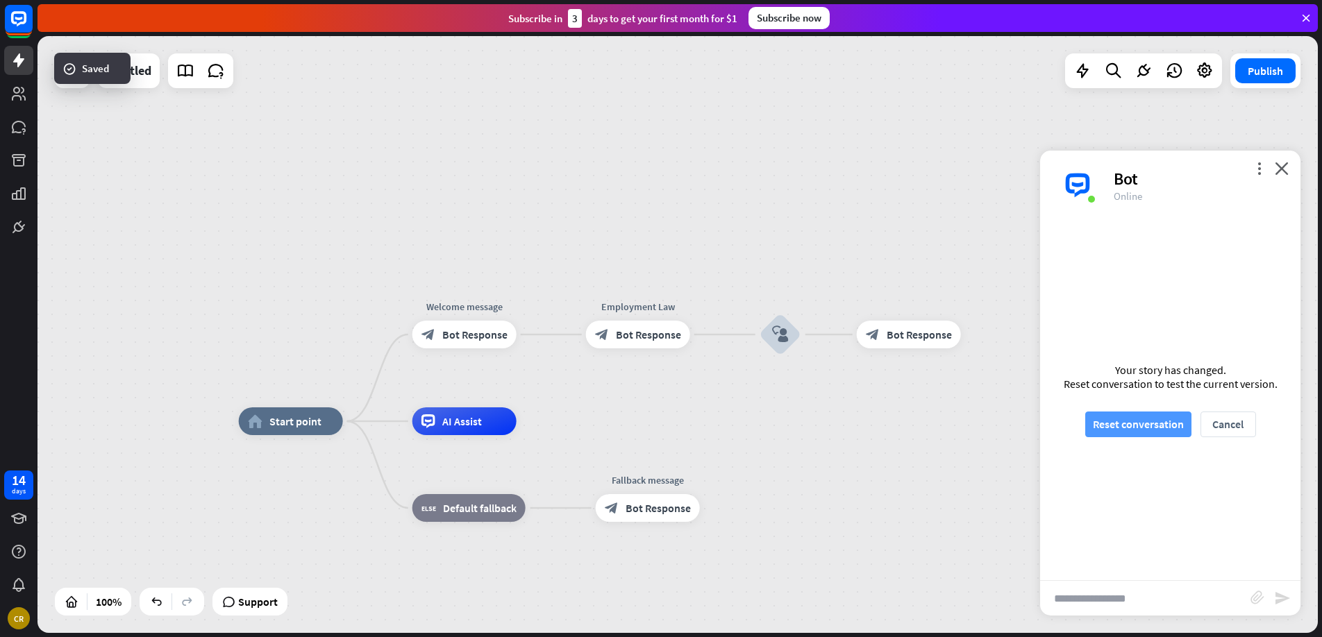
click at [1146, 430] on button "Reset conversation" at bounding box center [1138, 425] width 106 height 26
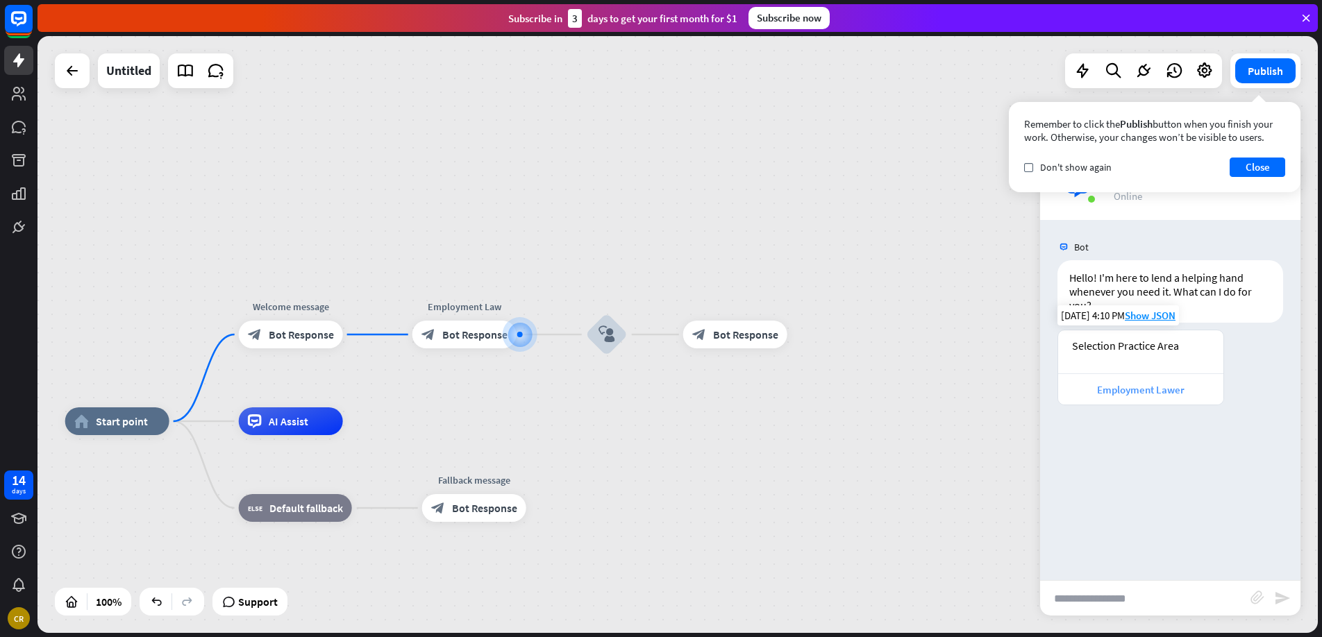
click at [1134, 392] on div "Employment Lawer" at bounding box center [1140, 389] width 151 height 13
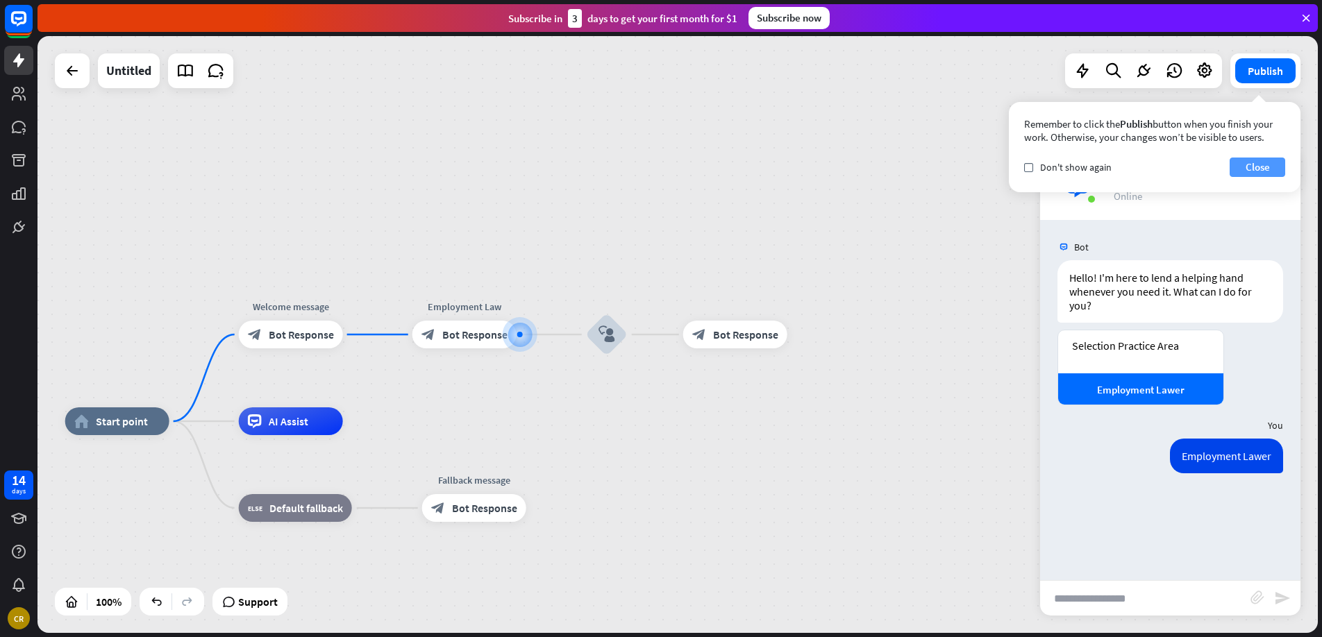
click at [1257, 165] on button "Close" at bounding box center [1258, 167] width 56 height 19
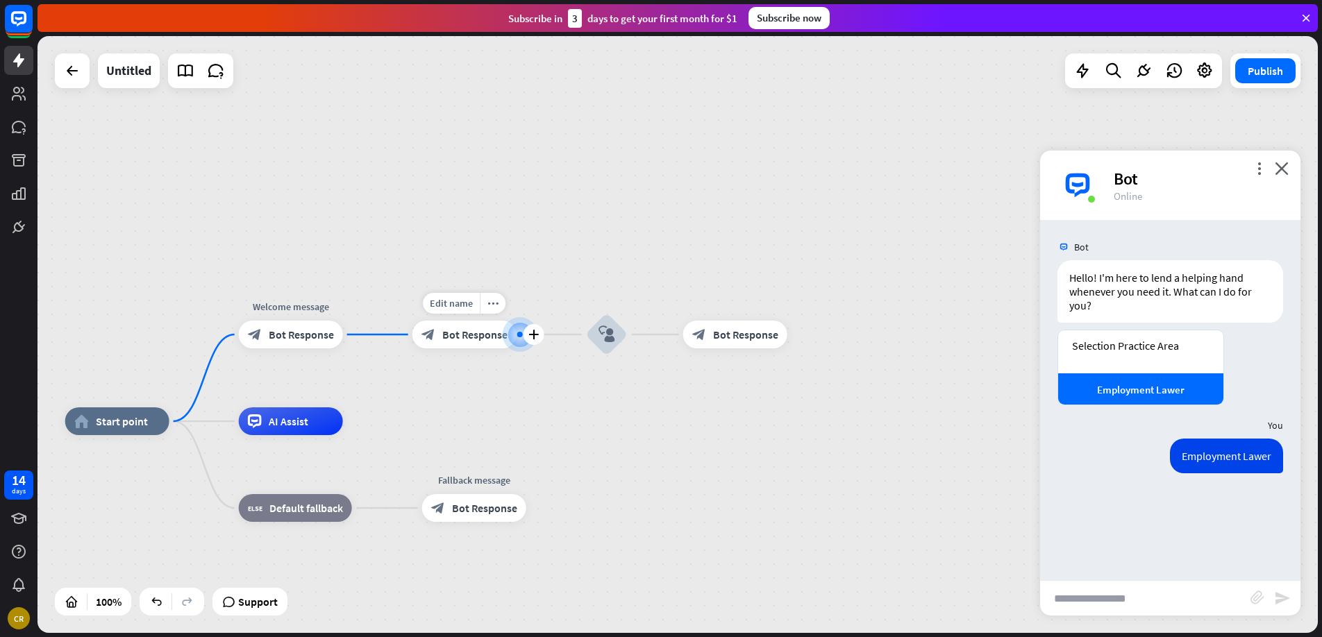
click at [483, 346] on div "block_bot_response Bot Response" at bounding box center [464, 335] width 104 height 28
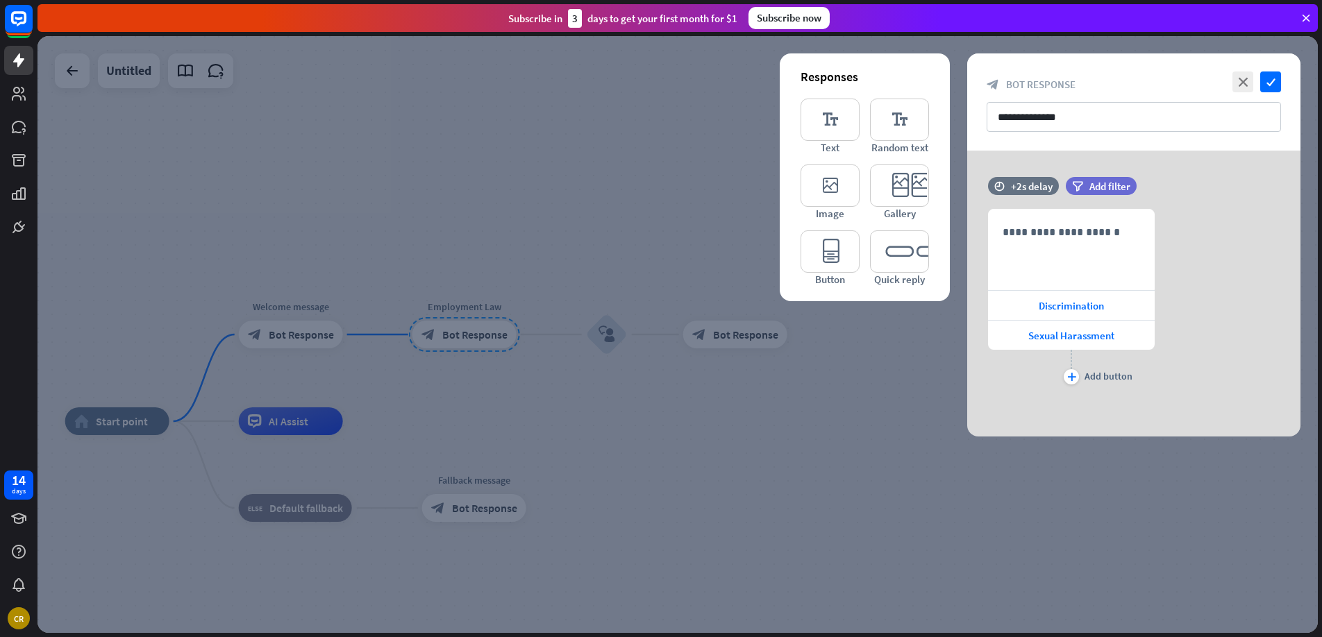
click at [535, 521] on div at bounding box center [677, 334] width 1280 height 597
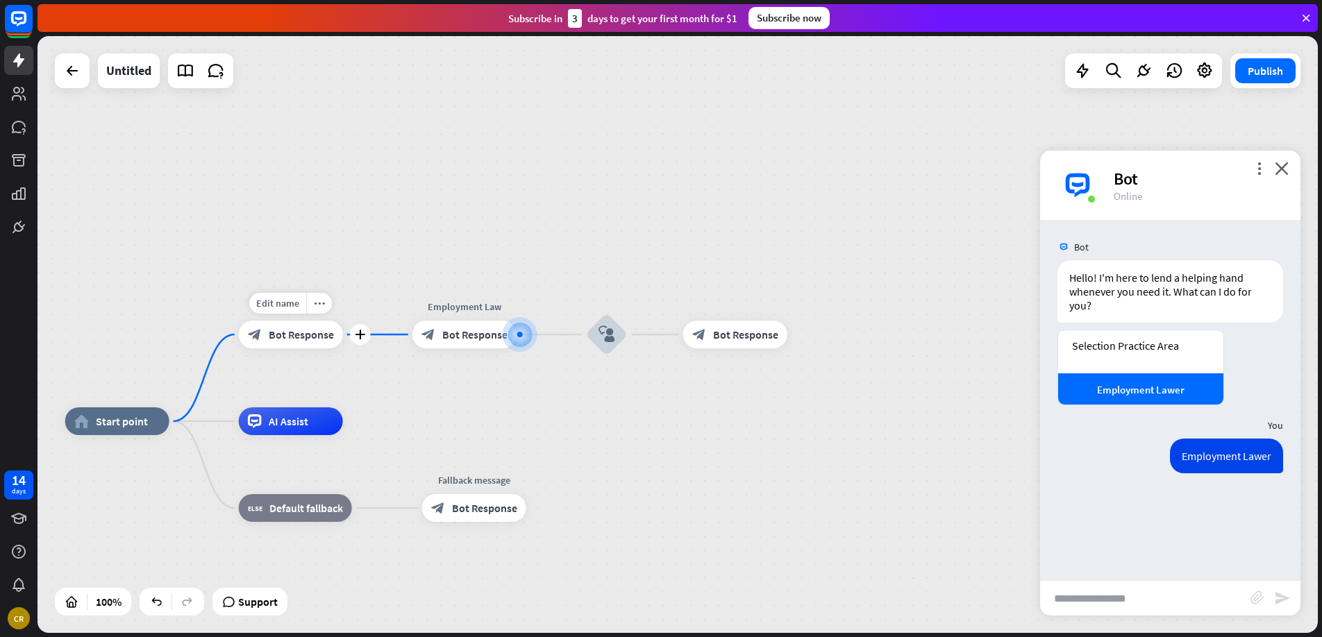
click at [276, 344] on div "block_bot_response Bot Response" at bounding box center [291, 335] width 104 height 28
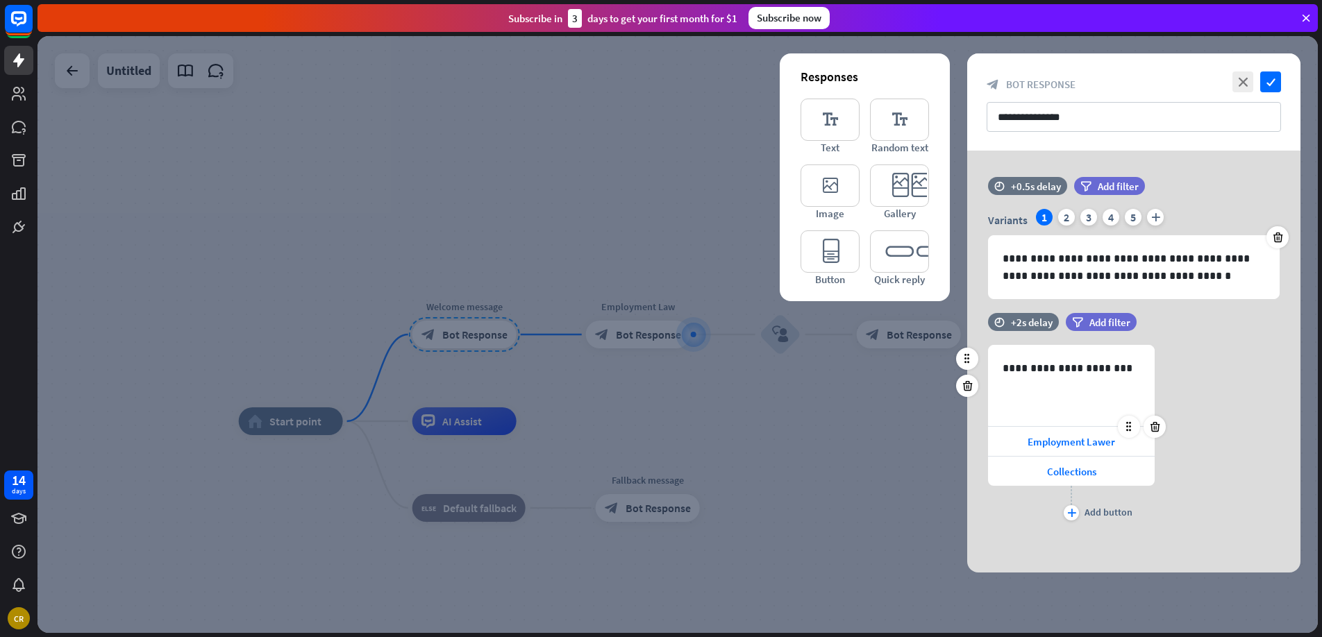
click at [1126, 437] on div at bounding box center [1142, 427] width 48 height 22
click at [1126, 429] on icon at bounding box center [1129, 427] width 12 height 12
click at [1078, 444] on span "Employment Lawer" at bounding box center [1071, 441] width 87 height 13
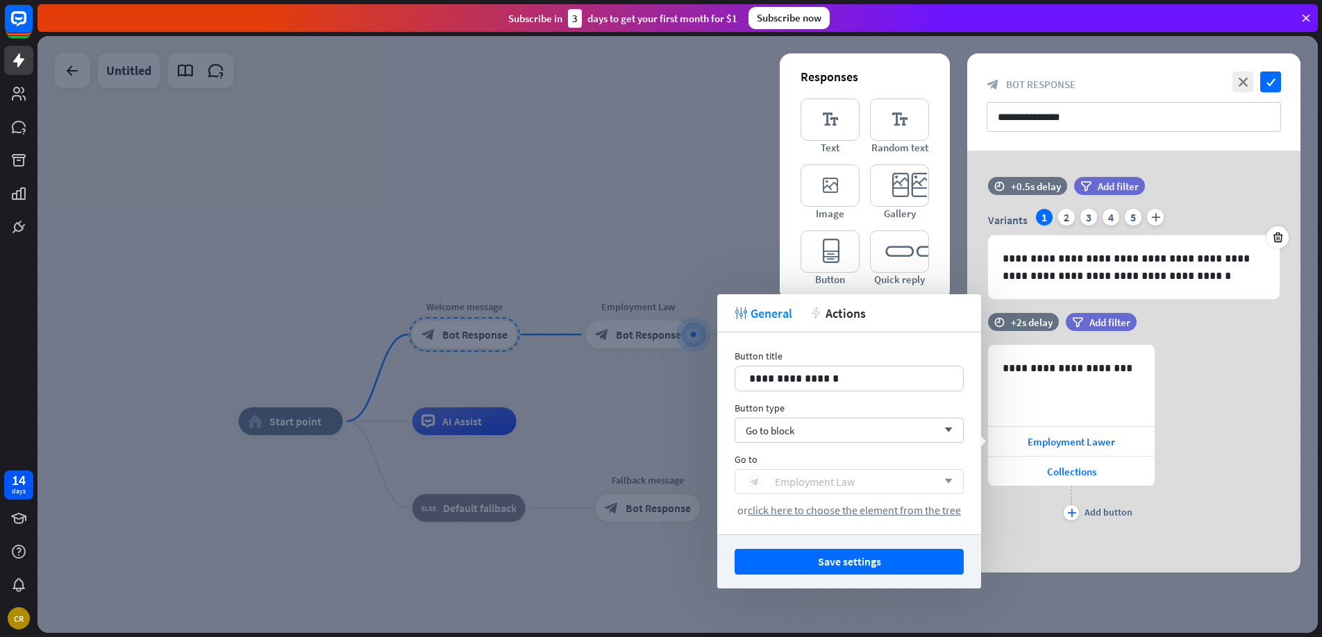
click at [847, 478] on div "Employment Law" at bounding box center [815, 482] width 80 height 14
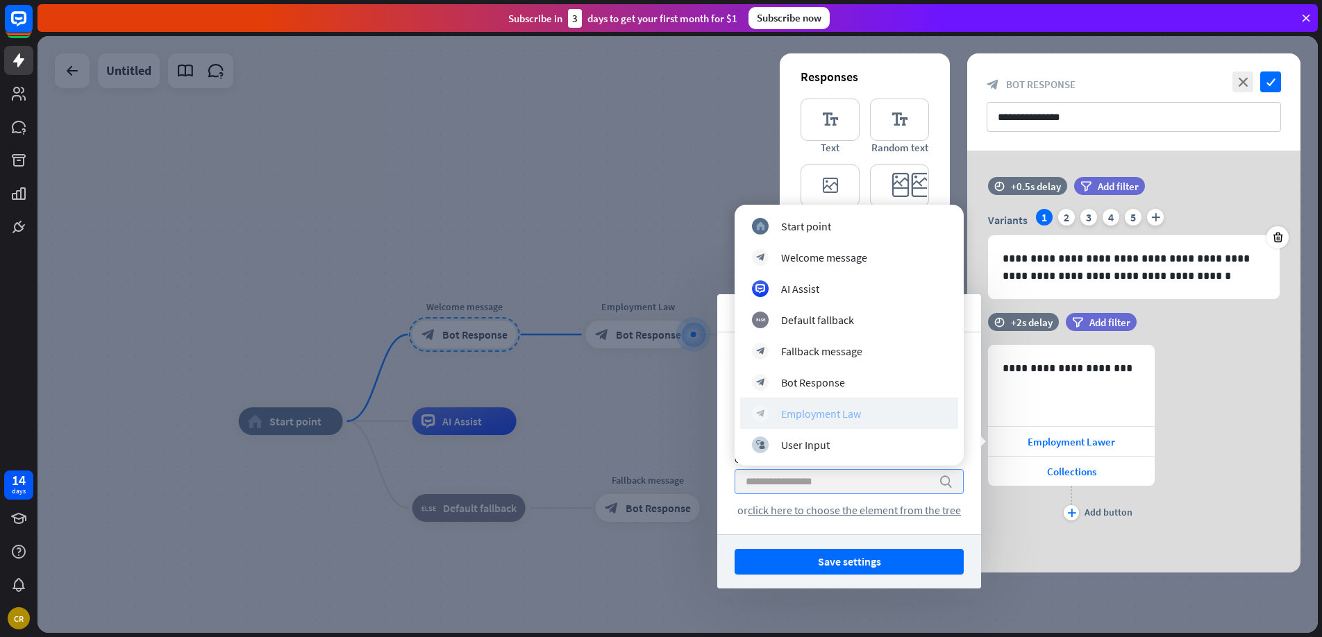
click at [789, 408] on div "Employment Law" at bounding box center [821, 414] width 80 height 14
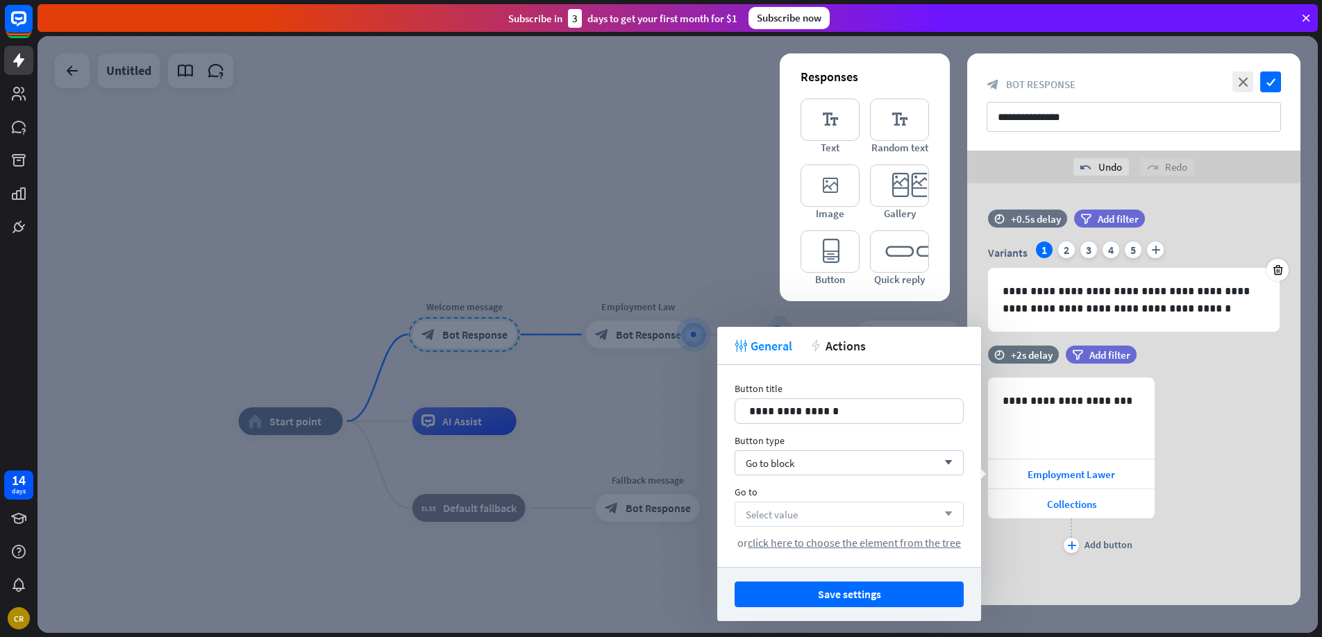
click at [822, 519] on div "Select value arrow_down" at bounding box center [849, 514] width 229 height 25
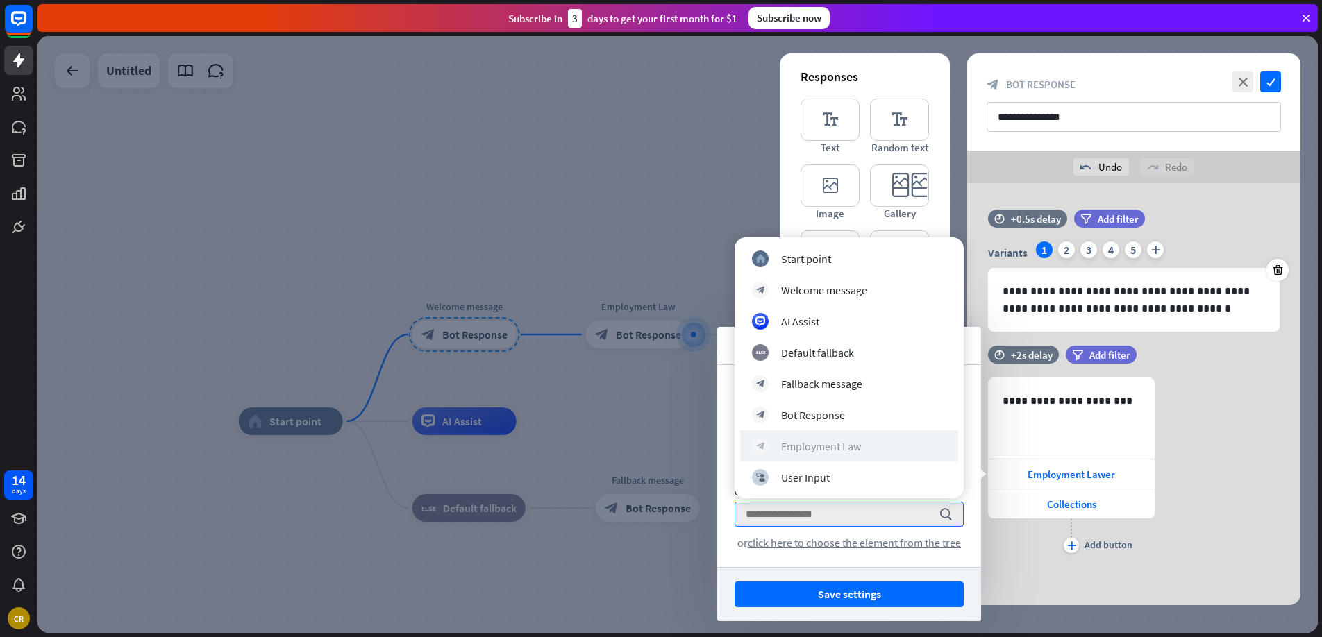
click at [819, 449] on div "Employment Law" at bounding box center [821, 447] width 80 height 14
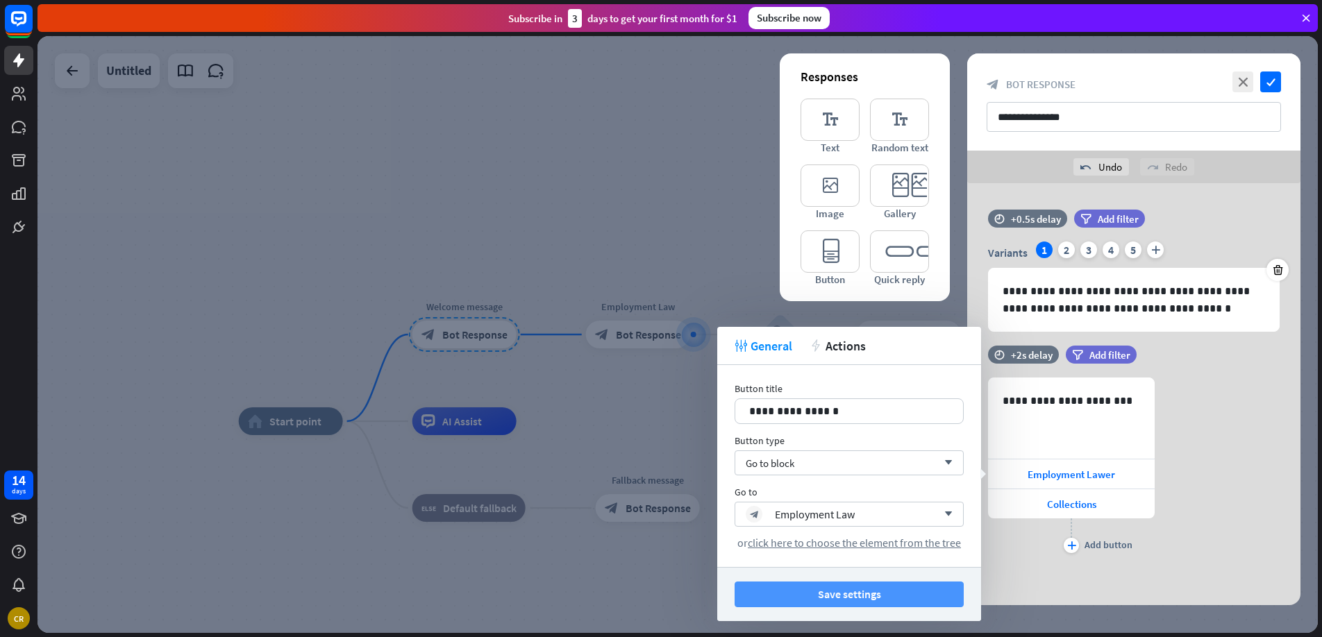
click at [851, 592] on button "Save settings" at bounding box center [849, 595] width 229 height 26
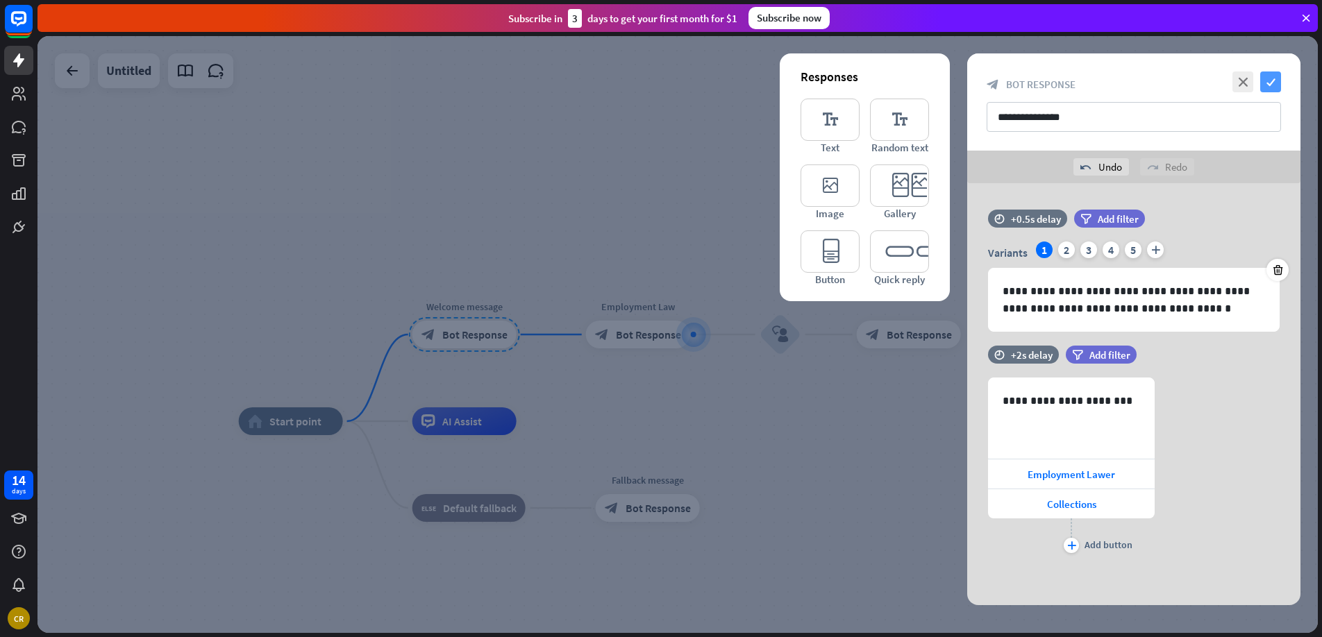
click at [1261, 83] on icon "check" at bounding box center [1270, 82] width 21 height 21
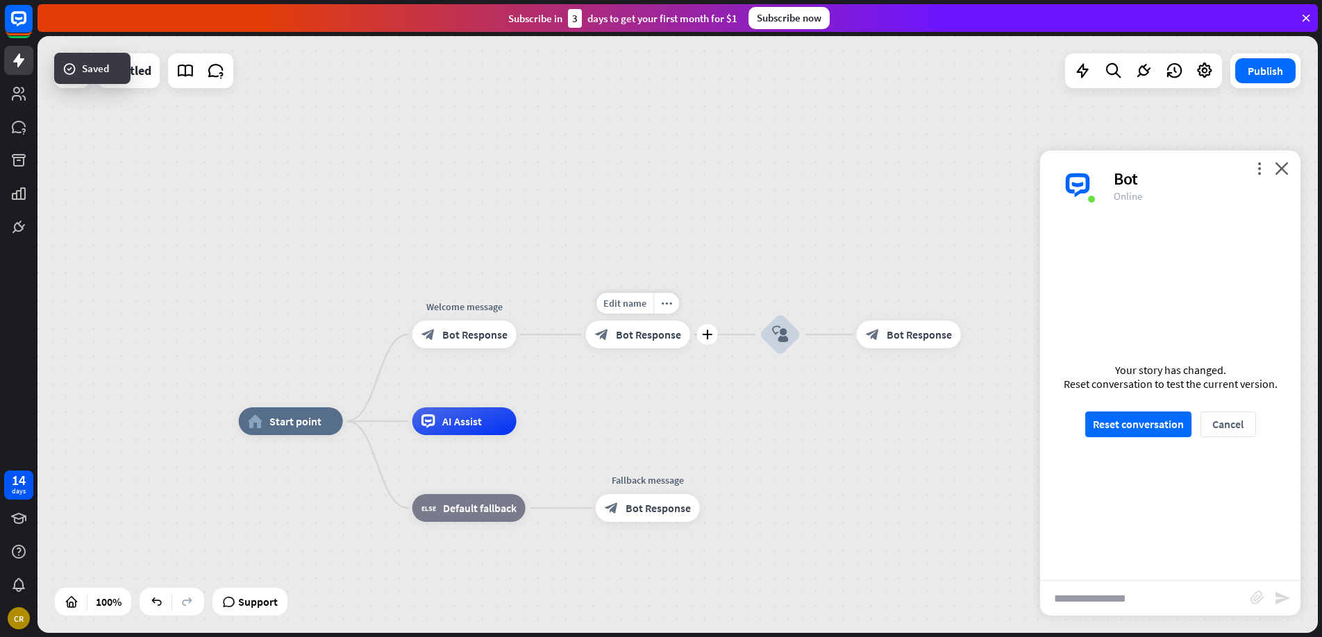
click at [641, 333] on span "Bot Response" at bounding box center [648, 335] width 65 height 14
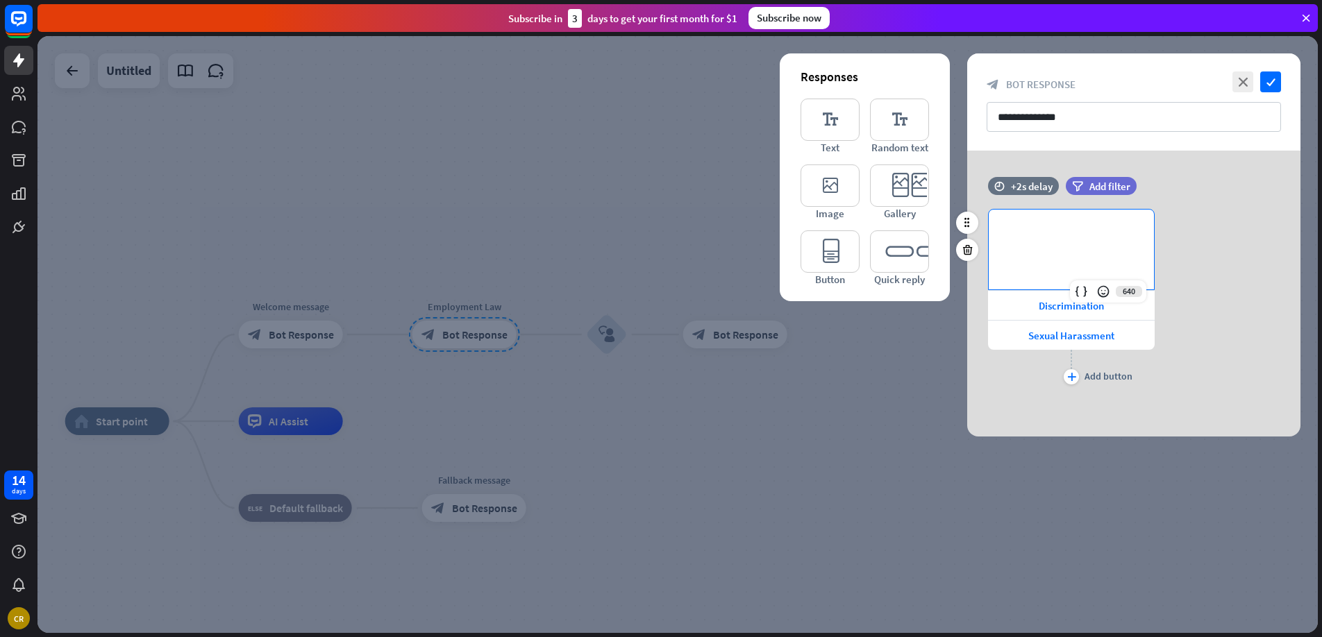
click at [1029, 212] on div "**********" at bounding box center [1071, 250] width 165 height 80
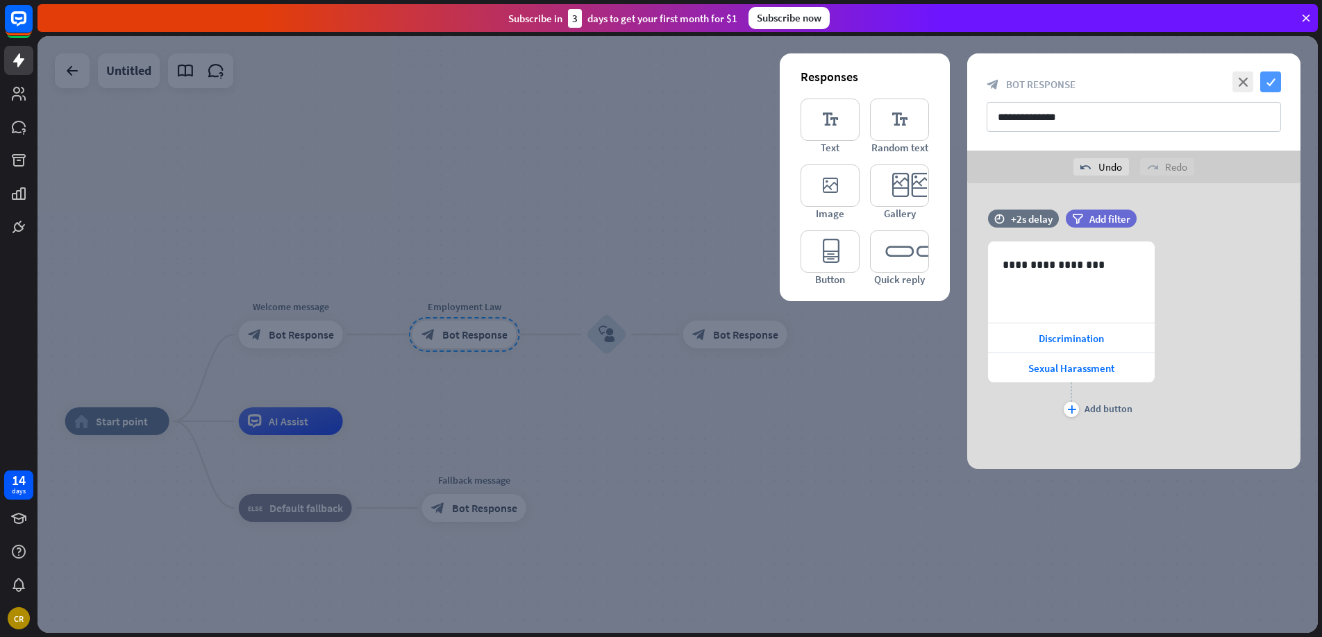
click at [1269, 77] on icon "check" at bounding box center [1270, 82] width 21 height 21
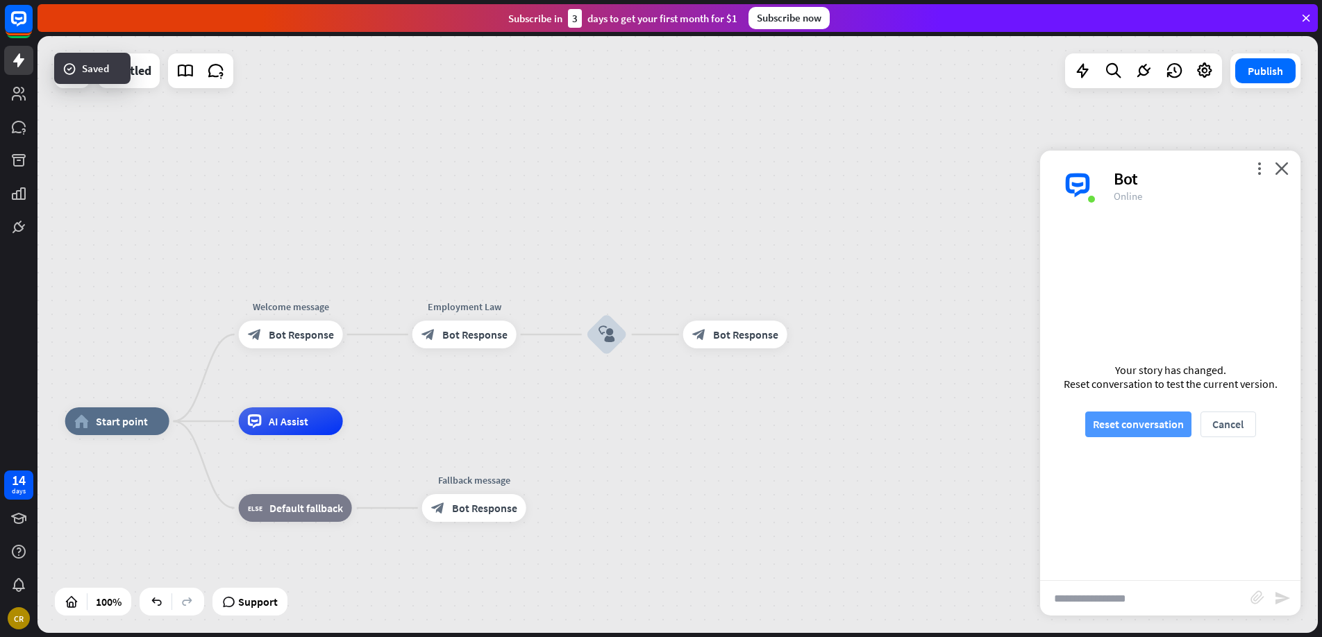
click at [1127, 418] on button "Reset conversation" at bounding box center [1138, 425] width 106 height 26
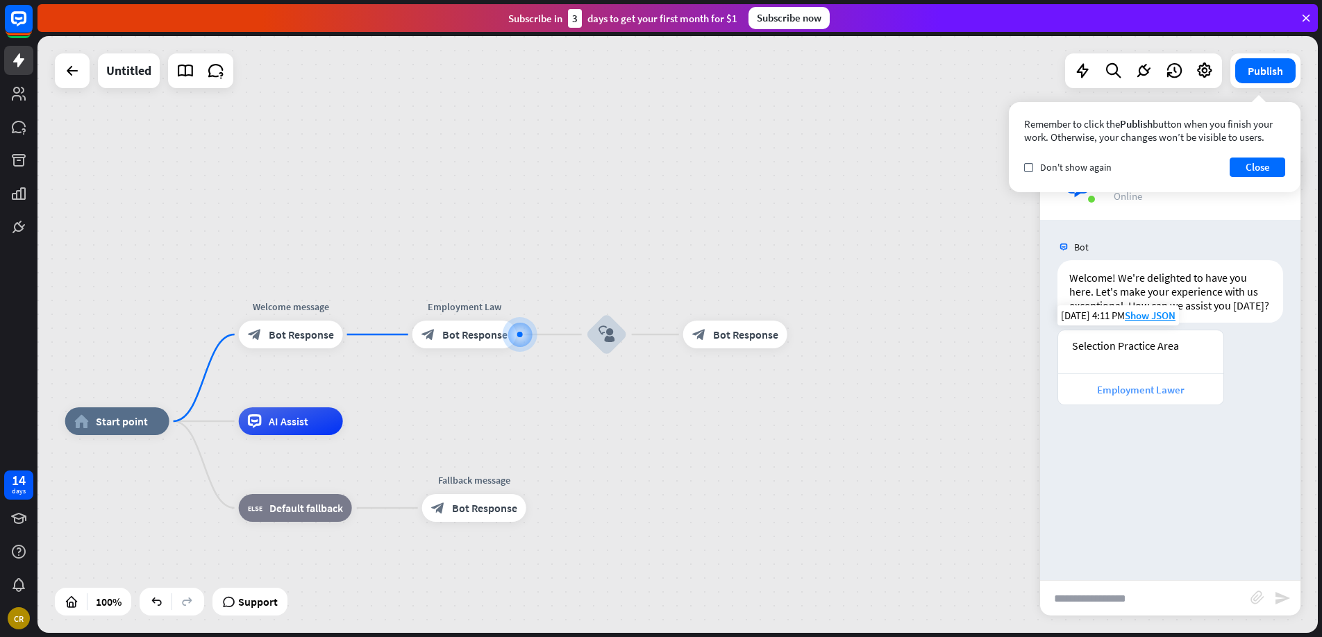
click at [1119, 394] on div "Employment Lawer" at bounding box center [1140, 389] width 151 height 13
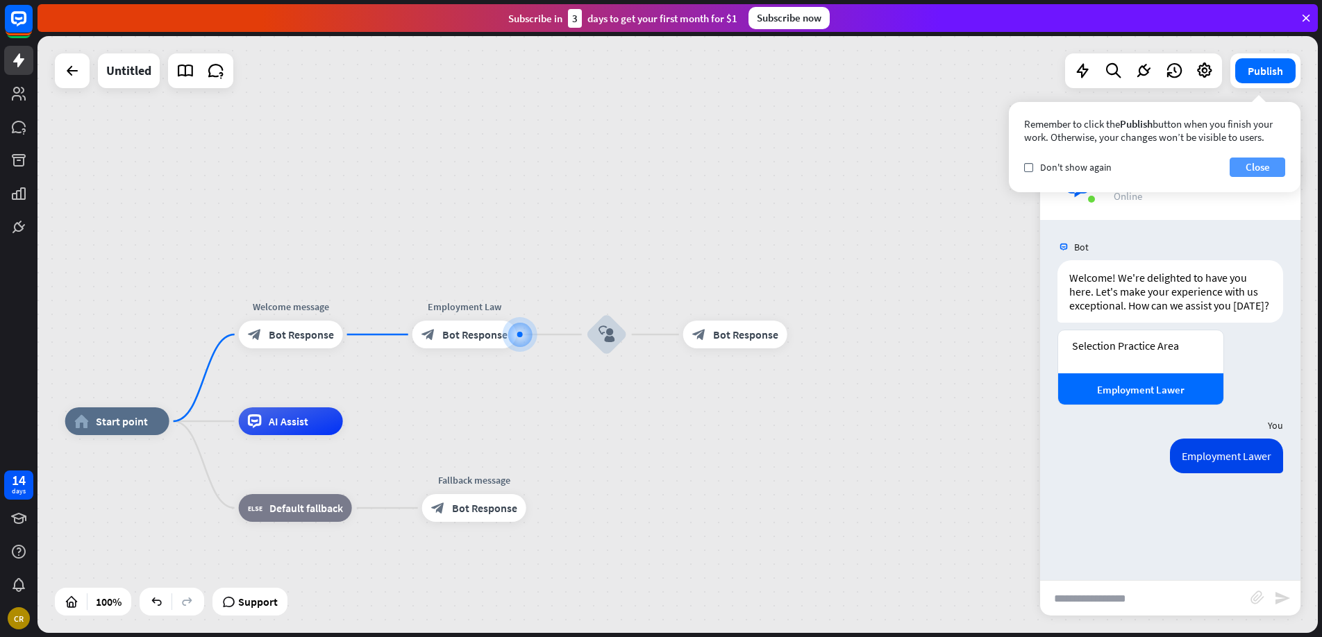
click at [1245, 165] on button "Close" at bounding box center [1258, 167] width 56 height 19
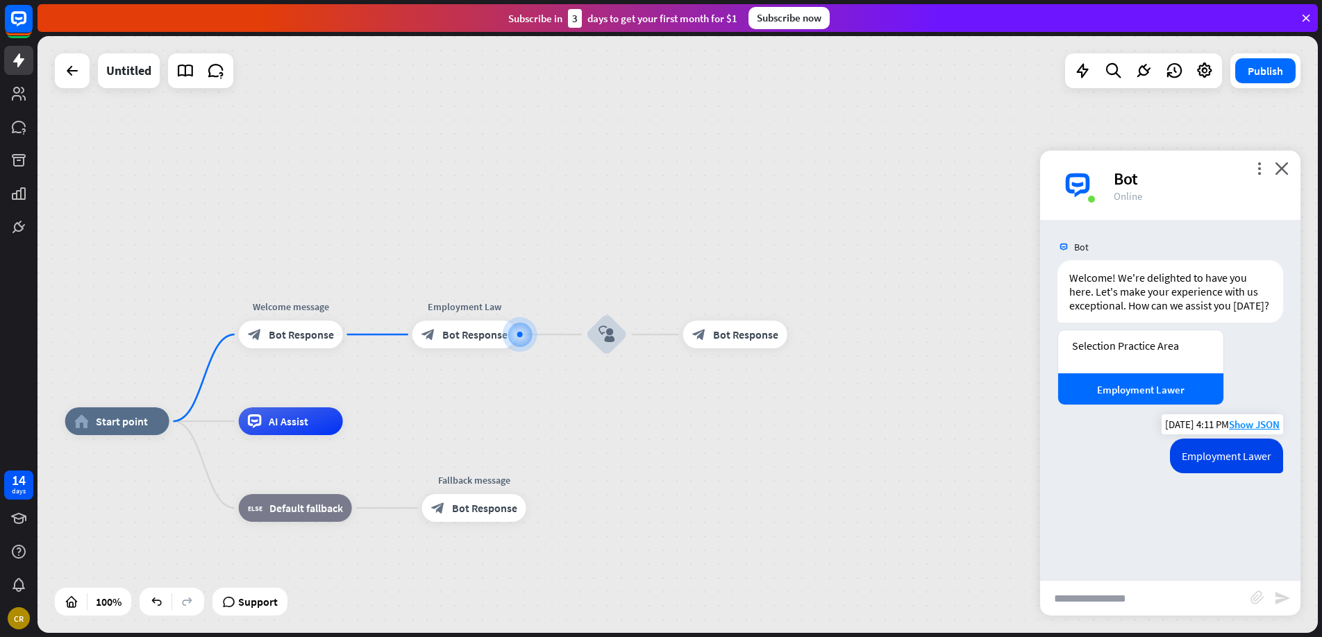
click at [1194, 449] on div "Employment Lawer" at bounding box center [1226, 456] width 113 height 35
click at [1244, 425] on span "Show JSON" at bounding box center [1254, 424] width 51 height 13
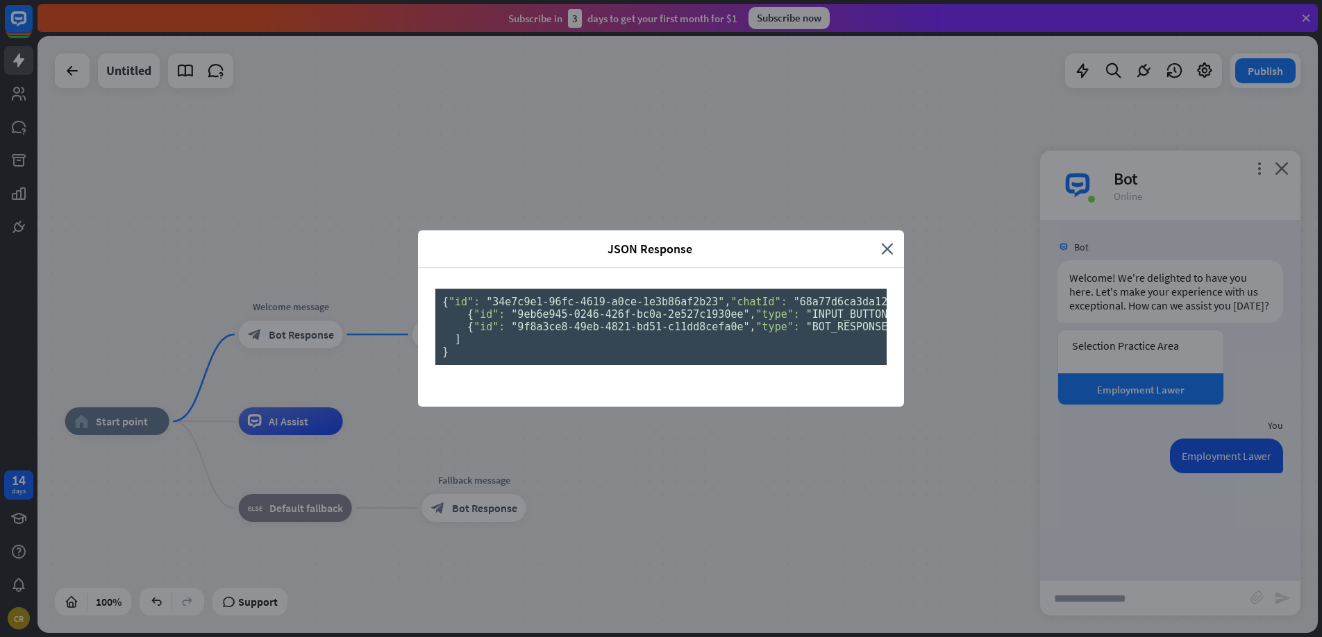
click at [869, 231] on div "JSON Response close" at bounding box center [661, 249] width 486 height 37
click at [885, 241] on icon "close" at bounding box center [887, 249] width 12 height 16
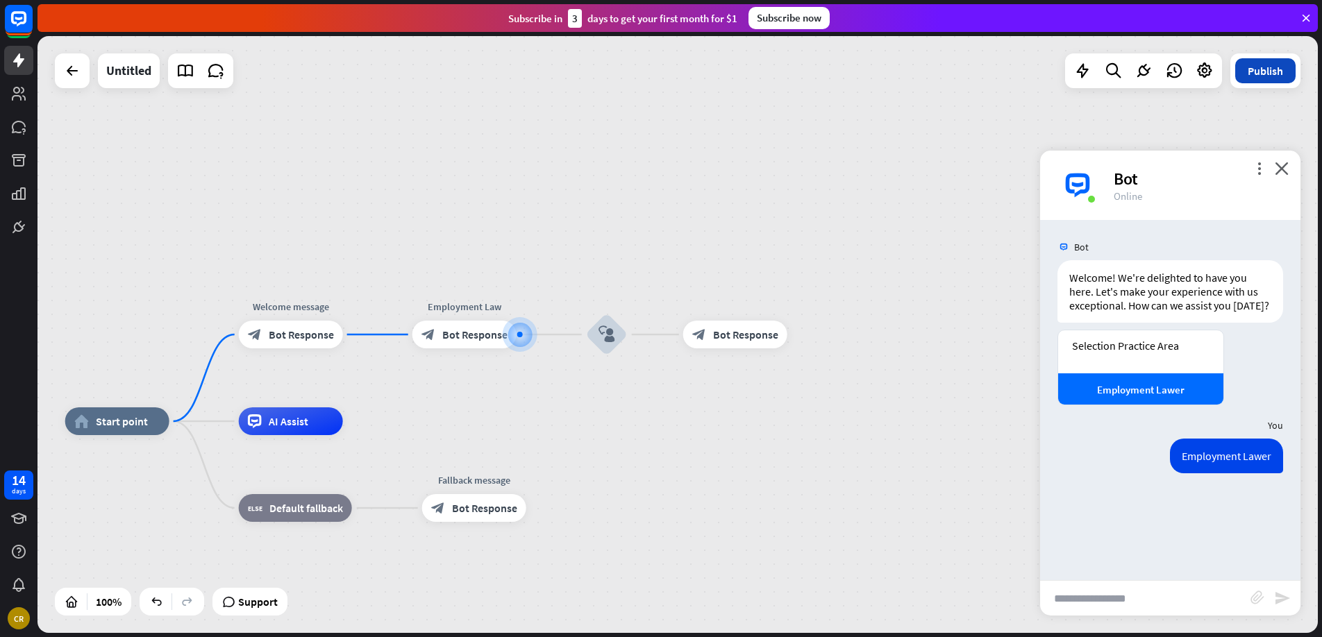
click at [1260, 66] on button "Publish" at bounding box center [1265, 70] width 60 height 25
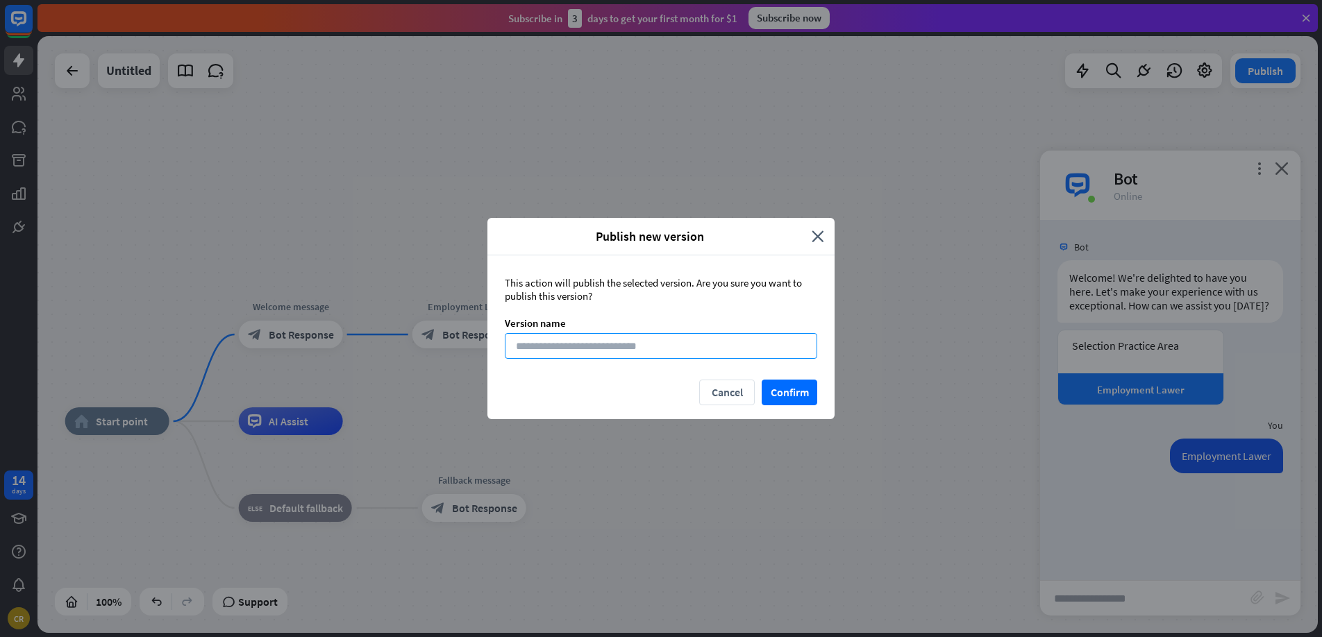
click at [762, 344] on input at bounding box center [661, 346] width 312 height 26
type input "*********"
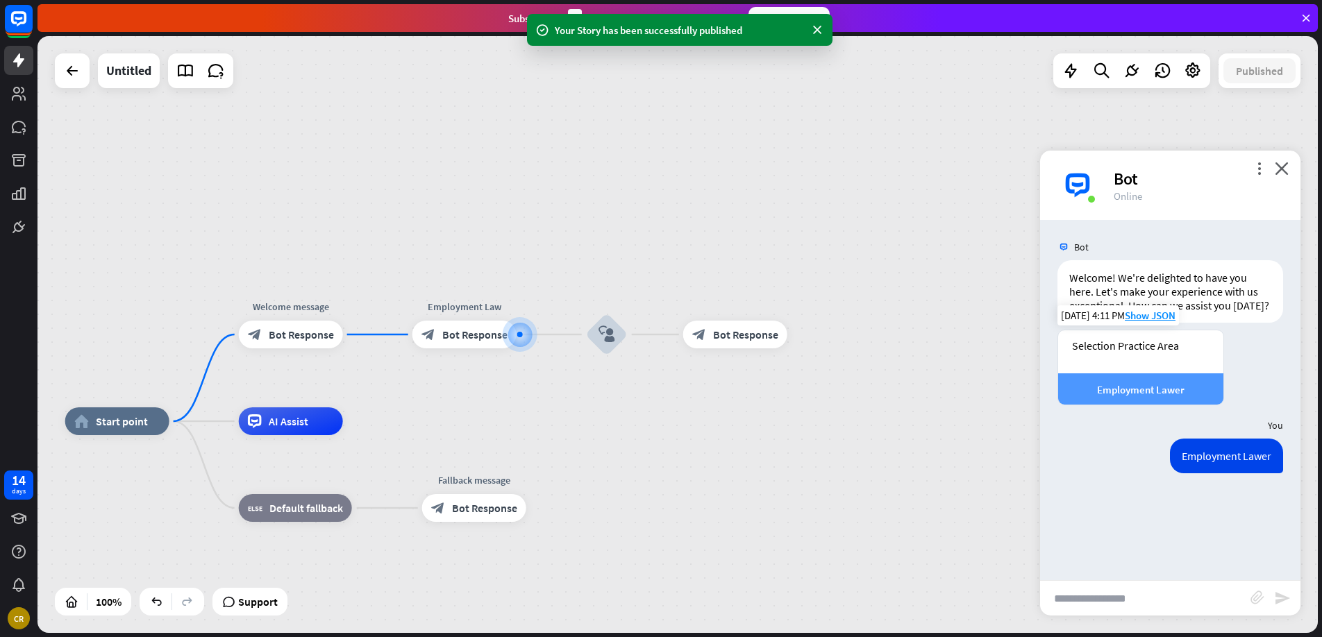
click at [1093, 375] on div "Employment Lawer" at bounding box center [1140, 389] width 165 height 31
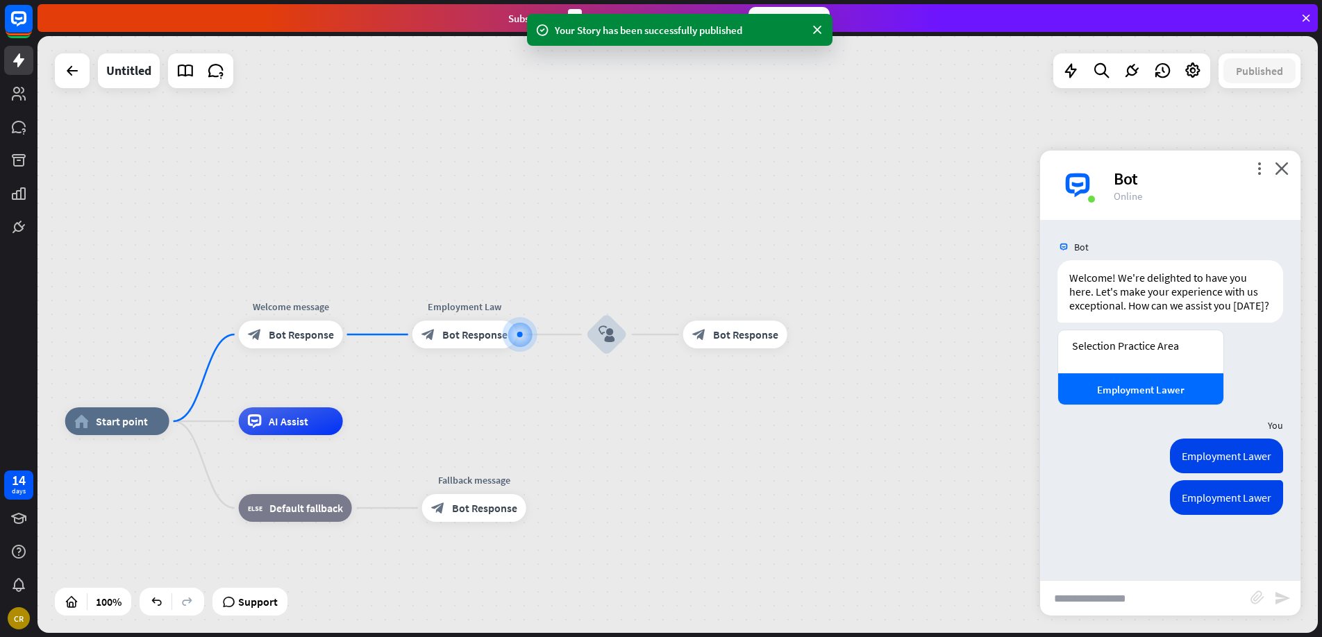
click at [1129, 596] on input "text" at bounding box center [1145, 598] width 210 height 35
click at [465, 328] on span "Bot Response" at bounding box center [474, 335] width 65 height 14
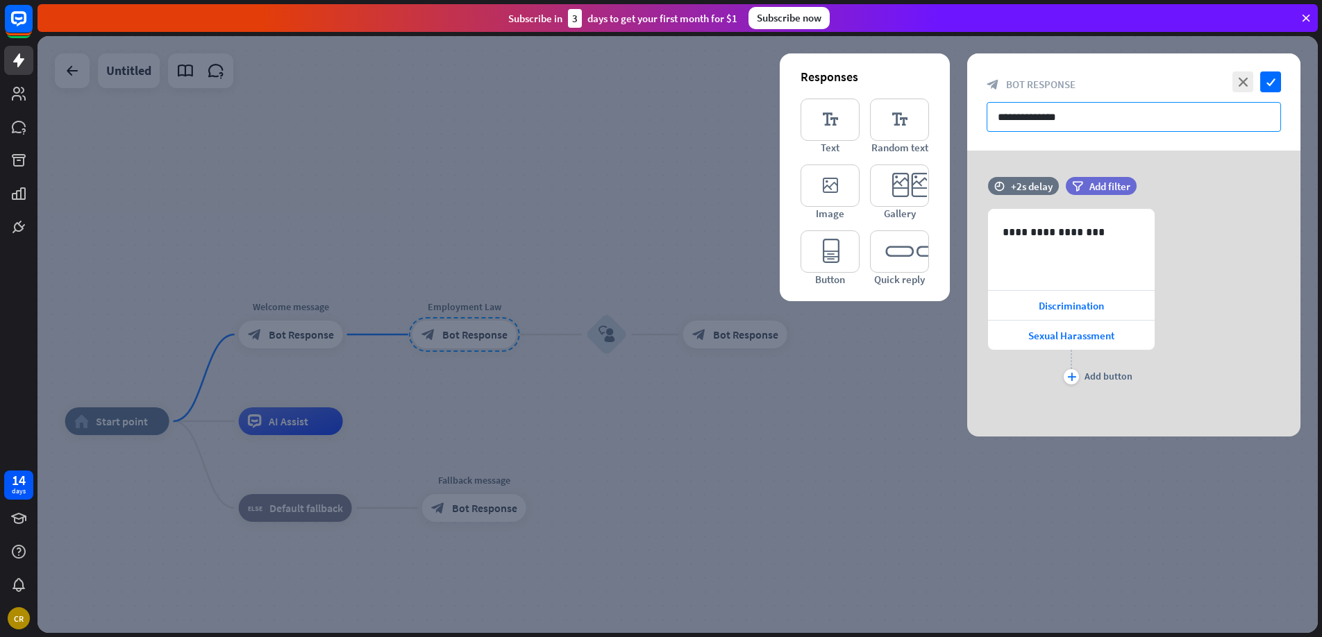
click at [1087, 117] on input "**********" at bounding box center [1134, 117] width 294 height 30
click at [1274, 81] on icon "check" at bounding box center [1270, 82] width 21 height 21
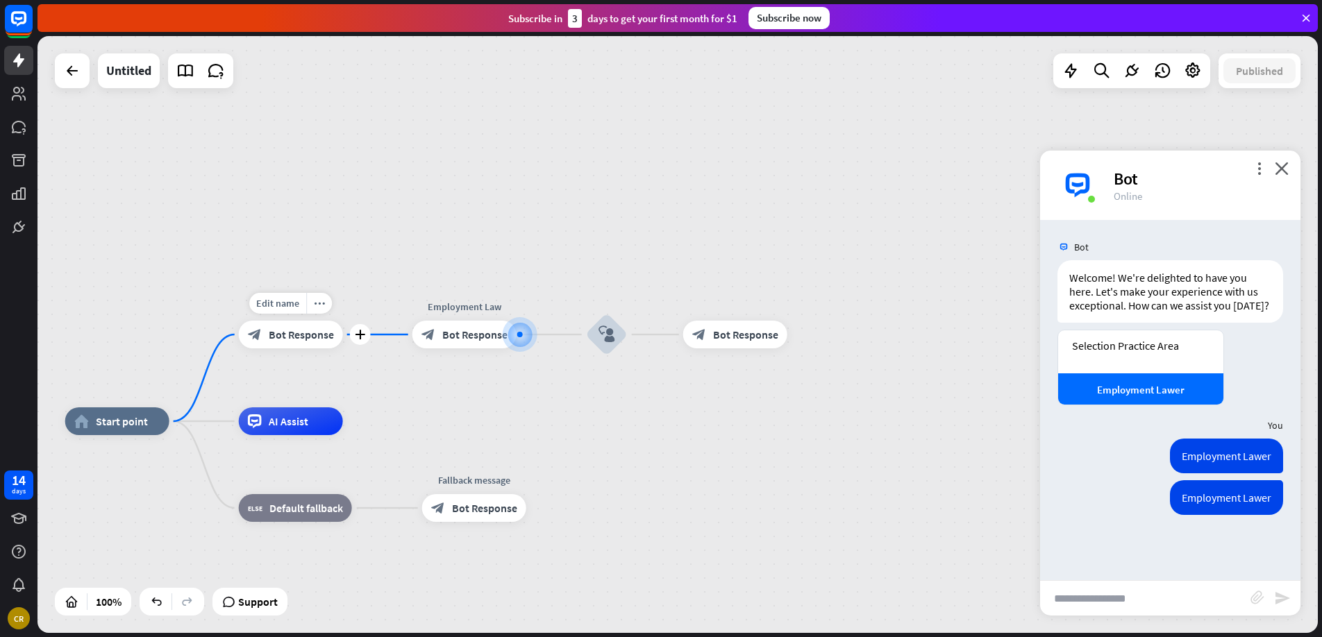
click at [321, 331] on span "Bot Response" at bounding box center [301, 335] width 65 height 14
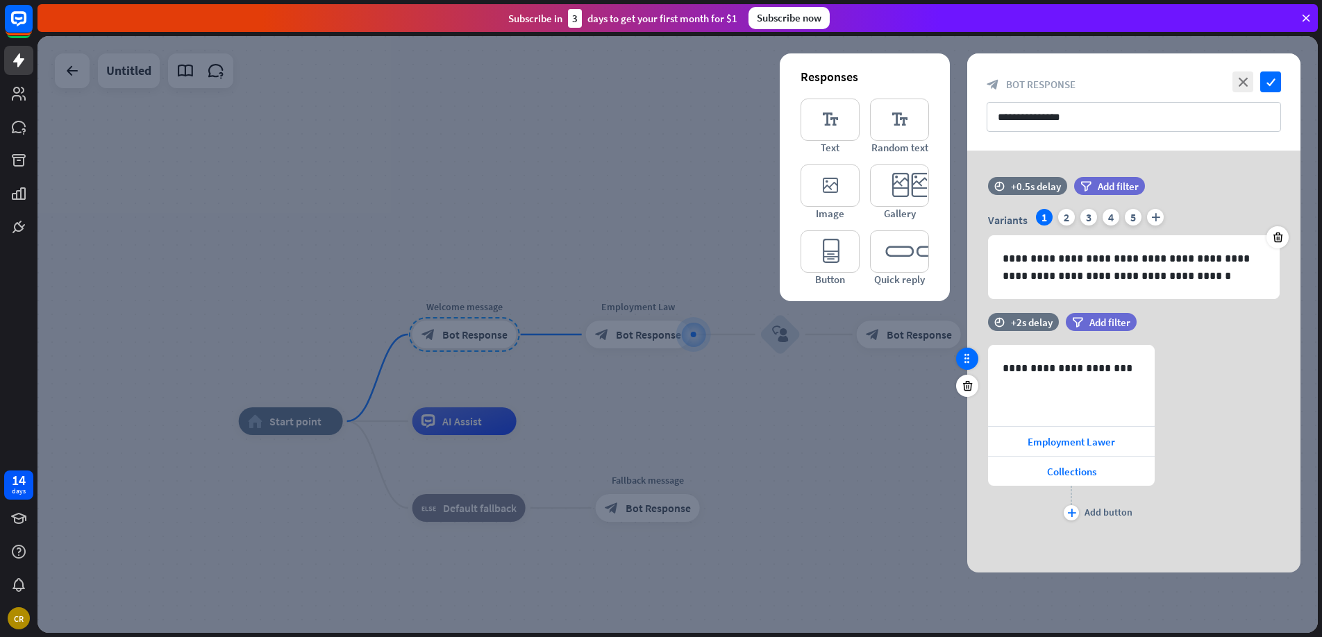
click at [966, 356] on icon at bounding box center [967, 359] width 12 height 12
click at [967, 360] on icon at bounding box center [967, 359] width 12 height 12
click at [1120, 431] on div at bounding box center [1129, 427] width 22 height 22
click at [1127, 430] on icon at bounding box center [1129, 427] width 12 height 12
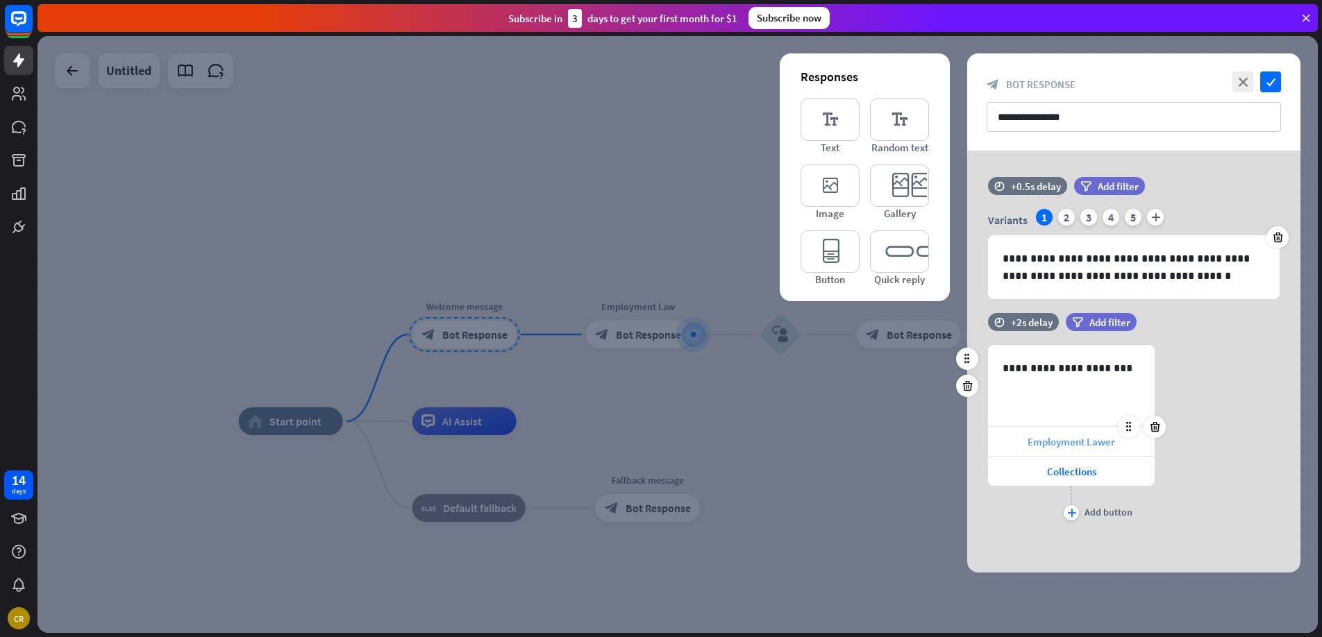
click at [1103, 448] on span "Employment Lawer" at bounding box center [1071, 441] width 87 height 13
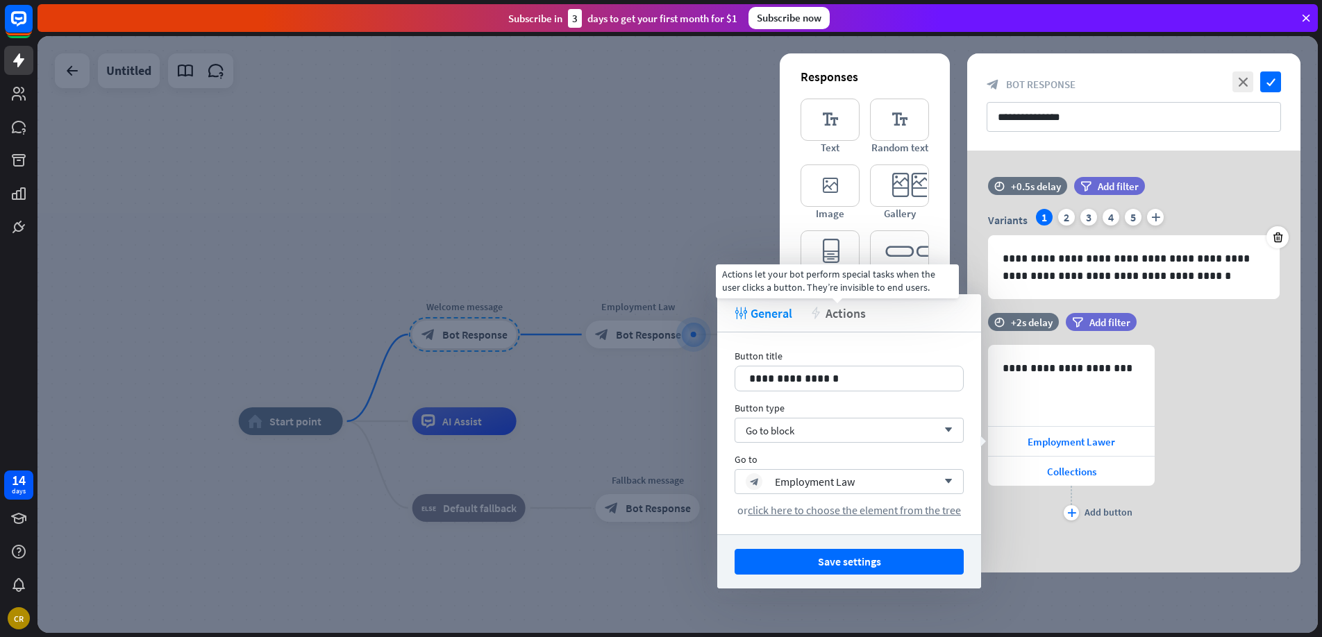
click at [835, 313] on span "Actions" at bounding box center [846, 314] width 40 height 16
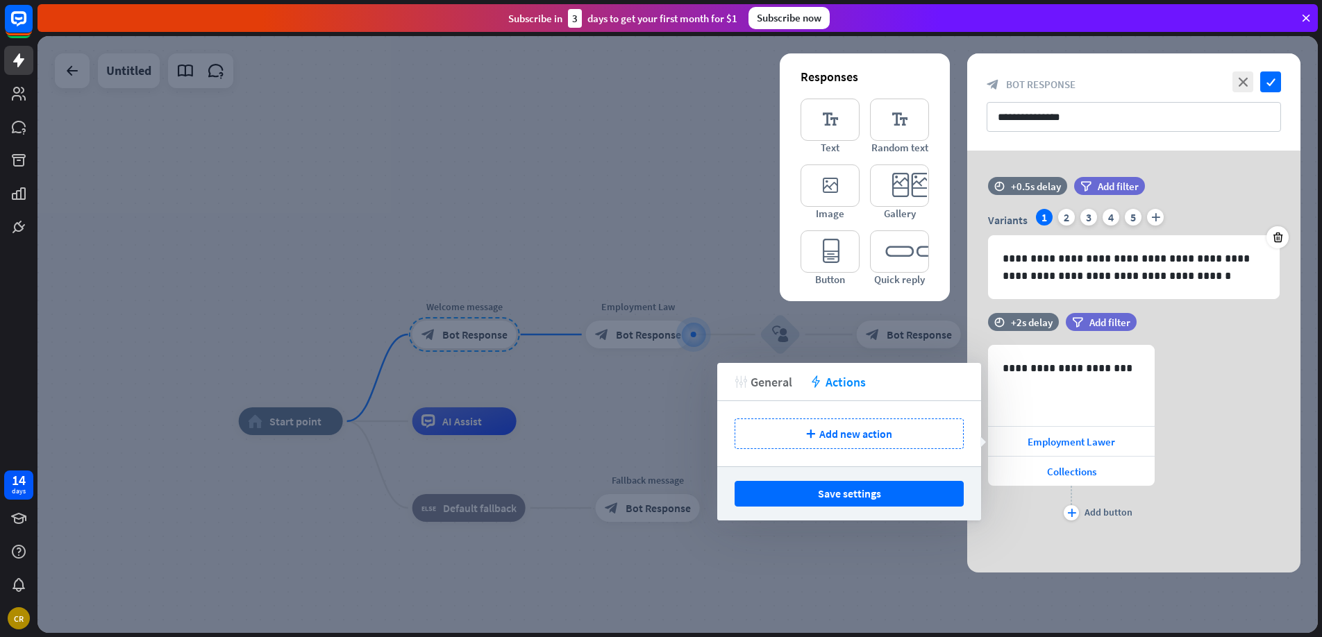
click at [768, 387] on span "General" at bounding box center [772, 382] width 42 height 16
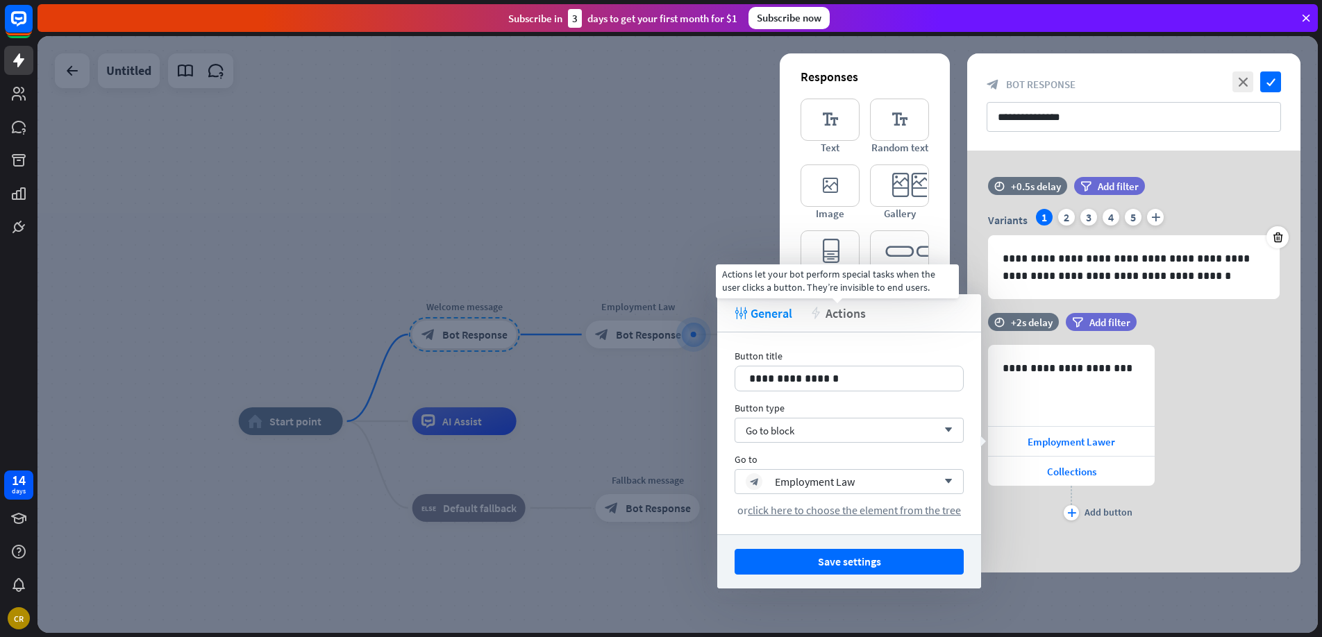
click at [853, 315] on span "Actions" at bounding box center [846, 314] width 40 height 16
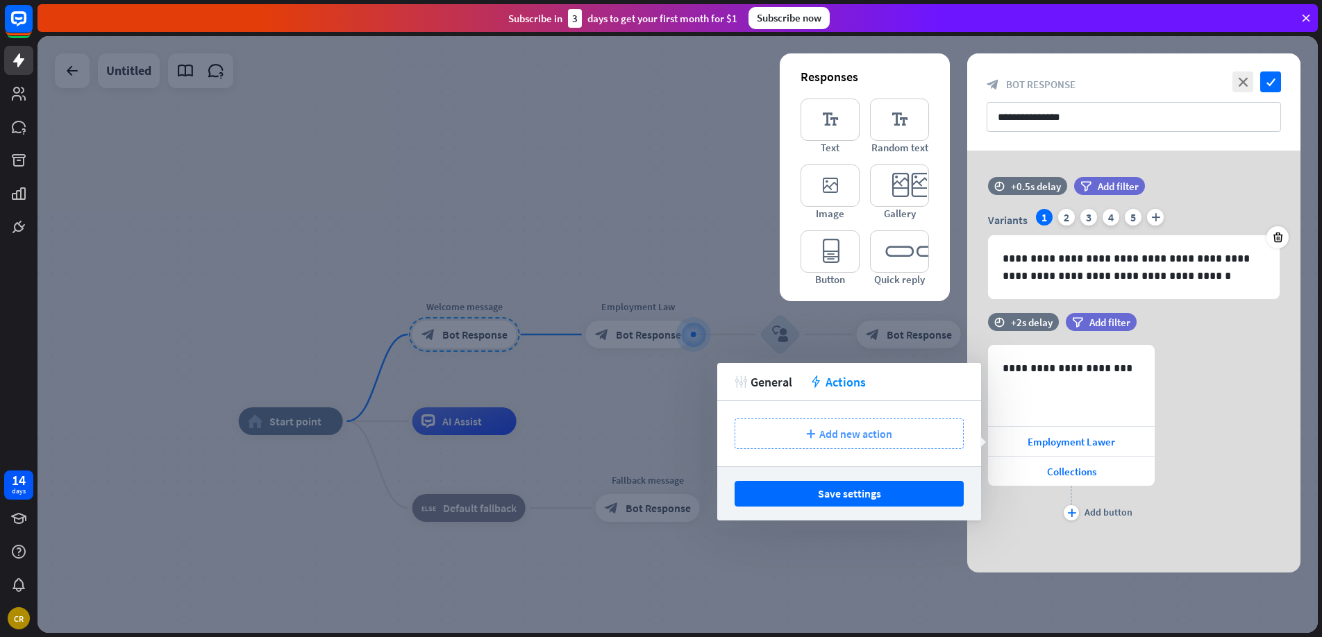
click at [823, 435] on span "Add new action" at bounding box center [855, 434] width 73 height 14
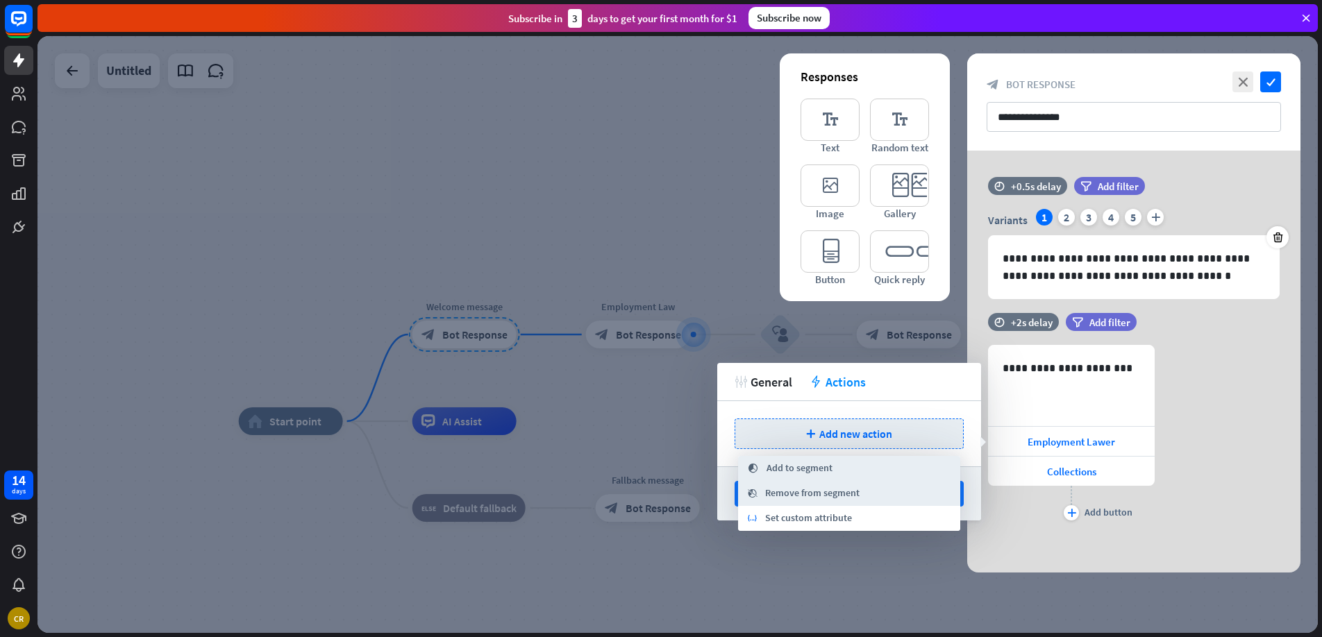
click at [844, 410] on div "plus Add new action" at bounding box center [849, 433] width 264 height 65
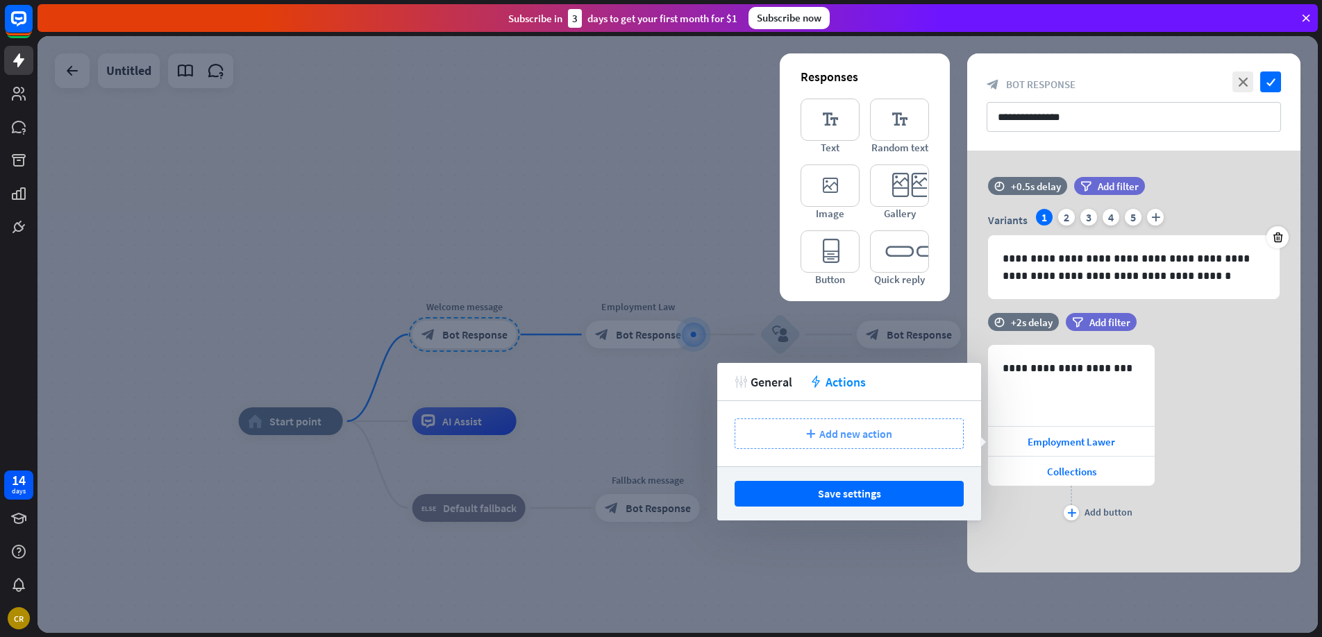
click at [808, 437] on icon "plus" at bounding box center [810, 434] width 9 height 8
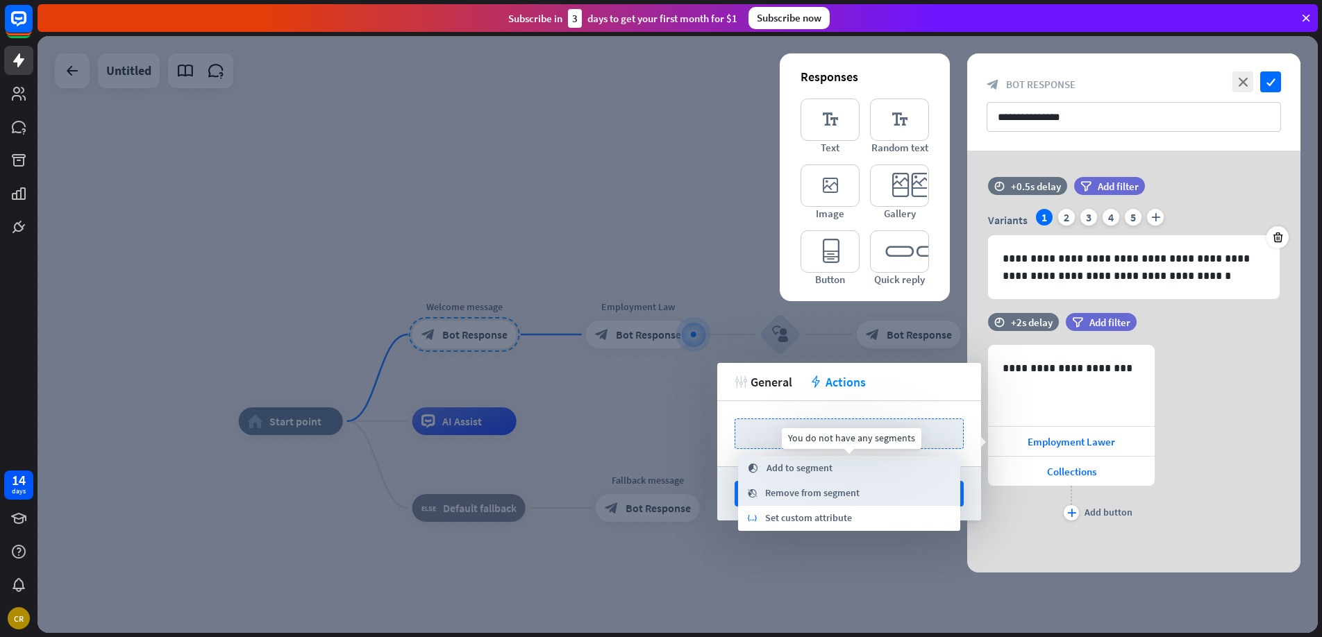
click at [794, 468] on span "Add to segment" at bounding box center [800, 469] width 66 height 14
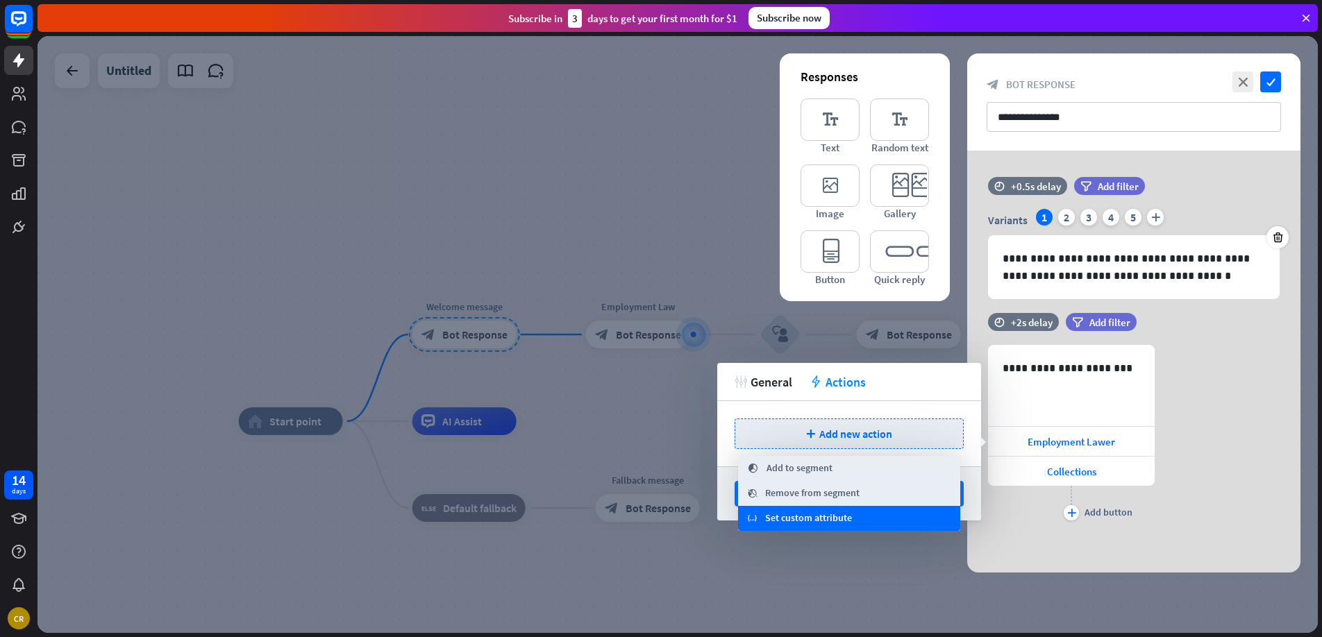
click at [800, 515] on span "Set custom attribute" at bounding box center [808, 519] width 87 height 14
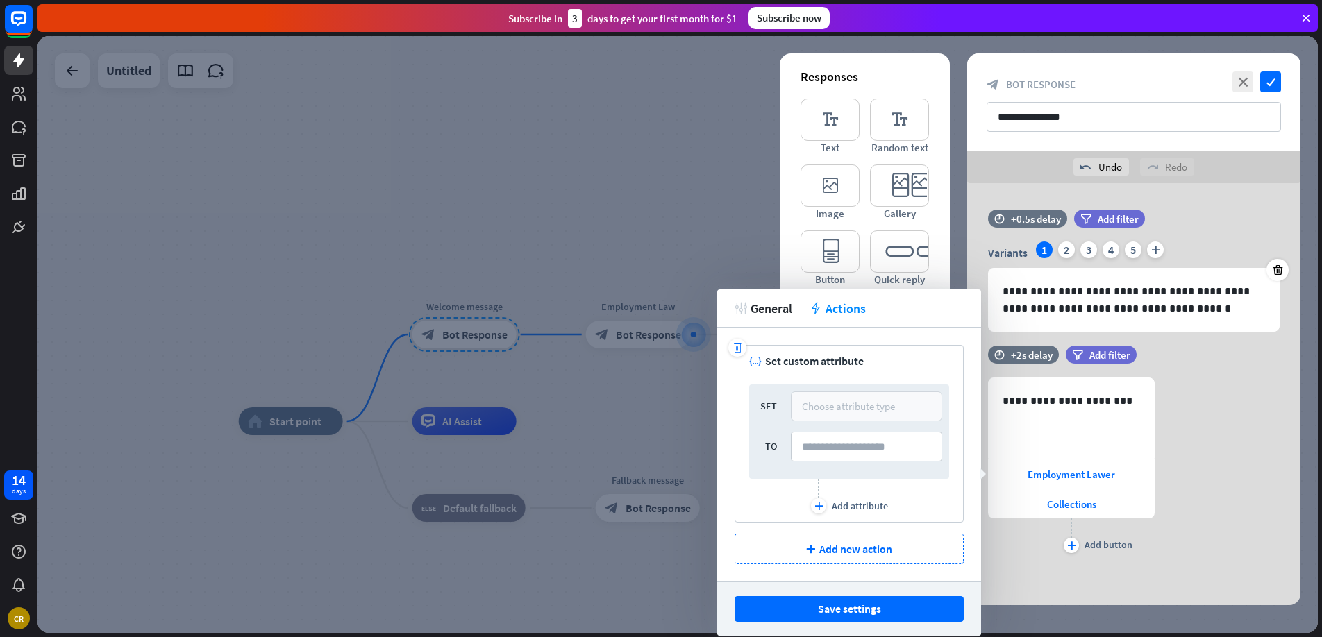
click at [830, 406] on div "Choose attribute type" at bounding box center [848, 406] width 93 height 13
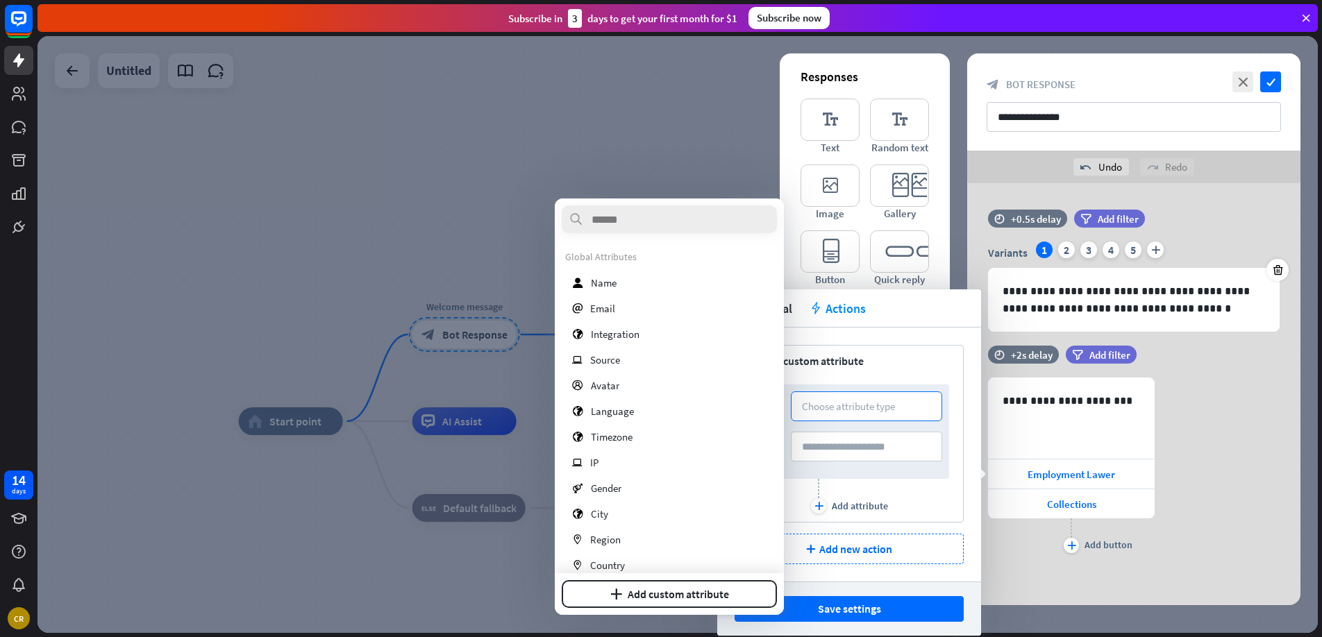
click at [892, 368] on div "trash variable Set custom attribute SET Choose attribute type TO plus Add attri…" at bounding box center [849, 434] width 229 height 178
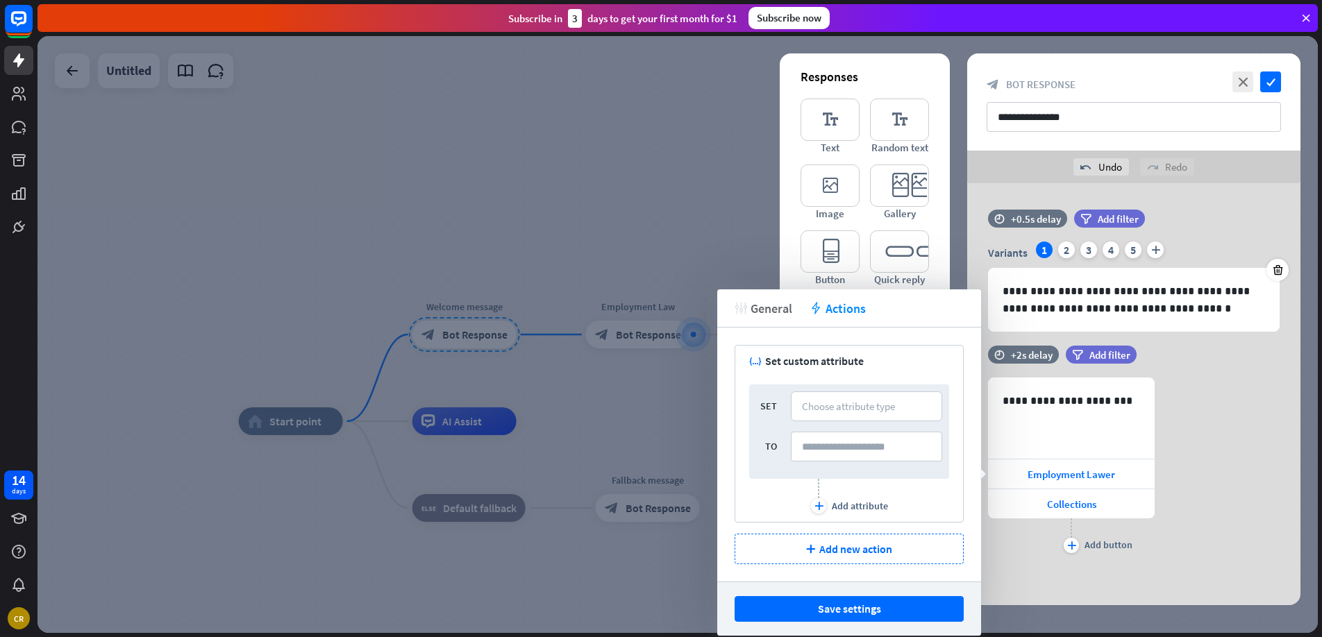
click at [769, 307] on span "General" at bounding box center [772, 309] width 42 height 16
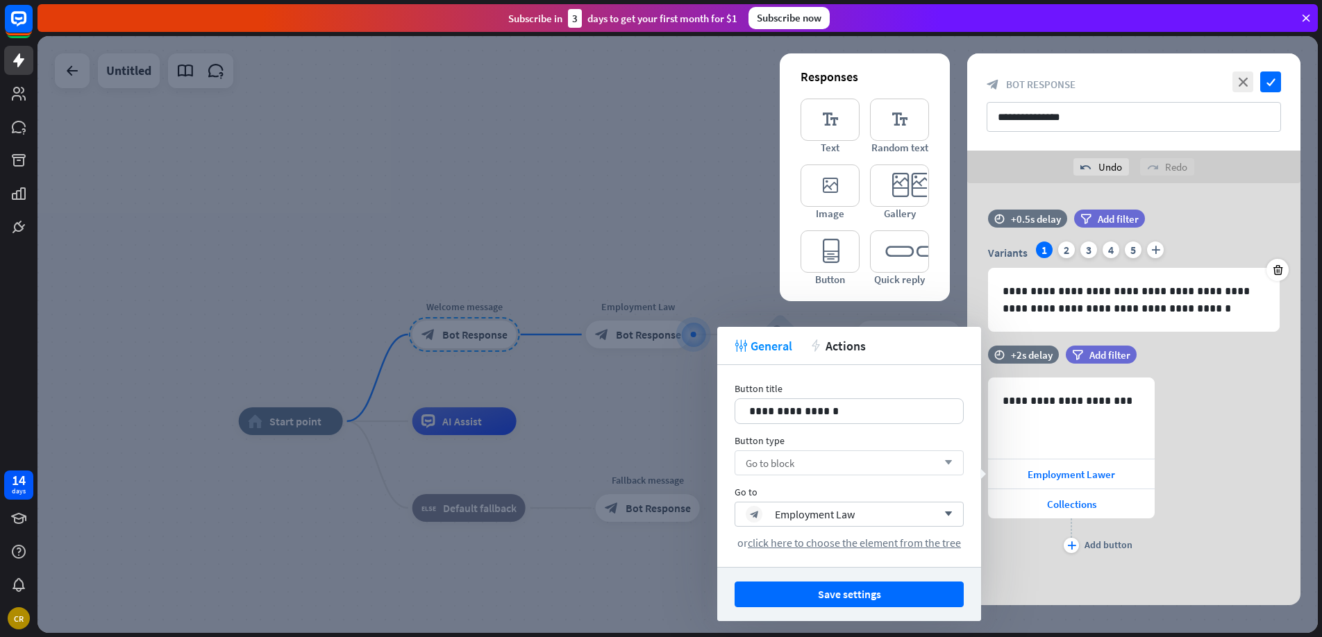
click at [819, 467] on div "Go to block arrow_down" at bounding box center [849, 463] width 229 height 25
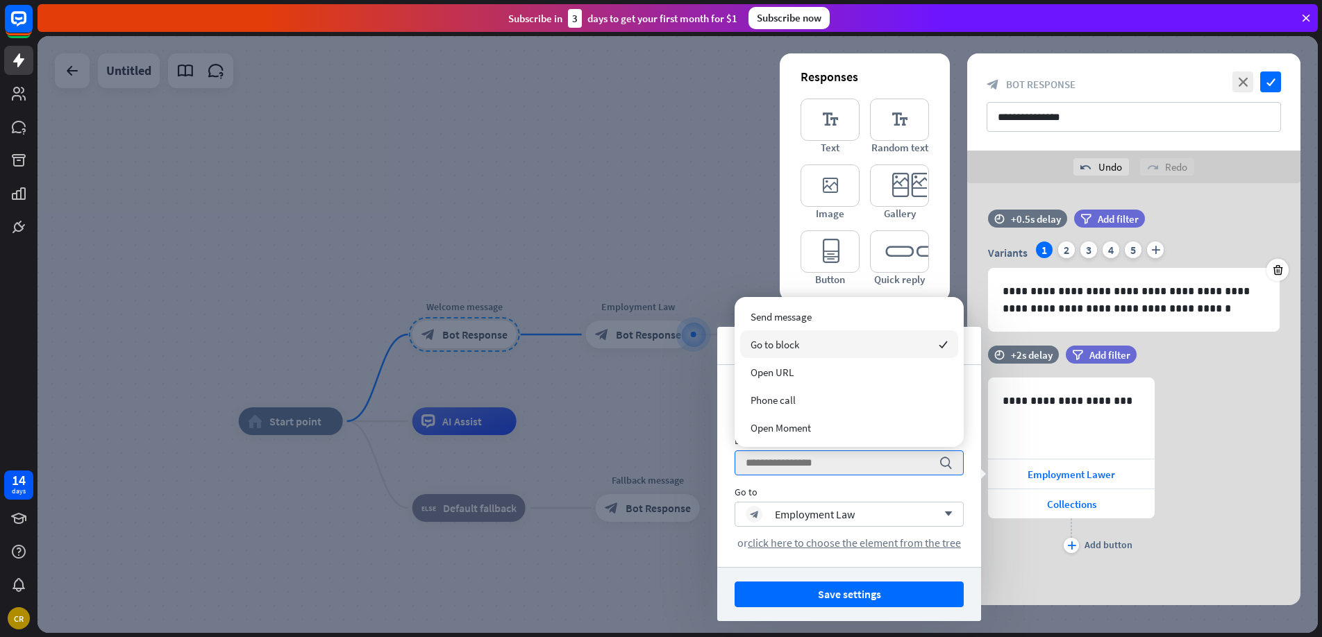
click at [801, 343] on div "Go to block checked" at bounding box center [849, 345] width 218 height 28
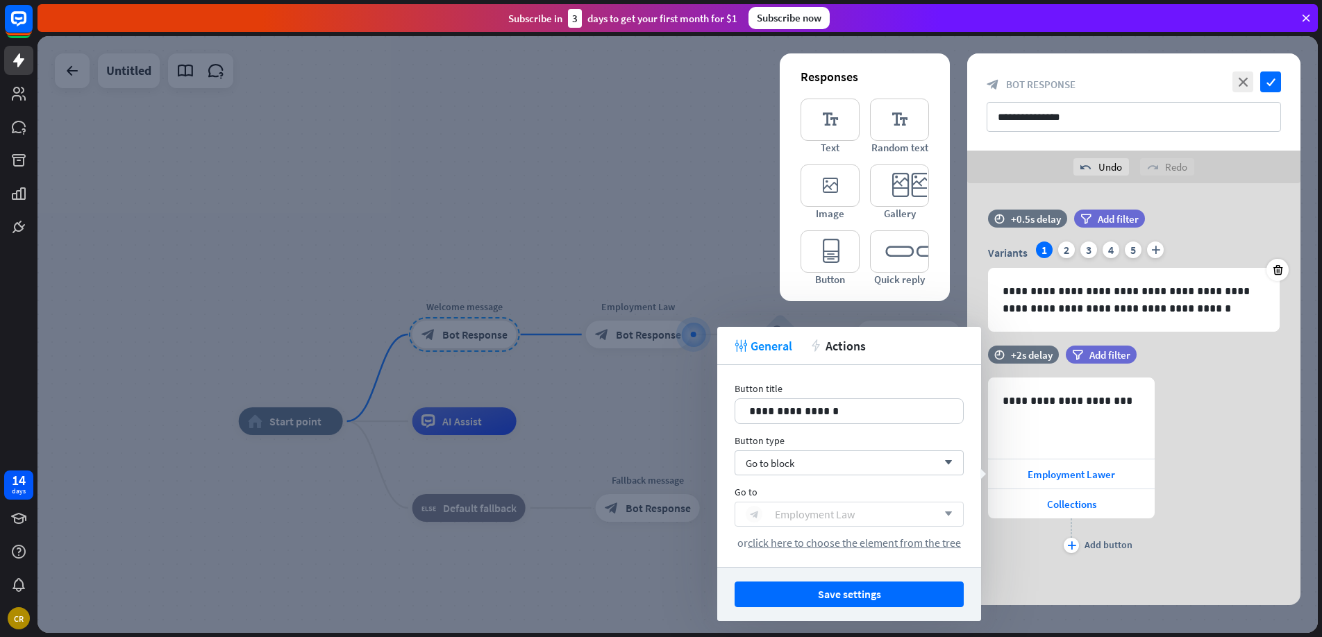
click at [826, 512] on div "Employment Law" at bounding box center [815, 515] width 80 height 14
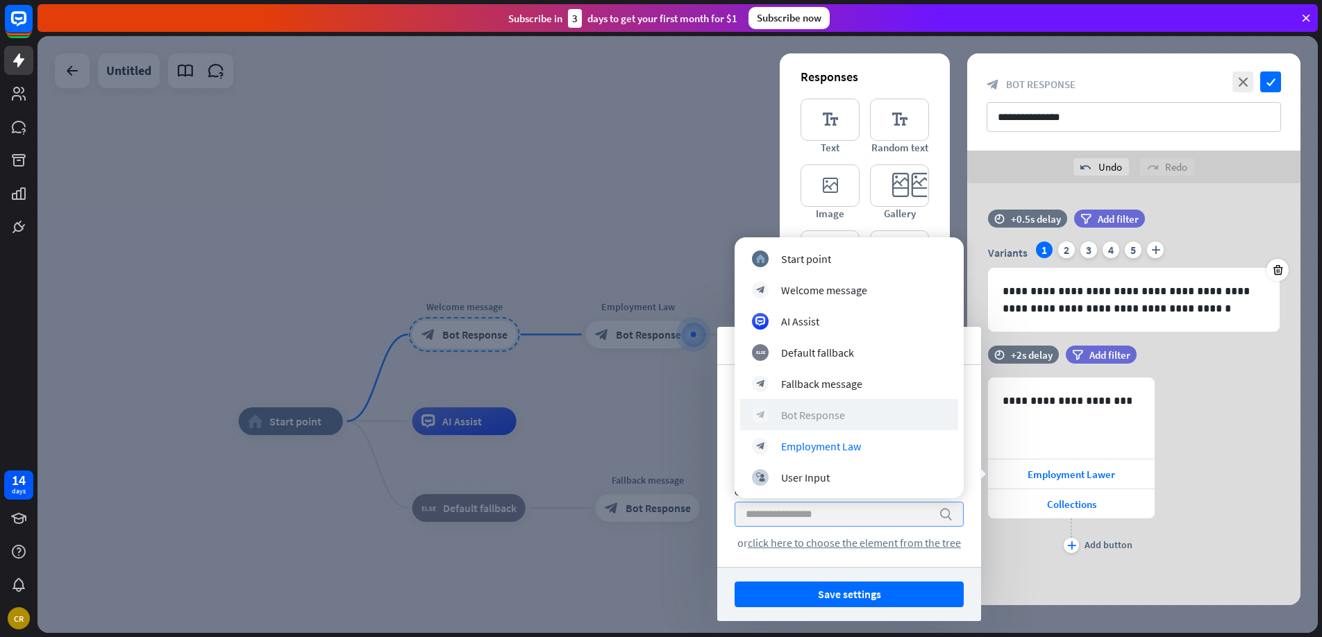
click at [789, 416] on div "Bot Response" at bounding box center [813, 415] width 64 height 14
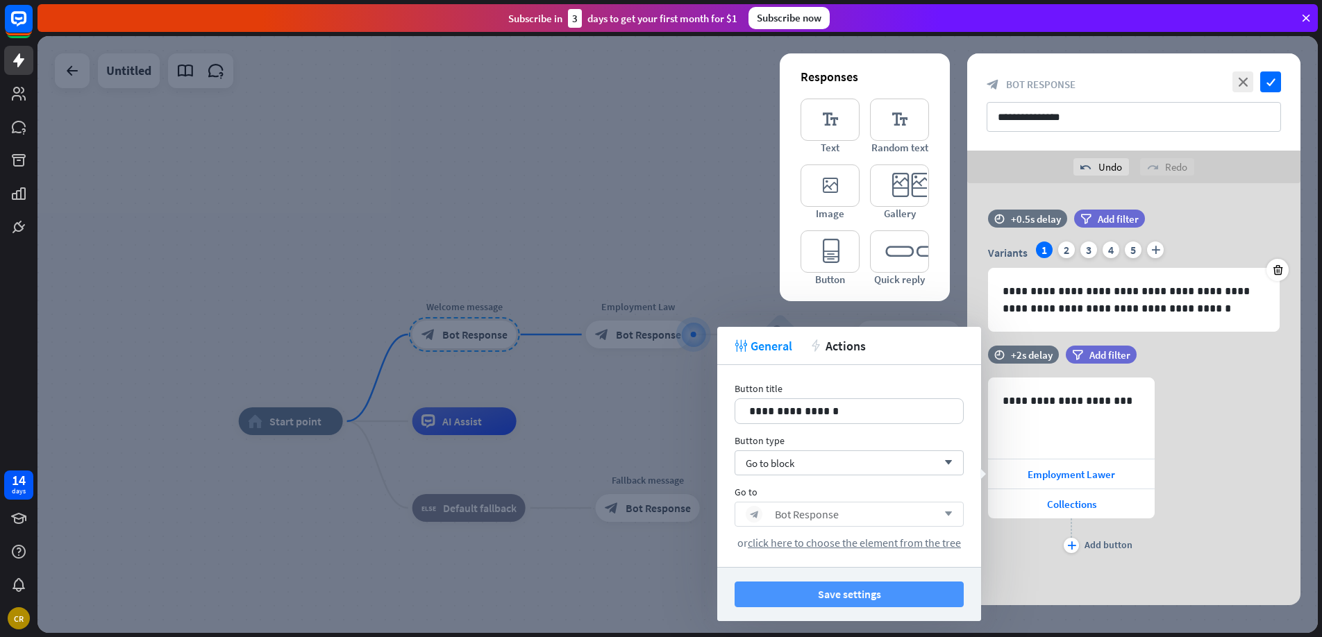
click at [862, 592] on button "Save settings" at bounding box center [849, 595] width 229 height 26
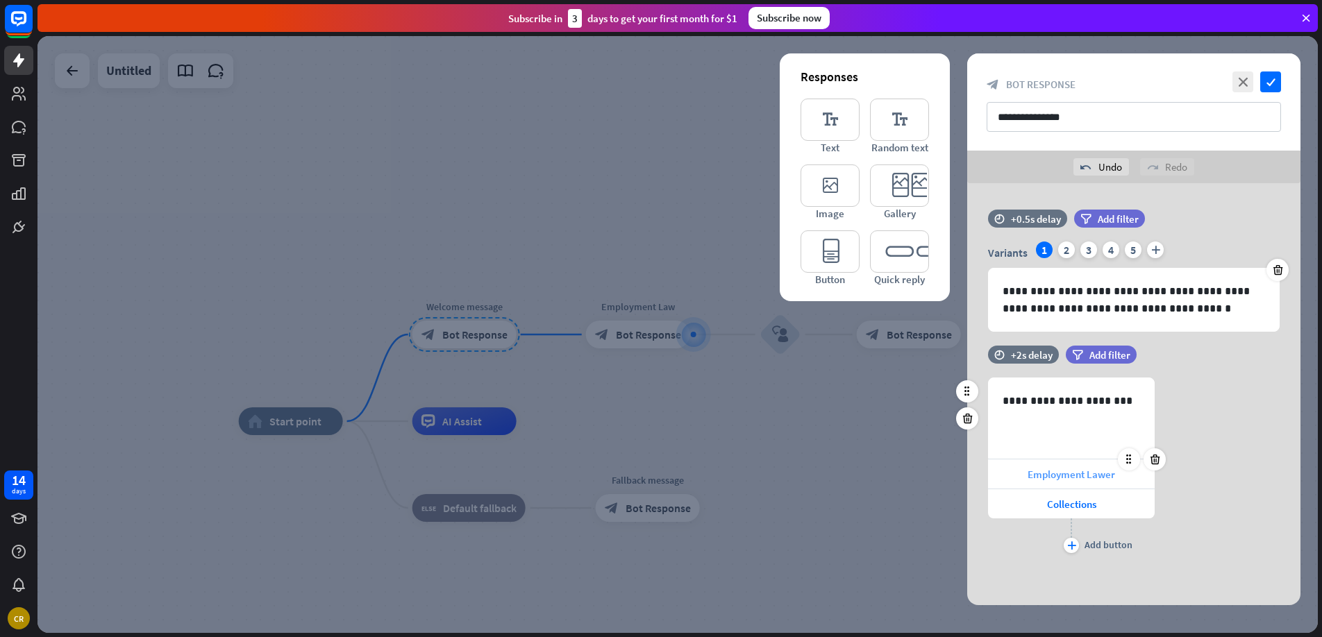
click at [1071, 477] on span "Employment Lawer" at bounding box center [1071, 474] width 87 height 13
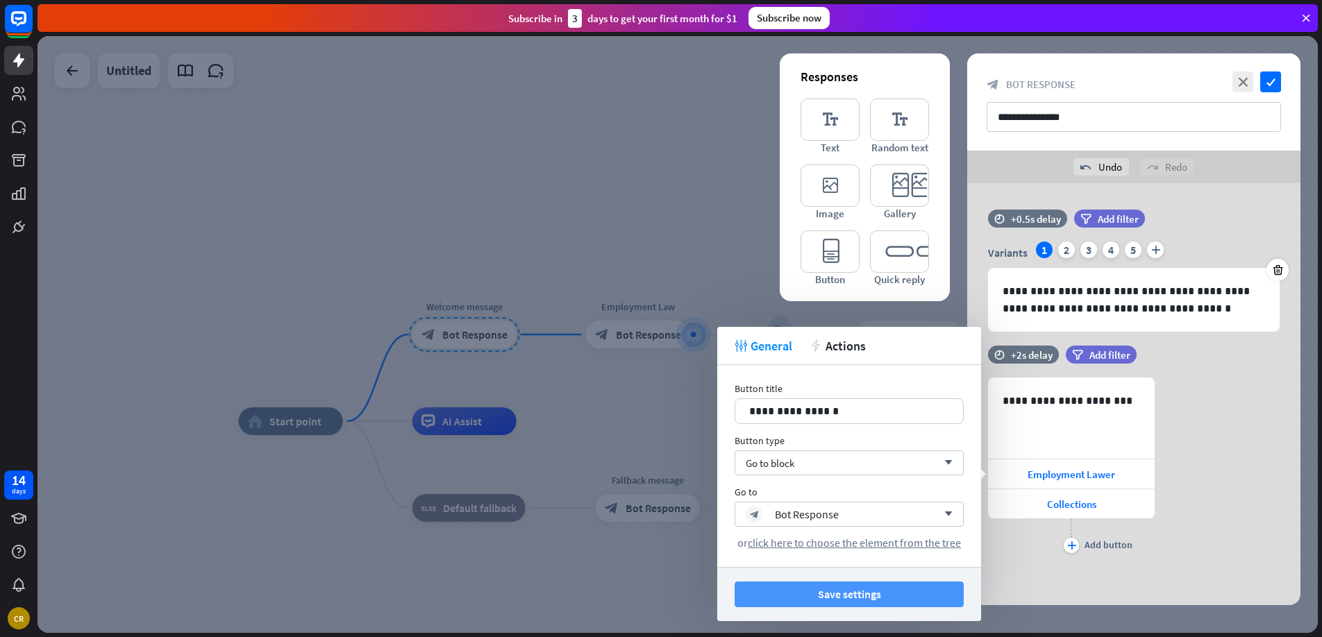
click at [906, 594] on button "Save settings" at bounding box center [849, 595] width 229 height 26
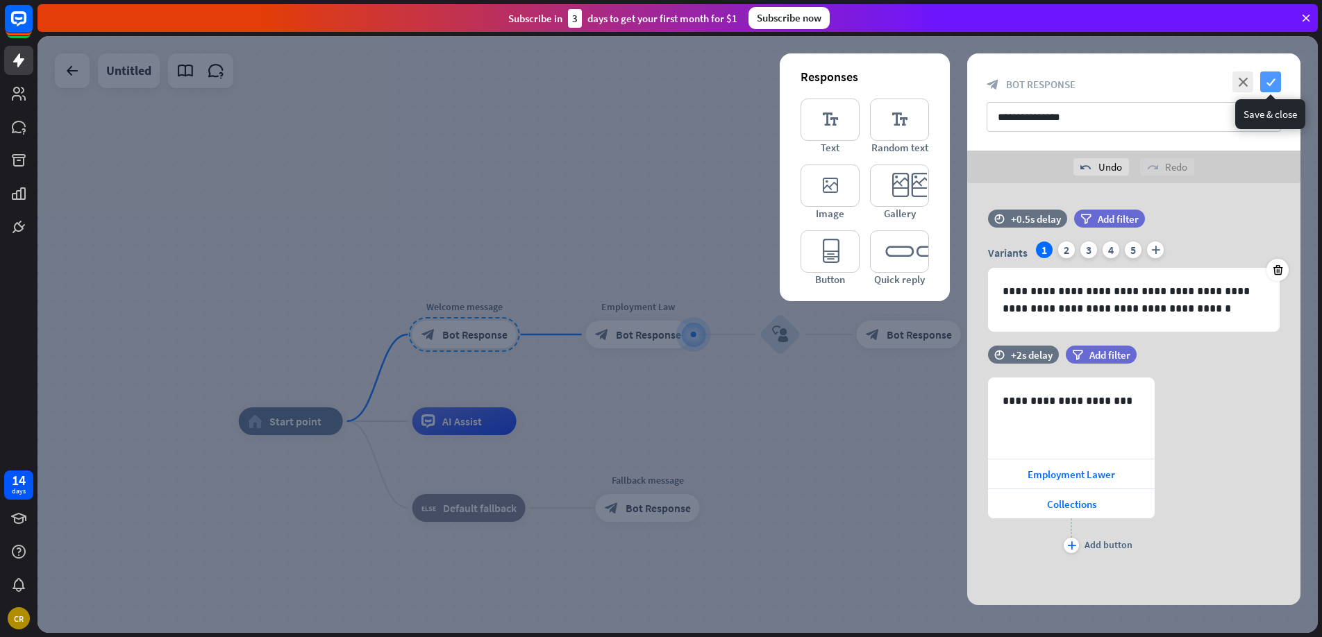
click at [1274, 74] on icon "check" at bounding box center [1270, 82] width 21 height 21
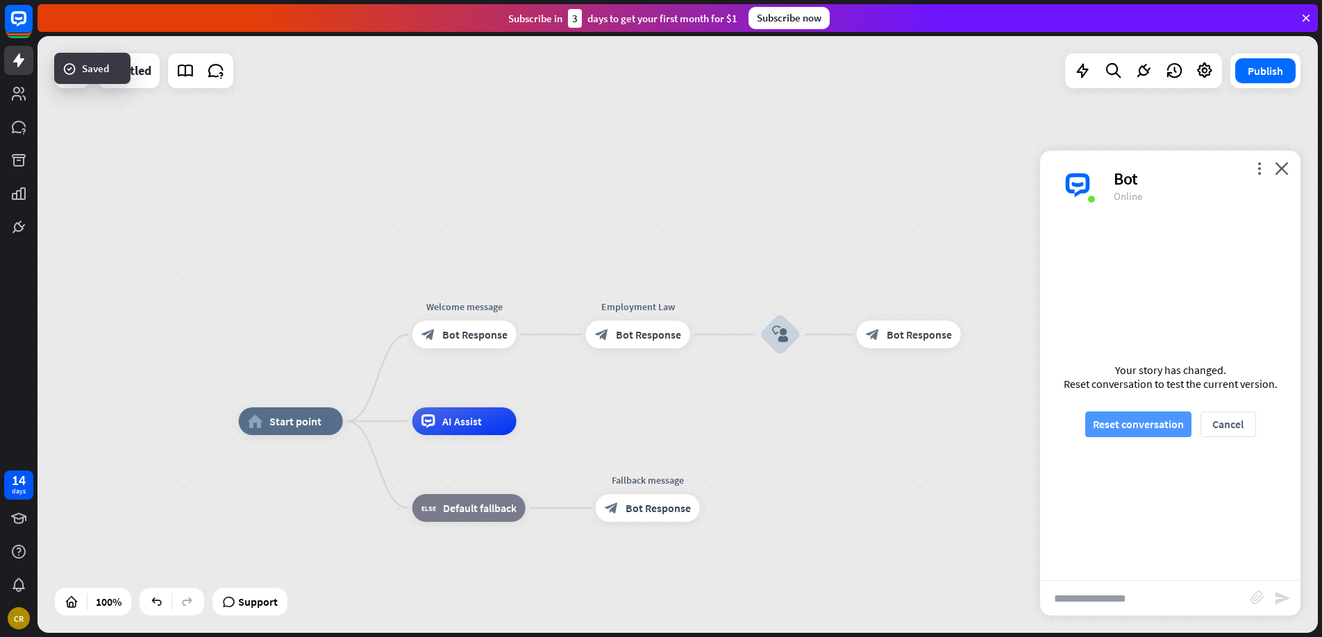
click at [1157, 420] on button "Reset conversation" at bounding box center [1138, 425] width 106 height 26
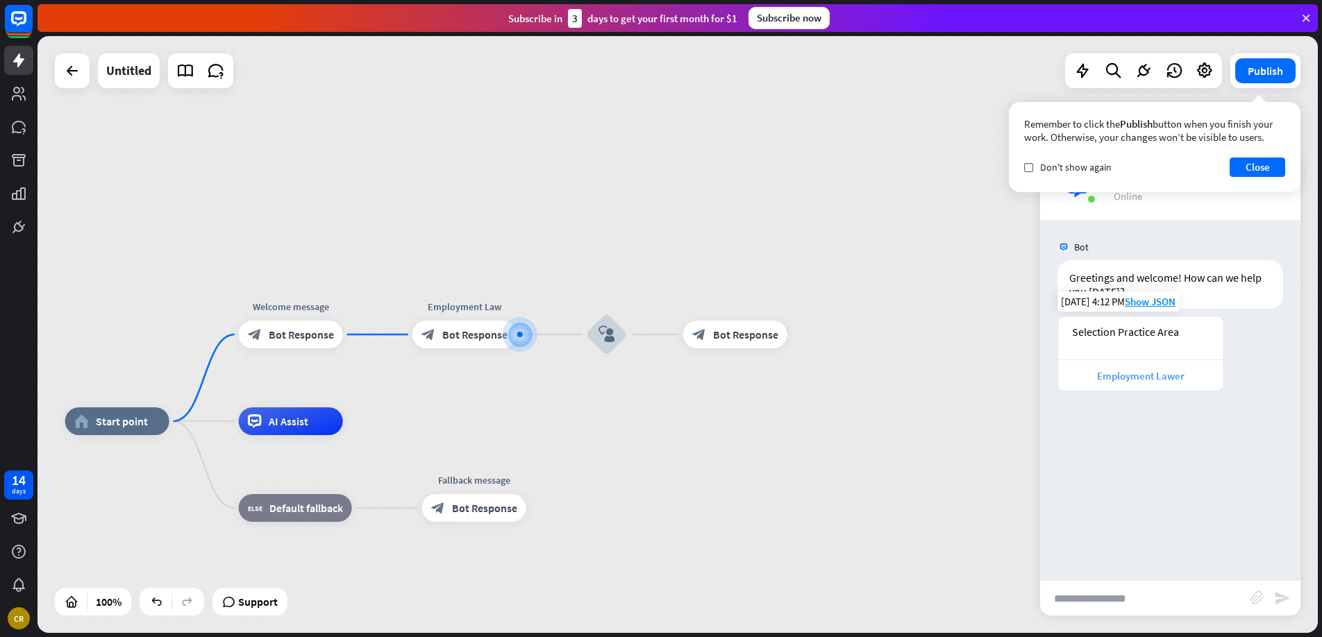
click at [1128, 373] on div "Employment Lawer" at bounding box center [1140, 375] width 151 height 13
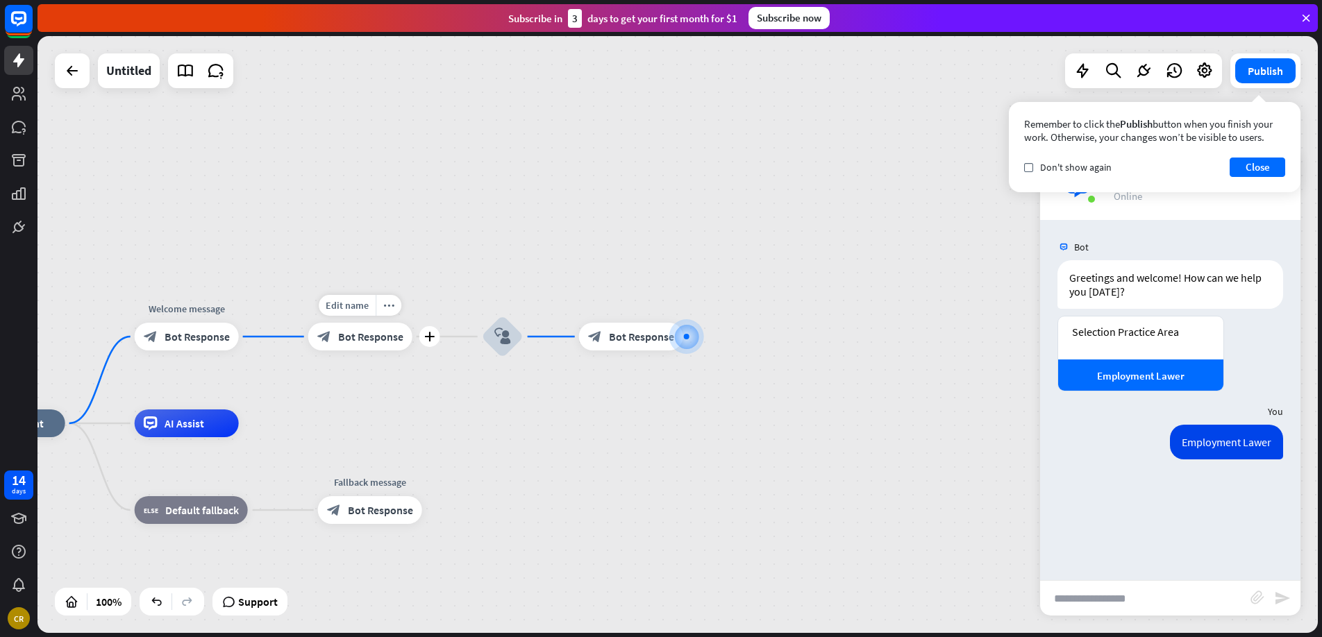
click at [381, 340] on span "Bot Response" at bounding box center [370, 337] width 65 height 14
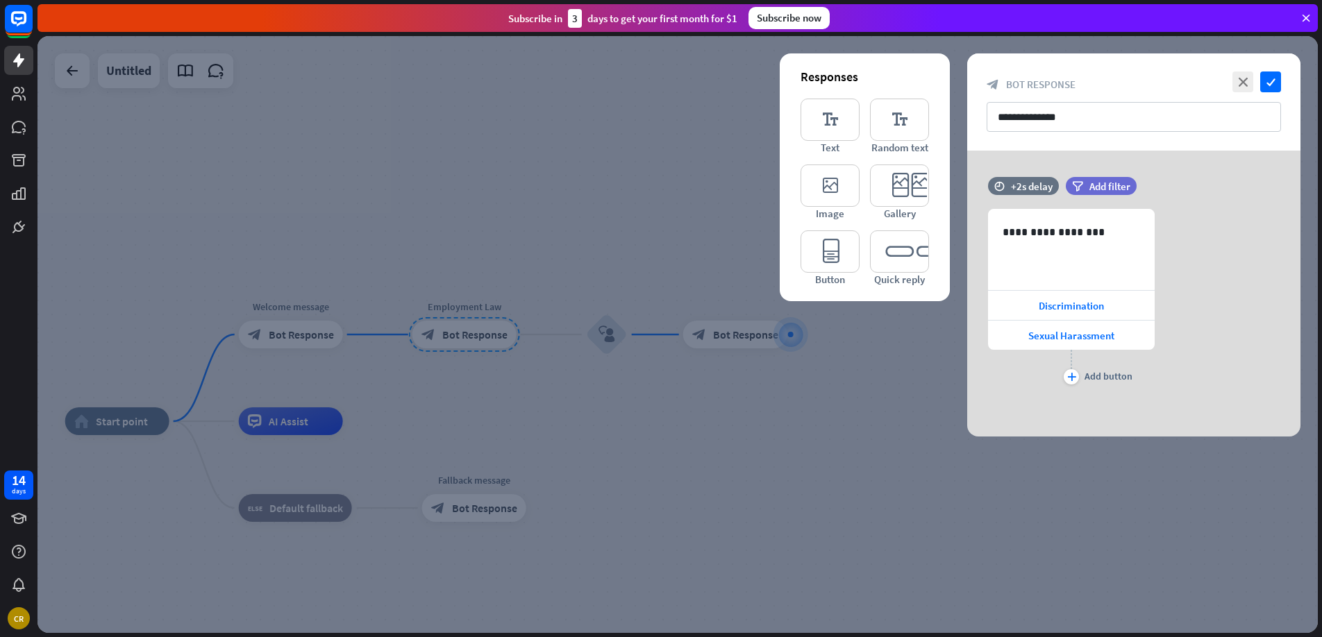
click at [284, 353] on div at bounding box center [677, 334] width 1280 height 597
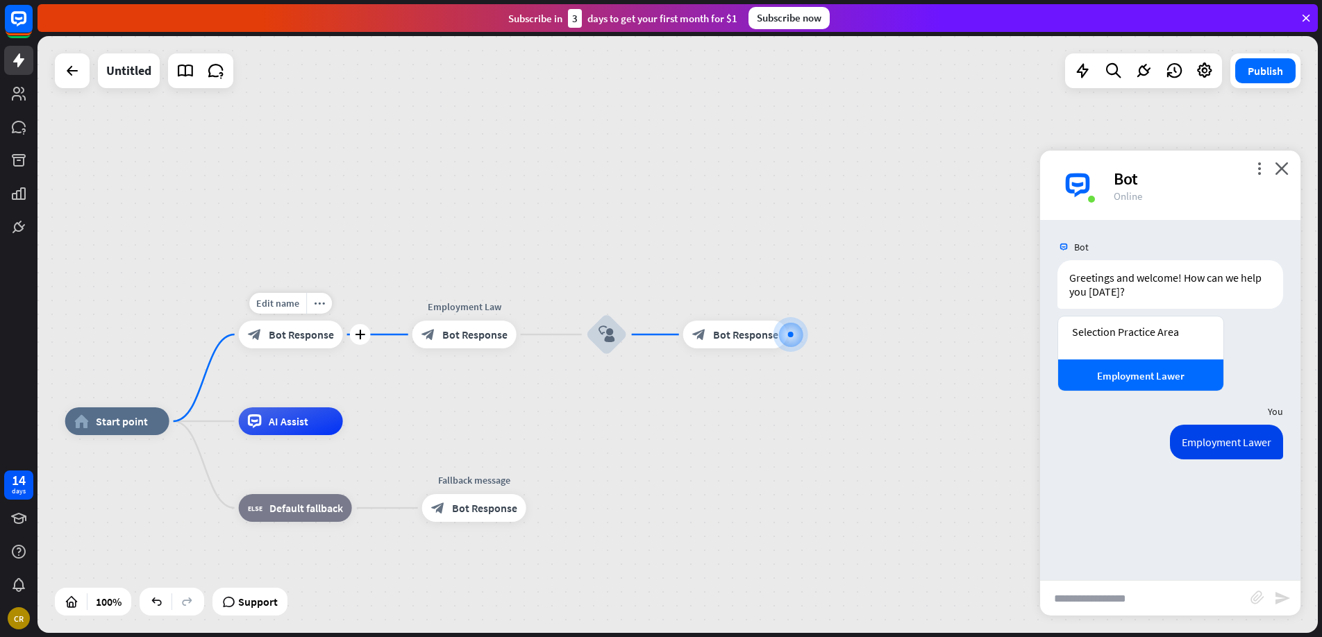
click at [287, 340] on span "Bot Response" at bounding box center [301, 335] width 65 height 14
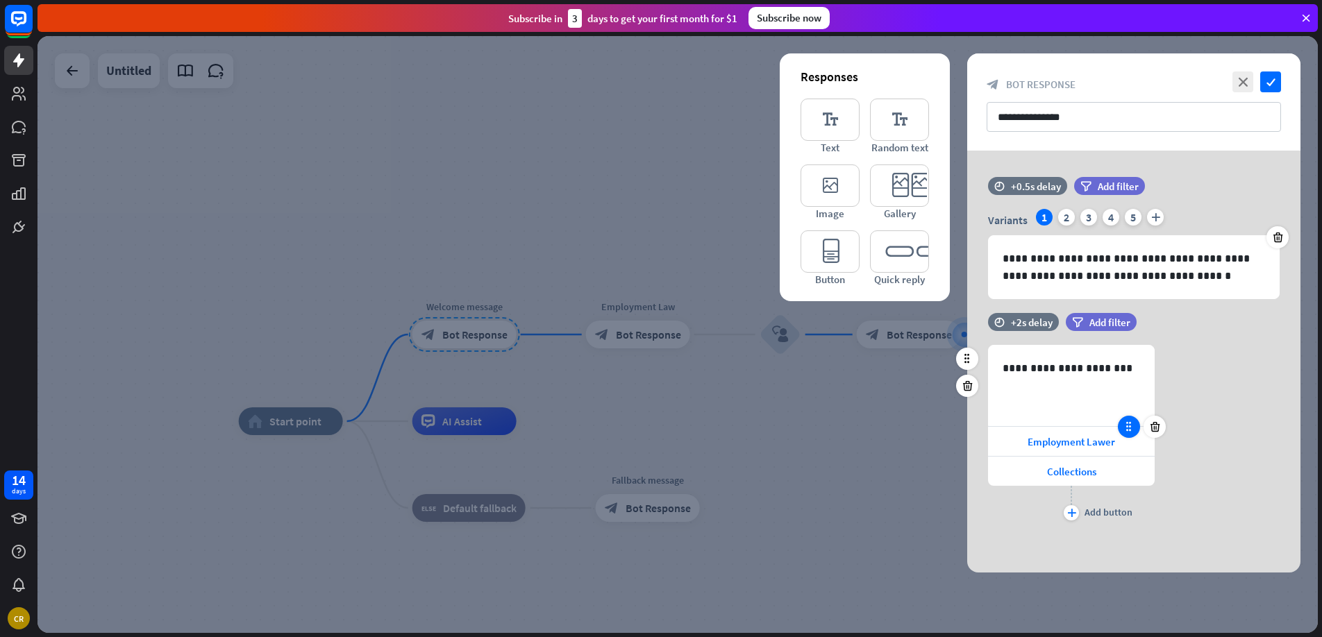
click at [1129, 437] on div at bounding box center [1129, 427] width 22 height 22
click at [1091, 444] on span "Employment Lawer" at bounding box center [1071, 441] width 87 height 13
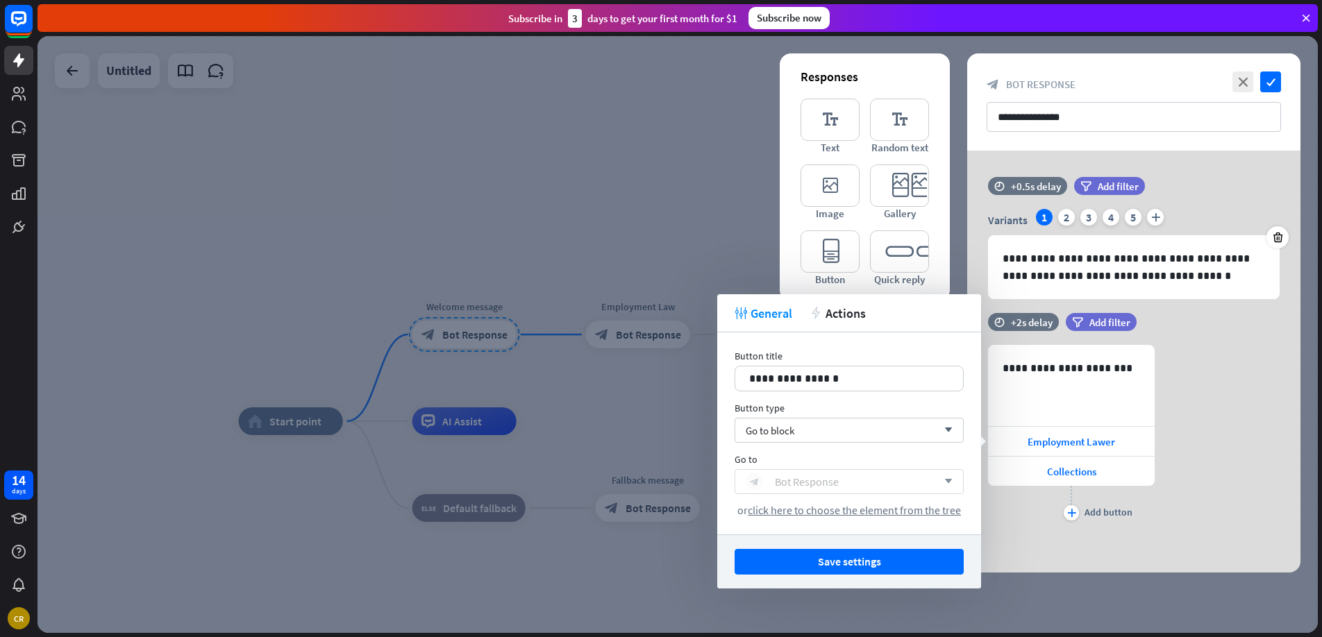
click at [823, 481] on div "Bot Response" at bounding box center [807, 482] width 64 height 14
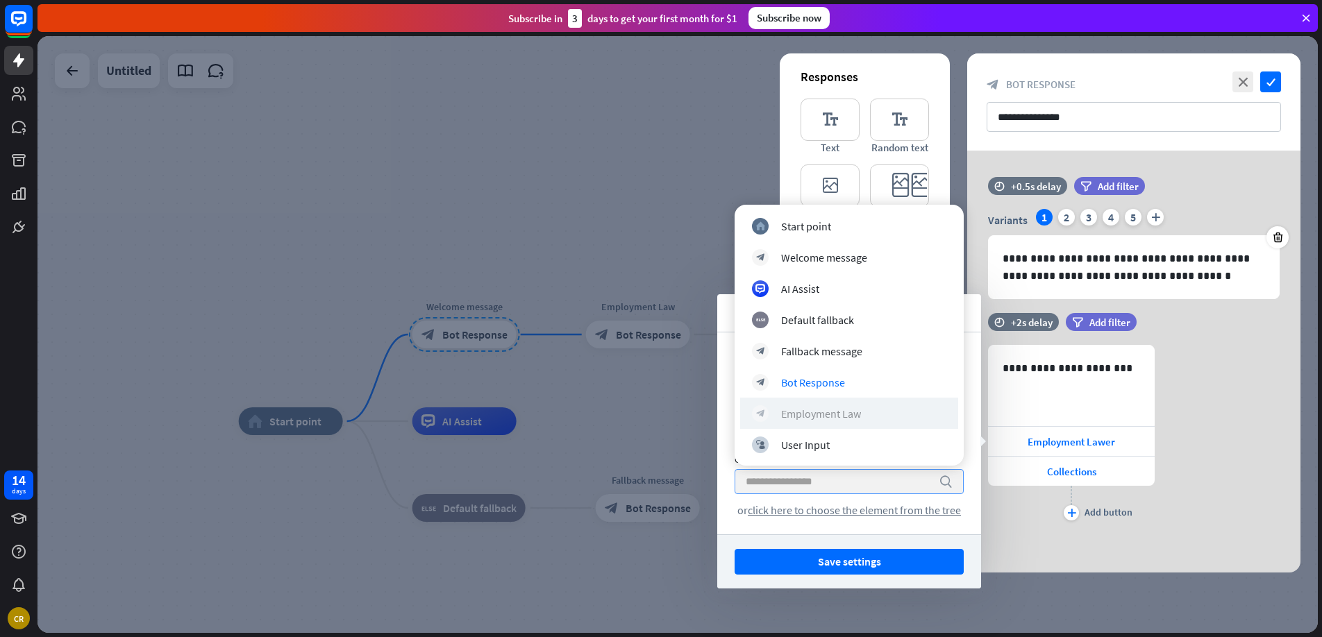
click at [799, 408] on div "Employment Law" at bounding box center [821, 414] width 80 height 14
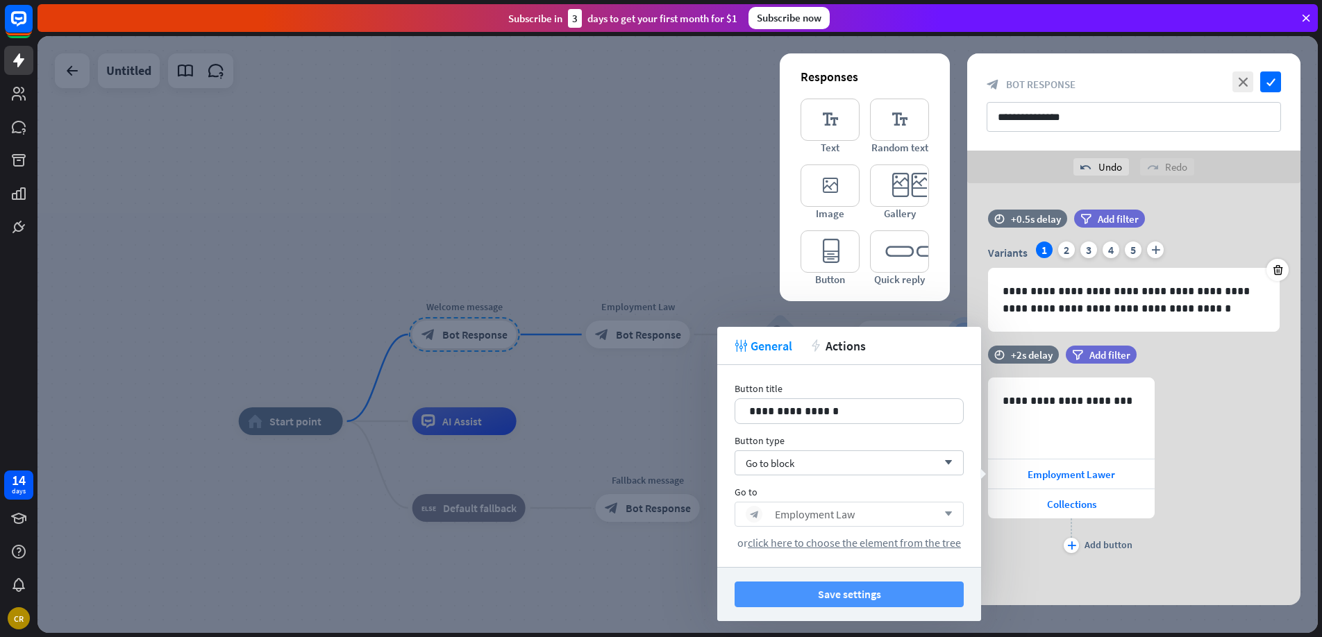
click at [881, 590] on button "Save settings" at bounding box center [849, 595] width 229 height 26
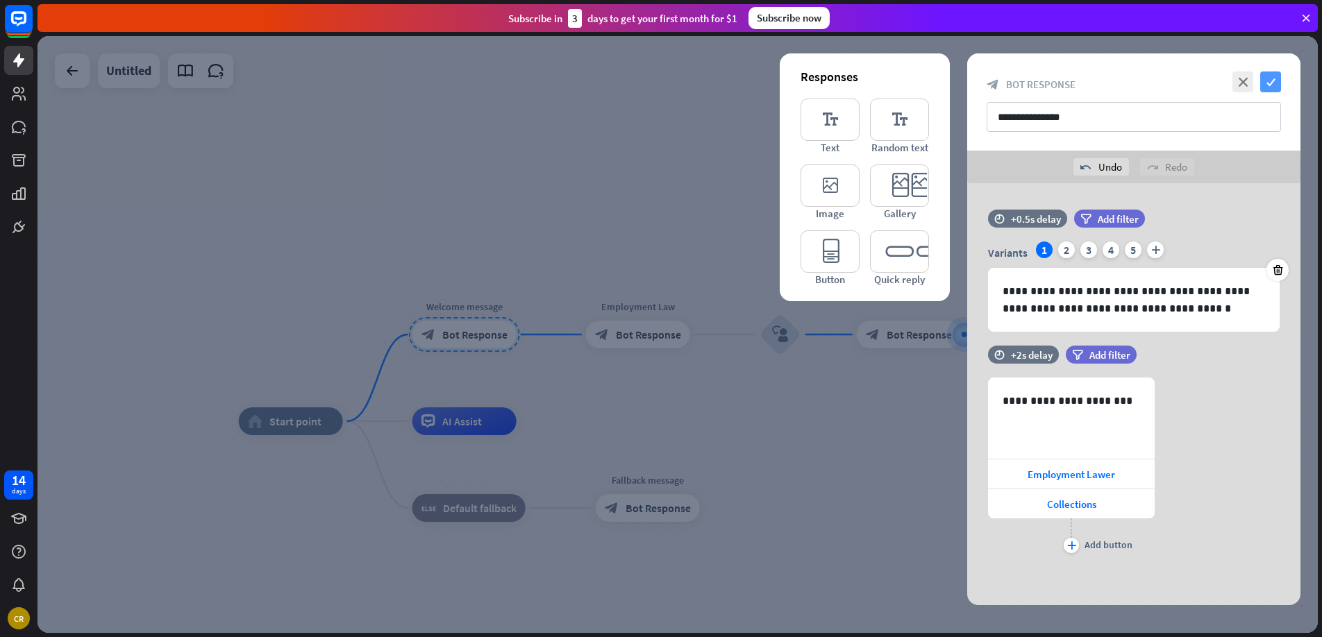
click at [1274, 87] on icon "check" at bounding box center [1270, 82] width 21 height 21
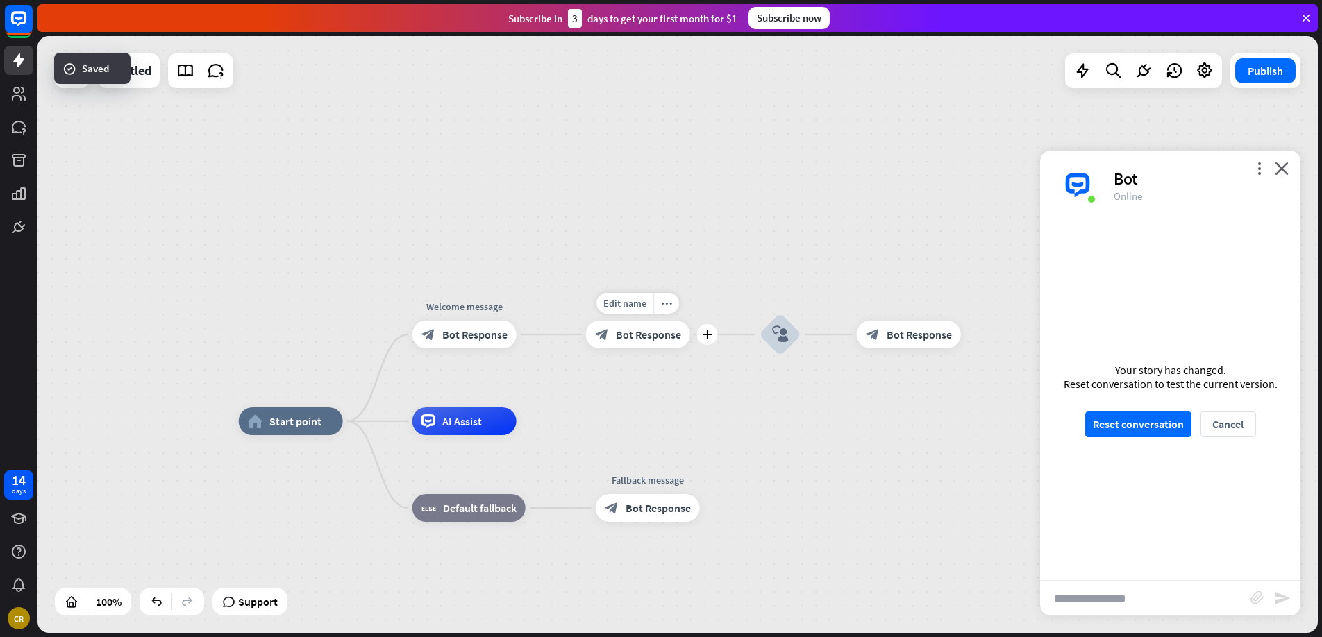
click at [646, 331] on span "Bot Response" at bounding box center [648, 335] width 65 height 14
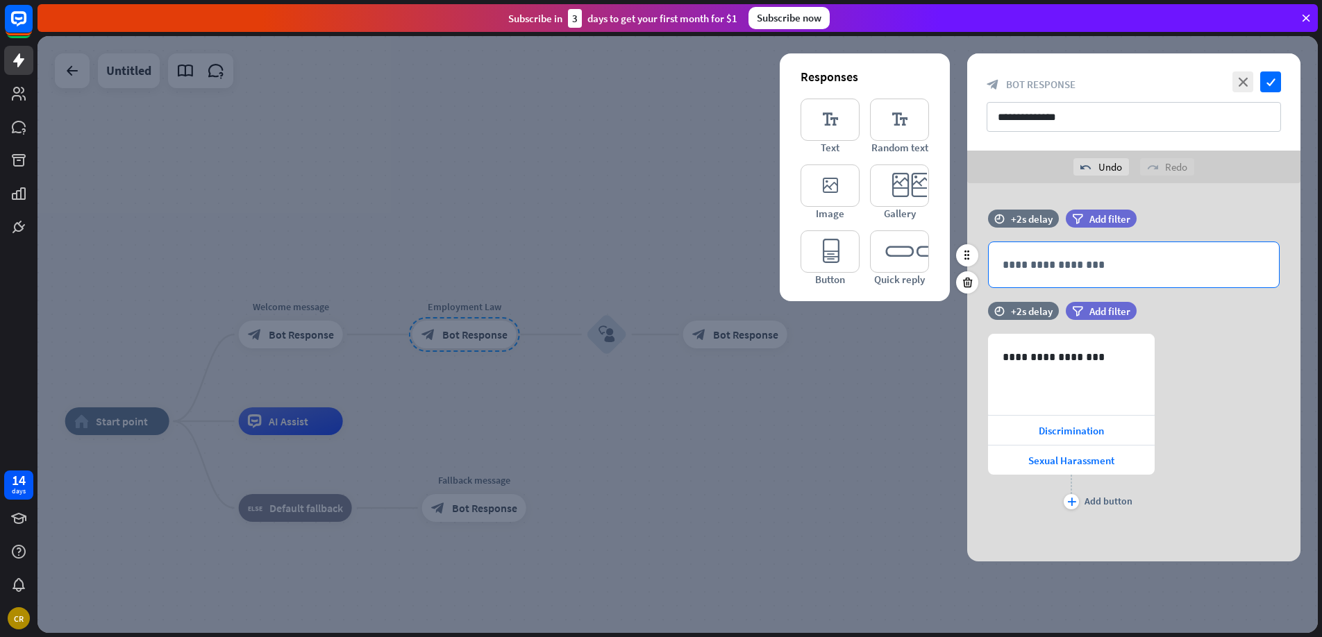
click at [1074, 270] on p "**********" at bounding box center [1134, 264] width 262 height 17
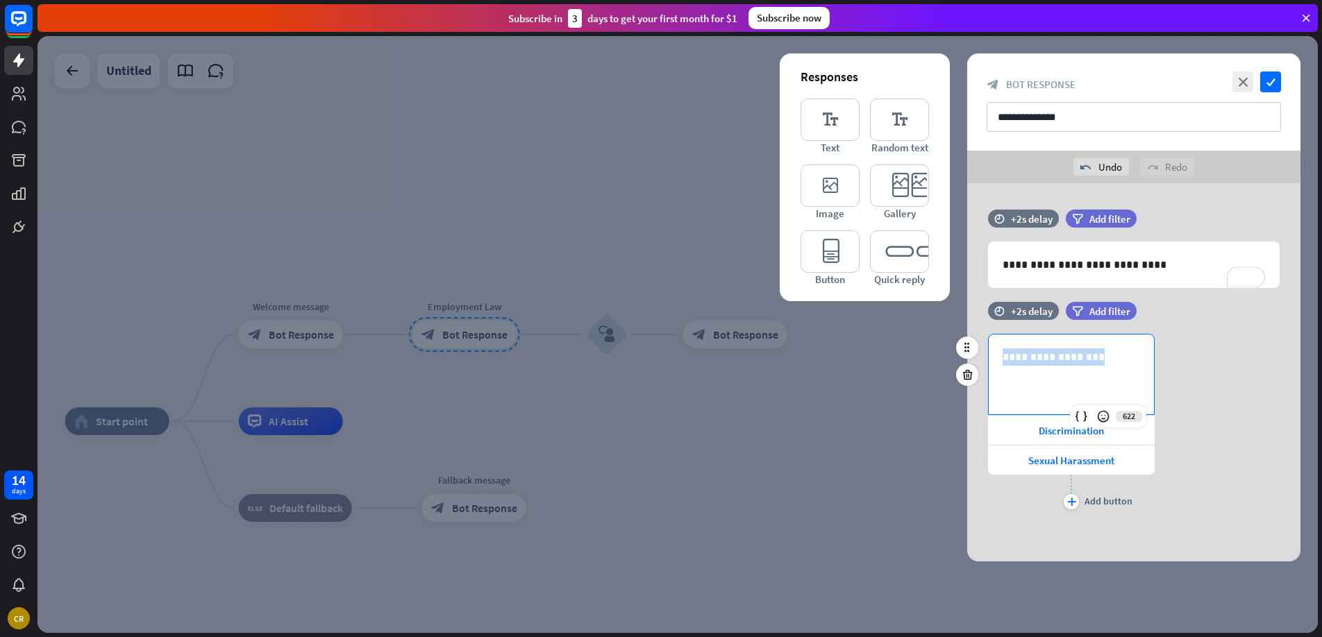
drag, startPoint x: 1098, startPoint y: 349, endPoint x: 990, endPoint y: 348, distance: 108.3
click at [989, 348] on div "**********" at bounding box center [1071, 375] width 165 height 80
click at [1266, 85] on icon "check" at bounding box center [1270, 82] width 21 height 21
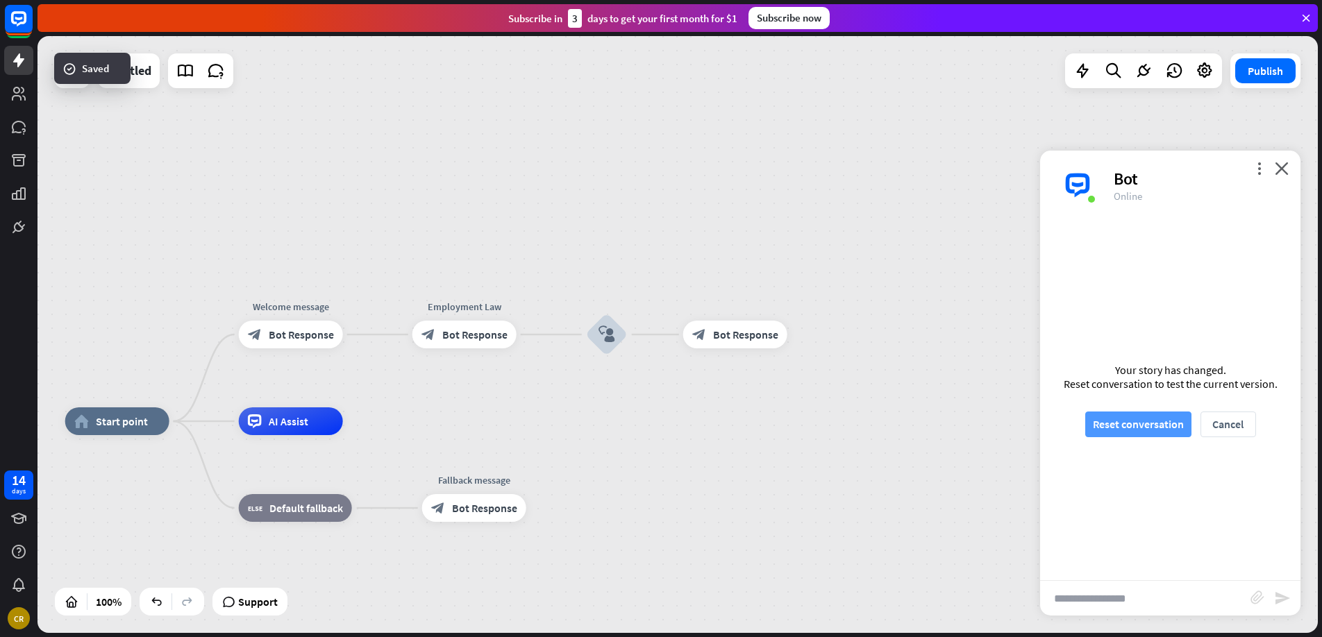
click at [1153, 422] on button "Reset conversation" at bounding box center [1138, 425] width 106 height 26
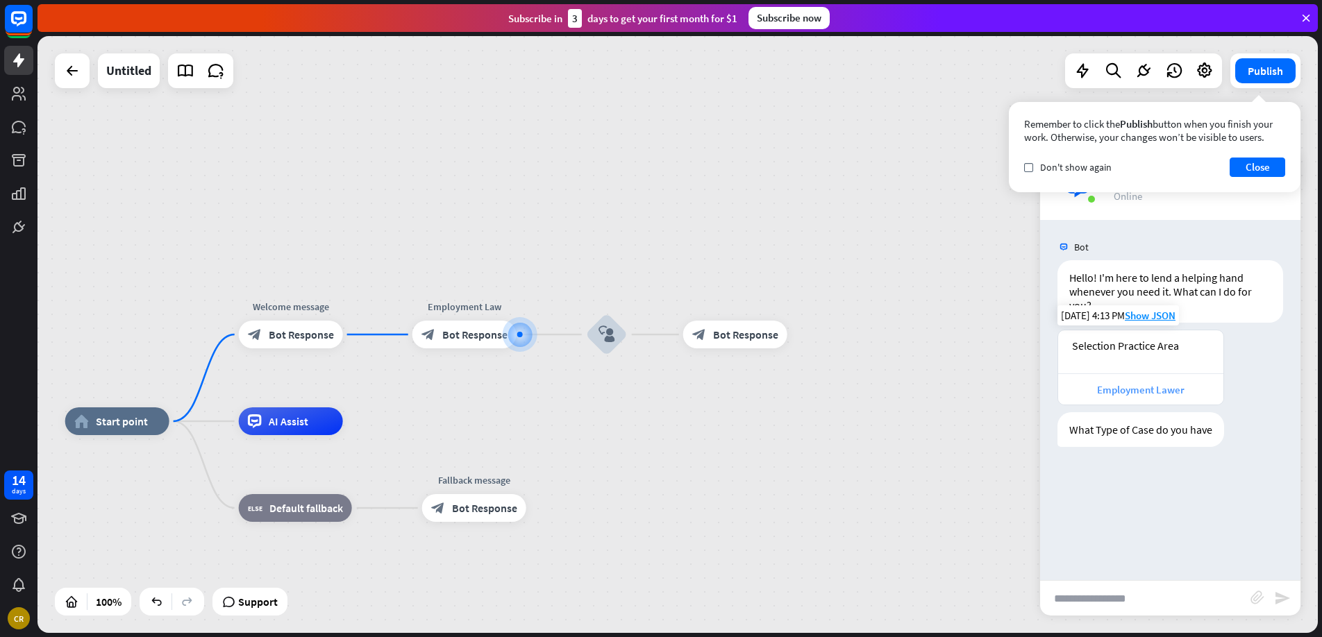
click at [1121, 393] on div "Employment Lawer" at bounding box center [1140, 389] width 151 height 13
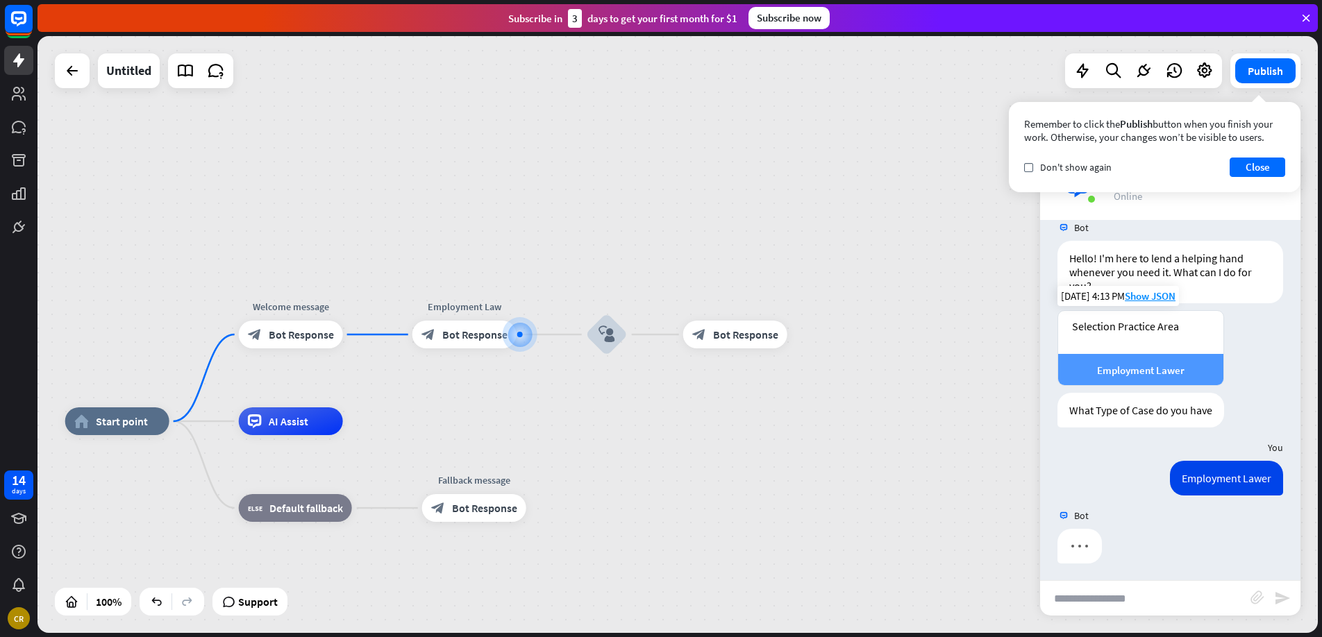
scroll to position [24, 0]
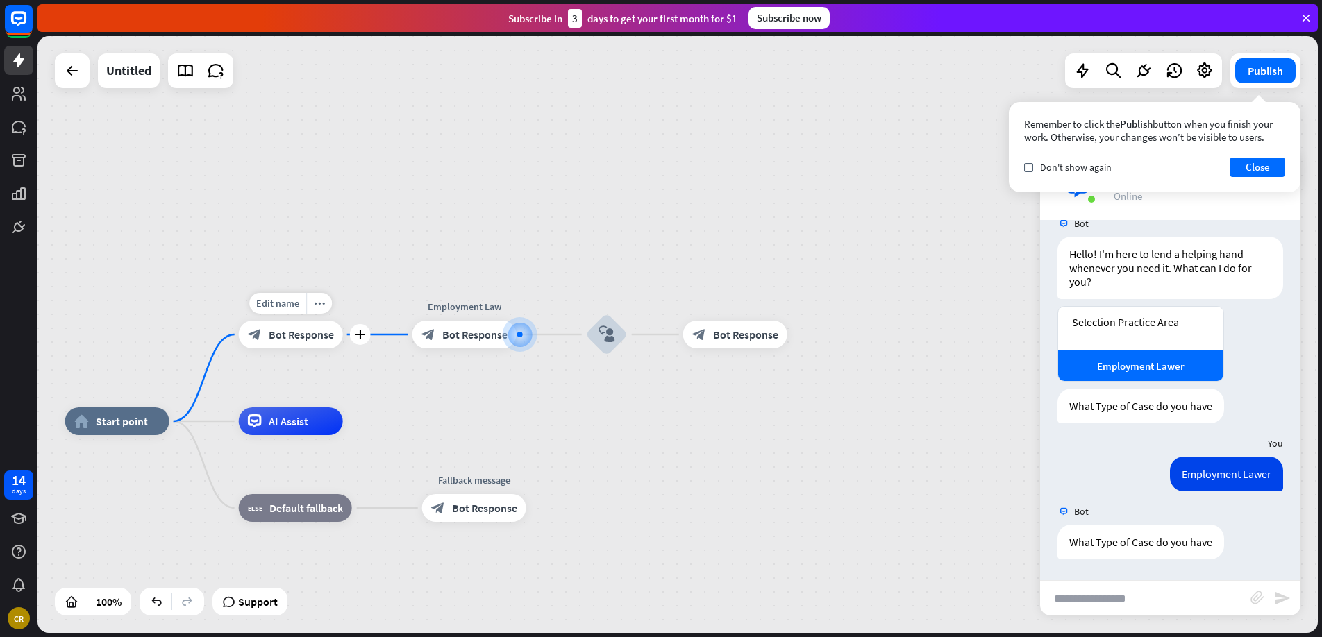
click at [295, 337] on span "Bot Response" at bounding box center [301, 335] width 65 height 14
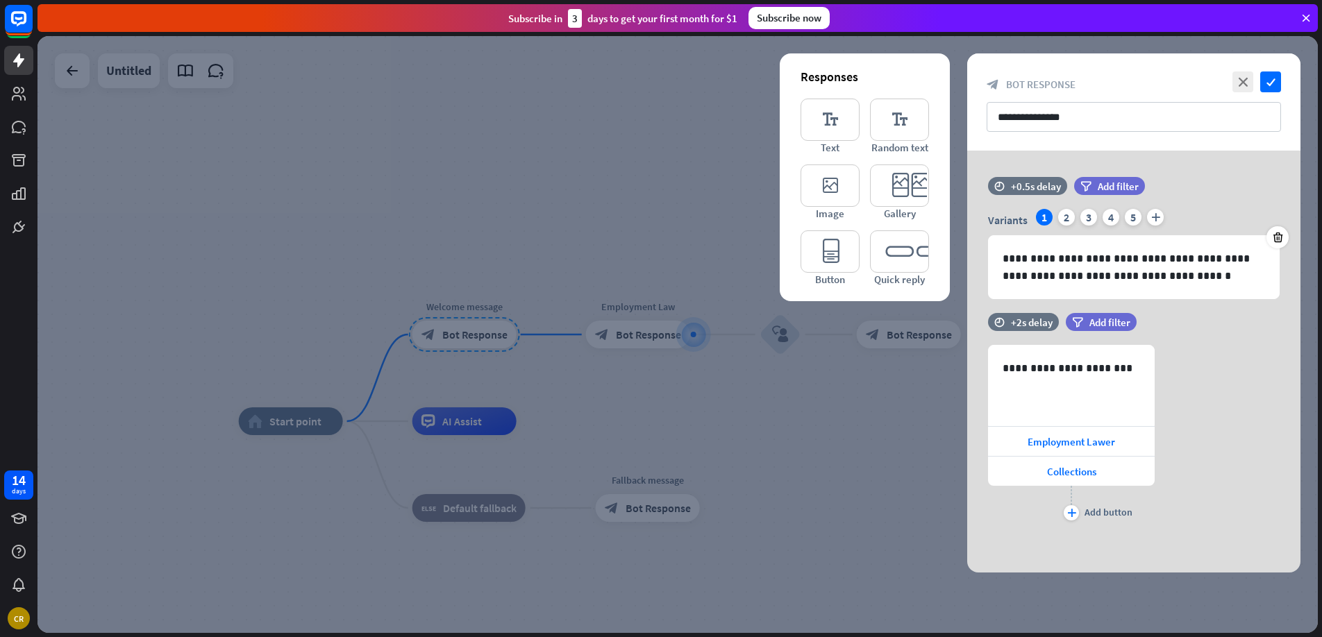
click at [624, 335] on div at bounding box center [677, 334] width 1280 height 597
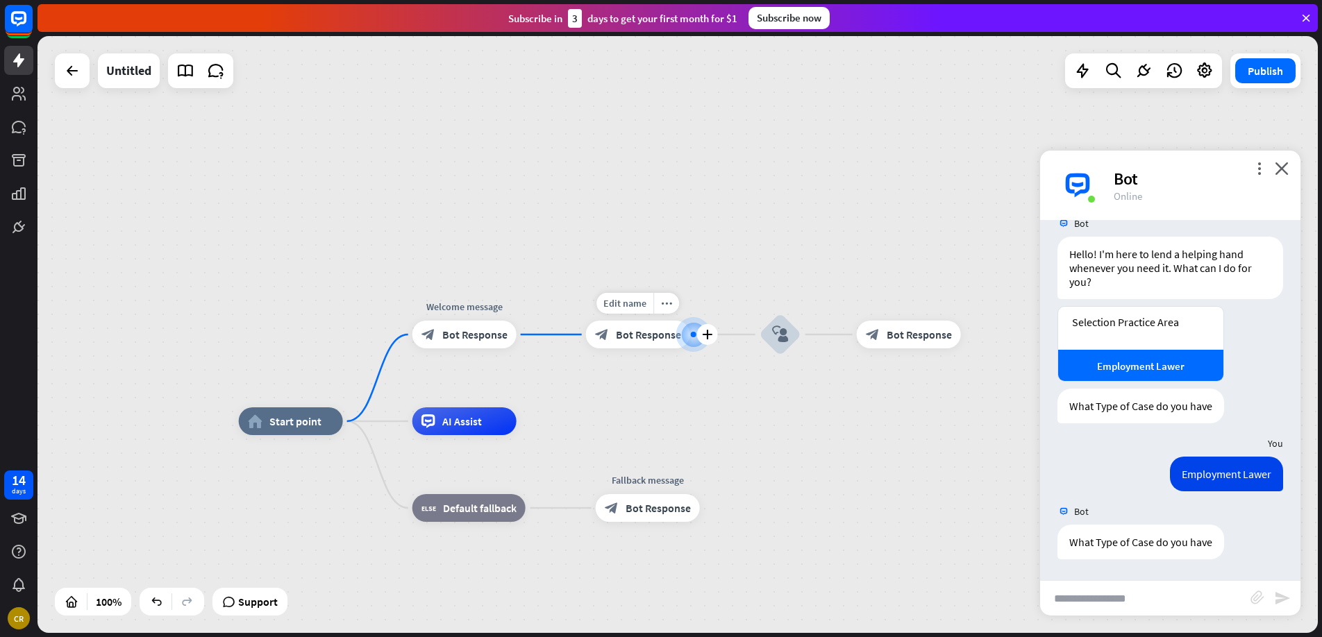
click at [619, 337] on span "Bot Response" at bounding box center [648, 335] width 65 height 14
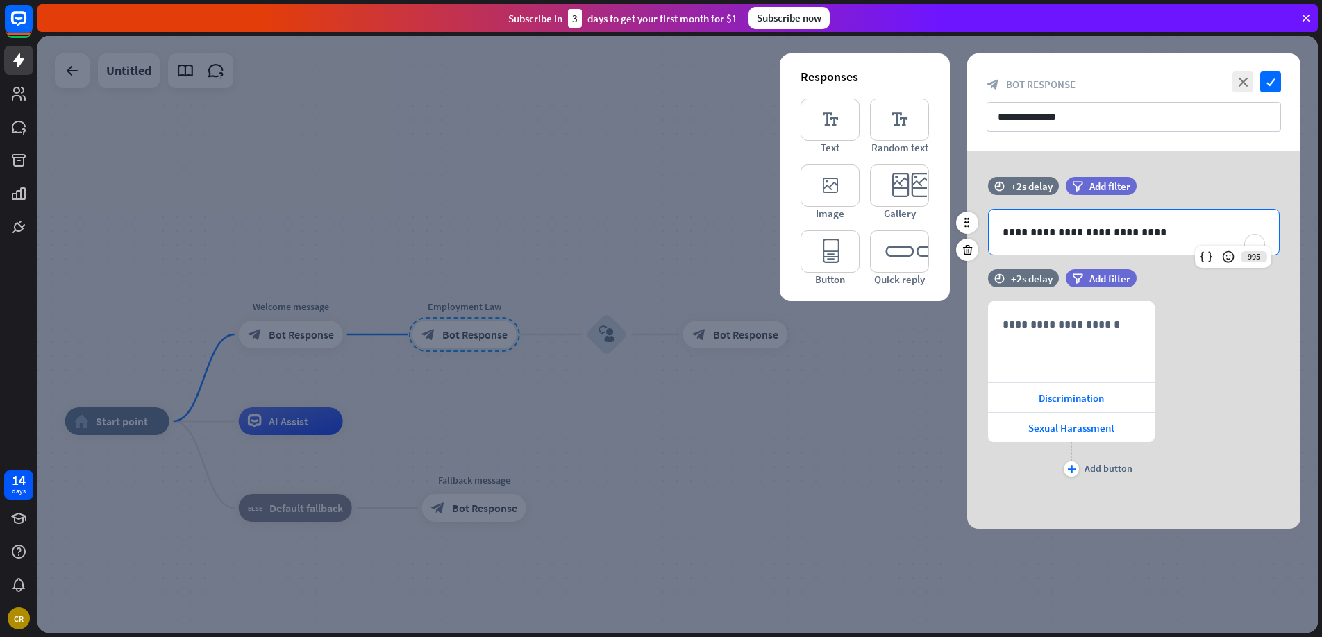
click at [1142, 225] on p "**********" at bounding box center [1134, 232] width 262 height 17
drag, startPoint x: 1160, startPoint y: 227, endPoint x: 990, endPoint y: 237, distance: 170.4
click at [990, 237] on div "**********" at bounding box center [1134, 232] width 290 height 45
click at [962, 251] on icon at bounding box center [967, 250] width 13 height 12
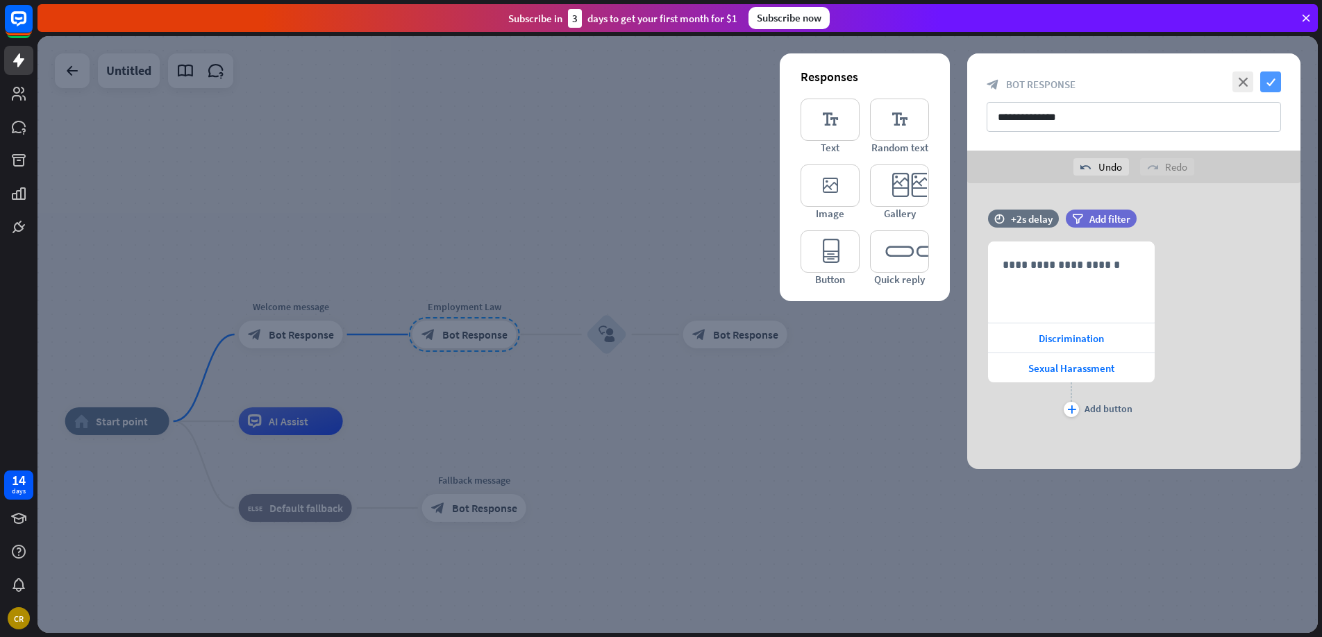
click at [1264, 80] on icon "check" at bounding box center [1270, 82] width 21 height 21
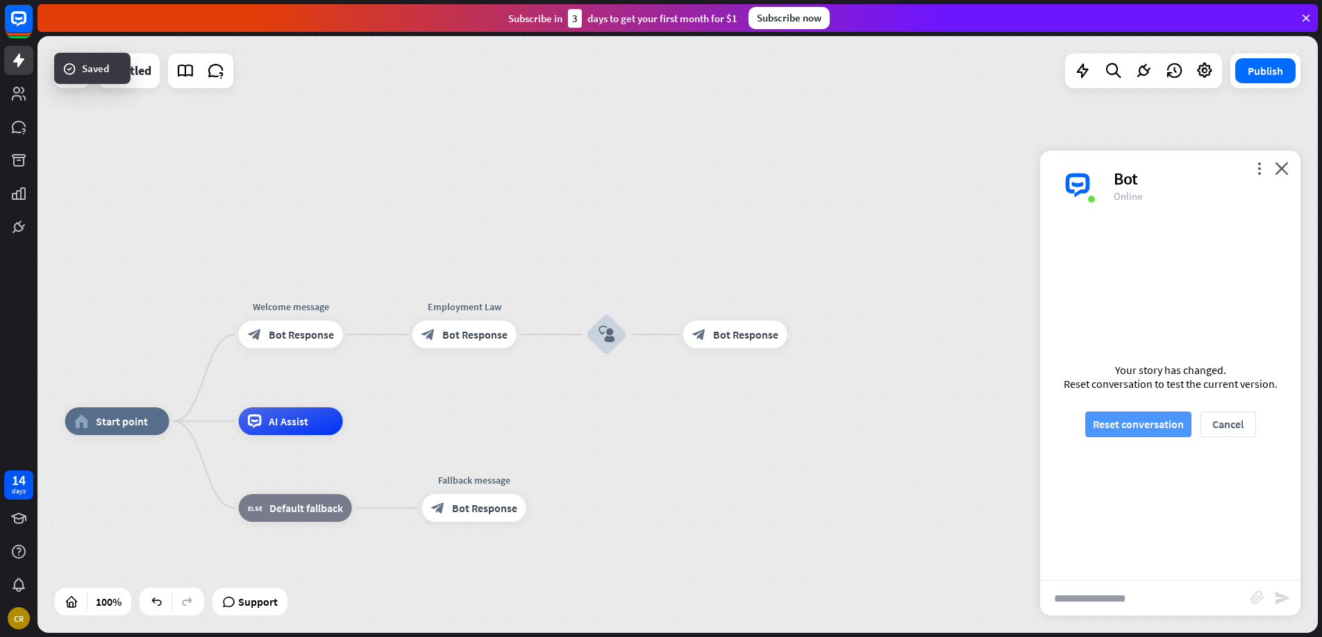
click at [1144, 433] on button "Reset conversation" at bounding box center [1138, 425] width 106 height 26
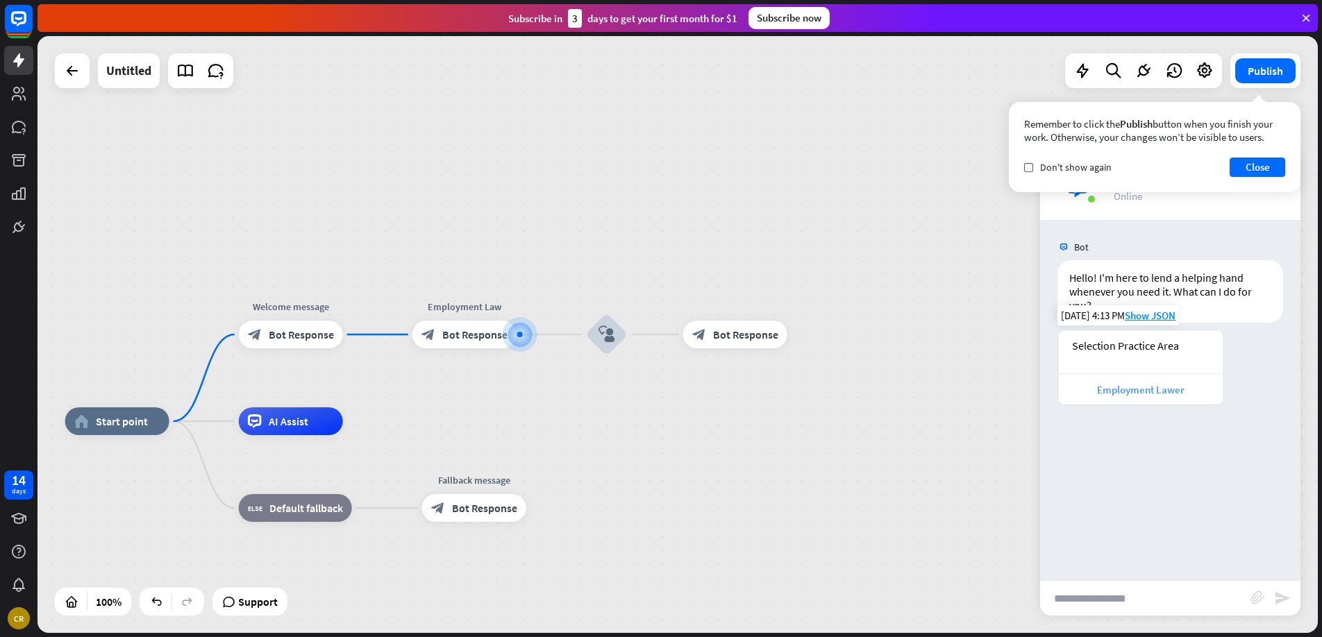
click at [1129, 388] on div "Employment Lawer" at bounding box center [1140, 389] width 151 height 13
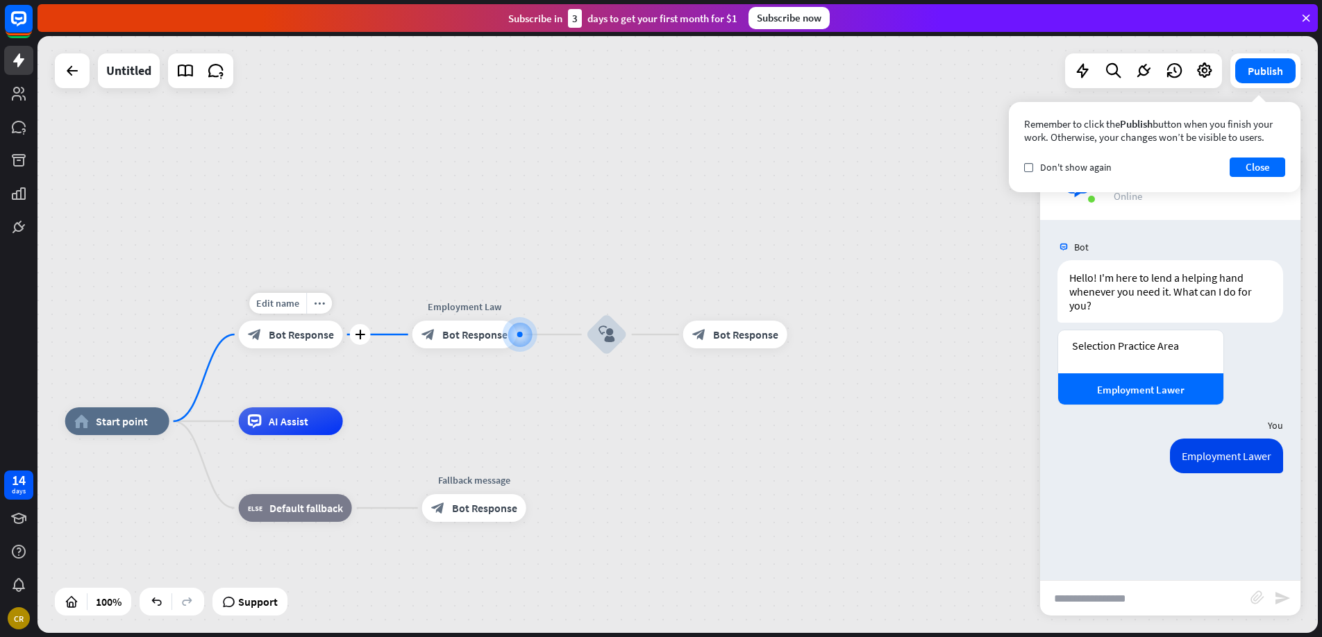
click at [310, 333] on span "Bot Response" at bounding box center [301, 335] width 65 height 14
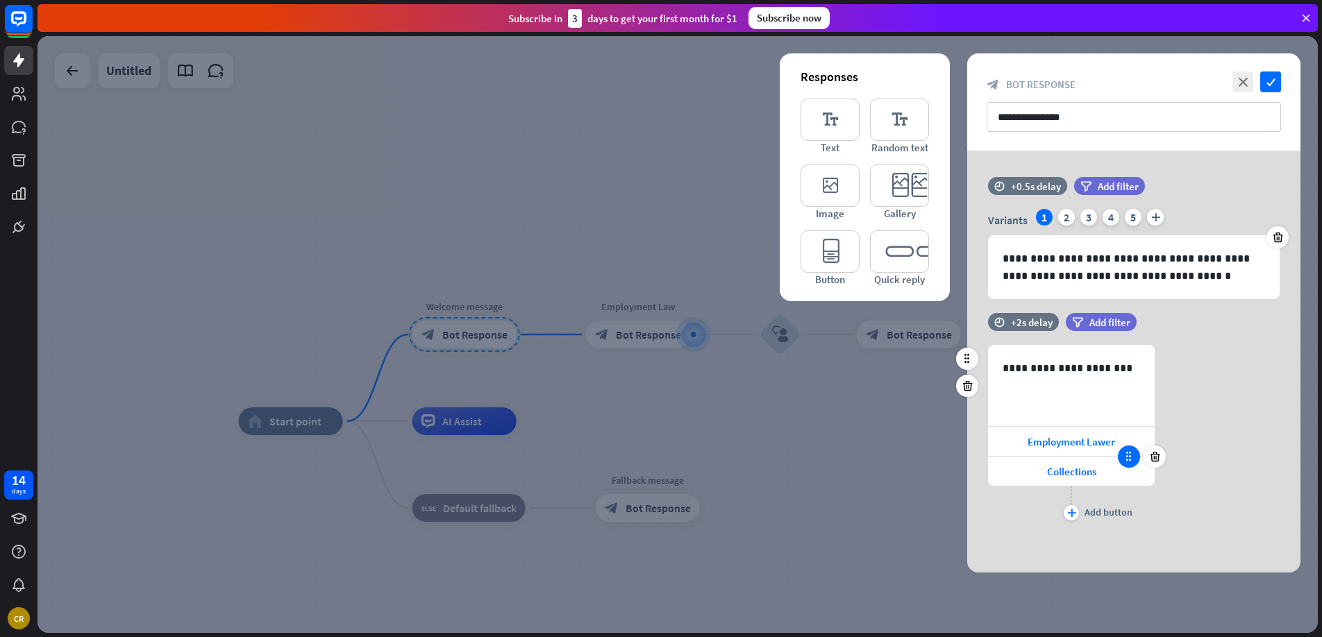
click at [1125, 464] on div at bounding box center [1129, 457] width 22 height 22
click at [1090, 472] on span "Collections" at bounding box center [1071, 471] width 49 height 13
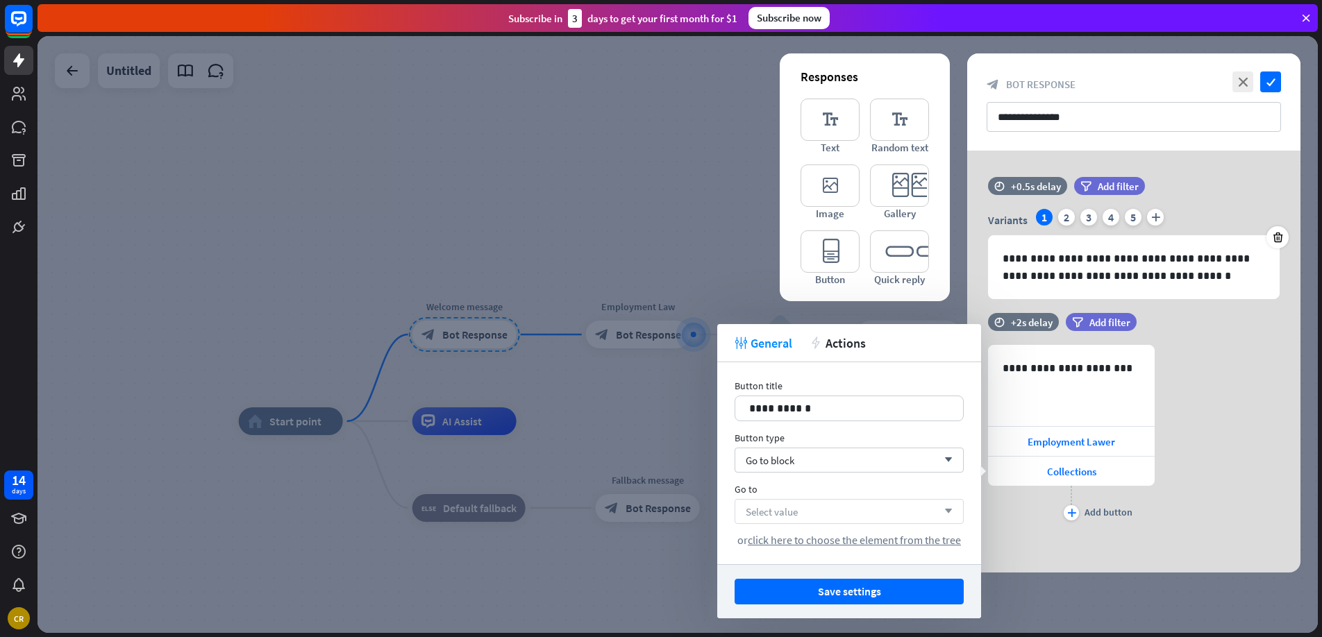
click at [866, 505] on div "Select value arrow_down" at bounding box center [849, 511] width 229 height 25
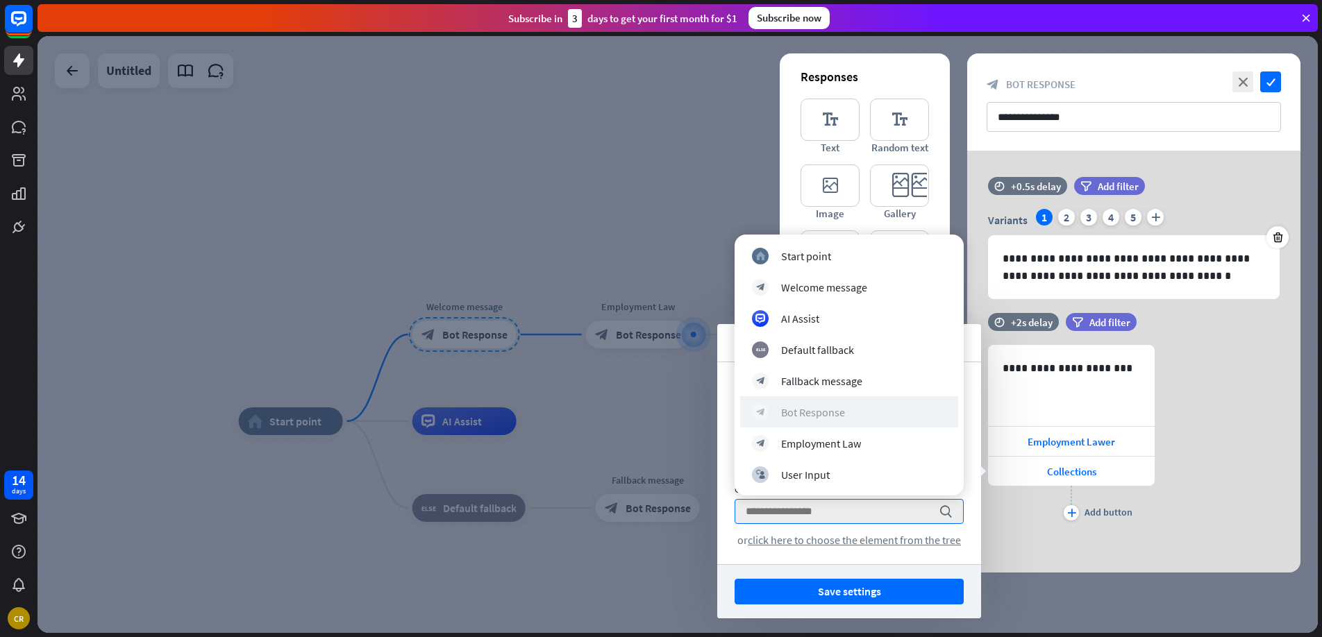
click at [828, 411] on div "Bot Response" at bounding box center [813, 412] width 64 height 14
